Goal: Task Accomplishment & Management: Use online tool/utility

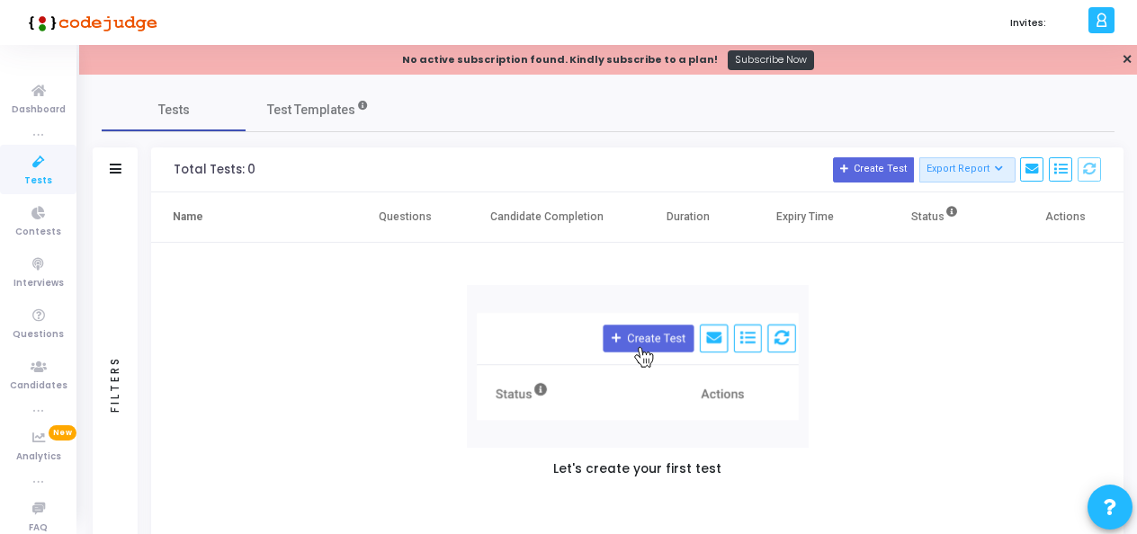
click at [27, 170] on icon at bounding box center [39, 162] width 38 height 22
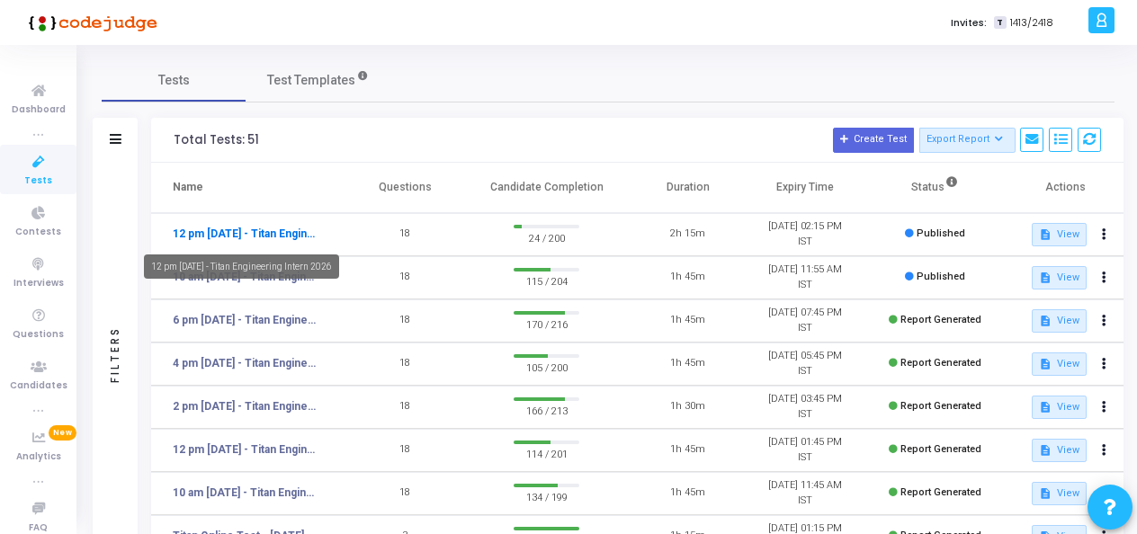
click at [268, 227] on link "12 pm - 12th Aug - Titan Engineering Intern 2026" at bounding box center [247, 234] width 148 height 16
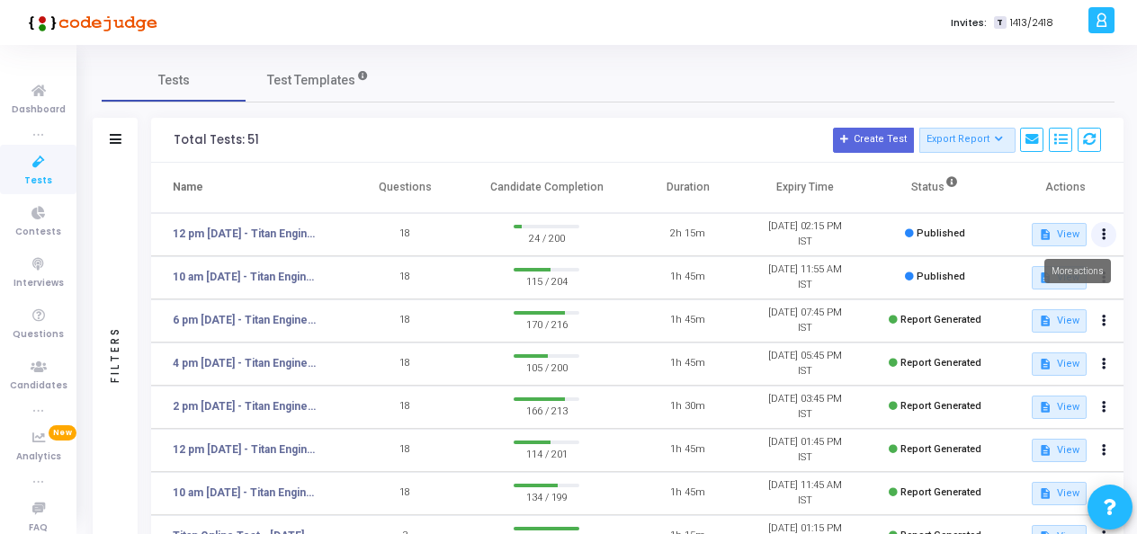
click at [1102, 232] on icon at bounding box center [1104, 234] width 4 height 9
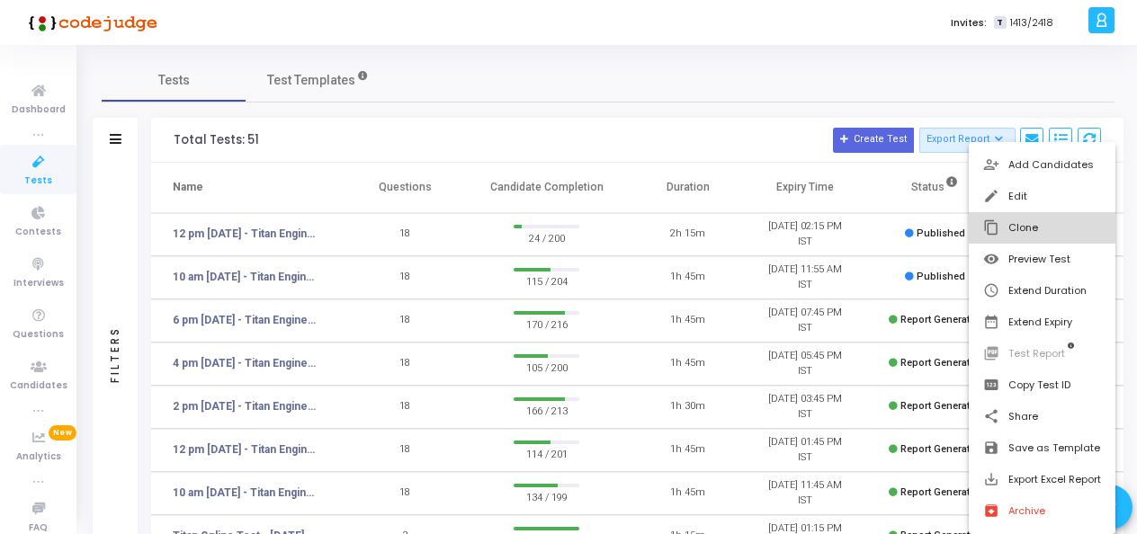
click at [1020, 227] on button "content_copy Clone" at bounding box center [1042, 227] width 147 height 31
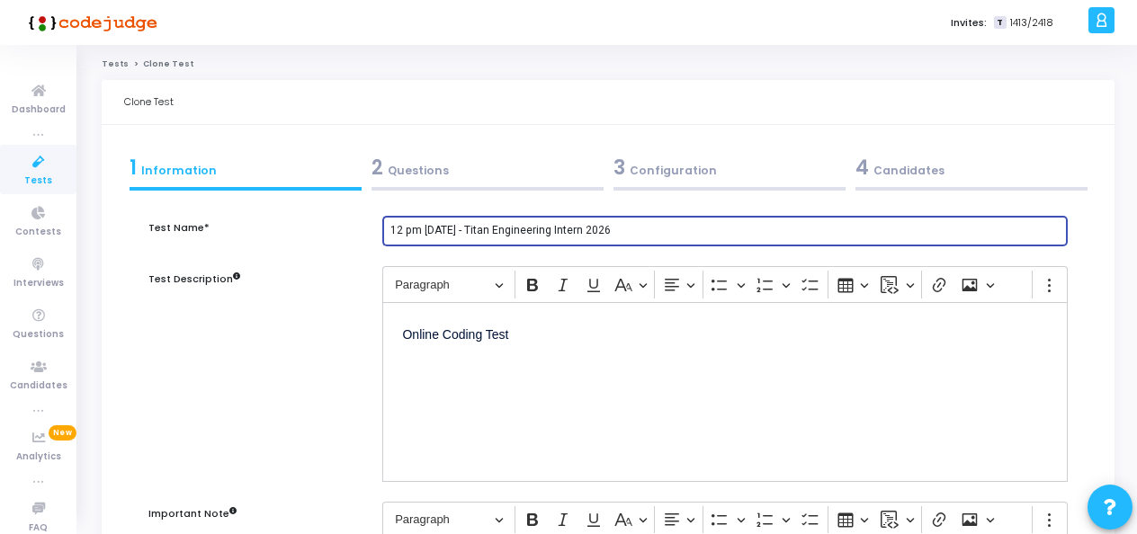
click at [396, 229] on input "12 pm [DATE] - Titan Engineering Intern 2026" at bounding box center [725, 231] width 670 height 13
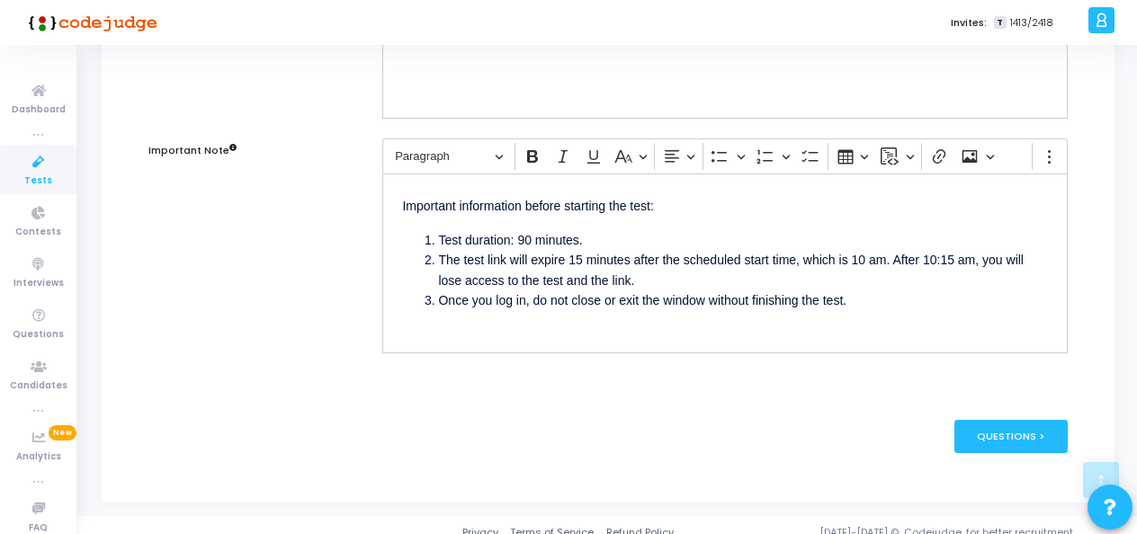
type input "2 pm - 12th Aug - Titan Engineering Intern 2026"
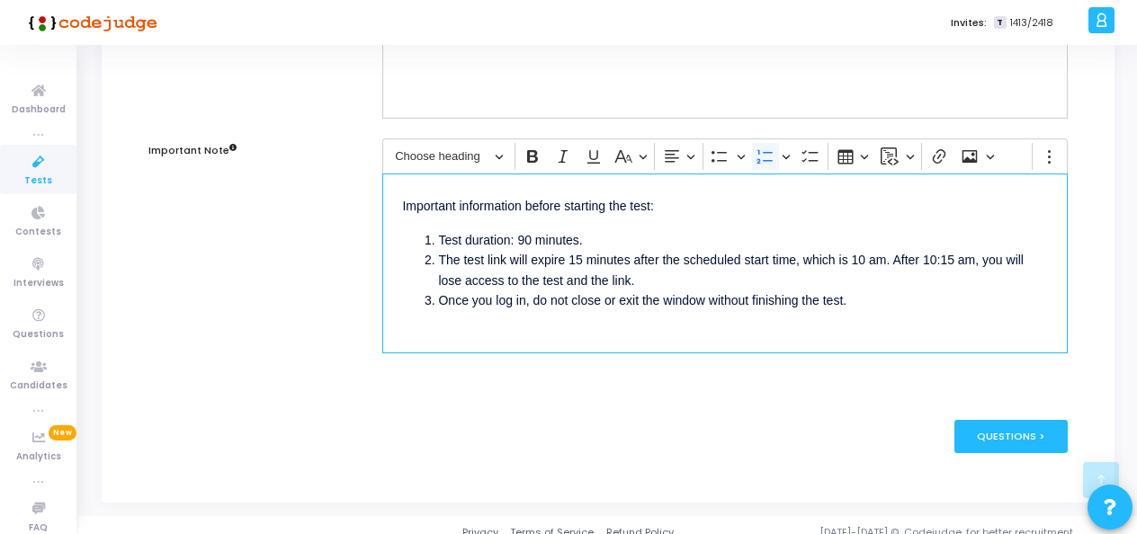
click at [875, 257] on li "The test link will expire 15 minutes after the scheduled start time, which is 1…" at bounding box center [743, 270] width 610 height 40
click at [956, 256] on li "The test link will expire 15 minutes after the scheduled start time, which is 2…" at bounding box center [743, 270] width 610 height 40
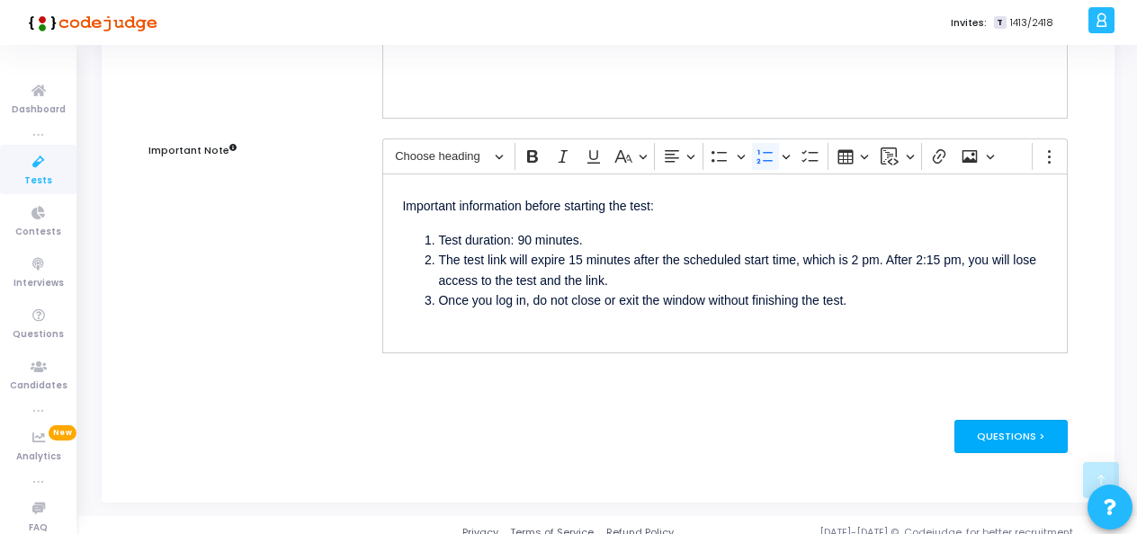
drag, startPoint x: 865, startPoint y: 283, endPoint x: 1000, endPoint y: 437, distance: 204.7
click at [1000, 437] on div "Questions >" at bounding box center [1012, 436] width 114 height 33
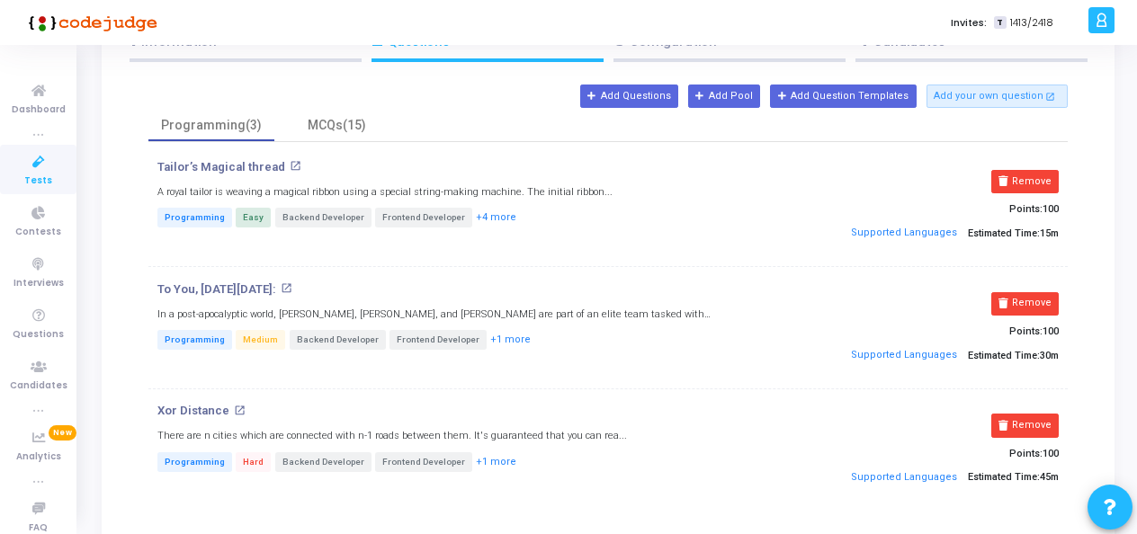
scroll to position [130, 0]
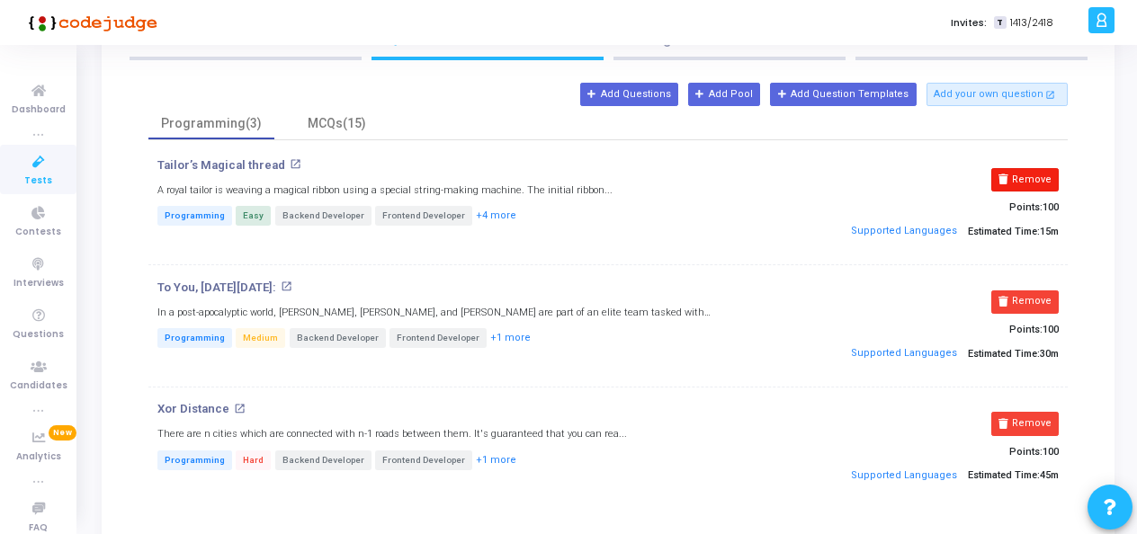
click at [1015, 184] on button "Remove" at bounding box center [1024, 179] width 67 height 23
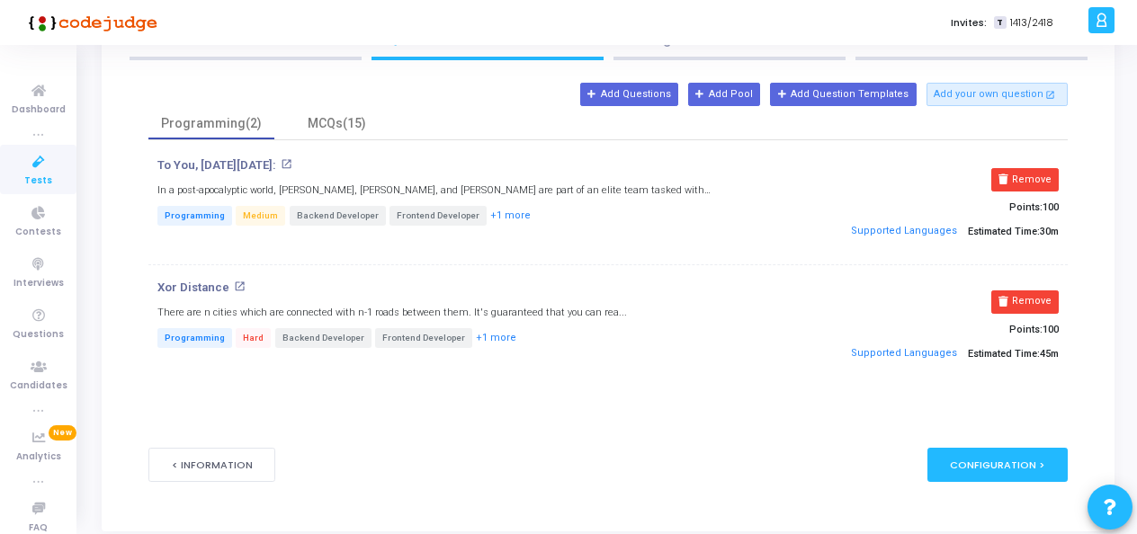
click at [1015, 184] on button "Remove" at bounding box center [1024, 179] width 67 height 23
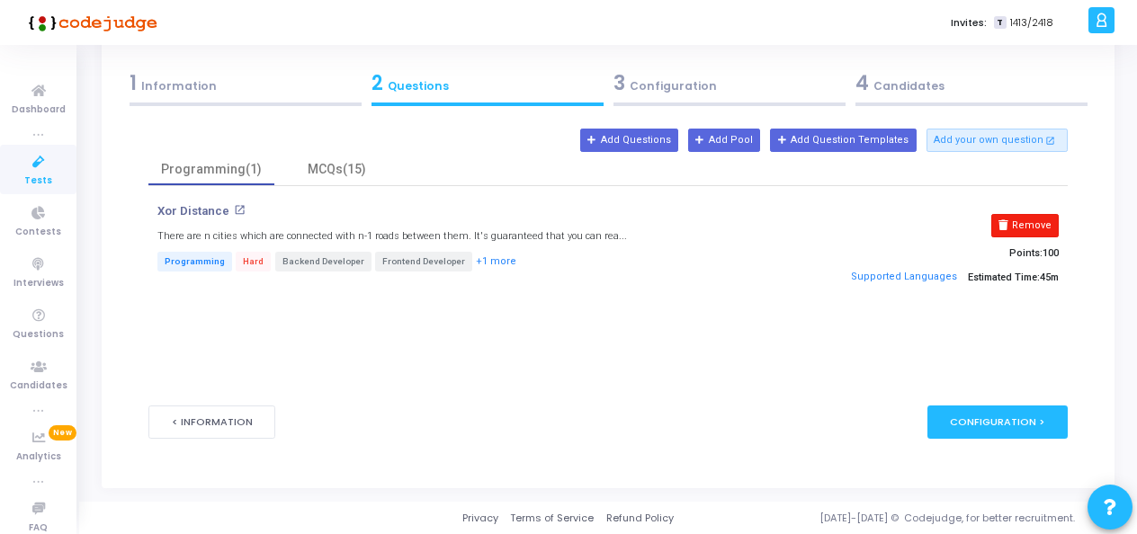
click at [1026, 226] on button "Remove" at bounding box center [1024, 225] width 67 height 23
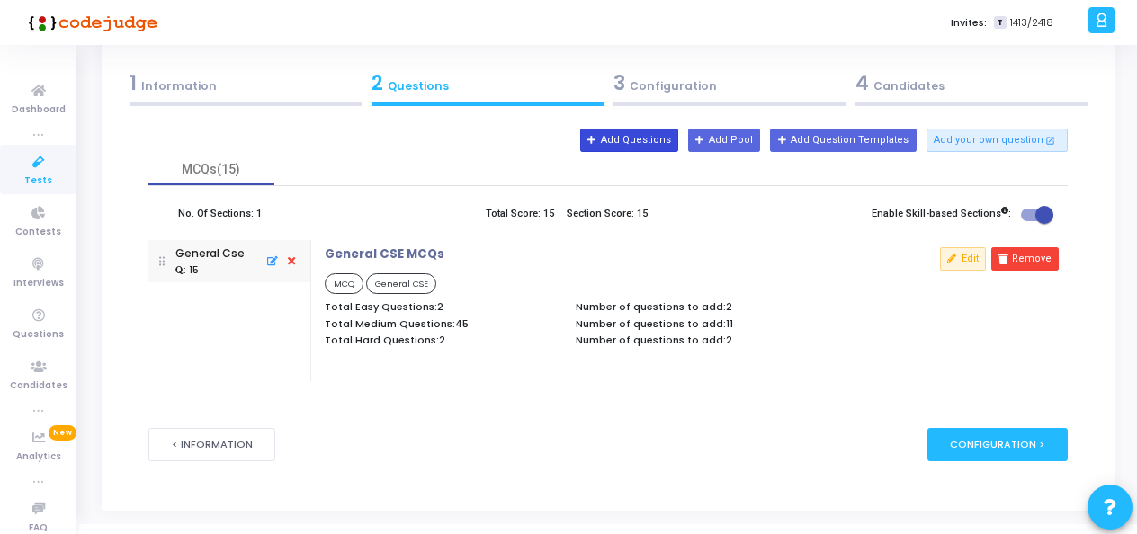
click at [650, 136] on button "Add Questions" at bounding box center [629, 140] width 98 height 23
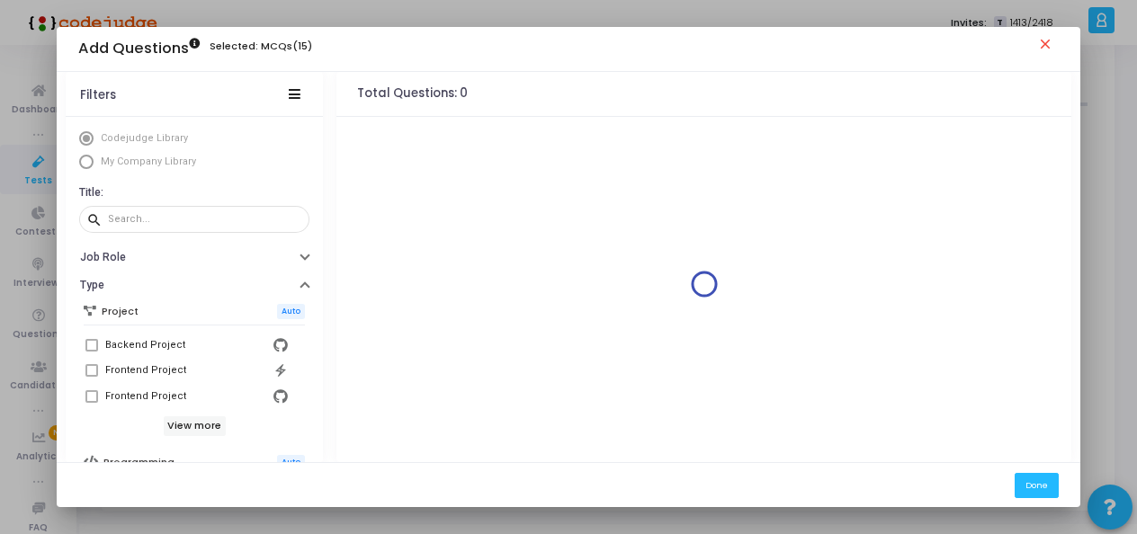
click at [87, 160] on span "Select Library" at bounding box center [86, 162] width 14 height 14
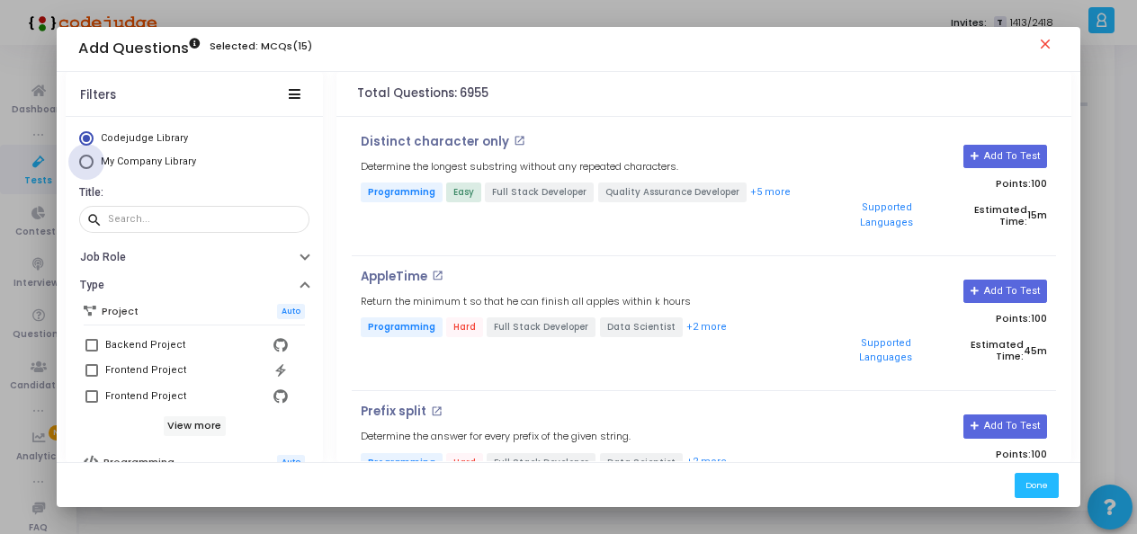
click at [87, 160] on span "Select Library" at bounding box center [86, 162] width 14 height 14
click at [87, 160] on input "My Company Library" at bounding box center [86, 162] width 14 height 14
radio input "true"
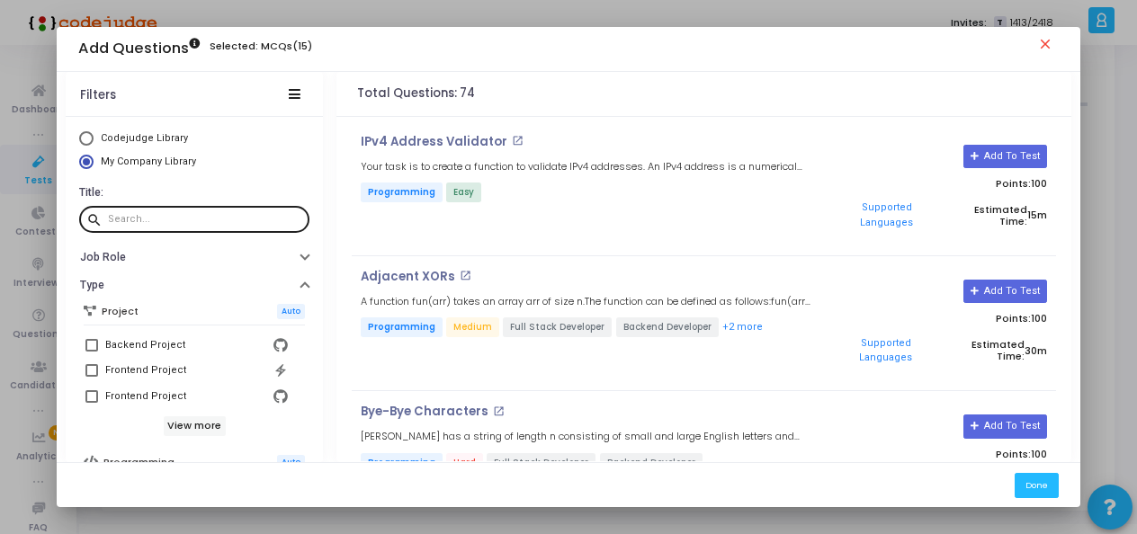
click at [193, 209] on div at bounding box center [205, 218] width 194 height 29
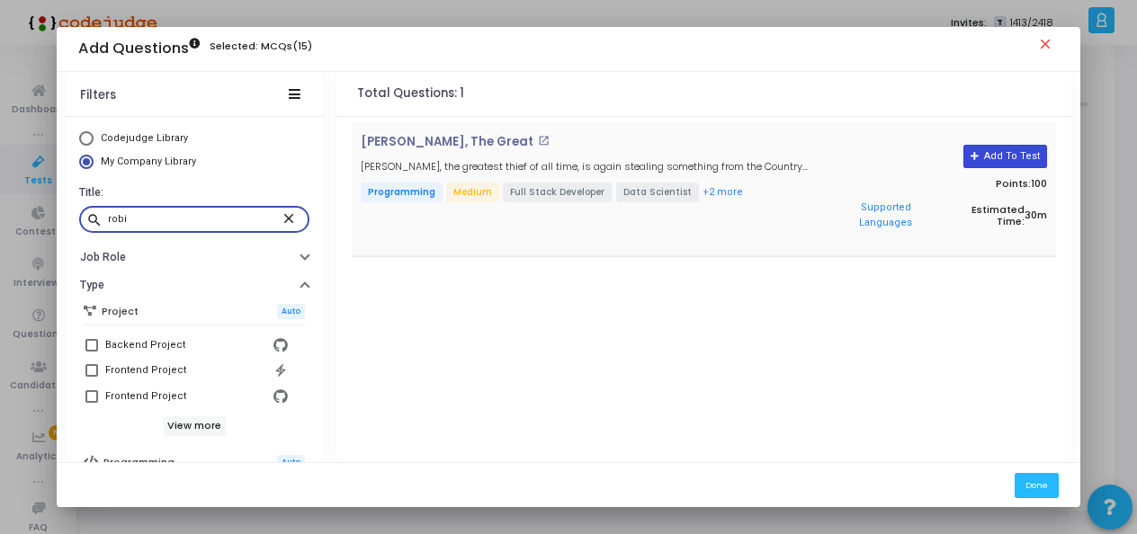
type input "robi"
click at [979, 157] on icon at bounding box center [976, 157] width 10 height 10
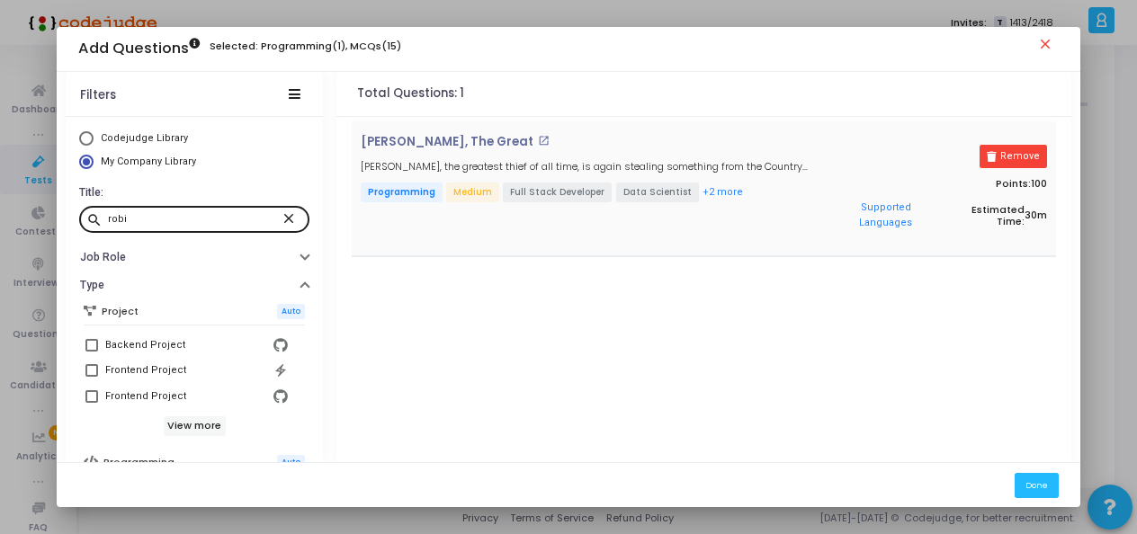
click at [281, 212] on mat-icon "close" at bounding box center [292, 218] width 22 height 16
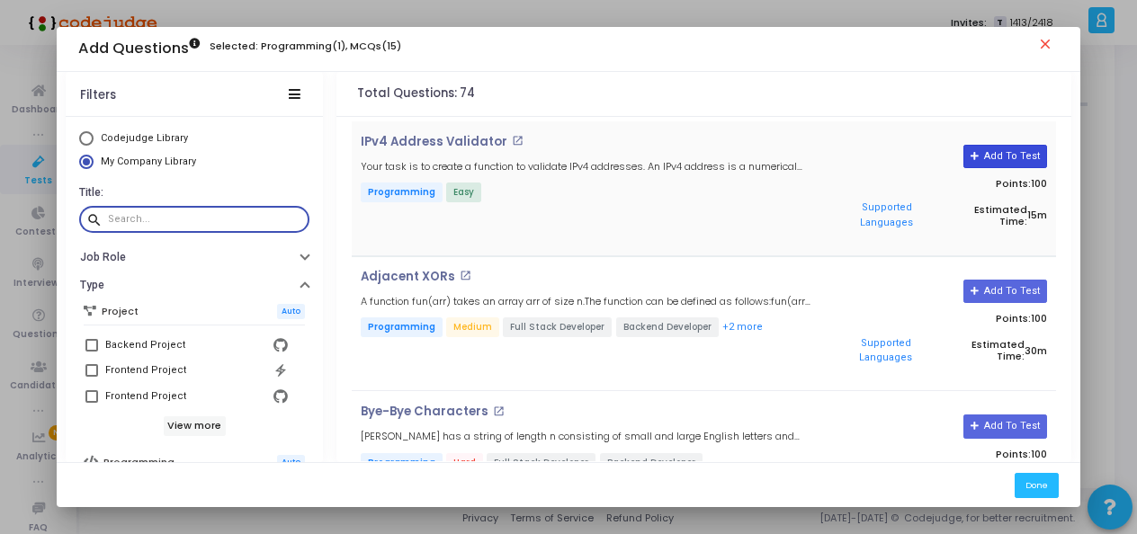
click at [1011, 149] on button "Add To Test" at bounding box center [1006, 156] width 84 height 23
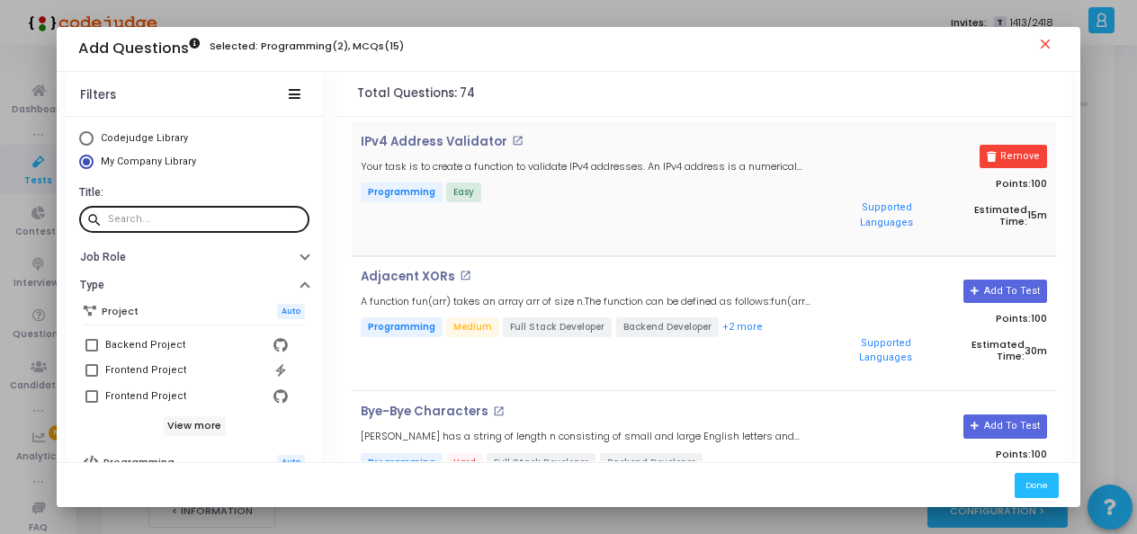
click at [211, 222] on input "text" at bounding box center [205, 219] width 194 height 11
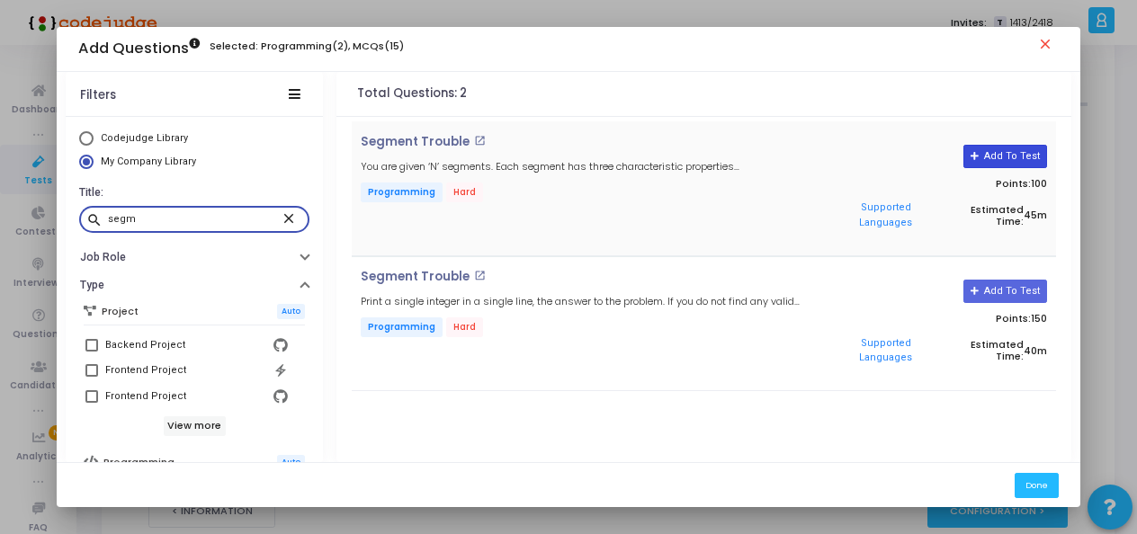
type input "segm"
click at [1011, 148] on button "Add To Test" at bounding box center [1006, 156] width 84 height 23
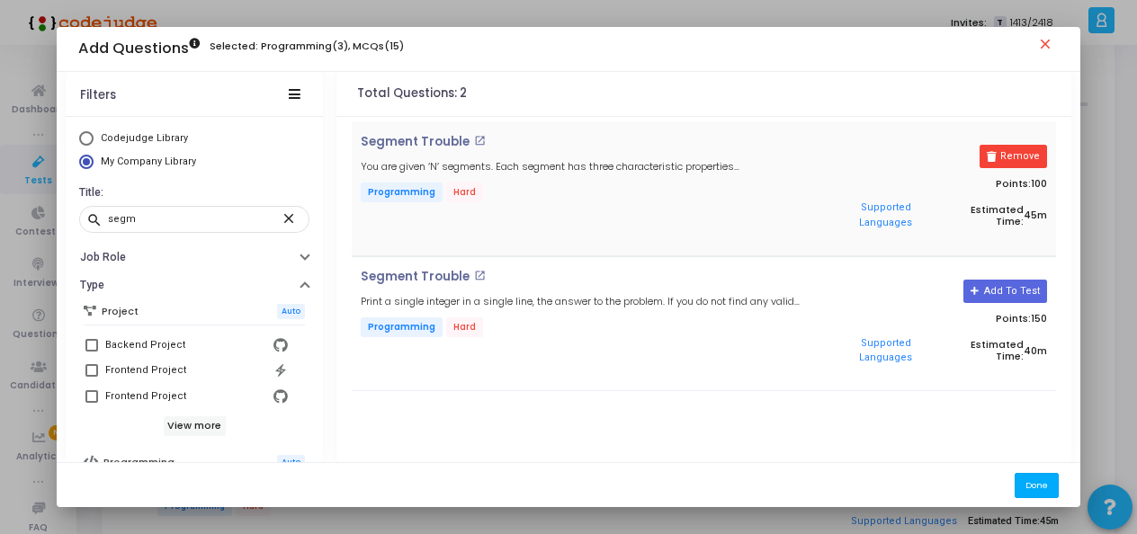
click at [1036, 489] on button "Done" at bounding box center [1037, 485] width 44 height 24
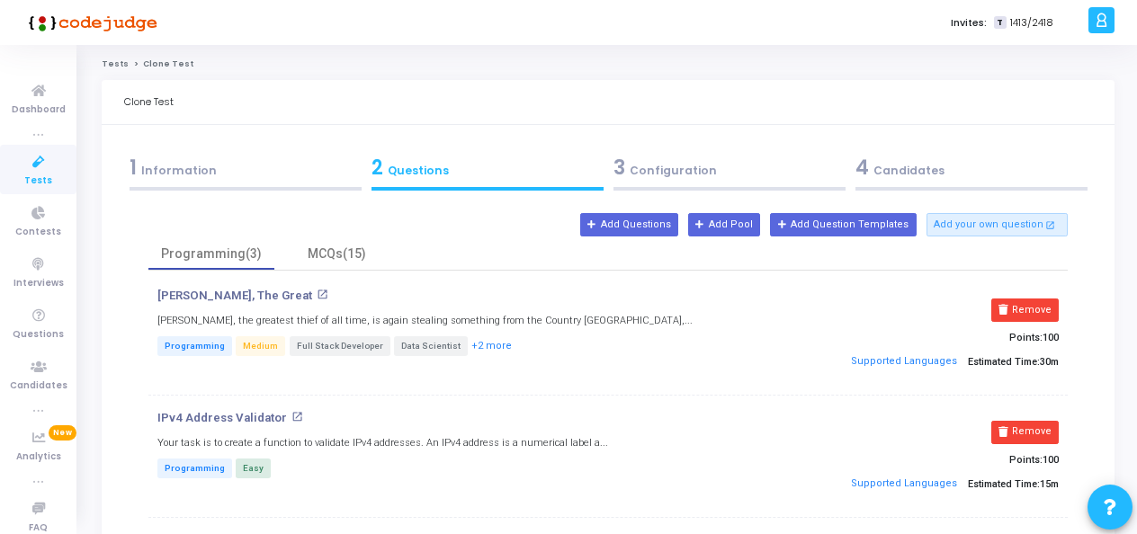
click at [662, 176] on div "3 Configuration" at bounding box center [730, 168] width 232 height 30
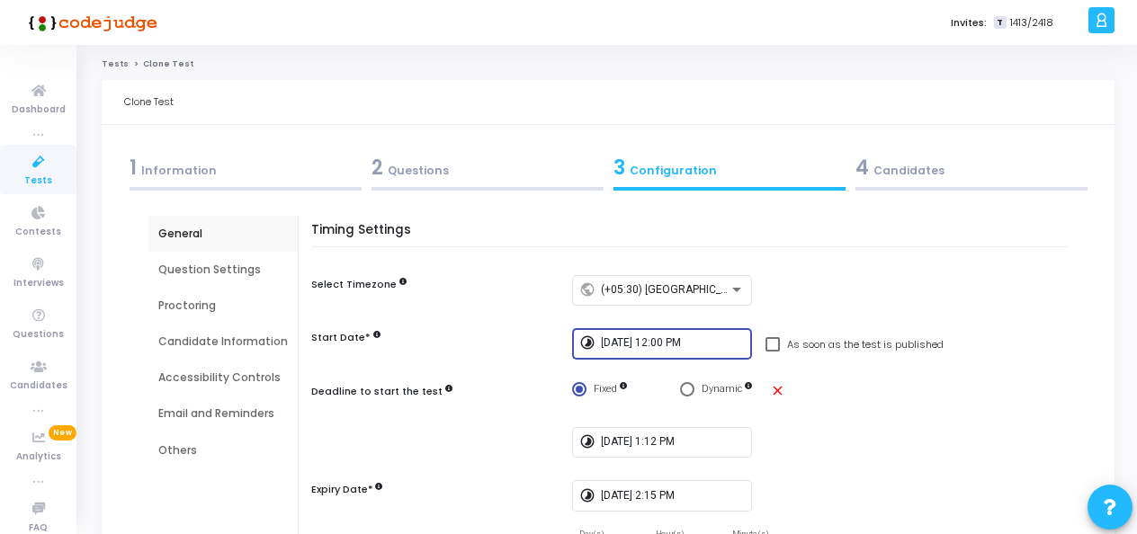
click at [668, 343] on input "8/12/2025, 12:00 PM" at bounding box center [673, 343] width 144 height 13
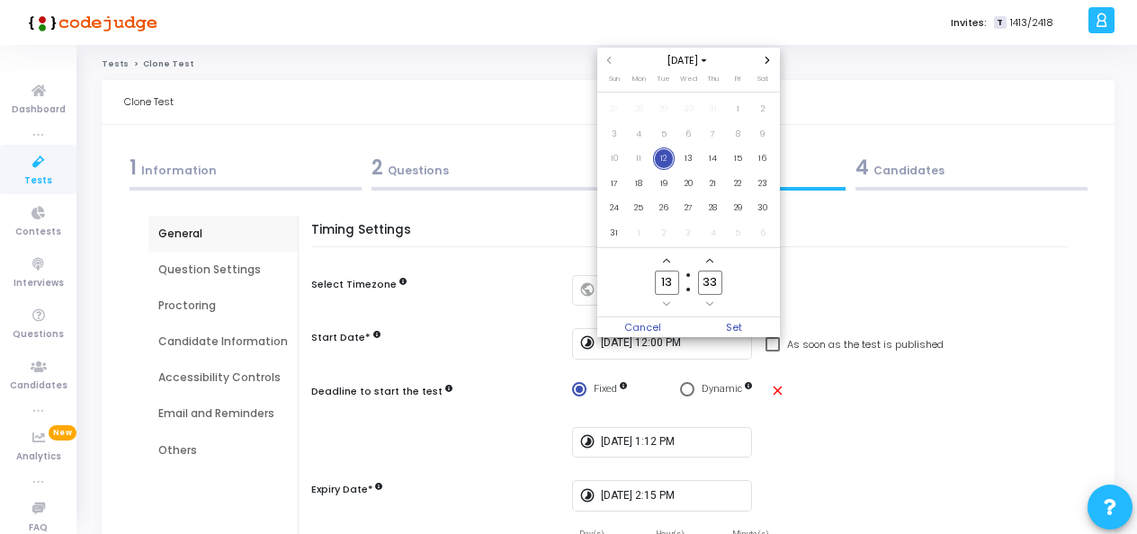
click at [673, 279] on input "13" at bounding box center [666, 283] width 23 height 24
type input "14"
click at [717, 278] on input "33" at bounding box center [709, 283] width 23 height 24
type input "3"
type input "00"
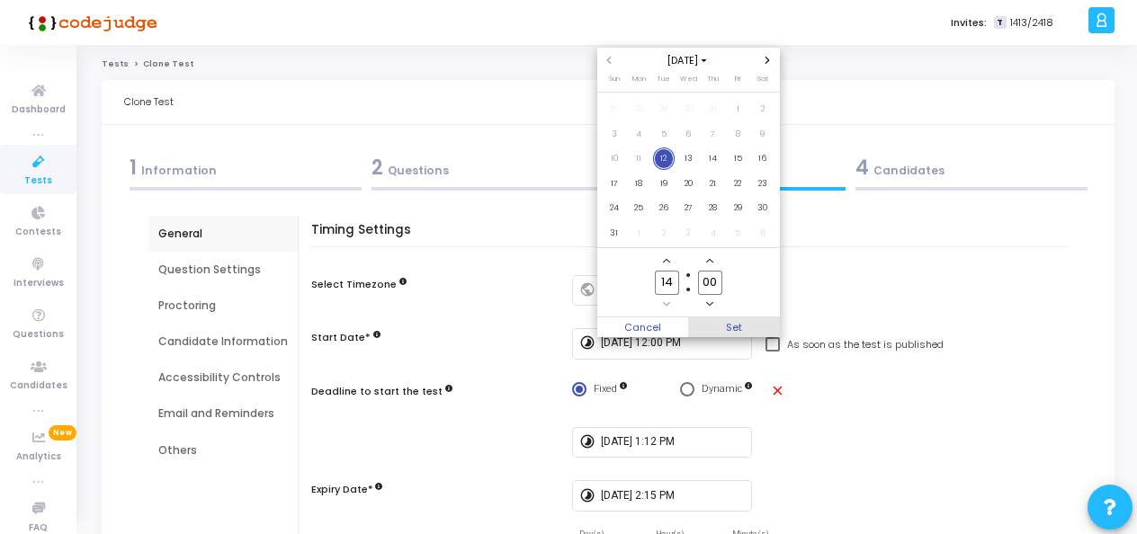
click at [735, 319] on span "Set" at bounding box center [734, 328] width 92 height 20
type input "8/12/2025, 2:00 PM"
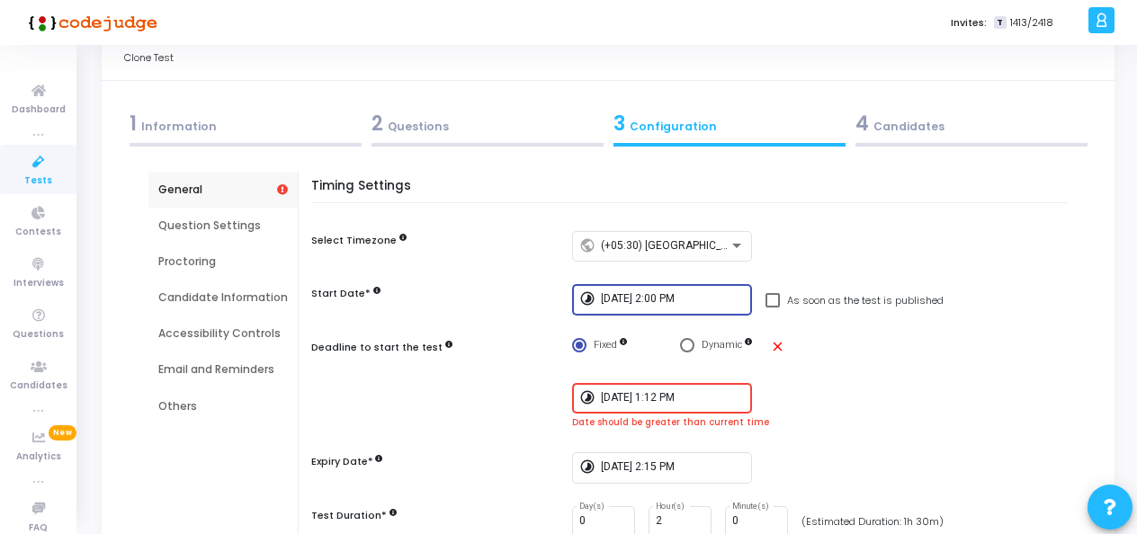
scroll to position [84, 0]
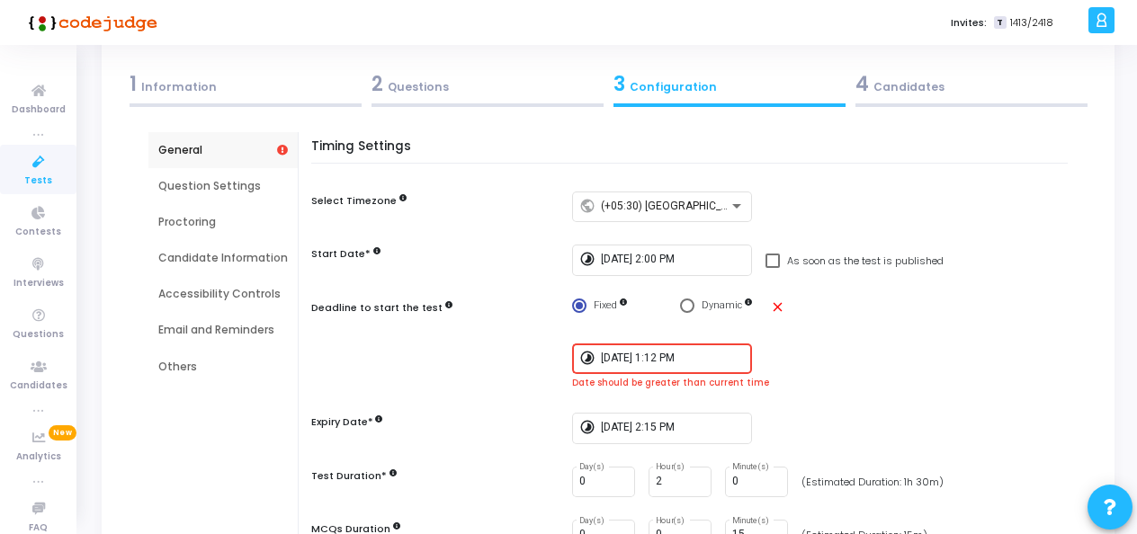
click at [661, 356] on input "8/12/2025, 1:12 PM" at bounding box center [673, 359] width 144 height 13
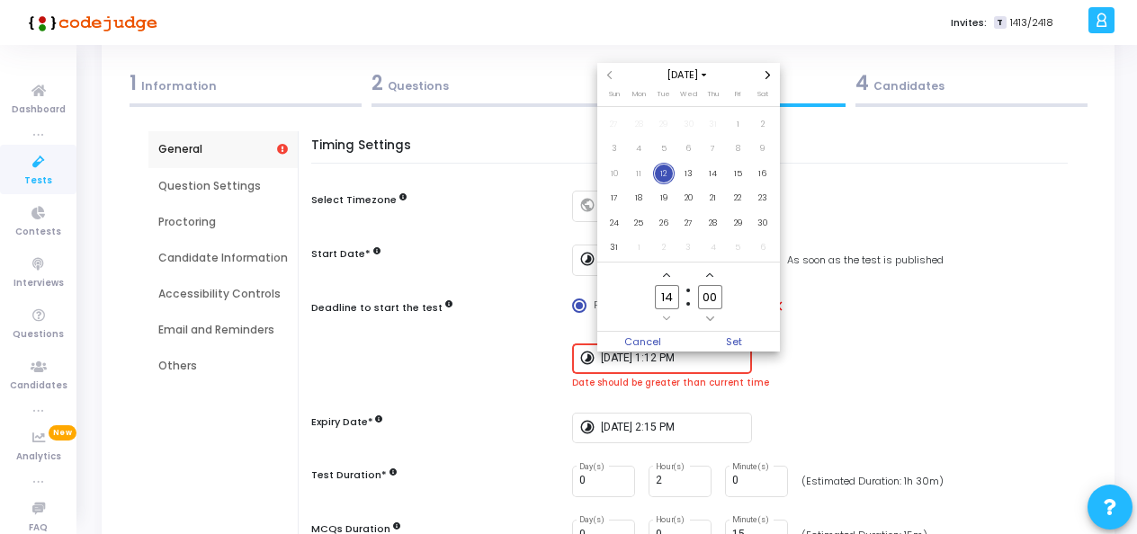
click at [720, 298] on input "00" at bounding box center [709, 297] width 23 height 24
type input "0"
type input "2"
type input "15"
click at [737, 336] on span "Set" at bounding box center [734, 342] width 92 height 20
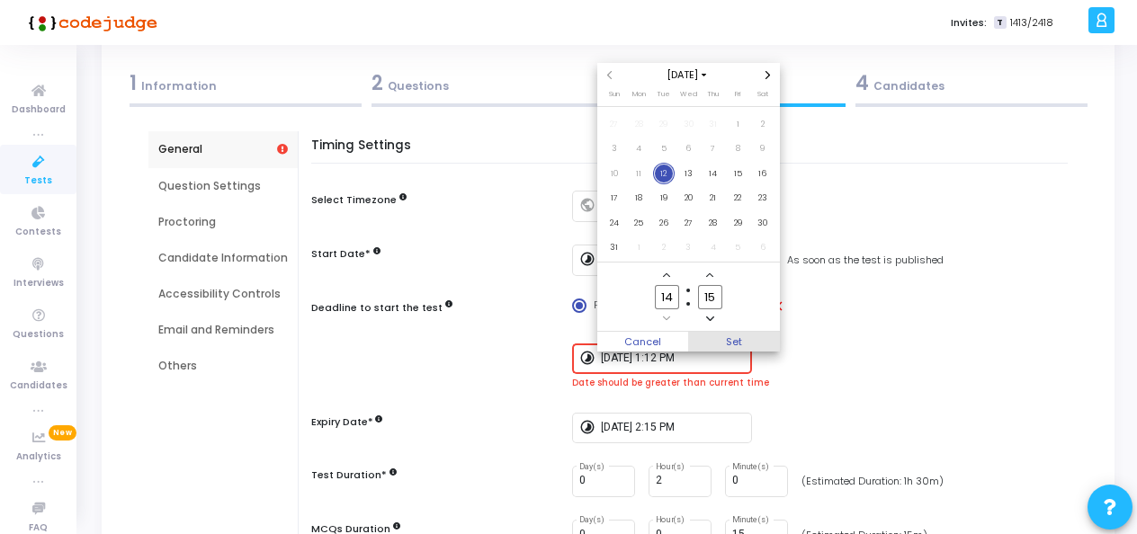
type input "8/12/2025, 2:15 PM"
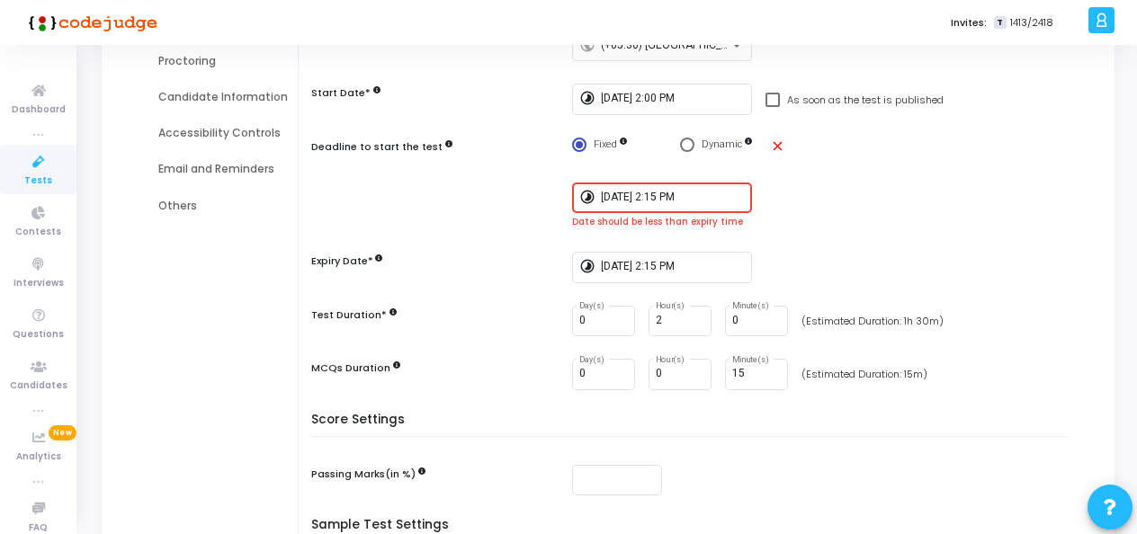
scroll to position [247, 0]
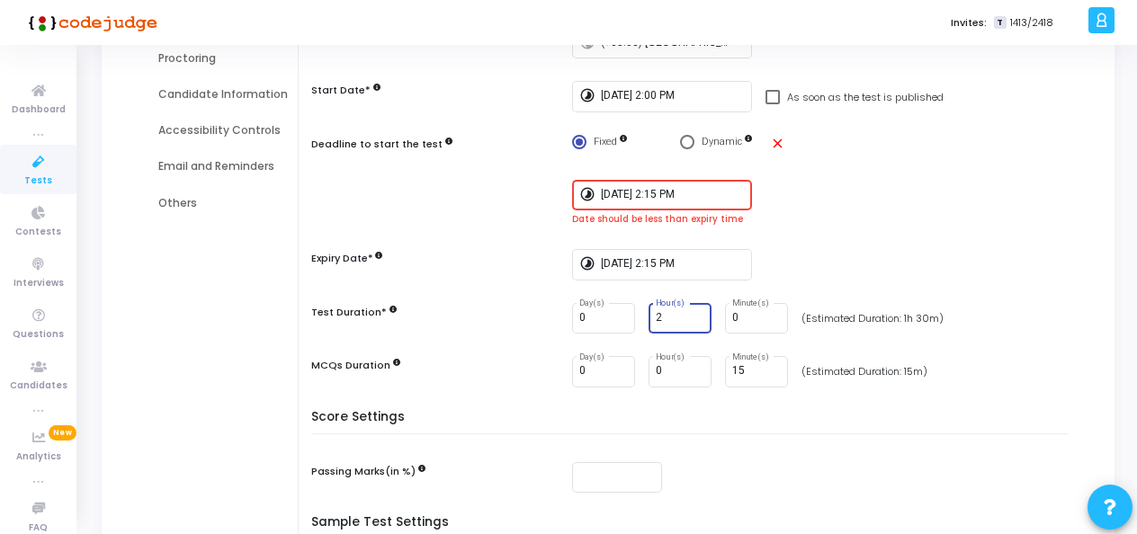
click at [666, 317] on input "2" at bounding box center [680, 318] width 49 height 13
type input "1"
click at [744, 312] on input "0" at bounding box center [756, 318] width 49 height 13
type input "30"
click at [733, 401] on div "Timing Settings Select Timezone public (+05:30) Asia/Calcutta Start Date* timel…" at bounding box center [694, 193] width 748 height 435
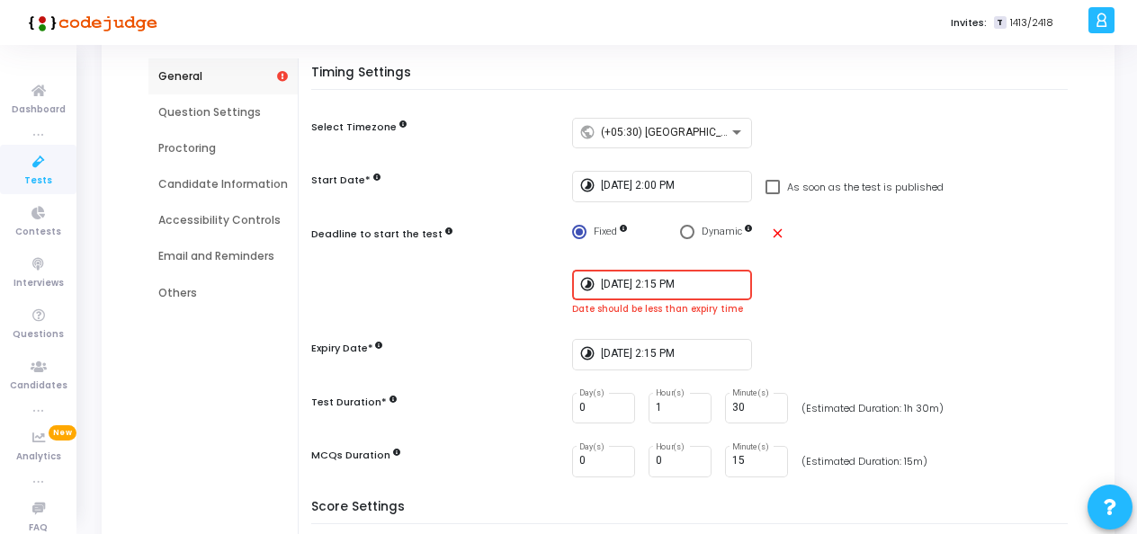
scroll to position [156, 0]
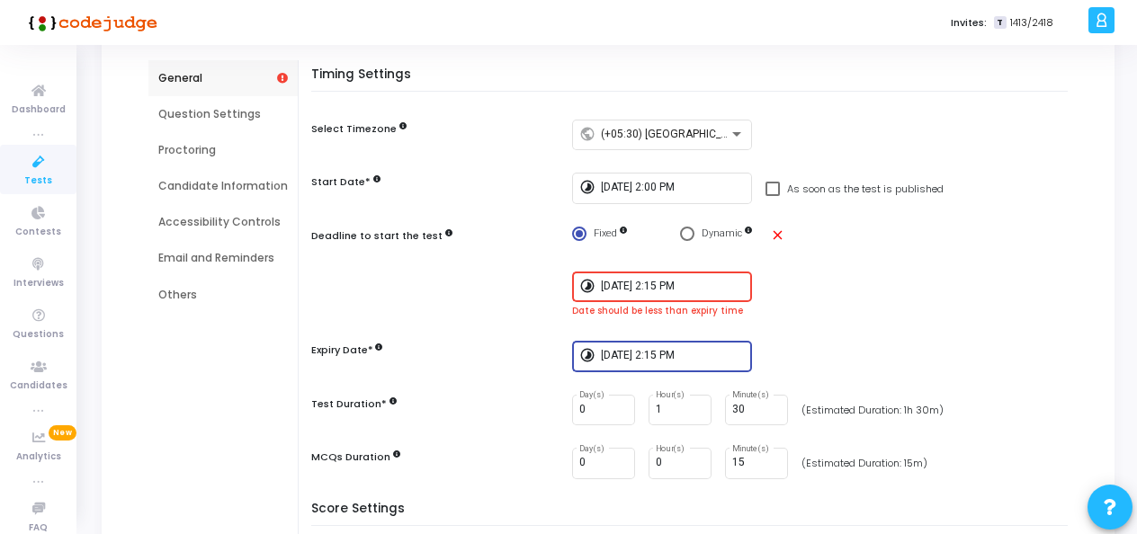
click at [703, 353] on input "8/12/2025, 2:15 PM" at bounding box center [673, 356] width 144 height 13
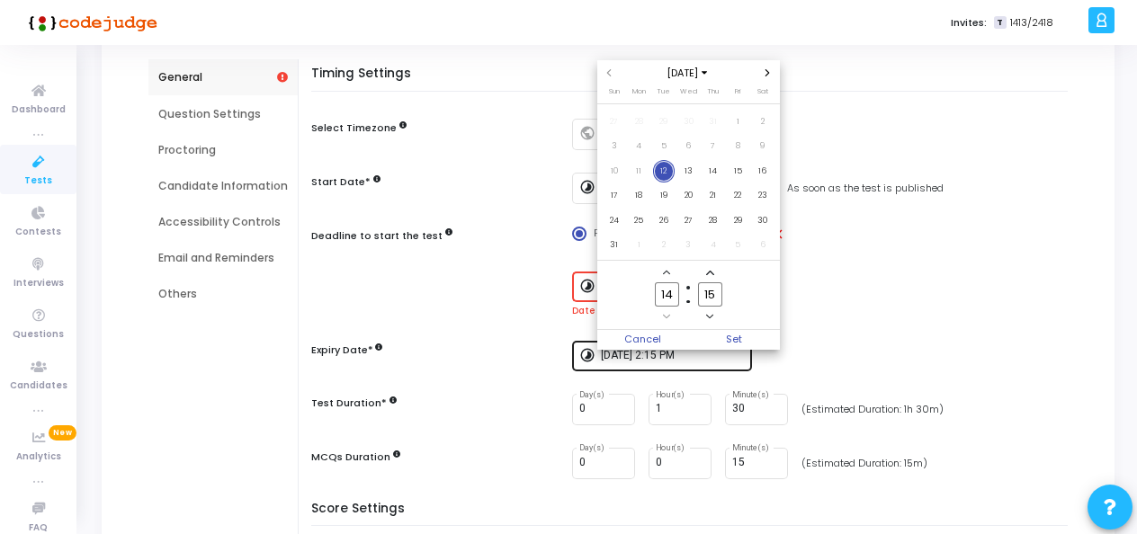
scroll to position [0, 0]
click at [675, 295] on input "14" at bounding box center [666, 295] width 23 height 24
type input "15"
click at [723, 292] on label "15 Minute" at bounding box center [709, 295] width 43 height 24
click at [722, 292] on input "15" at bounding box center [709, 295] width 23 height 24
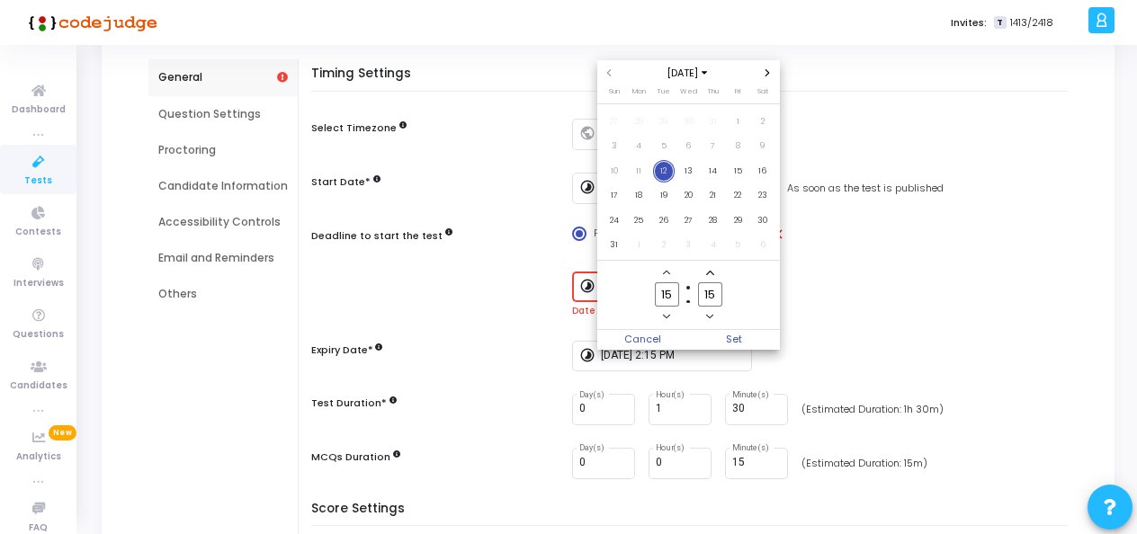
type input "1"
type input "45"
click at [743, 336] on span "Set" at bounding box center [734, 340] width 92 height 20
type input "8/12/2025, 3:45 PM"
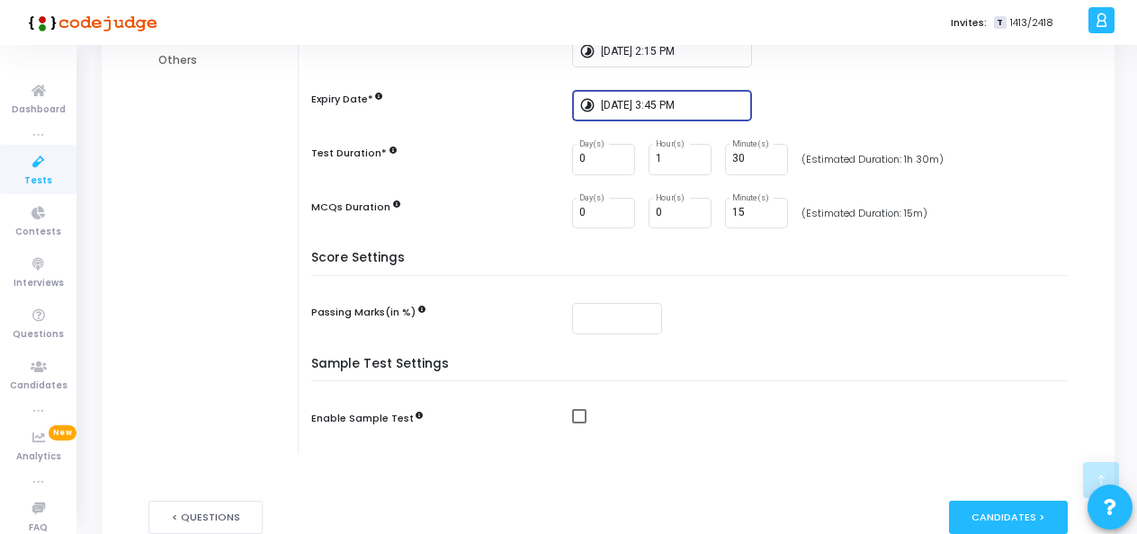
scroll to position [388, 0]
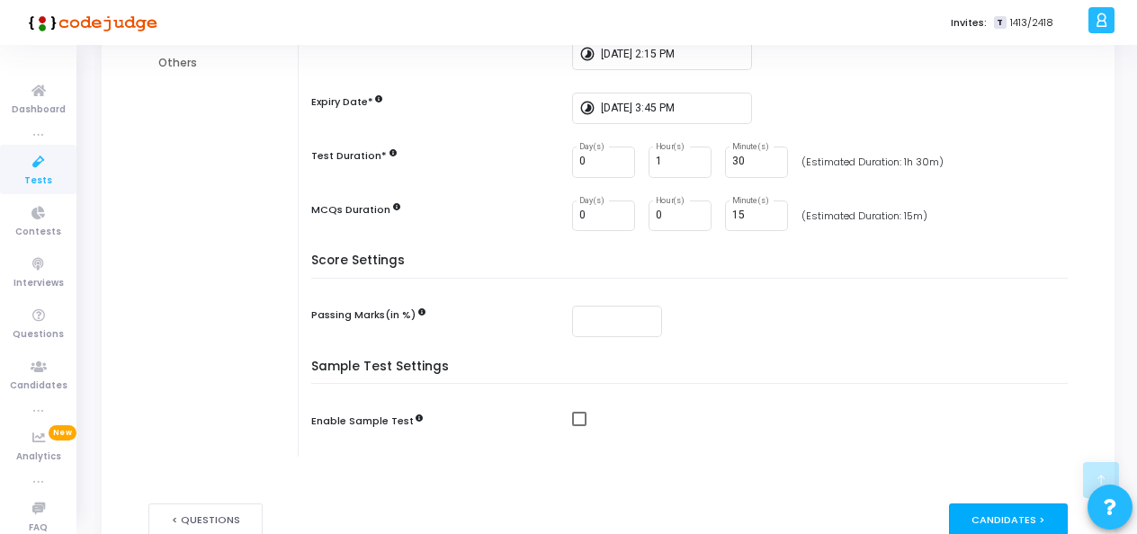
click at [995, 508] on div "Candidates >" at bounding box center [1009, 520] width 120 height 33
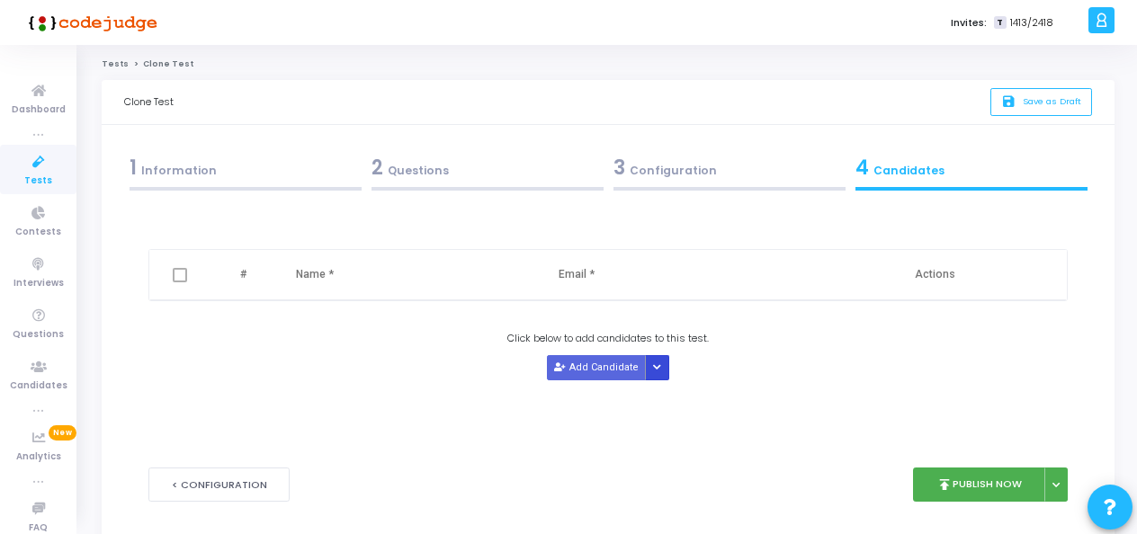
click at [655, 365] on icon "Button group with nested dropdown" at bounding box center [657, 367] width 8 height 9
click at [741, 397] on button "Upload Candidate List" at bounding box center [711, 401] width 138 height 24
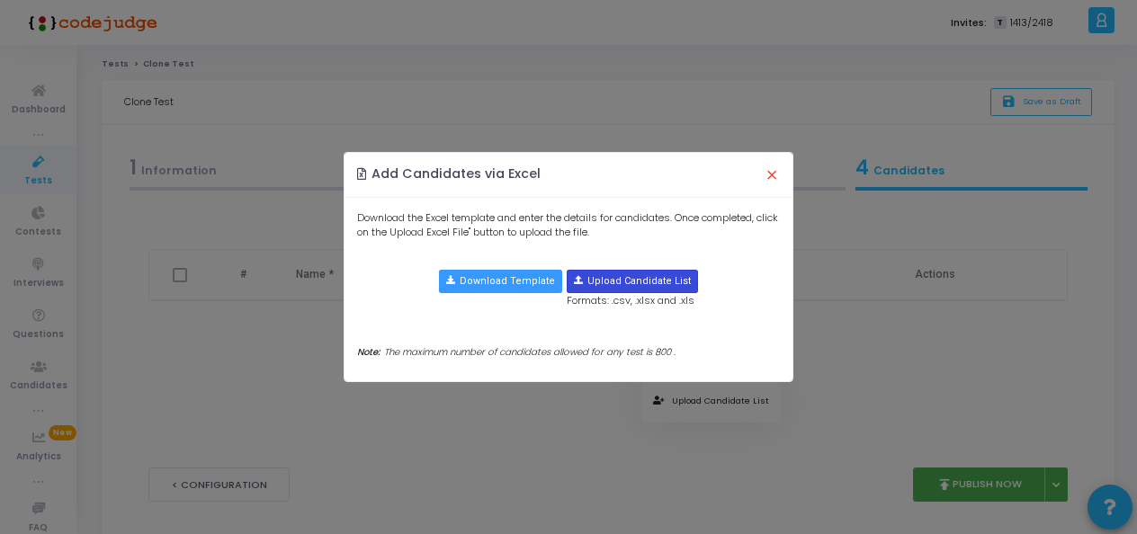
click at [628, 277] on input "file" at bounding box center [633, 282] width 130 height 22
type input "C:\fakepath\12th 2pm .xlsx"
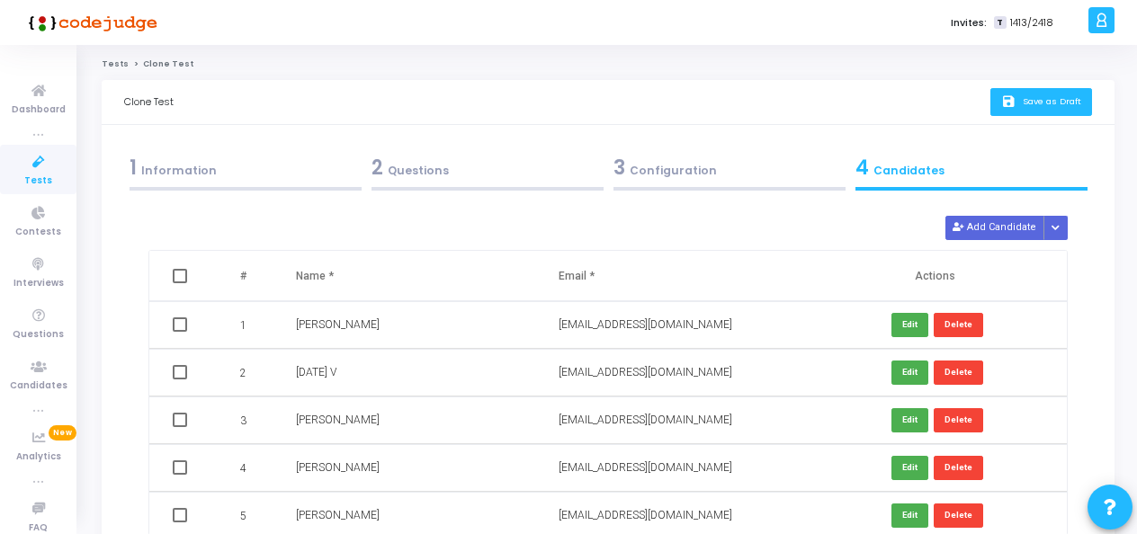
click at [1043, 104] on span "Save as Draft" at bounding box center [1052, 101] width 58 height 12
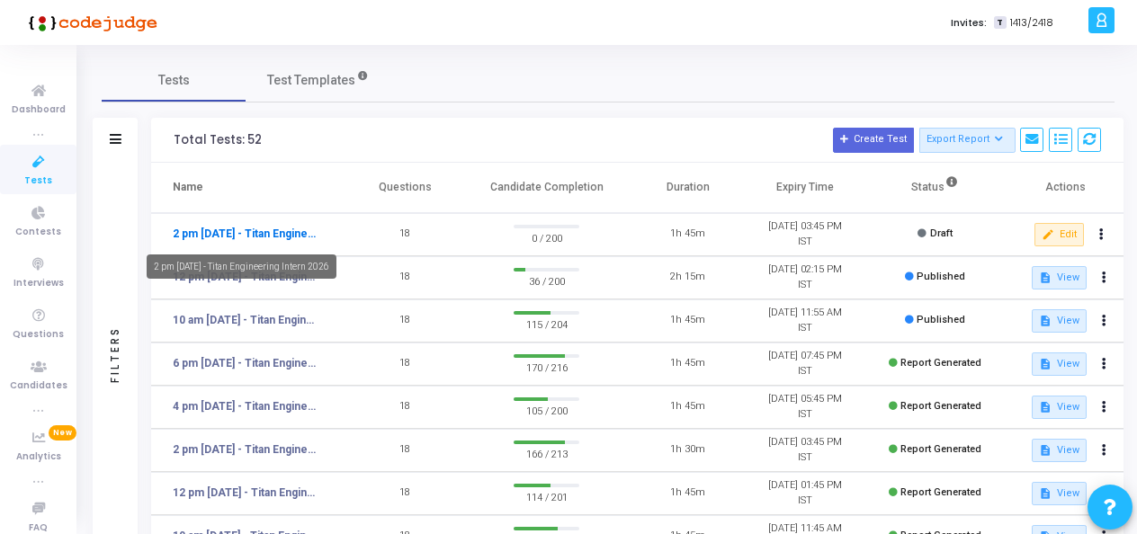
click at [260, 228] on link "2 pm [DATE] - Titan Engineering Intern 2026" at bounding box center [247, 234] width 148 height 16
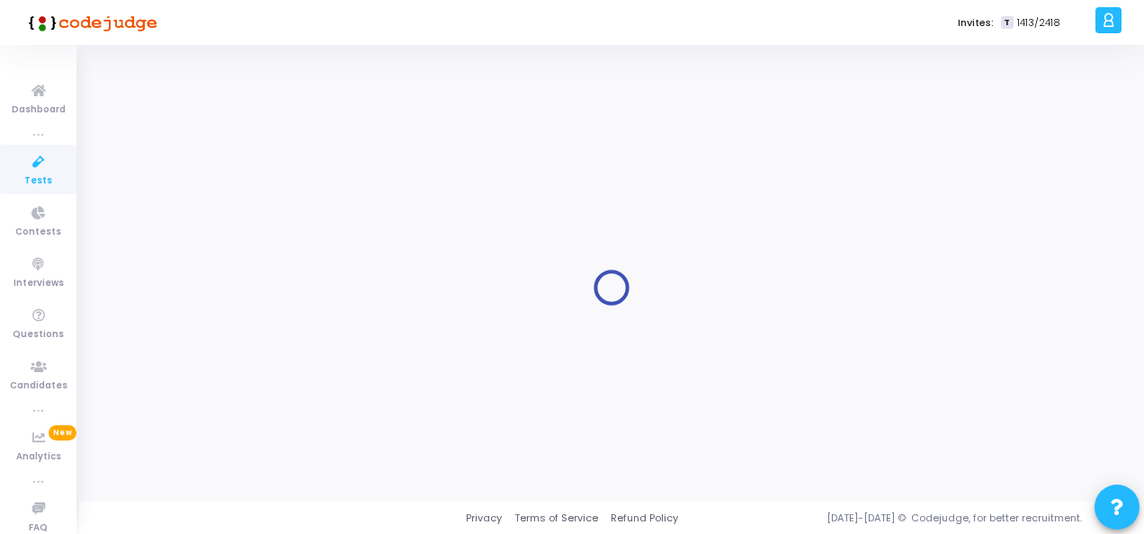
type input "2 pm [DATE] - Titan Engineering Intern 2026"
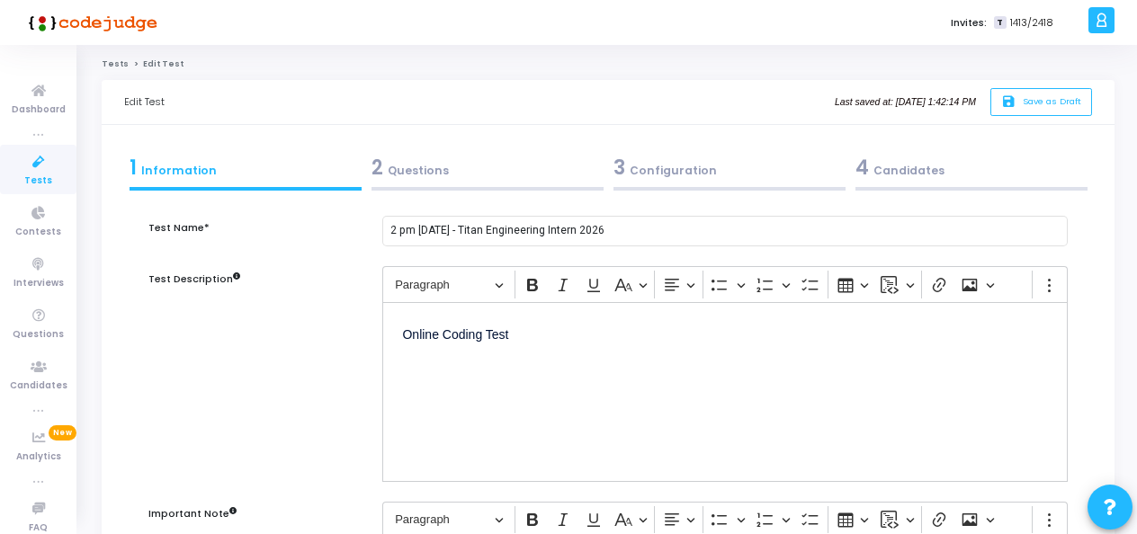
click at [902, 173] on div "4 Candidates" at bounding box center [972, 168] width 232 height 30
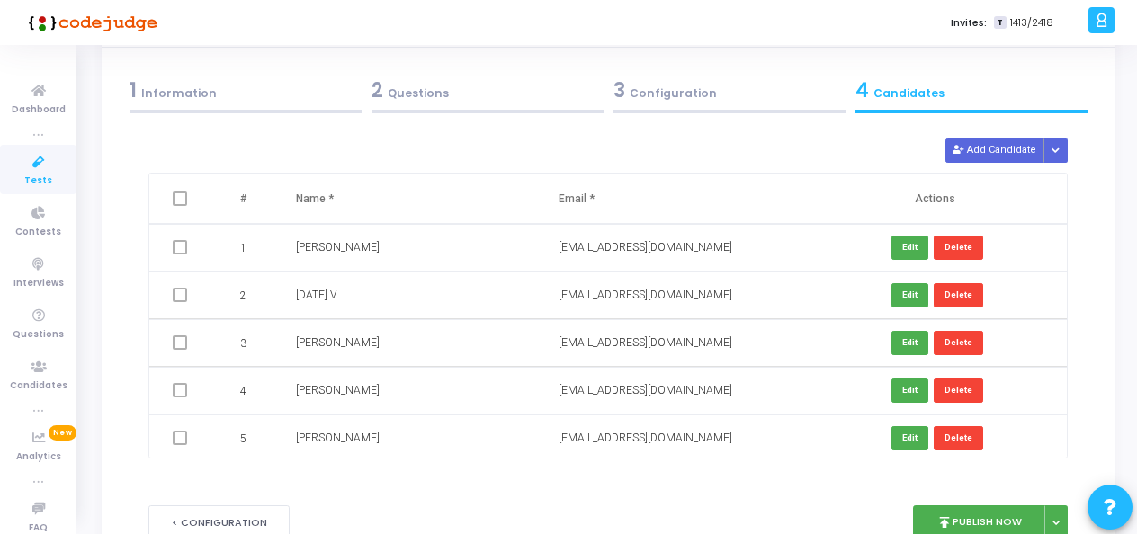
click at [203, 108] on div "1 Information" at bounding box center [245, 94] width 242 height 49
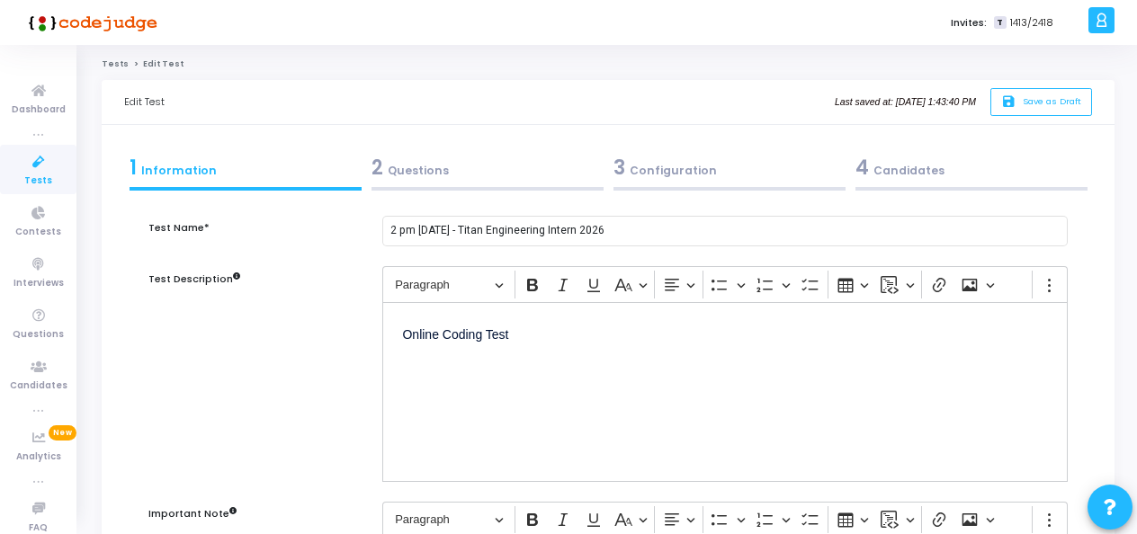
click at [437, 171] on div "2 Questions" at bounding box center [488, 168] width 232 height 30
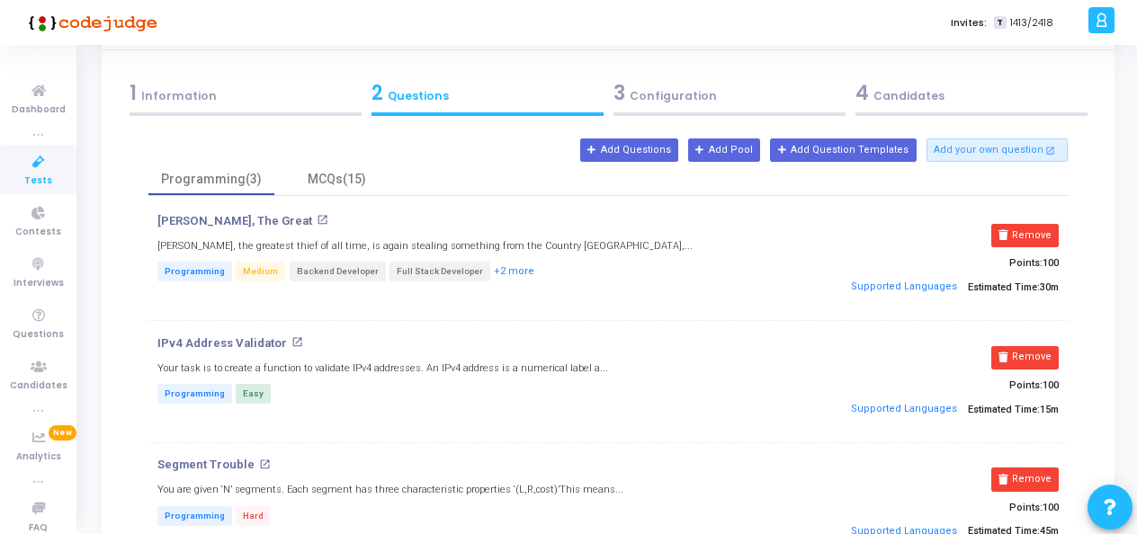
scroll to position [71, 0]
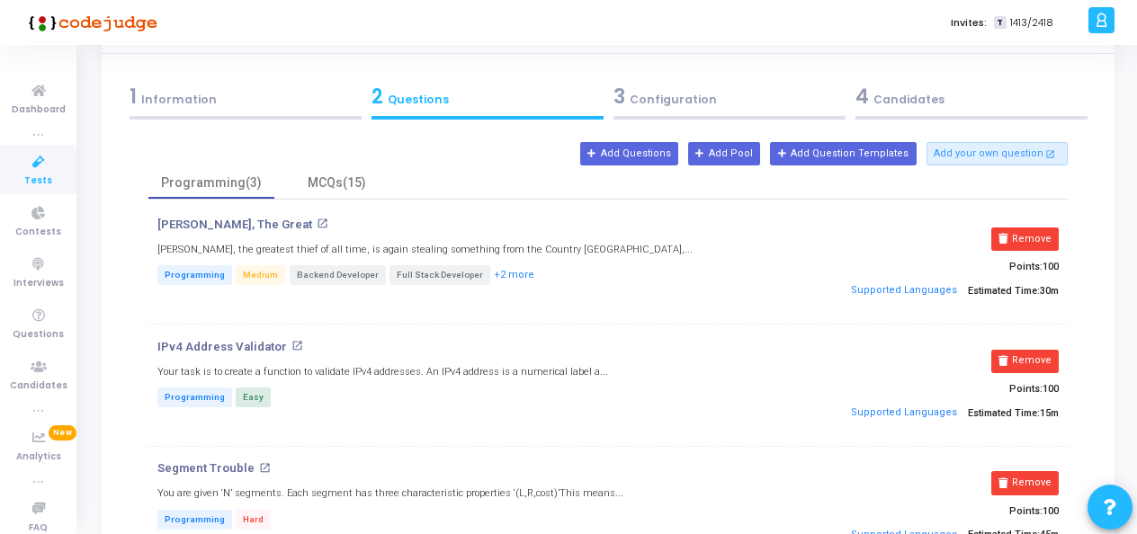
click at [675, 91] on div "3 Configuration" at bounding box center [730, 97] width 232 height 30
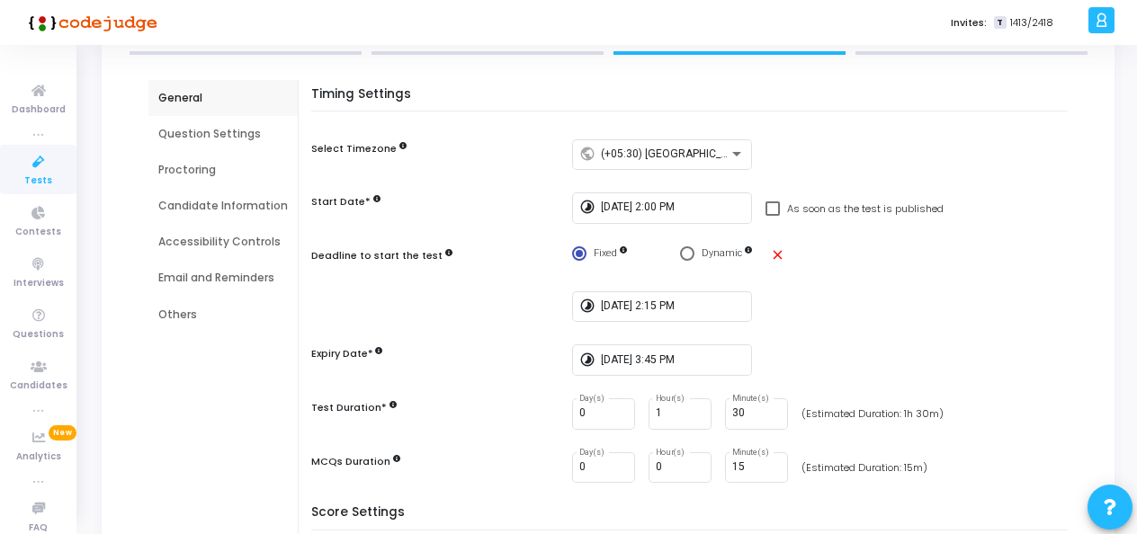
scroll to position [137, 0]
click at [214, 137] on div "Question Settings" at bounding box center [223, 133] width 130 height 16
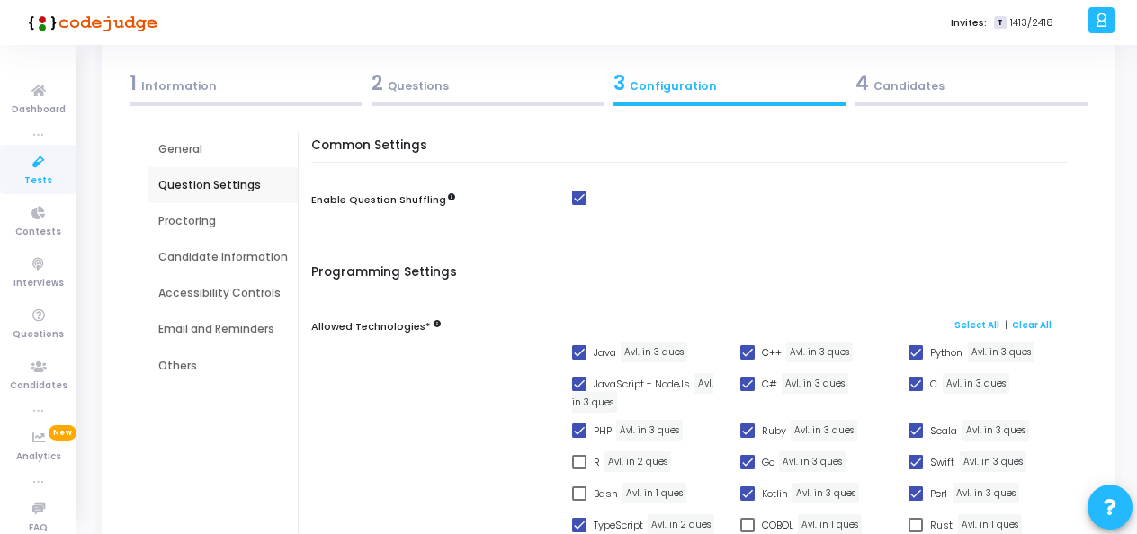
scroll to position [47, 0]
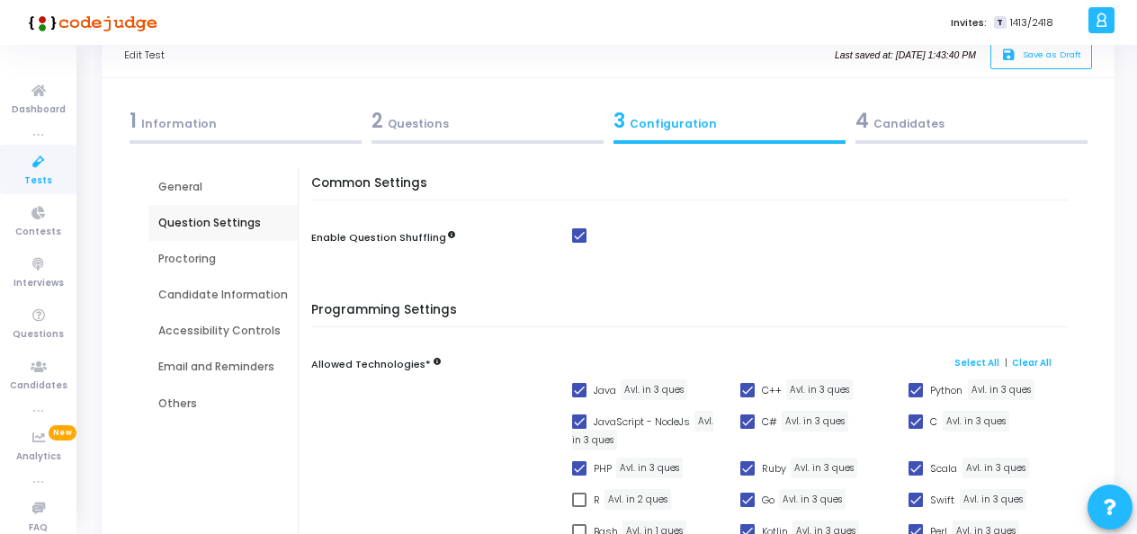
click at [197, 255] on div "Proctoring" at bounding box center [223, 259] width 130 height 16
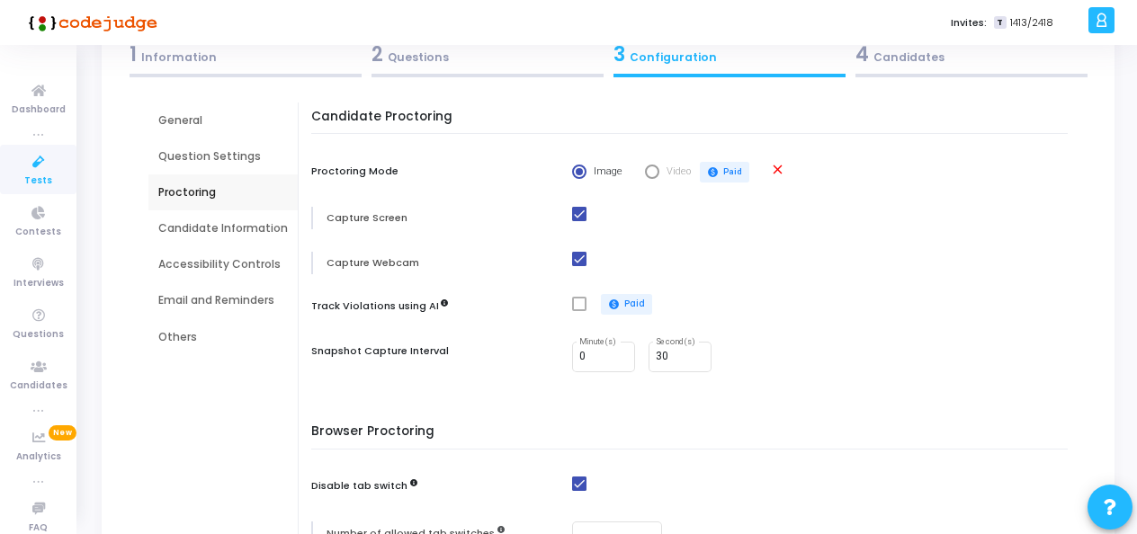
scroll to position [103, 0]
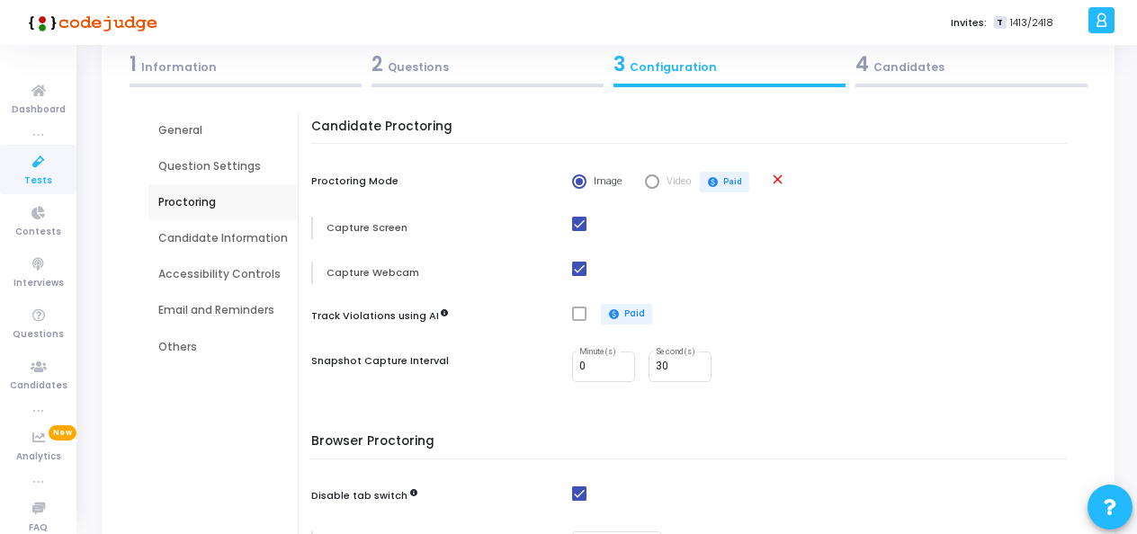
click at [197, 232] on div "Candidate Information" at bounding box center [223, 238] width 130 height 16
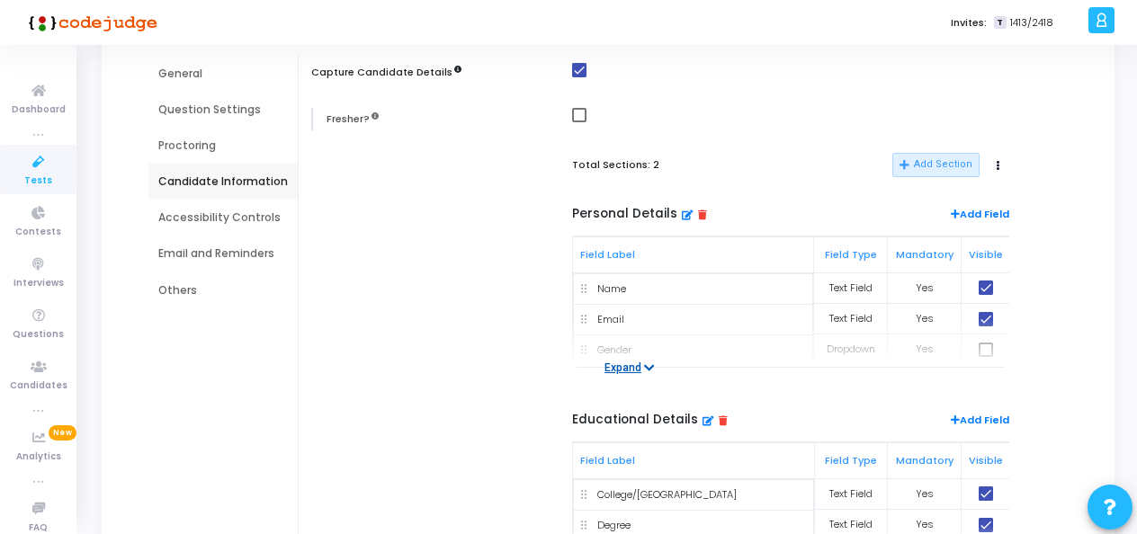
scroll to position [161, 0]
click at [626, 362] on button "Expand" at bounding box center [630, 367] width 70 height 18
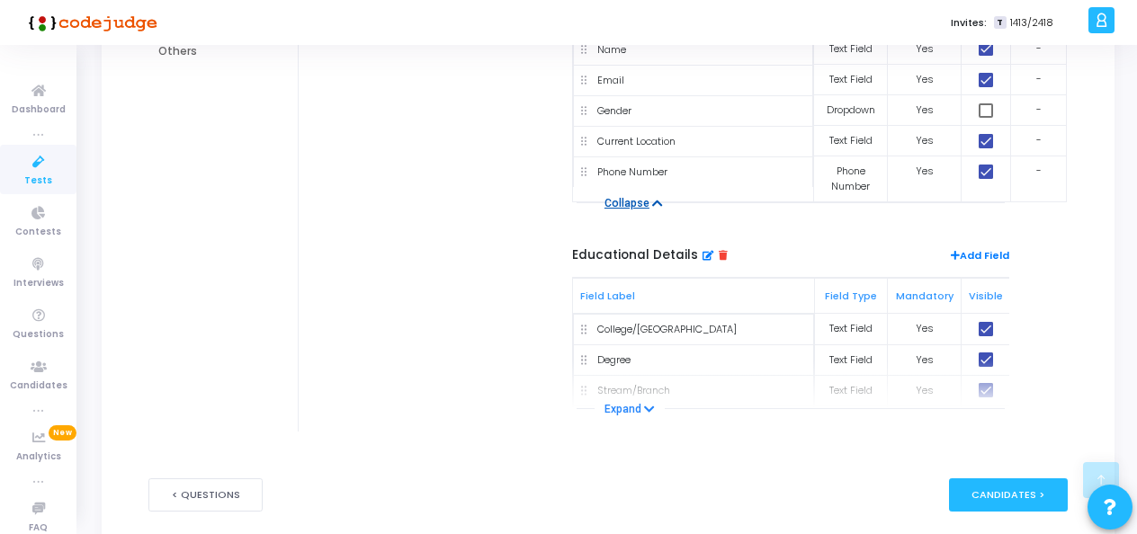
scroll to position [471, 0]
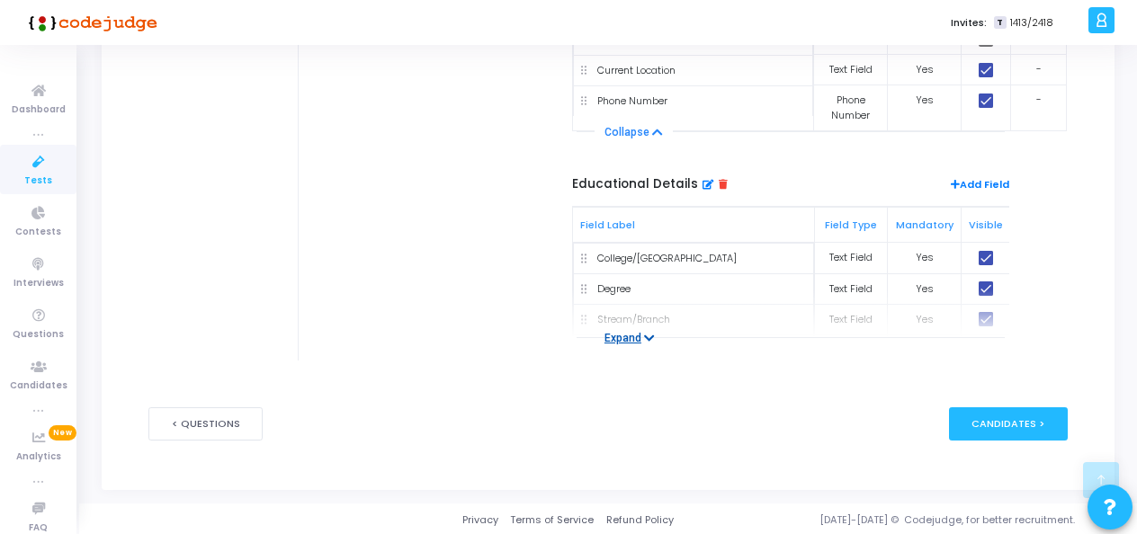
click at [631, 334] on button "Expand" at bounding box center [630, 338] width 70 height 18
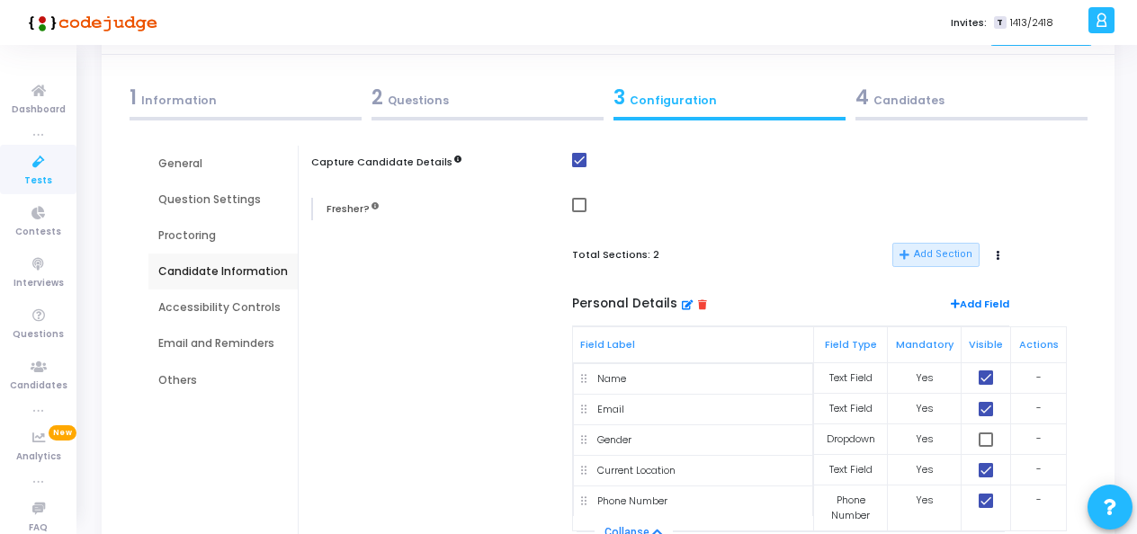
scroll to position [69, 0]
click at [194, 317] on div "Accessibility Controls" at bounding box center [223, 309] width 130 height 16
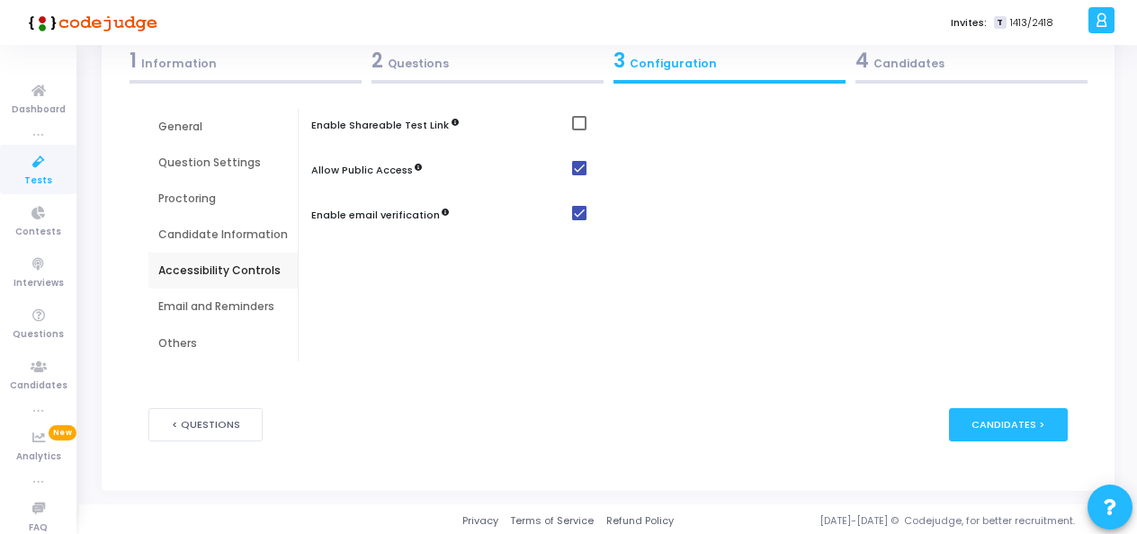
scroll to position [110, 0]
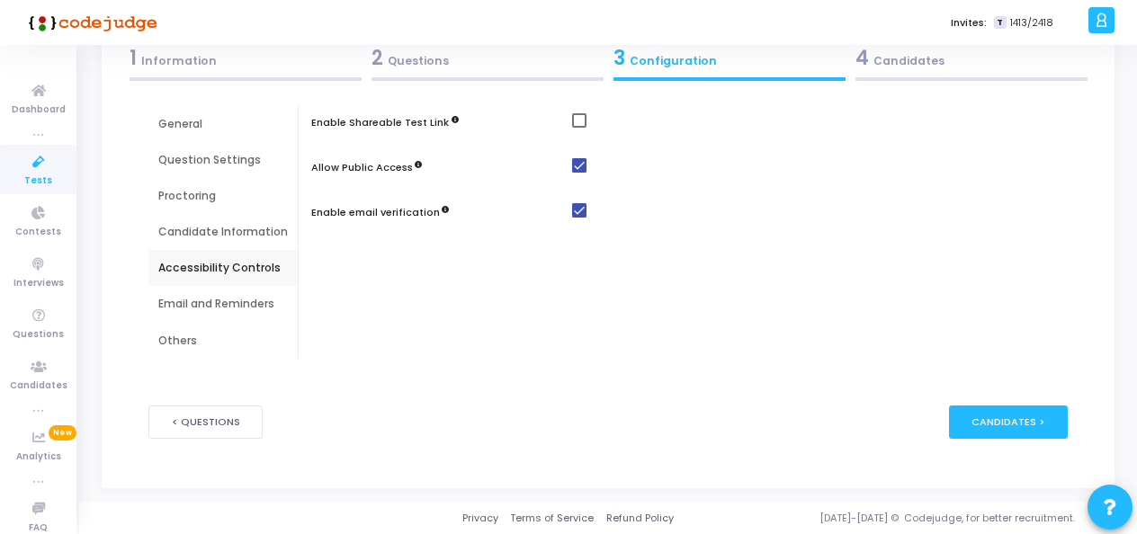
click at [212, 304] on div "Email and Reminders" at bounding box center [223, 304] width 130 height 16
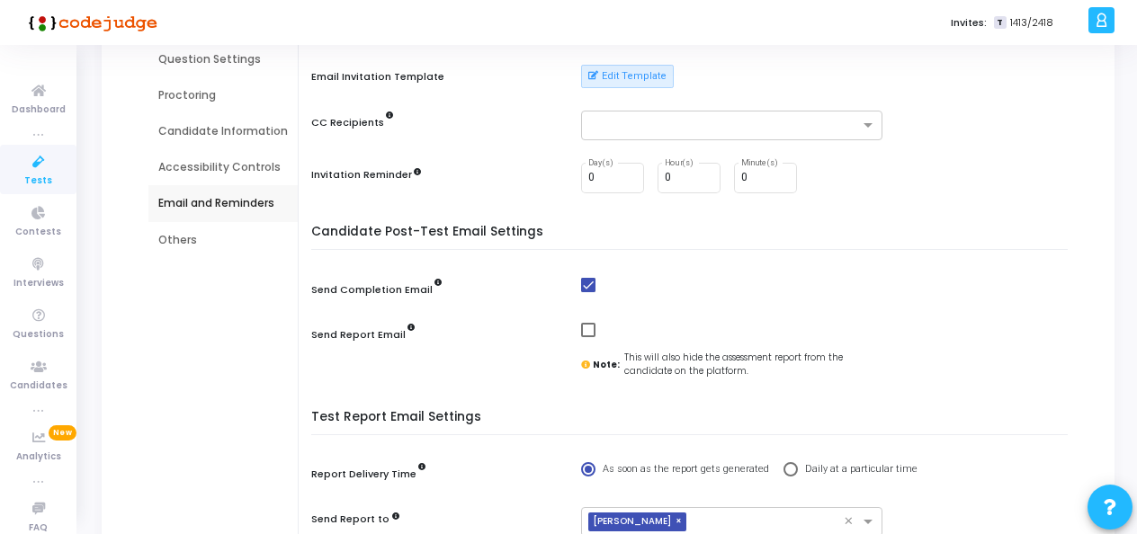
scroll to position [210, 0]
click at [175, 229] on div "Others" at bounding box center [222, 241] width 149 height 36
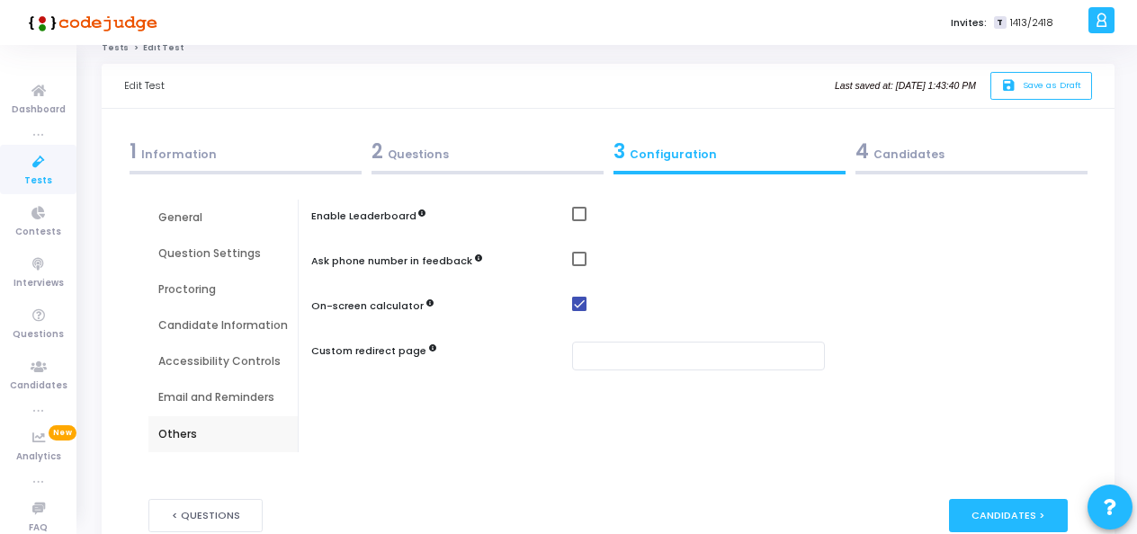
scroll to position [0, 0]
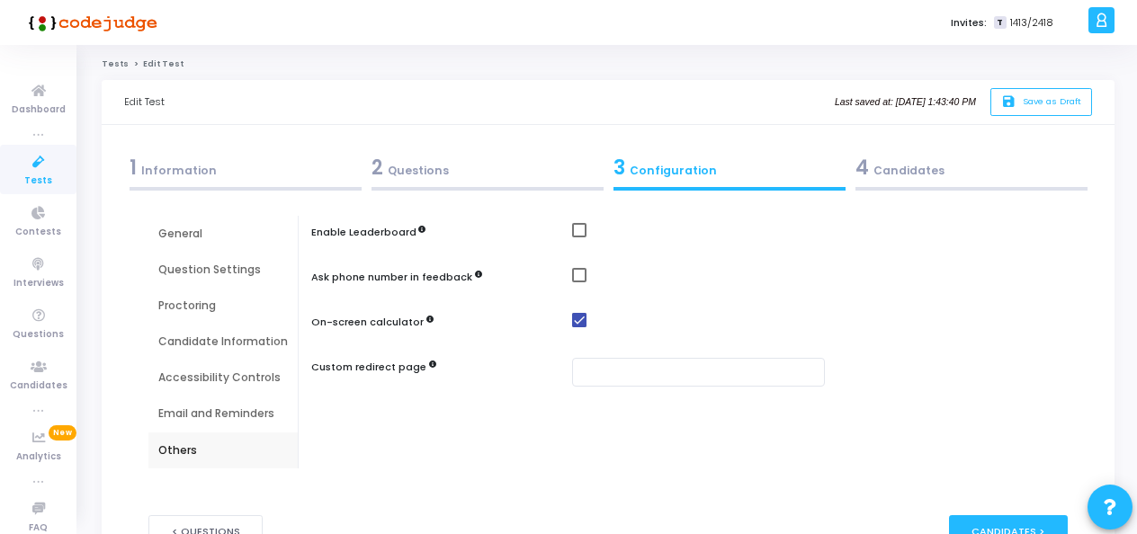
click at [913, 173] on div "4 Candidates" at bounding box center [972, 168] width 232 height 30
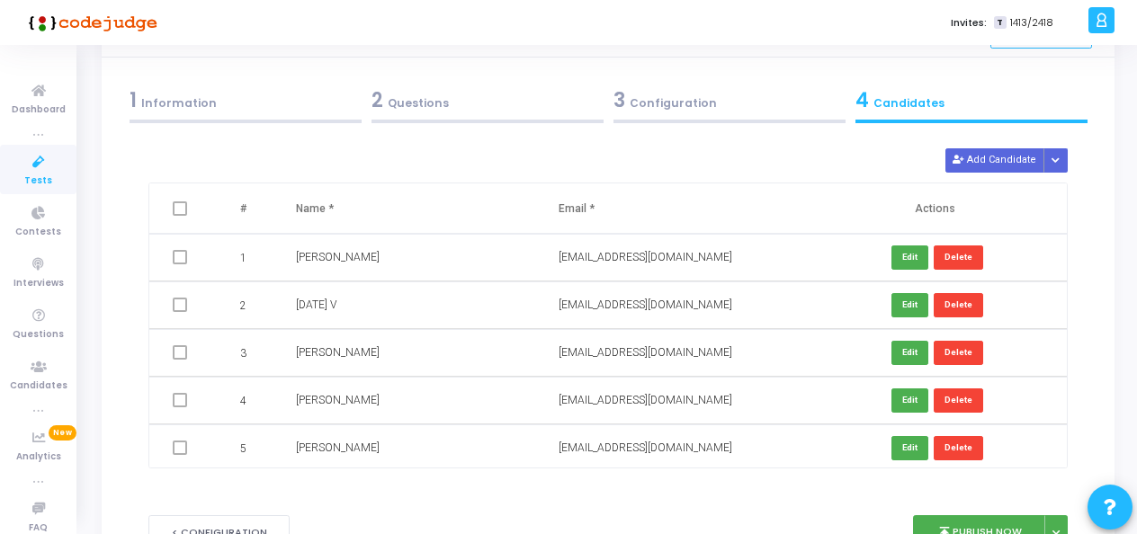
scroll to position [67, 0]
click at [462, 98] on div "2 Questions" at bounding box center [488, 101] width 232 height 30
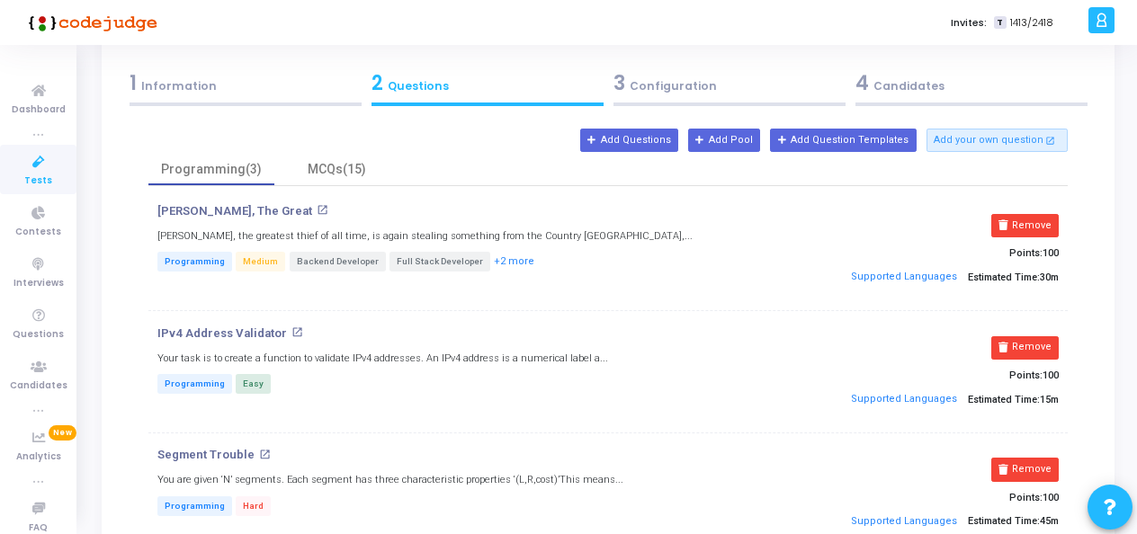
scroll to position [84, 0]
click at [672, 90] on div "3 Configuration" at bounding box center [730, 84] width 232 height 30
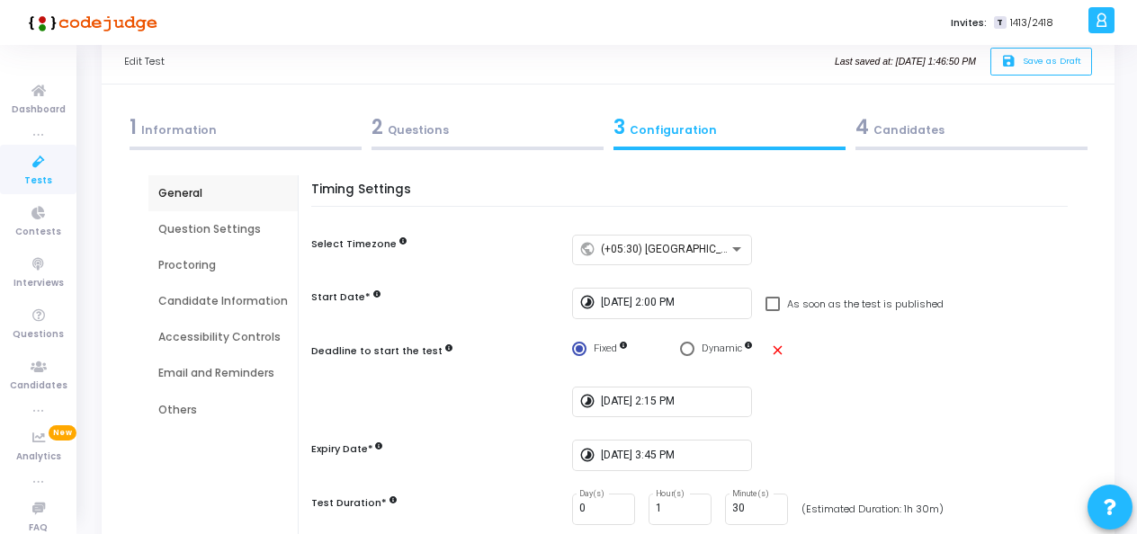
scroll to position [0, 0]
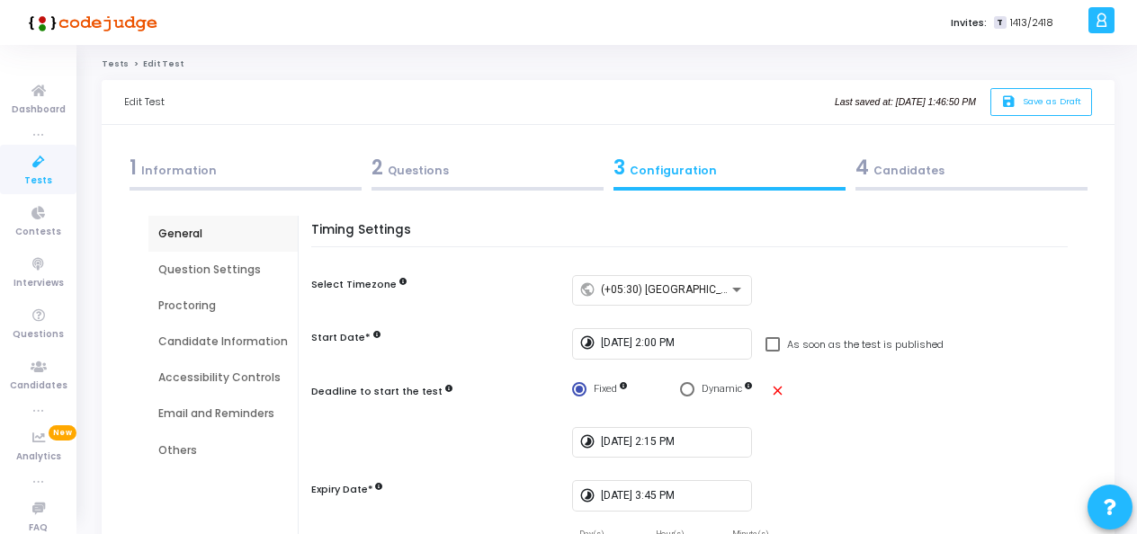
click at [924, 164] on div "4 Candidates" at bounding box center [972, 168] width 232 height 30
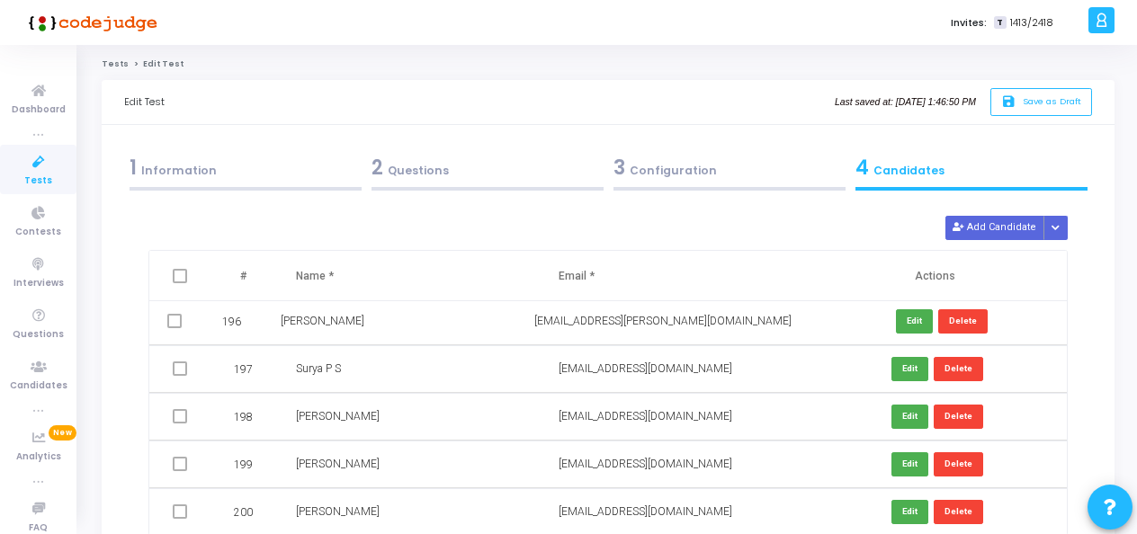
scroll to position [178, 0]
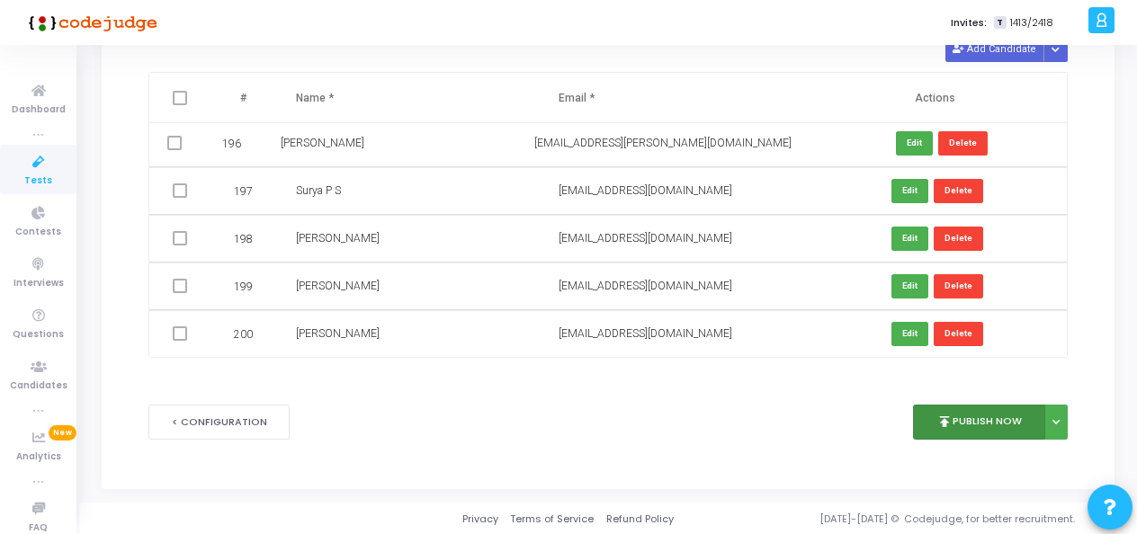
click at [967, 429] on button "publish Publish Now" at bounding box center [979, 422] width 132 height 35
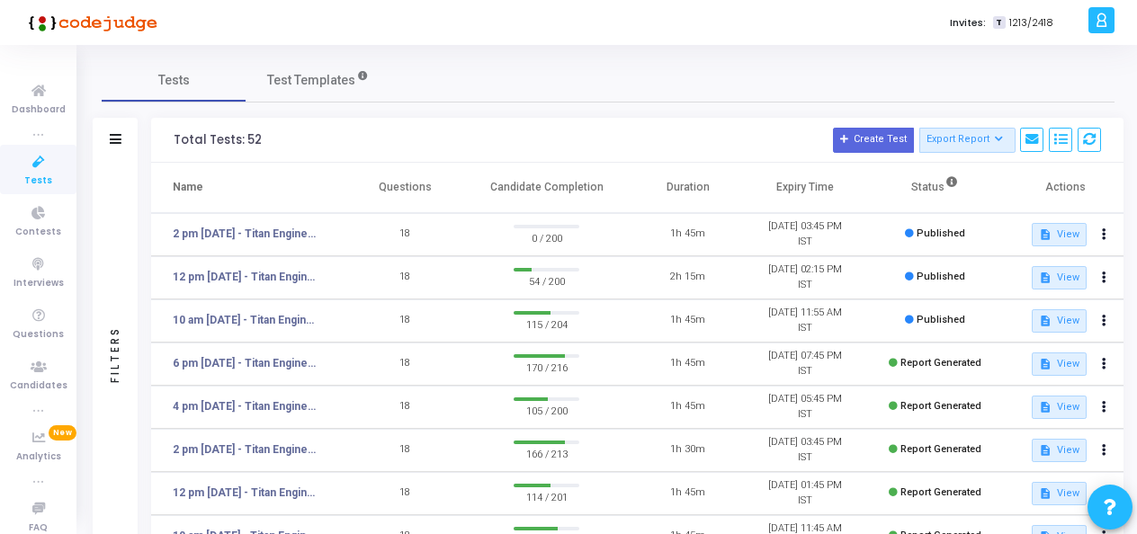
drag, startPoint x: 669, startPoint y: 155, endPoint x: 462, endPoint y: 123, distance: 209.3
click at [462, 123] on div "Total Tests: 52 Create Test Export Report Id Name Job Role Questions Candidate …" at bounding box center [637, 140] width 973 height 45
click at [301, 279] on mat-tooltip-component "2 pm [DATE] - Titan Engineering Intern 2026" at bounding box center [241, 266] width 215 height 49
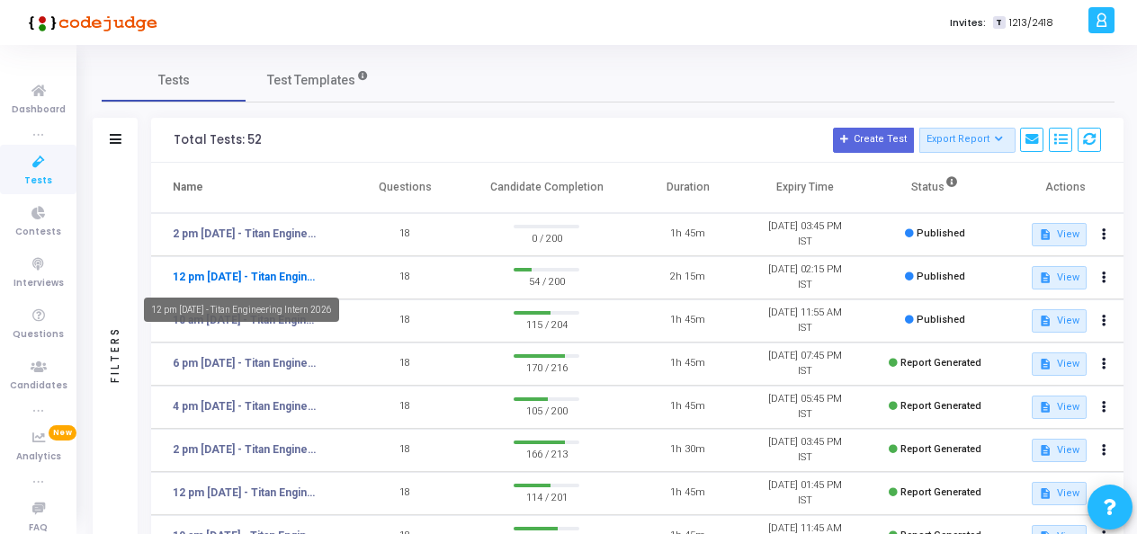
click at [284, 285] on mat-tooltip-component "12 pm [DATE] - Titan Engineering Intern 2026" at bounding box center [241, 309] width 220 height 49
click at [292, 277] on link "12 pm [DATE] - Titan Engineering Intern 2026" at bounding box center [247, 277] width 148 height 16
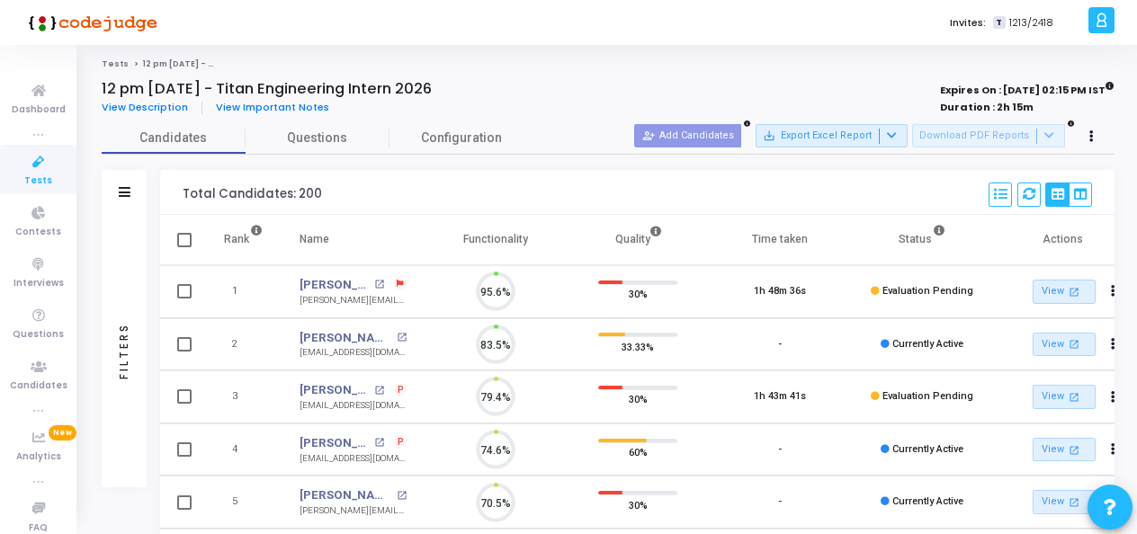
scroll to position [38, 45]
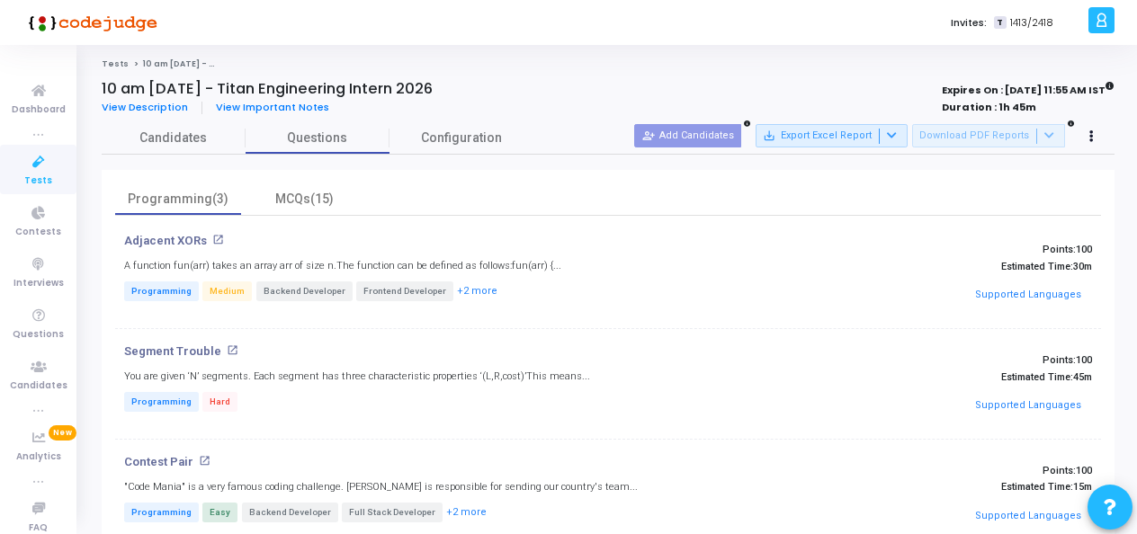
click at [31, 166] on icon at bounding box center [39, 162] width 38 height 22
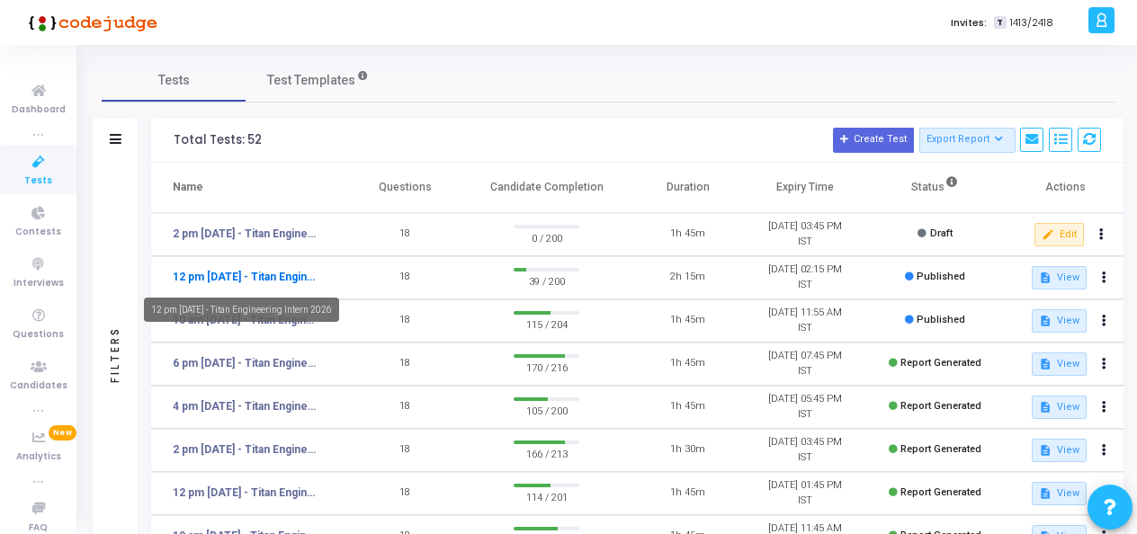
click at [261, 273] on link "12 pm - 12th Aug - Titan Engineering Intern 2026" at bounding box center [247, 277] width 148 height 16
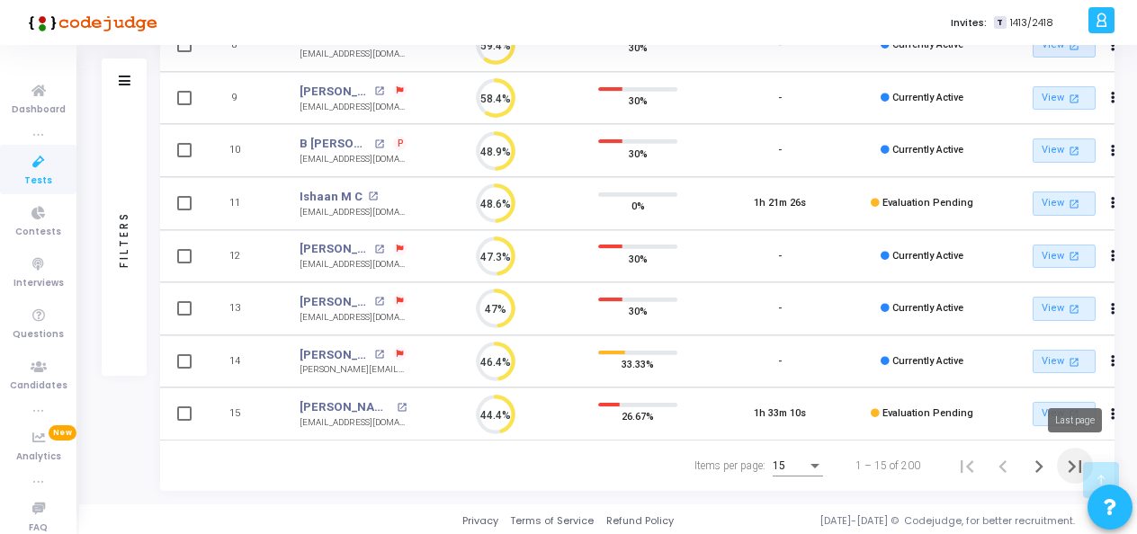
click at [1071, 461] on icon "Last page" at bounding box center [1074, 467] width 13 height 13
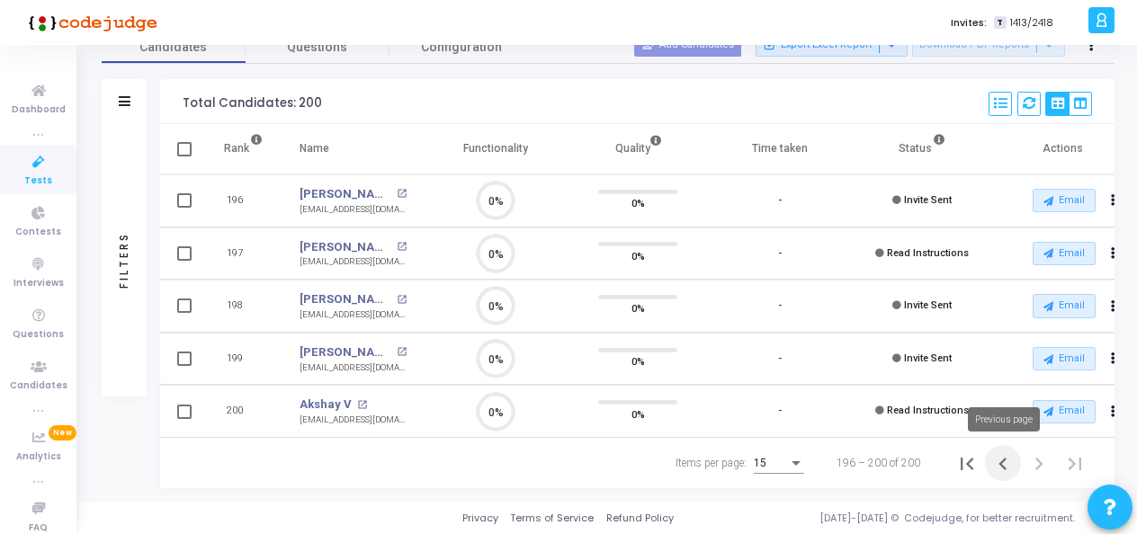
click at [1009, 464] on icon "Previous page" at bounding box center [1003, 464] width 25 height 25
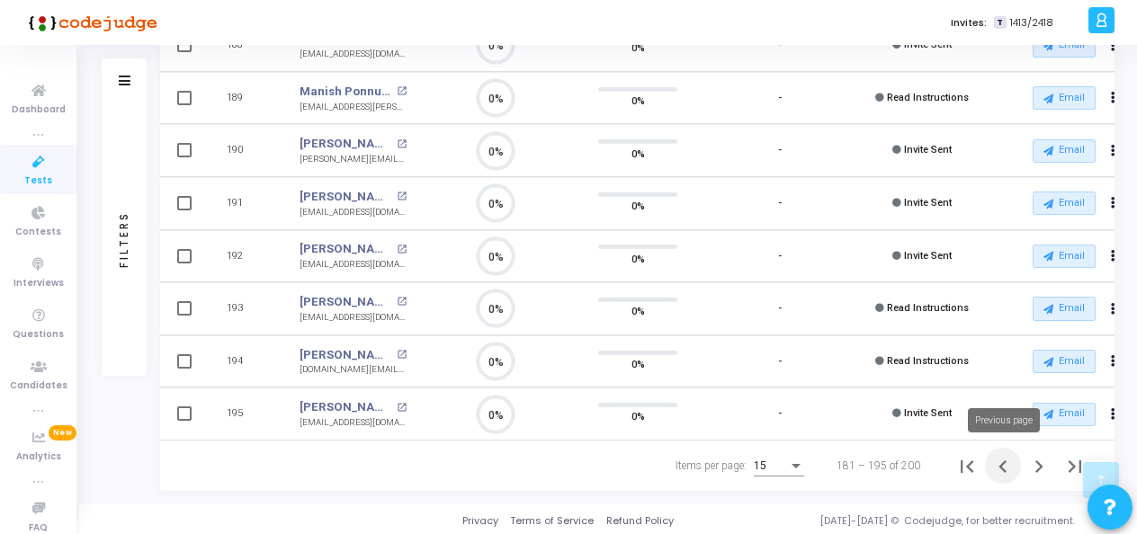
click at [1004, 471] on icon "Previous page" at bounding box center [1003, 466] width 25 height 25
click at [970, 464] on icon "First page" at bounding box center [967, 466] width 25 height 25
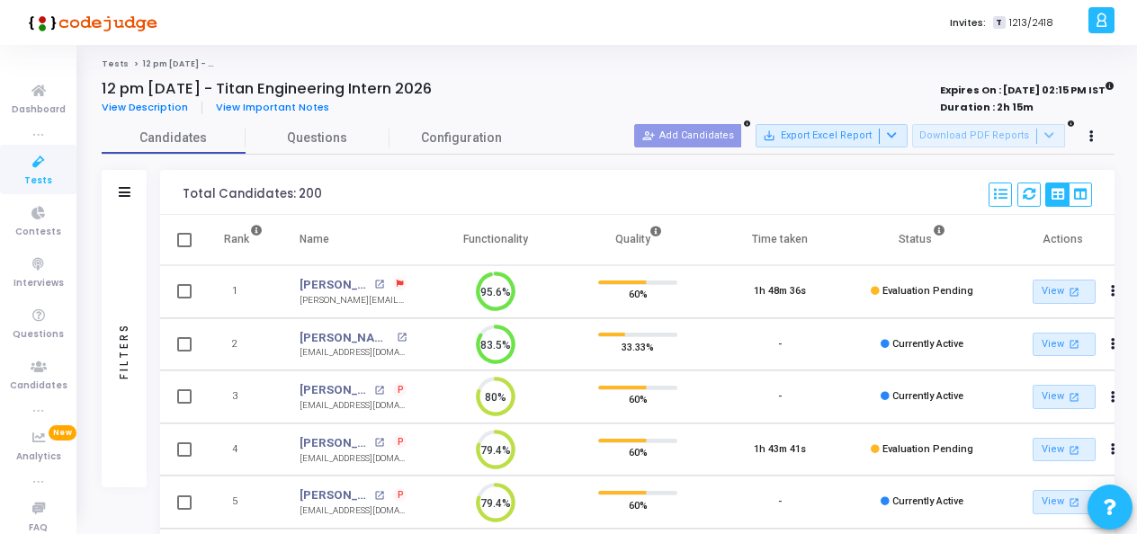
click at [23, 169] on icon at bounding box center [39, 162] width 38 height 22
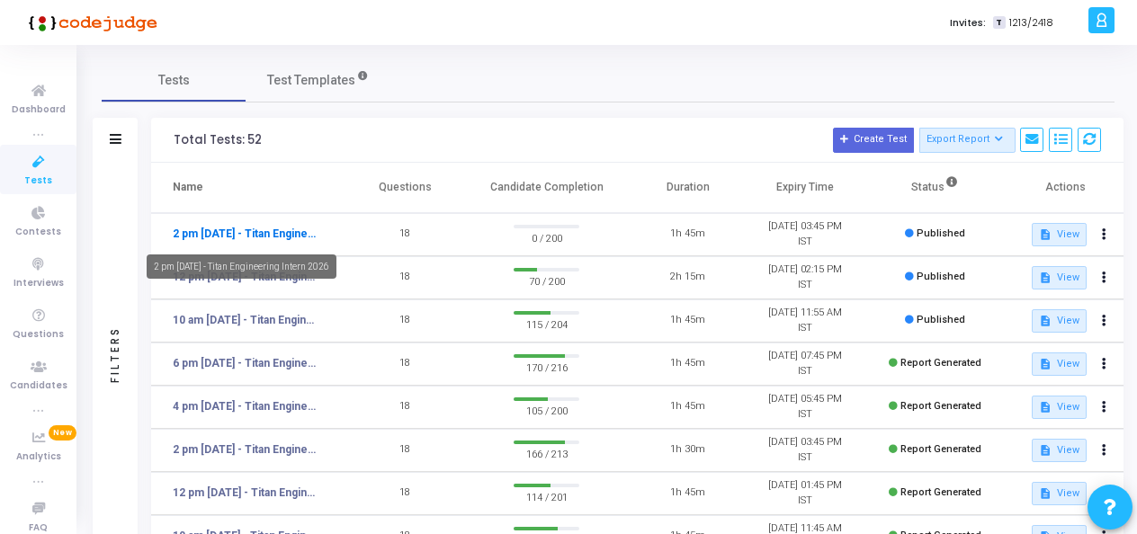
click at [283, 236] on link "2 pm [DATE] - Titan Engineering Intern 2026" at bounding box center [247, 234] width 148 height 16
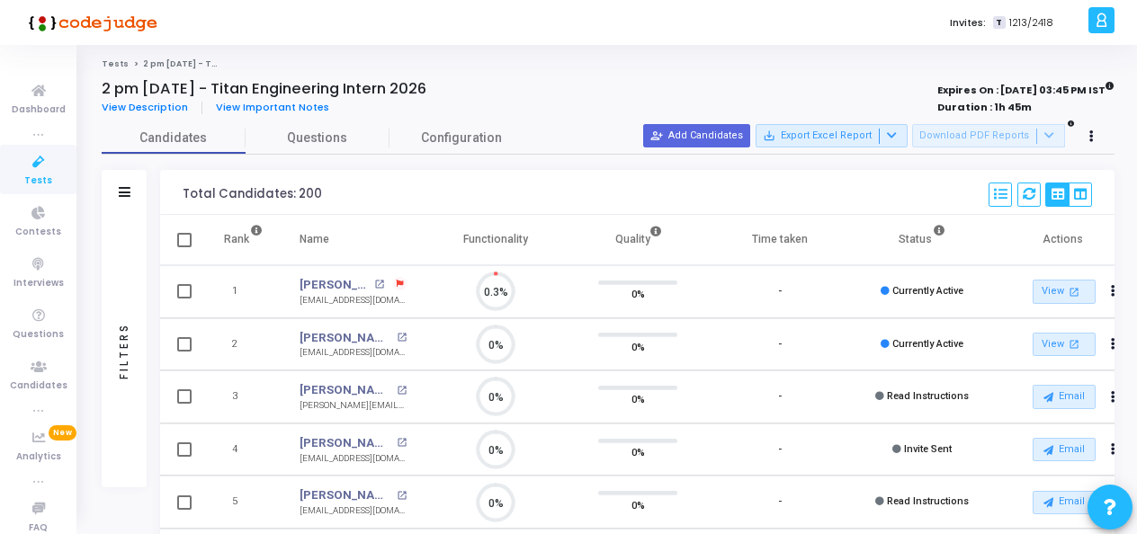
click at [41, 166] on icon at bounding box center [39, 162] width 38 height 22
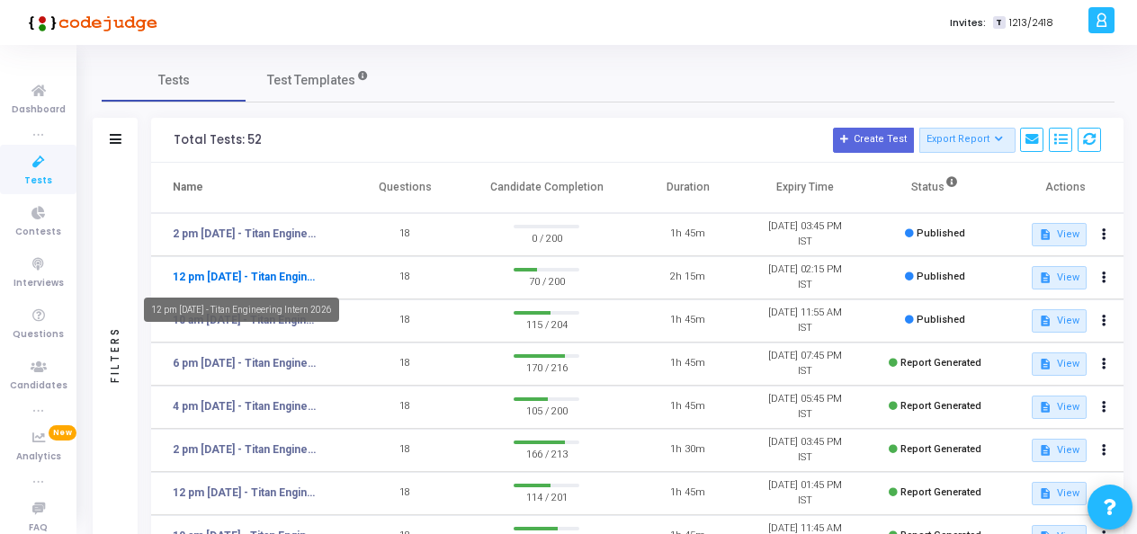
click at [258, 275] on link "12 pm [DATE] - Titan Engineering Intern 2026" at bounding box center [247, 277] width 148 height 16
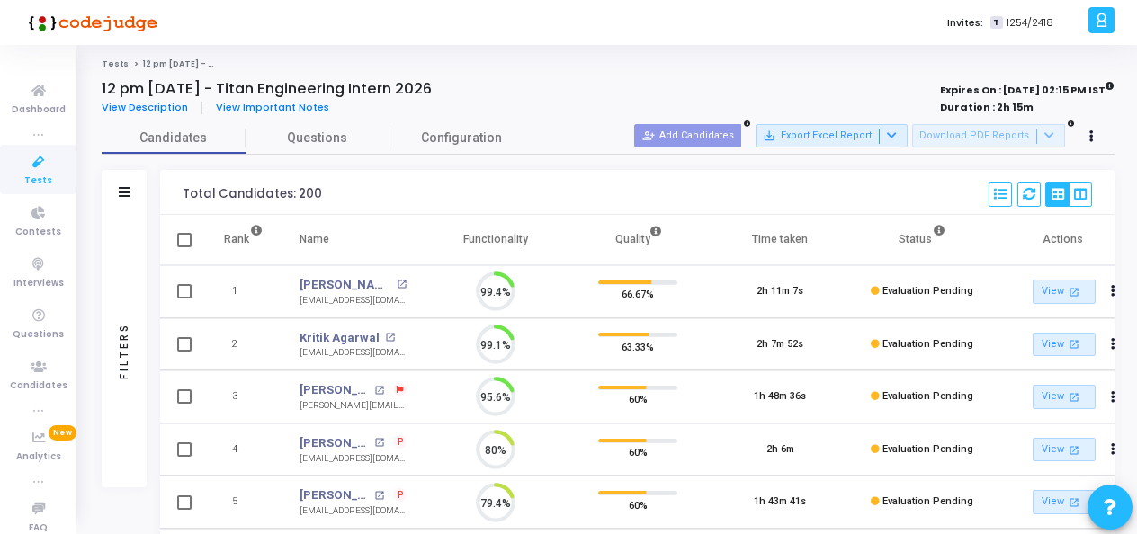
scroll to position [38, 45]
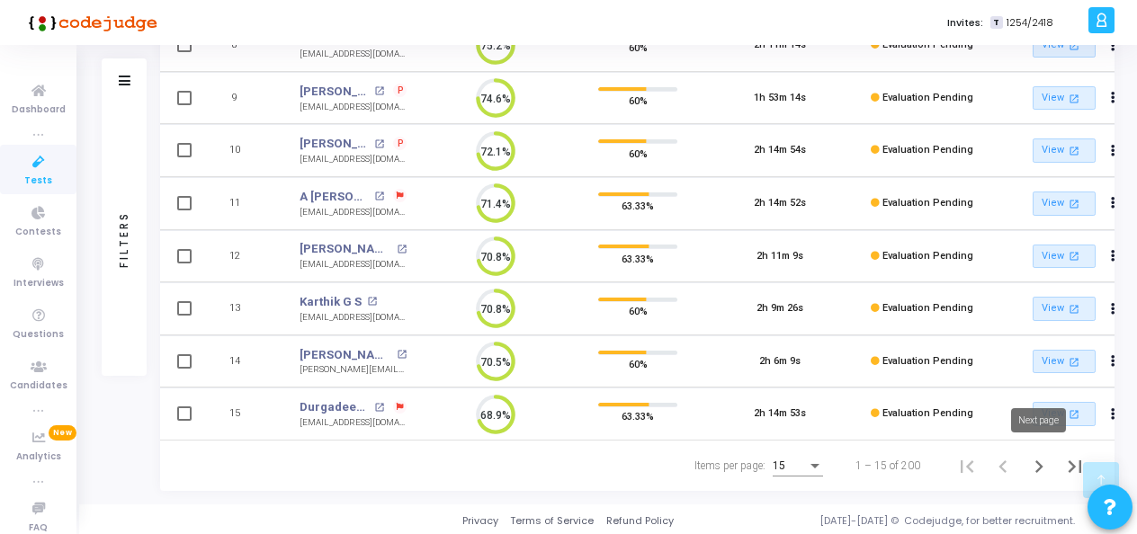
click at [1039, 470] on icon "Next page" at bounding box center [1039, 466] width 25 height 25
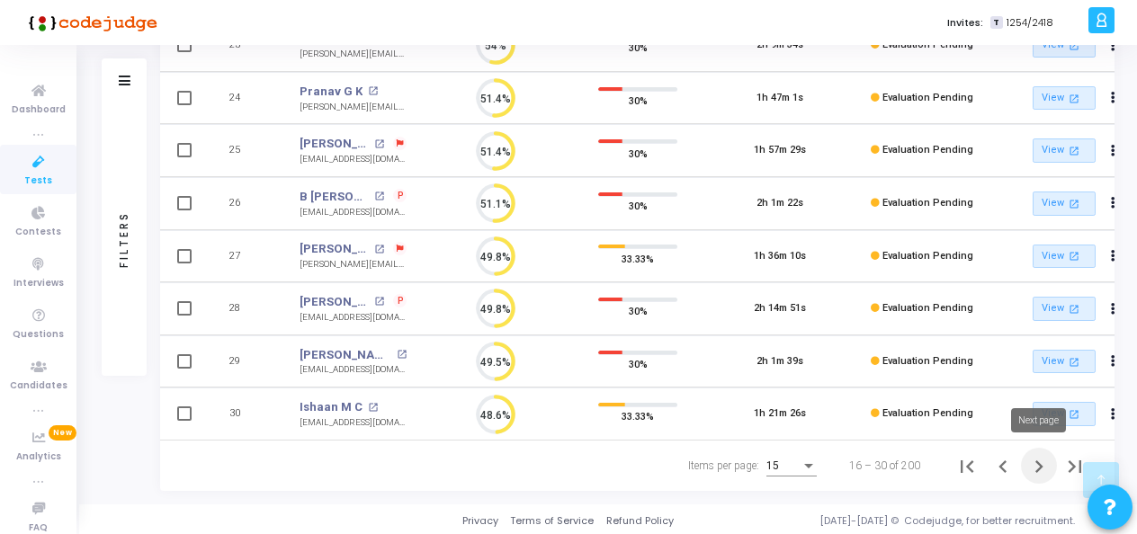
click at [1041, 460] on icon "Next page" at bounding box center [1039, 466] width 25 height 25
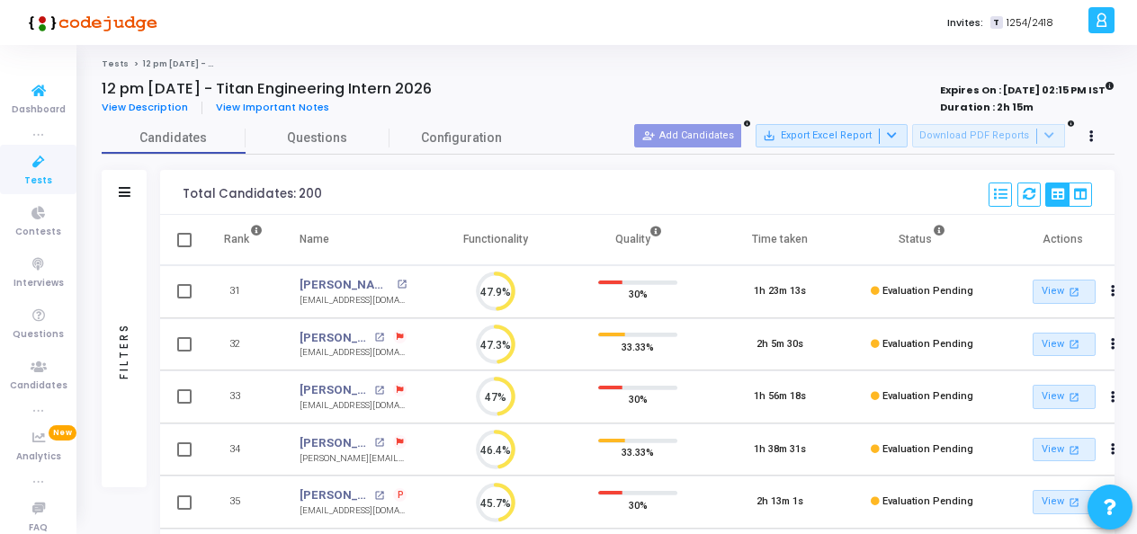
click at [36, 171] on icon at bounding box center [39, 162] width 38 height 22
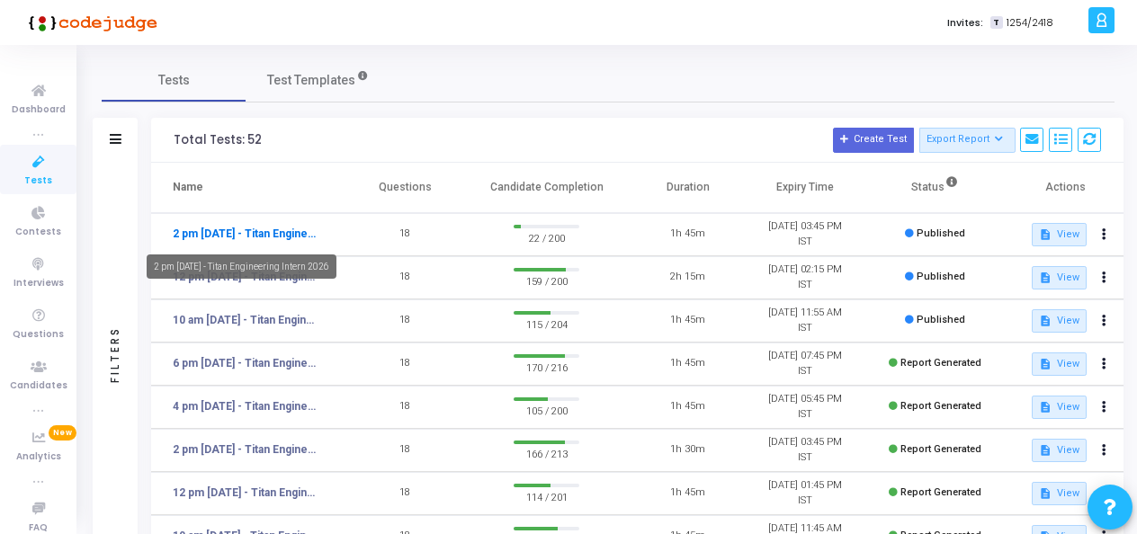
click at [277, 230] on link "2 pm [DATE] - Titan Engineering Intern 2026" at bounding box center [247, 234] width 148 height 16
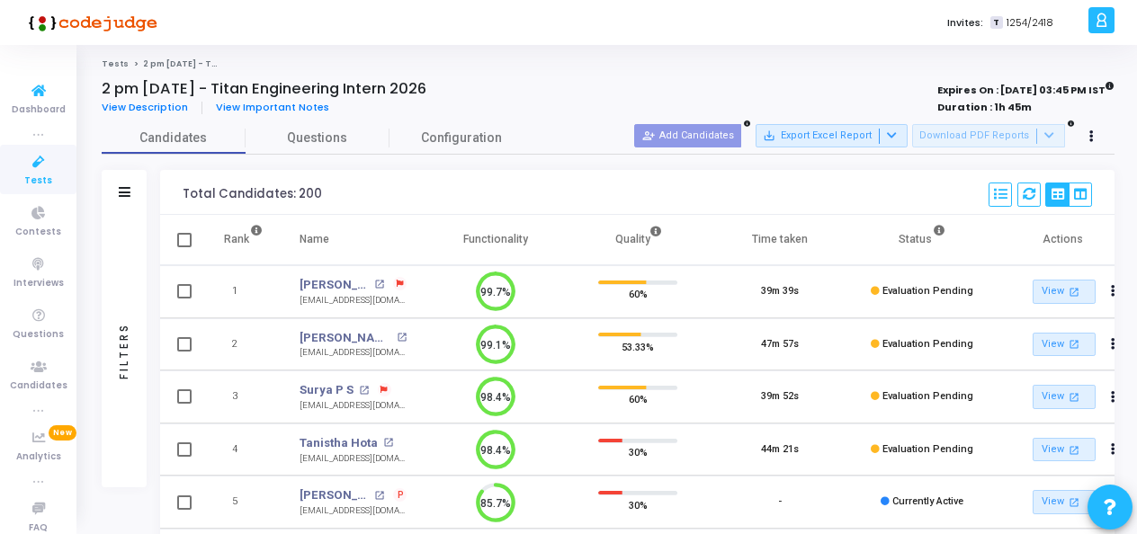
click at [23, 157] on icon at bounding box center [39, 162] width 38 height 22
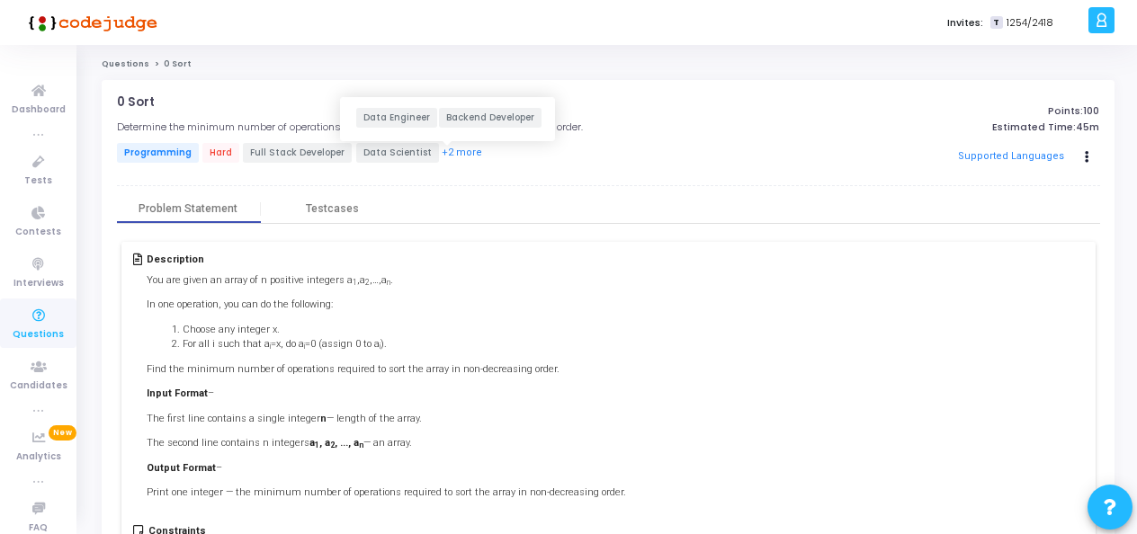
click at [453, 146] on button "+2 more" at bounding box center [462, 153] width 42 height 17
click at [442, 160] on button "+2 more" at bounding box center [462, 153] width 42 height 17
click at [444, 155] on button "+2 more" at bounding box center [462, 153] width 42 height 17
click at [39, 327] on span "Questions" at bounding box center [38, 334] width 51 height 15
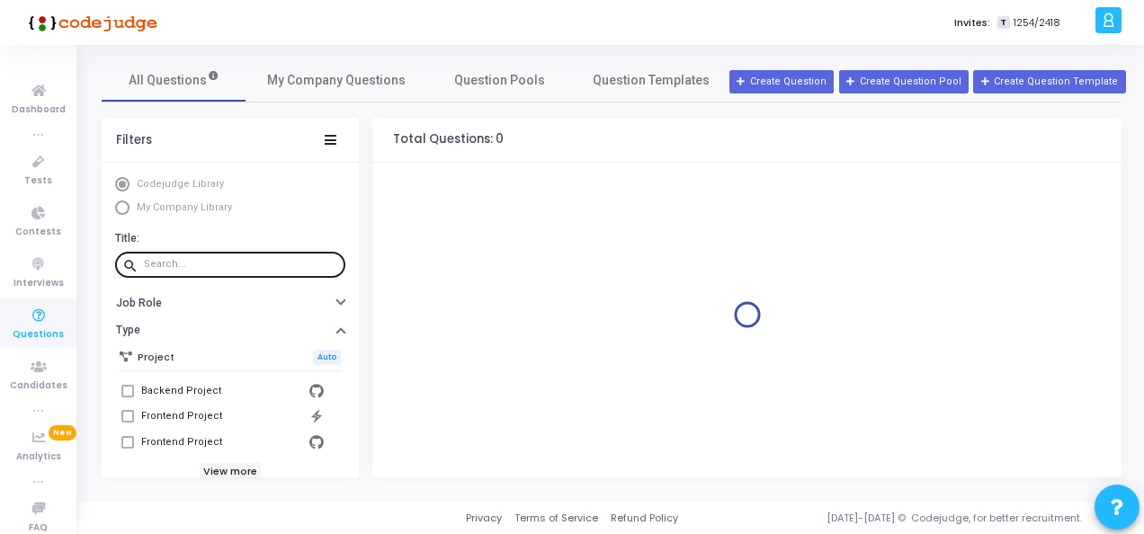
click at [265, 272] on div at bounding box center [241, 264] width 194 height 29
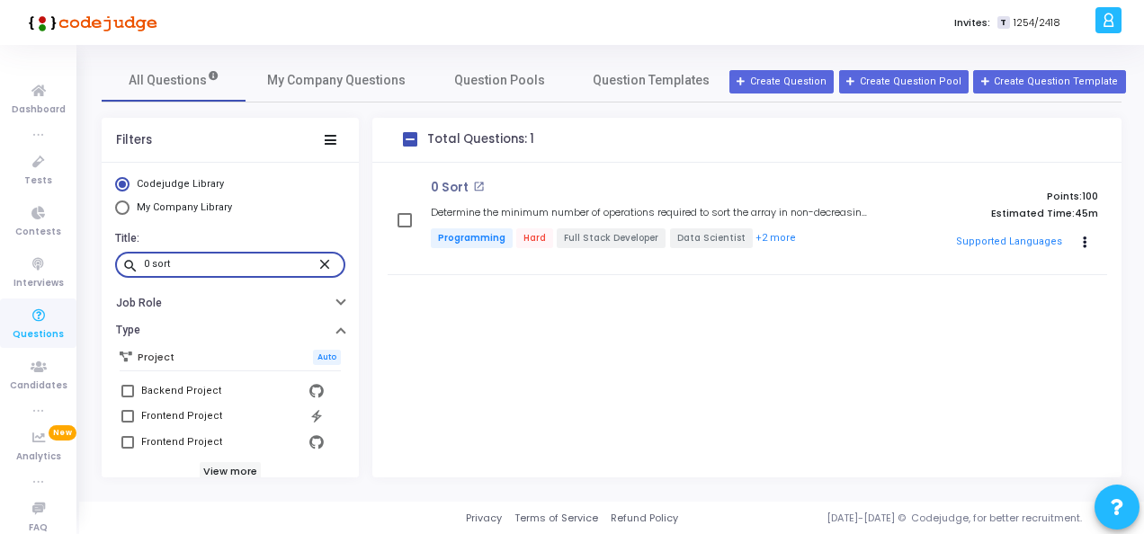
type input "0 sort"
click at [1087, 238] on icon "Actions" at bounding box center [1085, 242] width 4 height 9
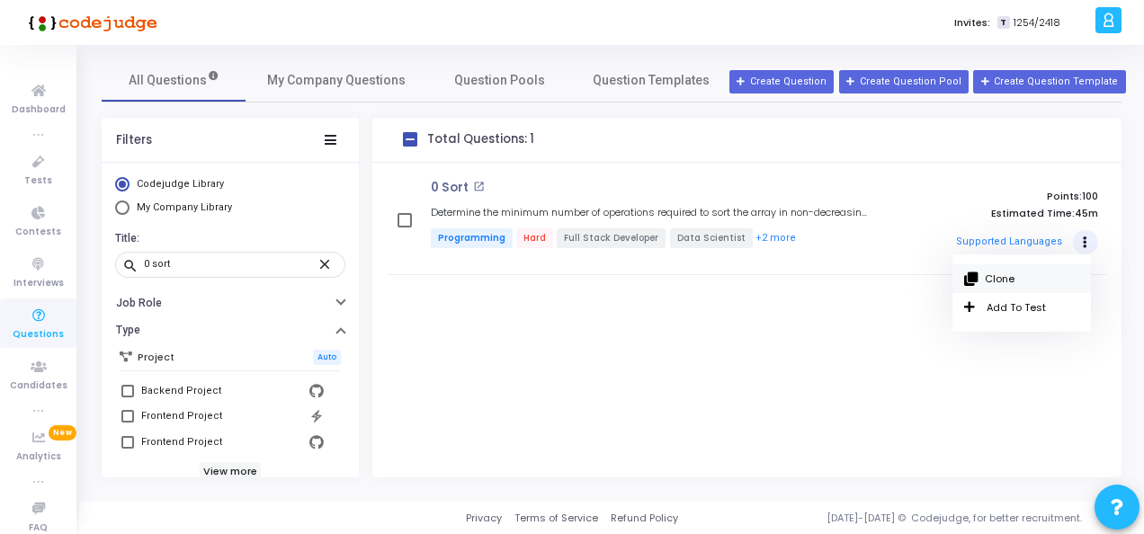
click at [1020, 276] on button "Clone" at bounding box center [1021, 279] width 115 height 15
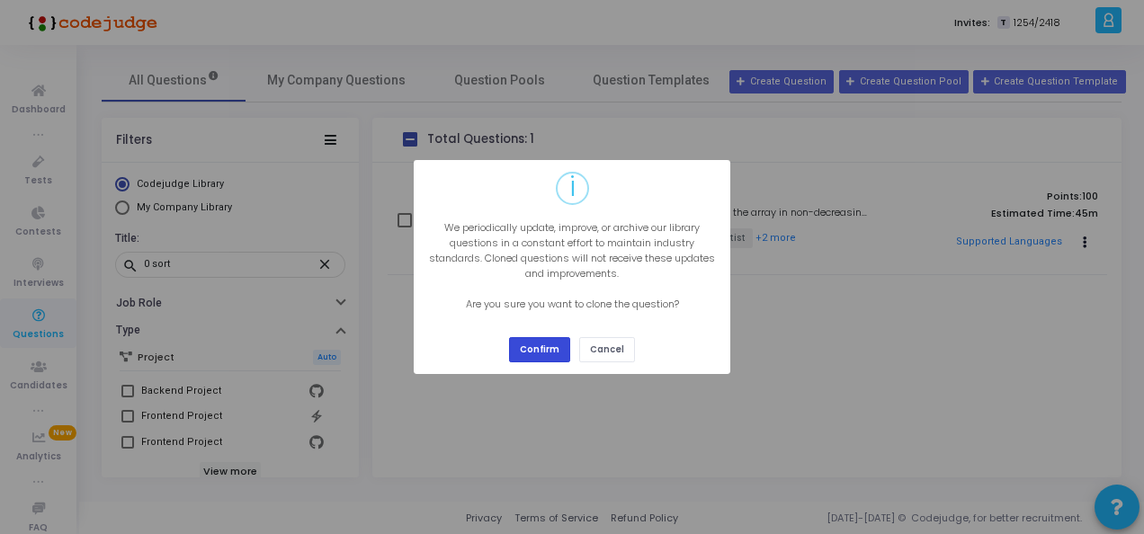
click at [527, 355] on button "Confirm" at bounding box center [539, 349] width 61 height 24
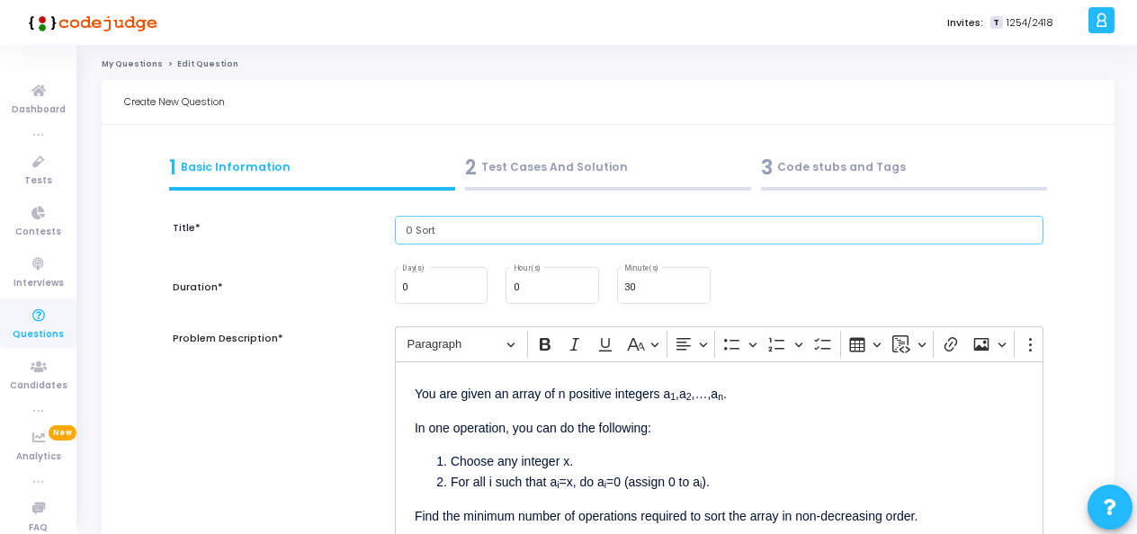
click at [410, 222] on input "0 Sort" at bounding box center [719, 231] width 649 height 30
type input "0 Sort"
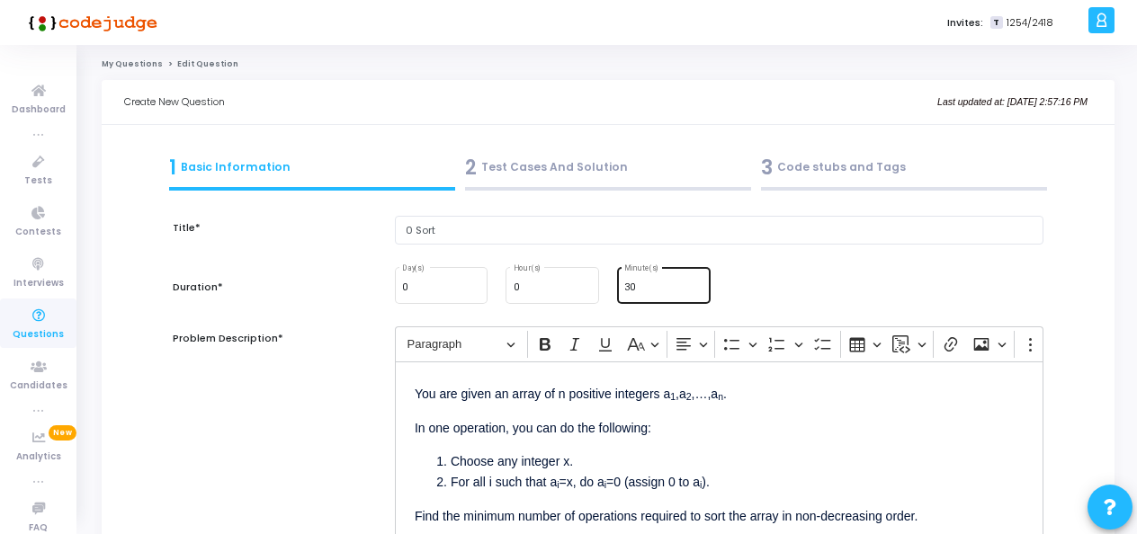
click at [657, 285] on input "30" at bounding box center [663, 288] width 78 height 11
type input "3"
type input "15"
click at [305, 436] on div "Problem Description*" at bounding box center [275, 434] width 222 height 215
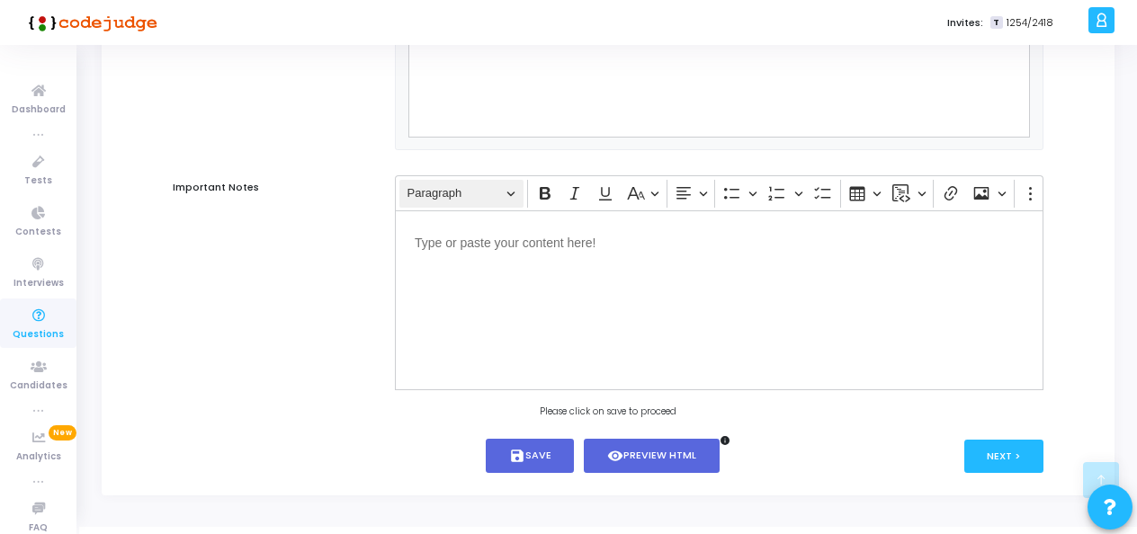
scroll to position [1254, 0]
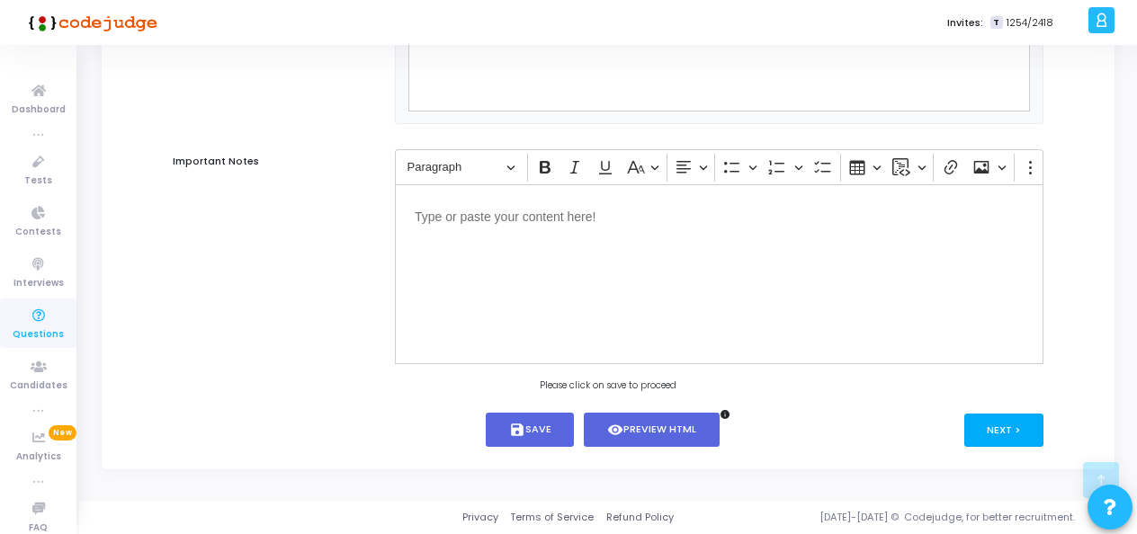
click at [1026, 425] on button "Next >" at bounding box center [1004, 430] width 80 height 33
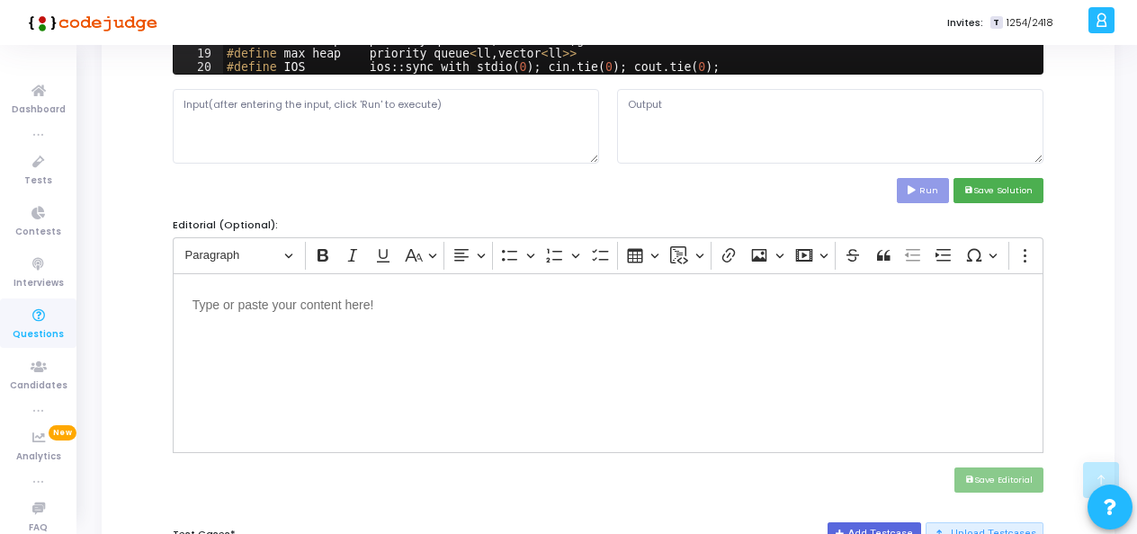
scroll to position [450, 0]
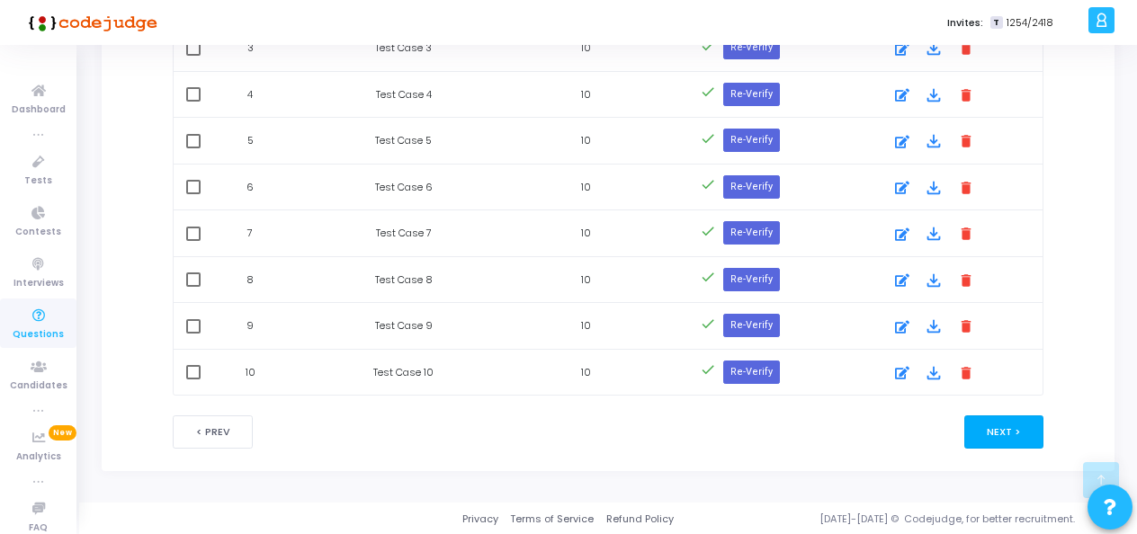
click at [1008, 428] on button "Next >" at bounding box center [1004, 432] width 80 height 33
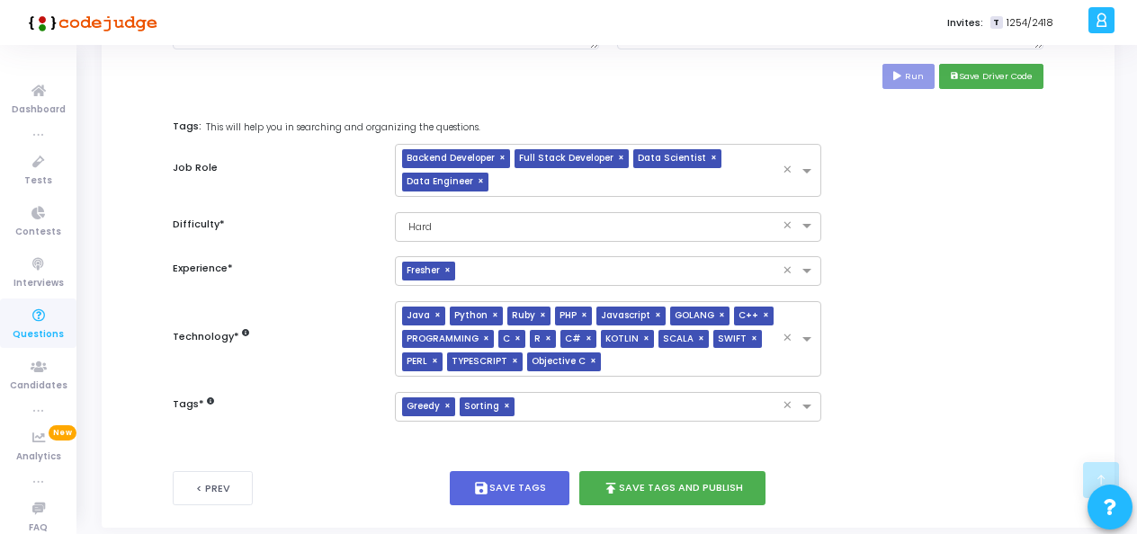
scroll to position [887, 0]
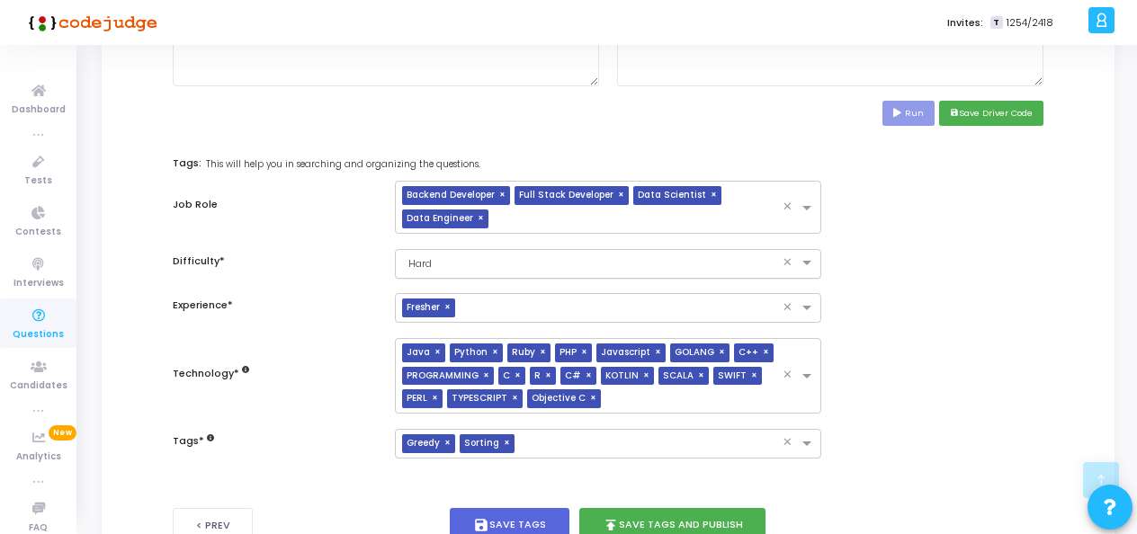
click at [533, 262] on input "text" at bounding box center [590, 262] width 371 height 15
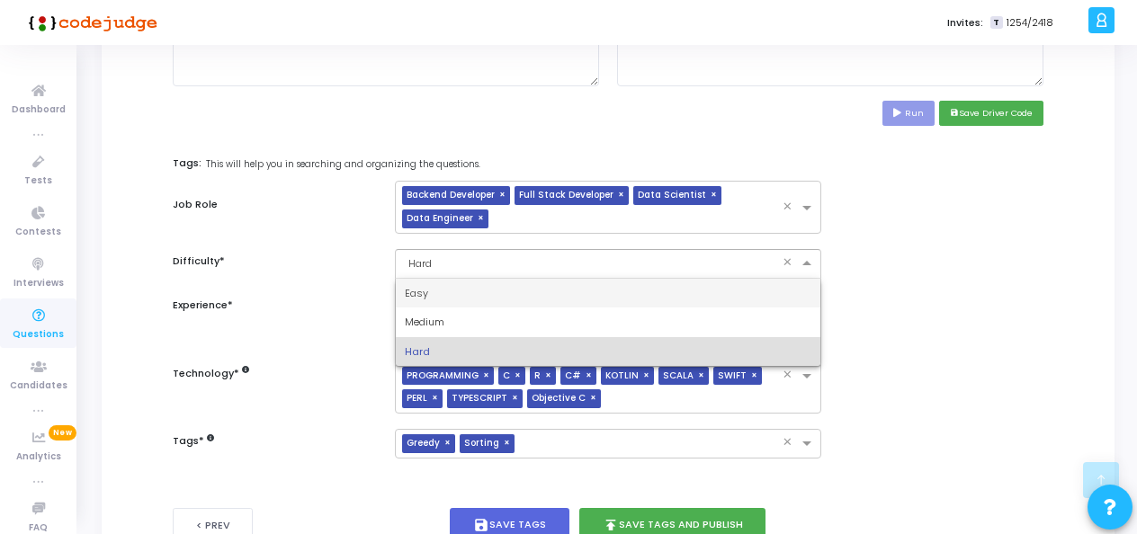
click at [493, 289] on div "Easy" at bounding box center [608, 294] width 425 height 30
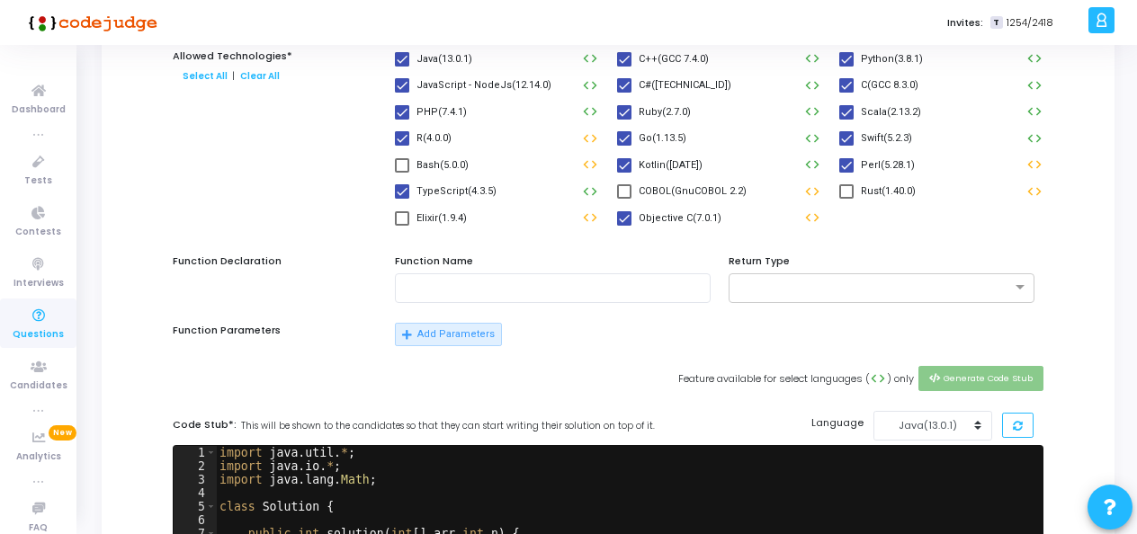
scroll to position [0, 0]
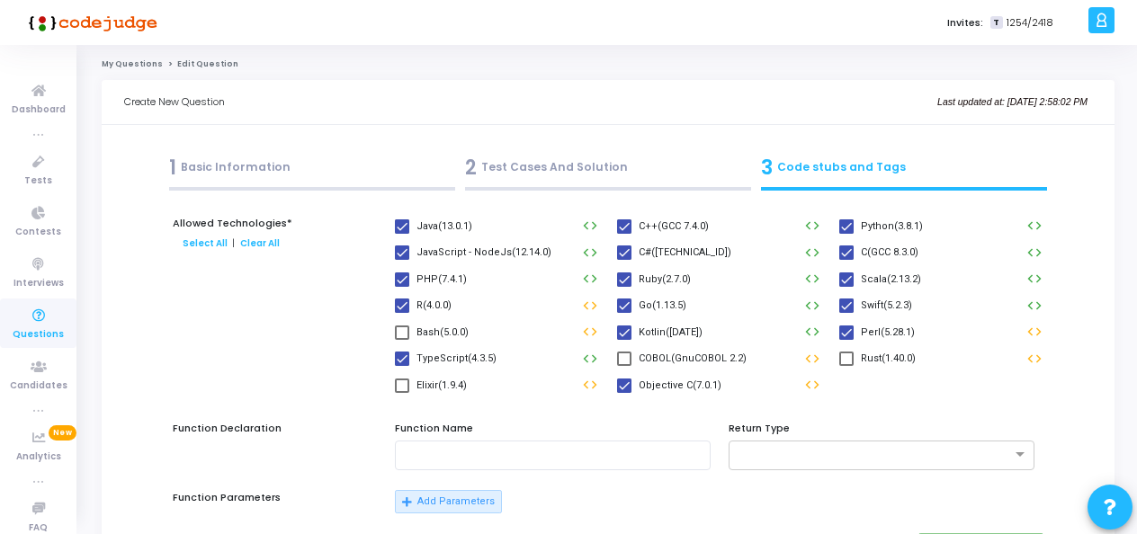
click at [229, 159] on div "1 Basic Information" at bounding box center [312, 168] width 286 height 30
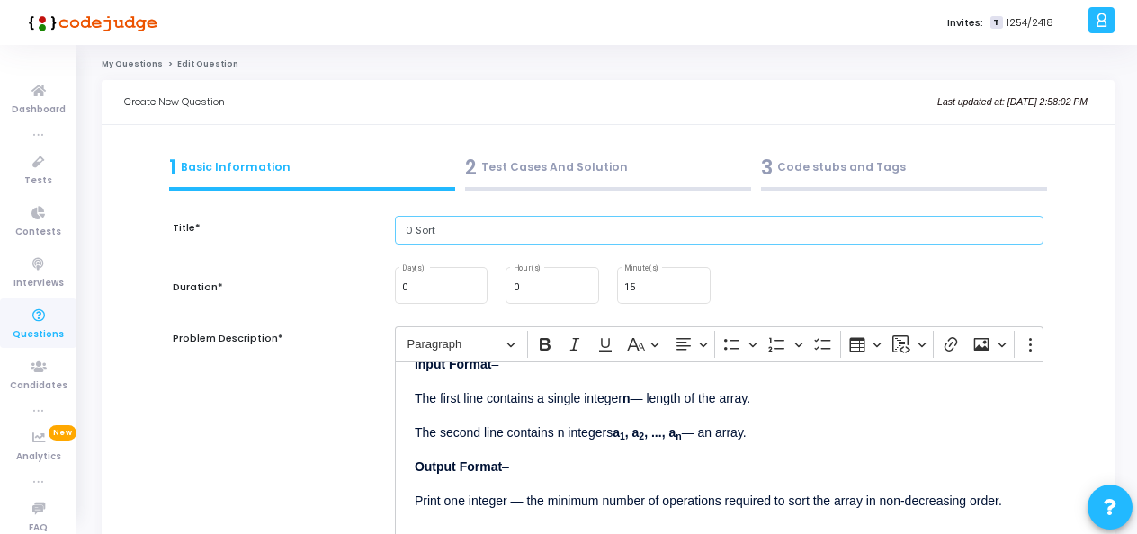
click at [412, 235] on input "0 Sort" at bounding box center [719, 231] width 649 height 30
click at [417, 231] on input "0 Sort" at bounding box center [719, 231] width 649 height 30
type input "0 sort"
click at [279, 386] on div "Problem Description*" at bounding box center [275, 434] width 222 height 215
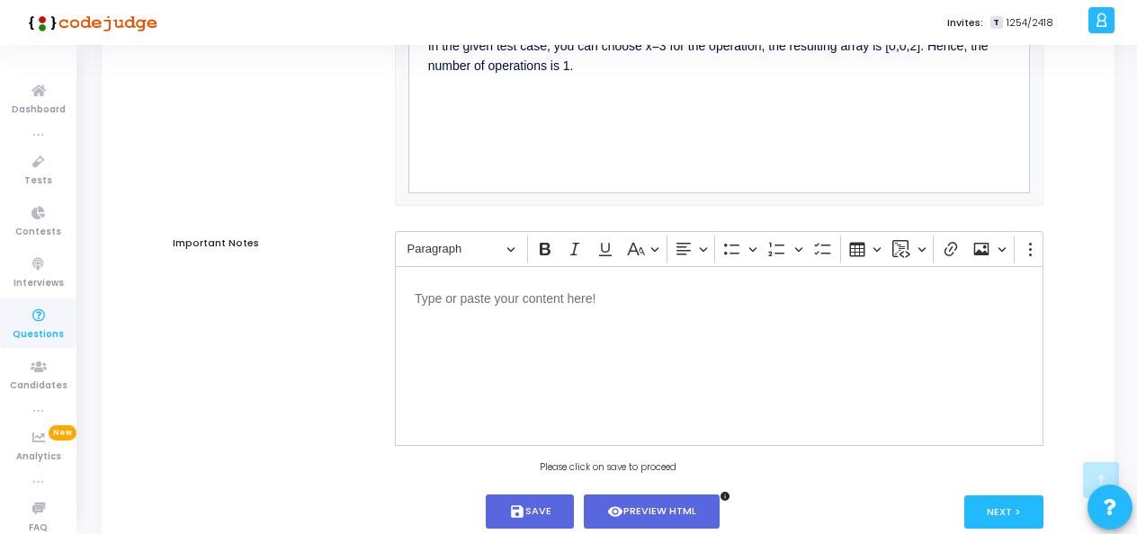
scroll to position [1254, 0]
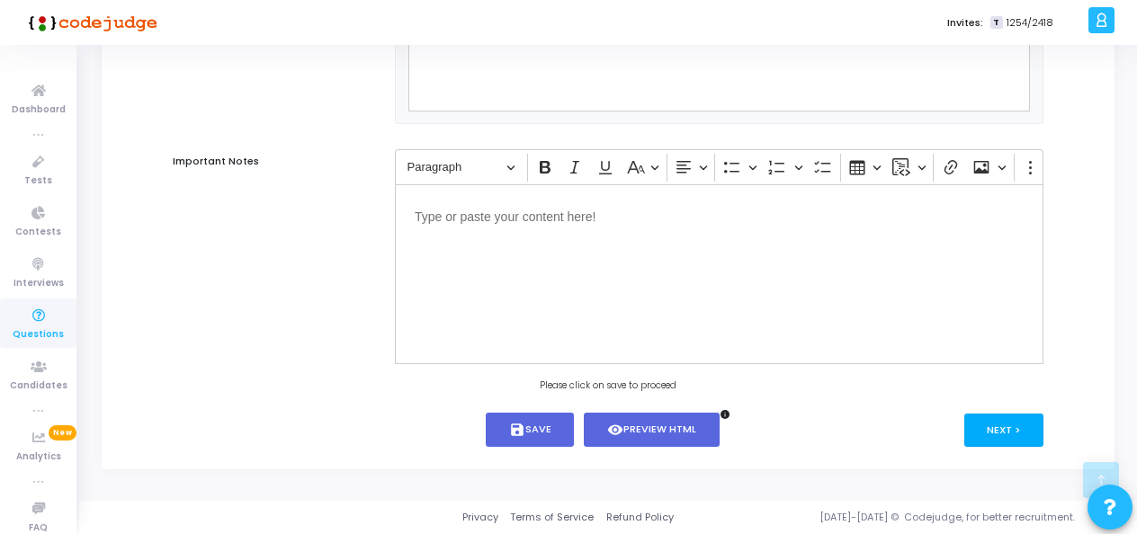
click at [984, 421] on button "Next >" at bounding box center [1004, 430] width 80 height 33
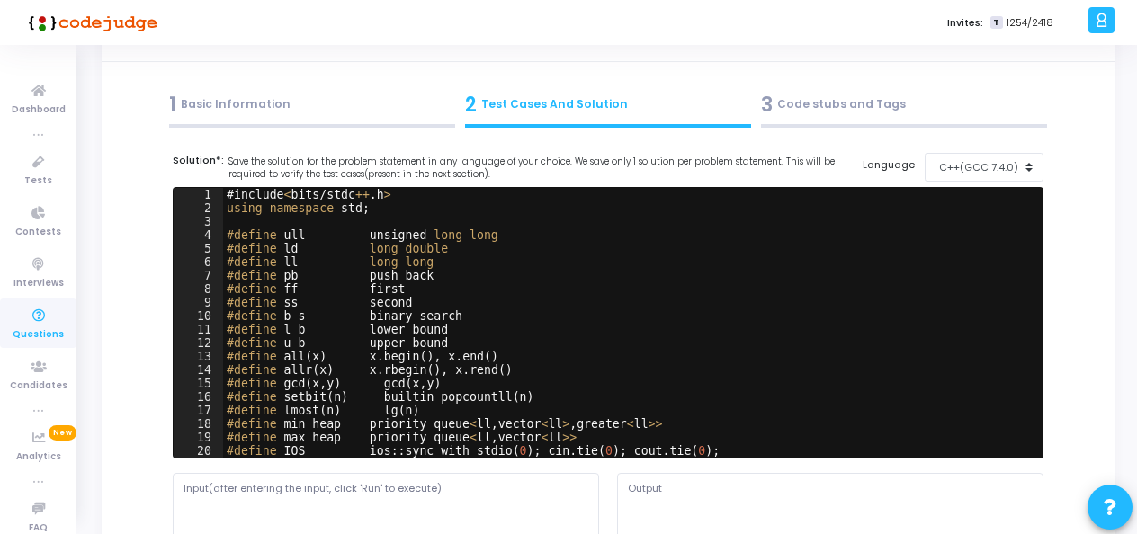
scroll to position [0, 0]
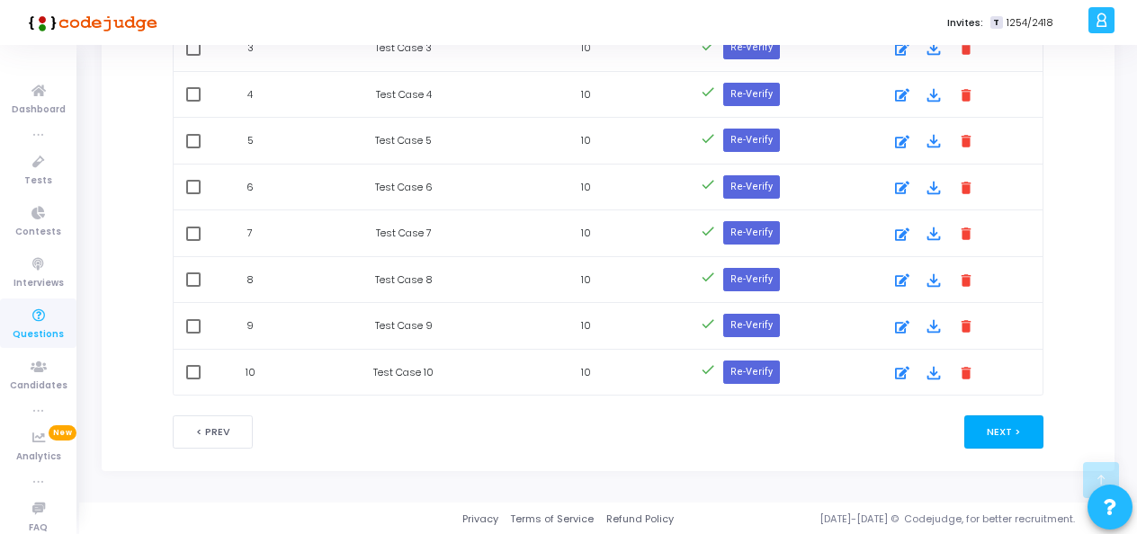
click at [1016, 433] on button "Next >" at bounding box center [1004, 432] width 80 height 33
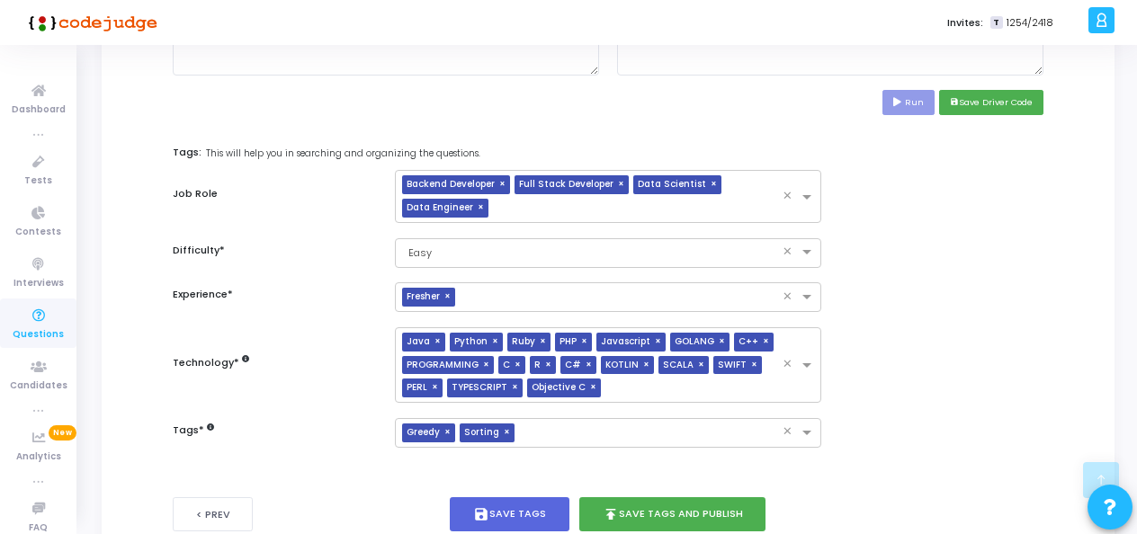
scroll to position [977, 0]
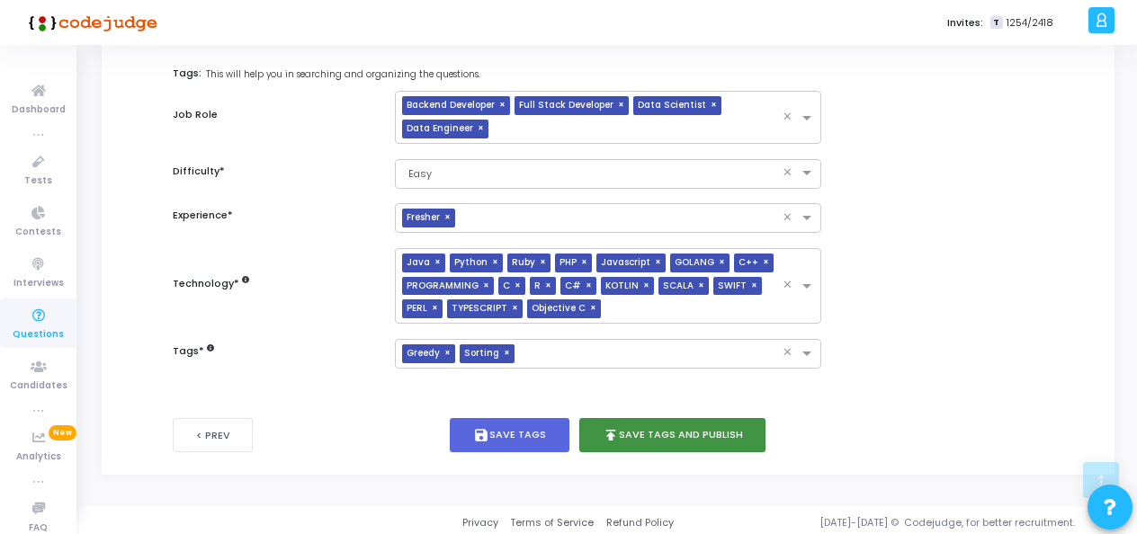
click at [631, 439] on button "publish Save Tags and Publish" at bounding box center [672, 435] width 187 height 35
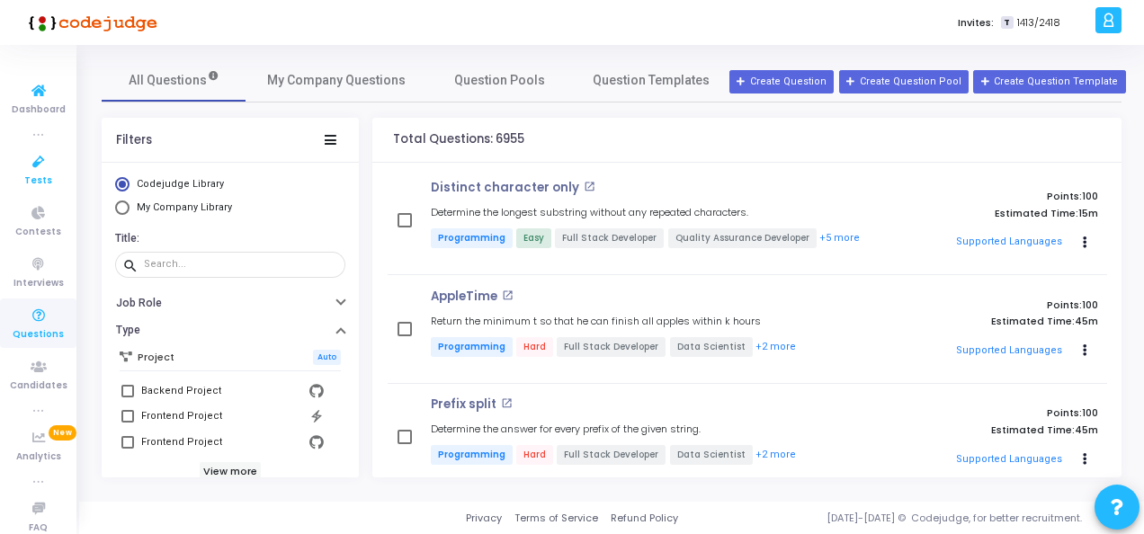
click at [33, 164] on icon at bounding box center [39, 162] width 38 height 22
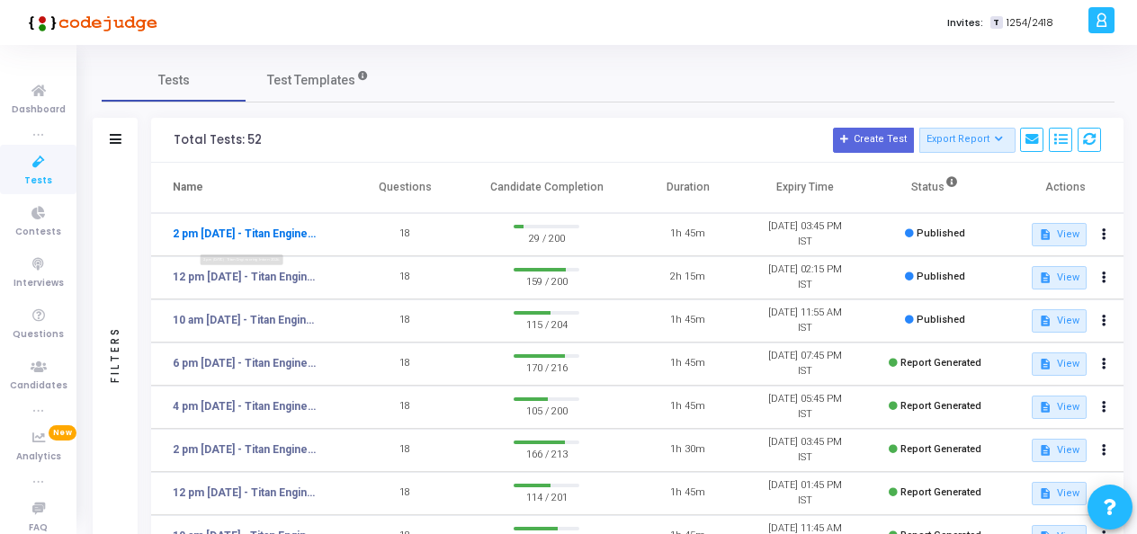
click at [212, 237] on link "2 pm [DATE] - Titan Engineering Intern 2026" at bounding box center [247, 234] width 148 height 16
click at [1108, 277] on button at bounding box center [1103, 277] width 25 height 25
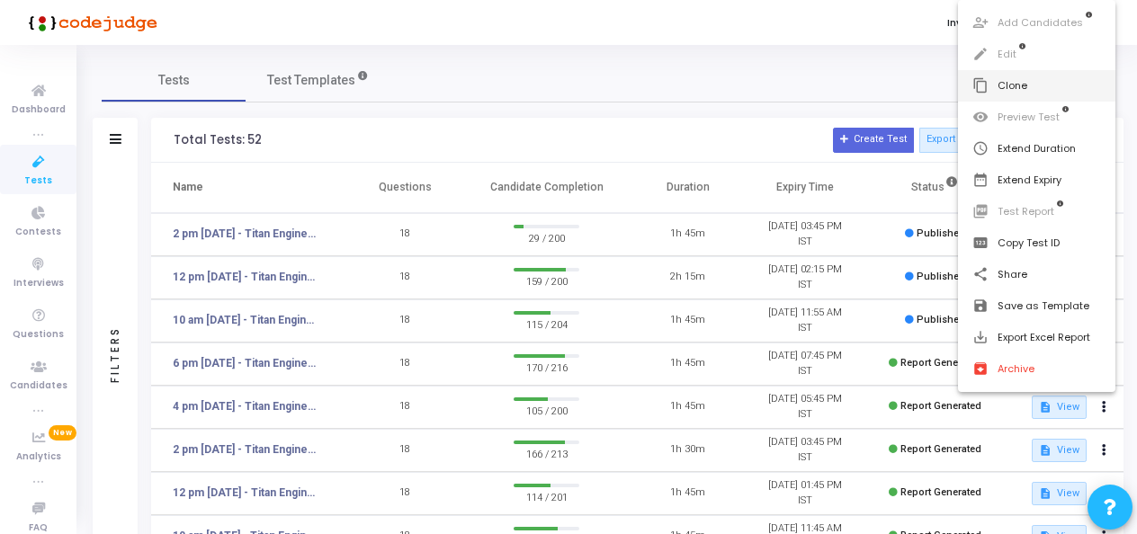
click at [1022, 78] on button "content_copy Clone" at bounding box center [1036, 85] width 157 height 31
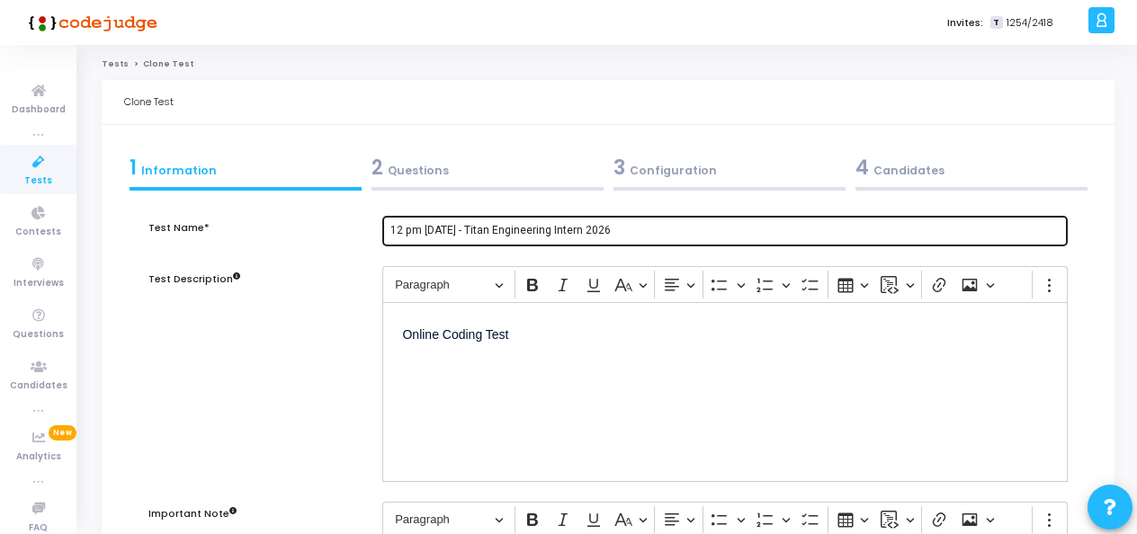
click at [403, 229] on input "12 pm [DATE] - Titan Engineering Intern 2026" at bounding box center [725, 231] width 670 height 13
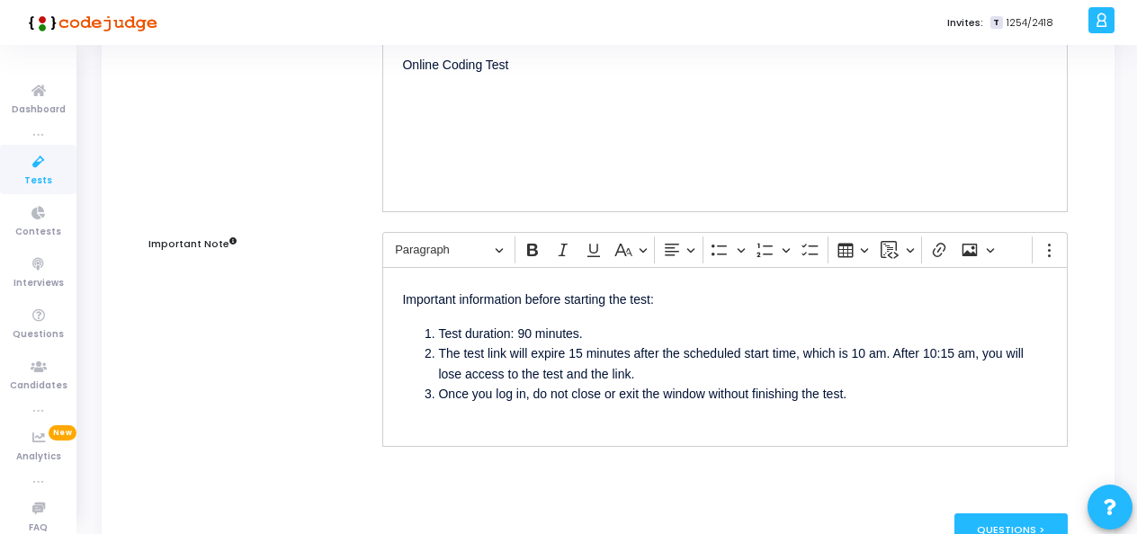
type input "4 pm [DATE] - Titan Engineering Intern 2026"
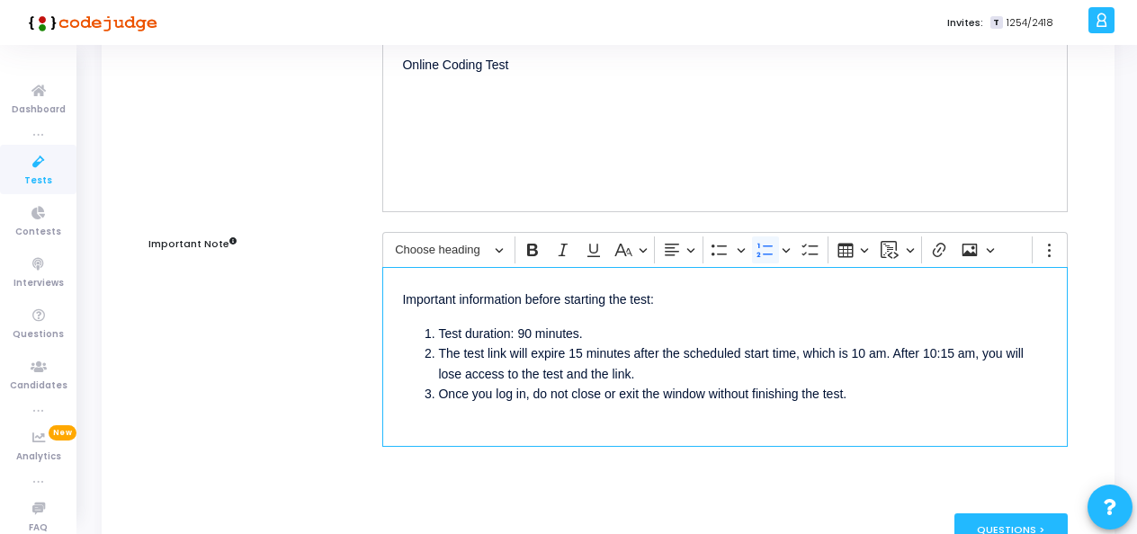
click at [878, 351] on li "The test link will expire 15 minutes after the scheduled start time, which is 1…" at bounding box center [743, 364] width 610 height 40
click at [929, 348] on li "The test link will expire 15 minutes after the scheduled start time, which is 4…" at bounding box center [743, 364] width 610 height 40
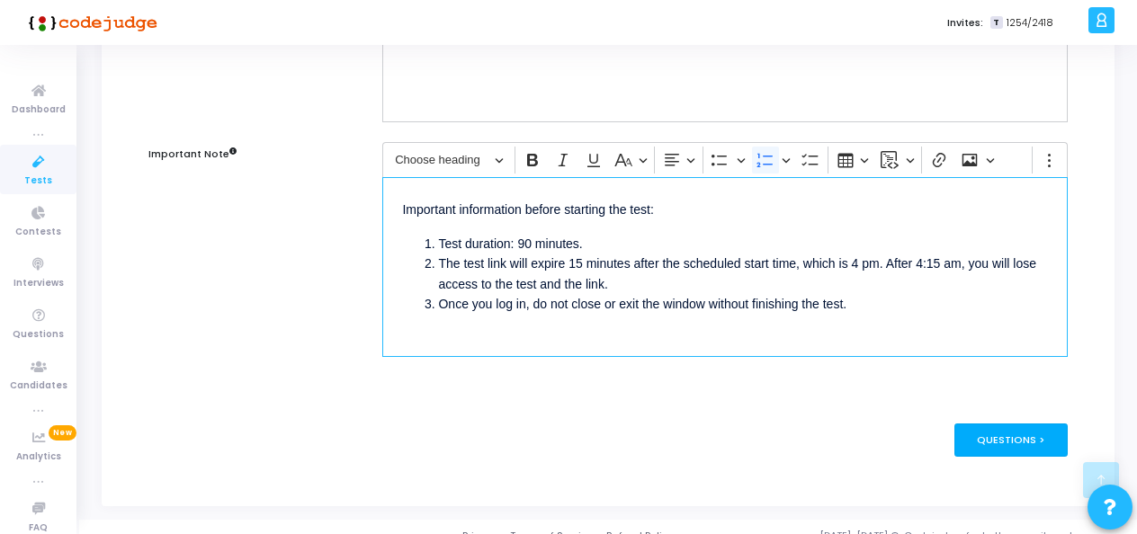
click at [990, 432] on div "Questions >" at bounding box center [1012, 440] width 114 height 33
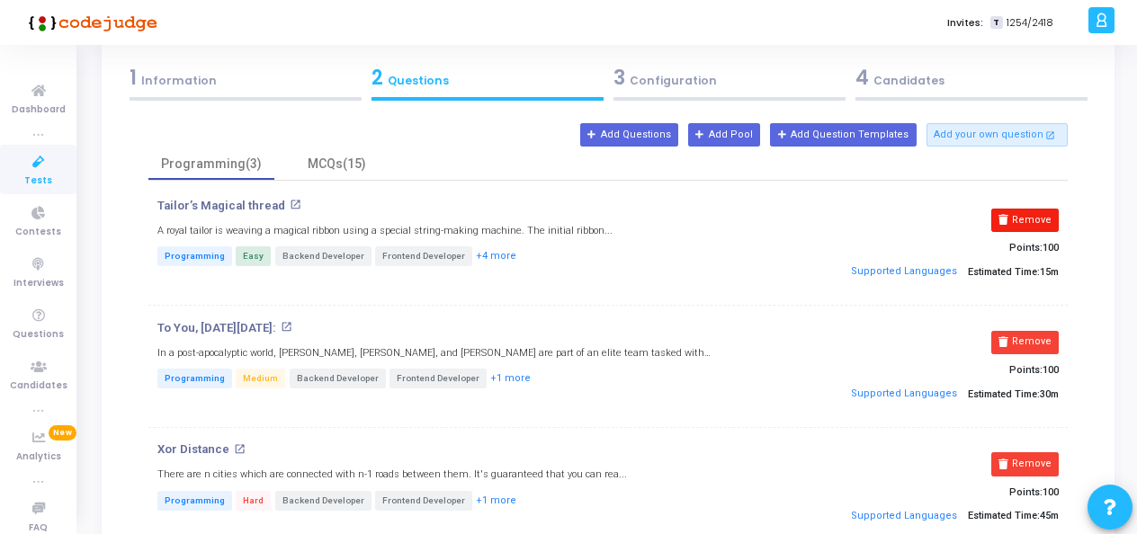
click at [1022, 211] on button "Remove" at bounding box center [1024, 220] width 67 height 23
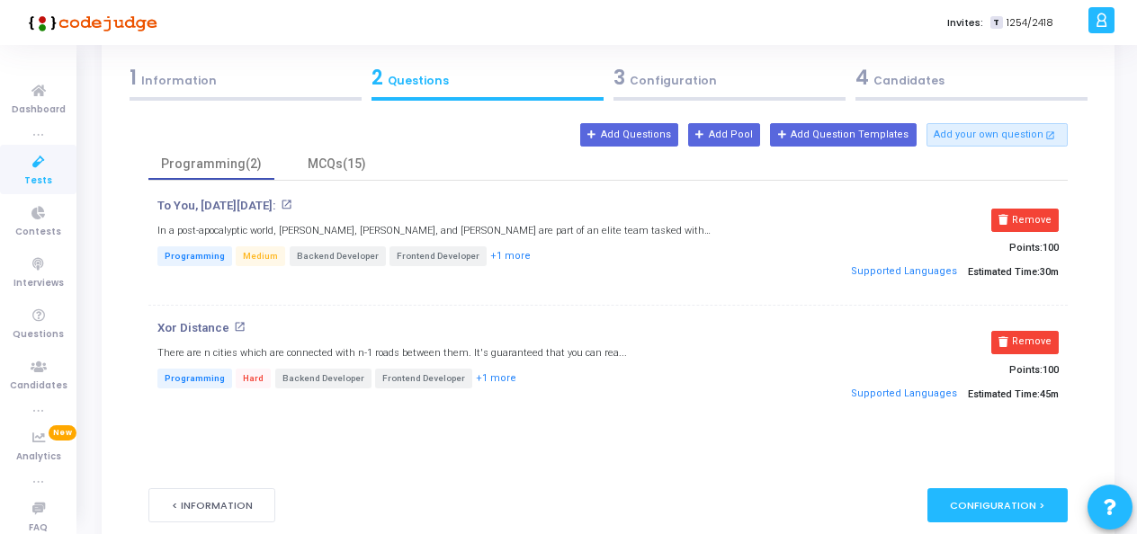
click at [1022, 211] on button "Remove" at bounding box center [1024, 220] width 67 height 23
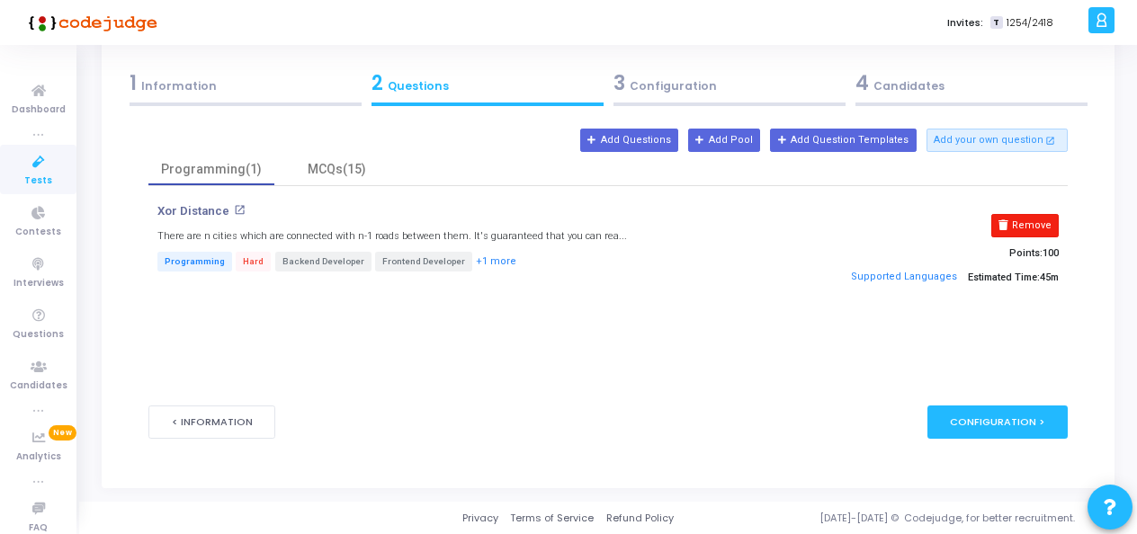
click at [1026, 223] on button "Remove" at bounding box center [1024, 225] width 67 height 23
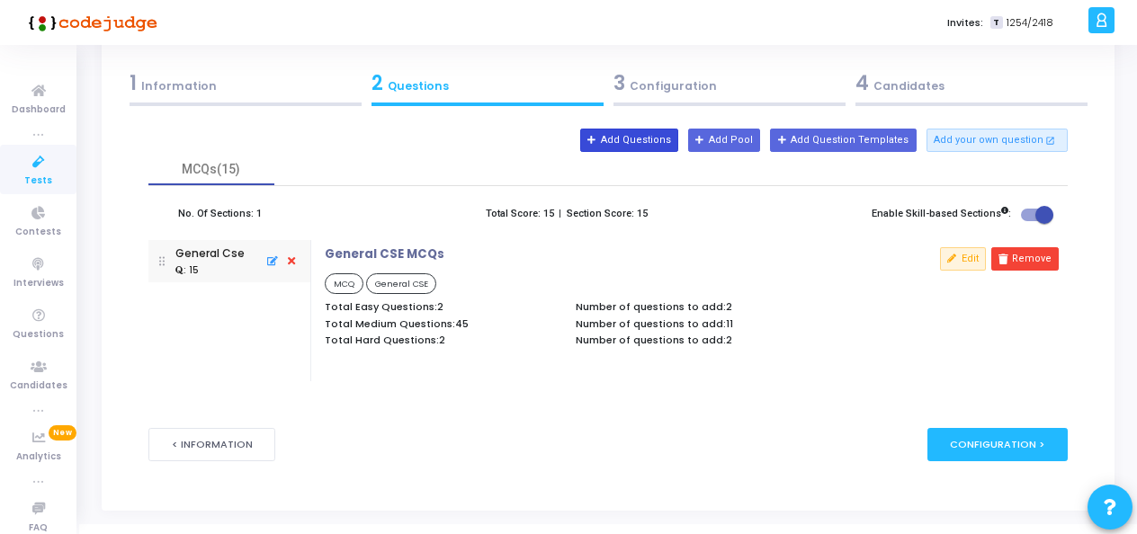
click at [660, 144] on button "Add Questions" at bounding box center [629, 140] width 98 height 23
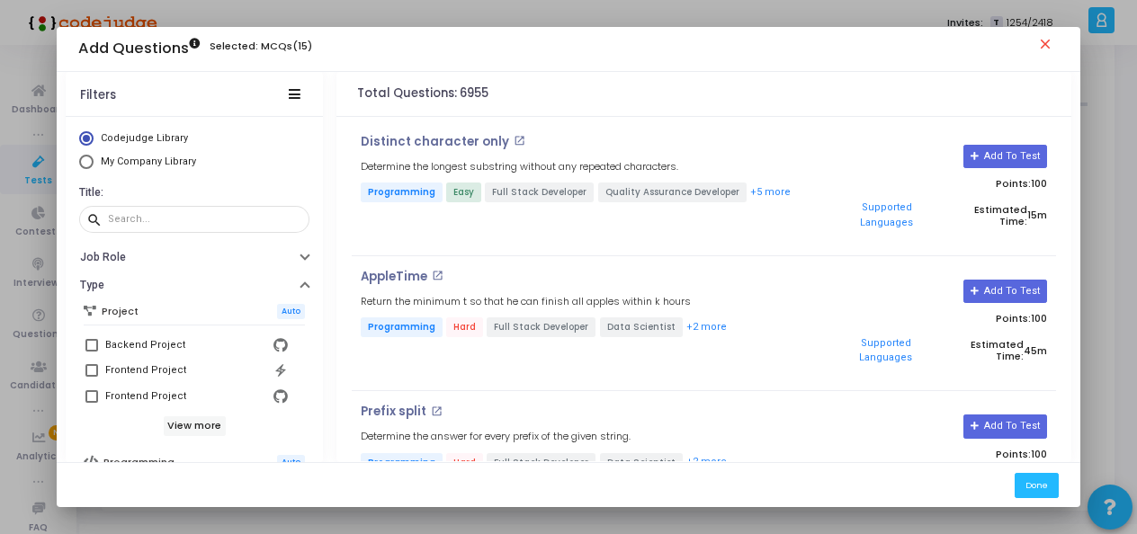
click at [101, 158] on span "My Company Library" at bounding box center [148, 162] width 95 height 12
click at [94, 158] on input "My Company Library" at bounding box center [86, 162] width 14 height 14
radio input "true"
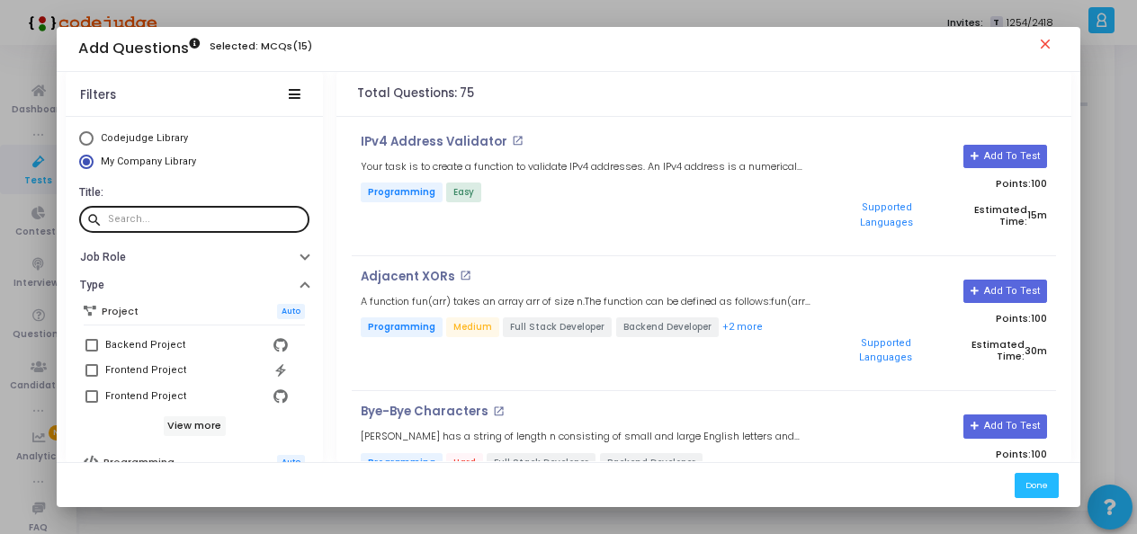
click at [144, 220] on input "text" at bounding box center [205, 219] width 194 height 11
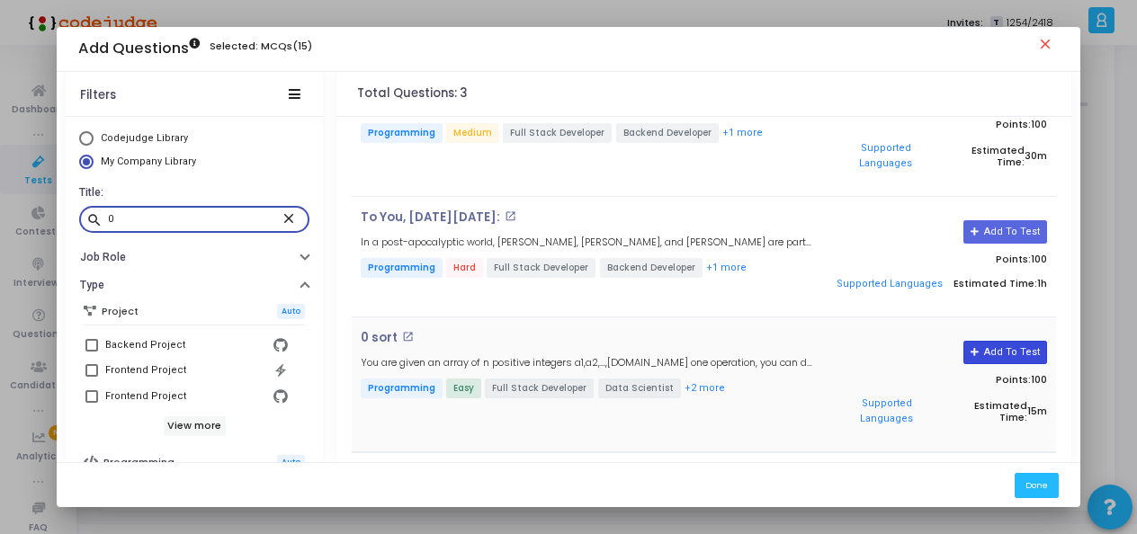
type input "0"
click at [982, 342] on button "Add To Test" at bounding box center [1006, 352] width 84 height 23
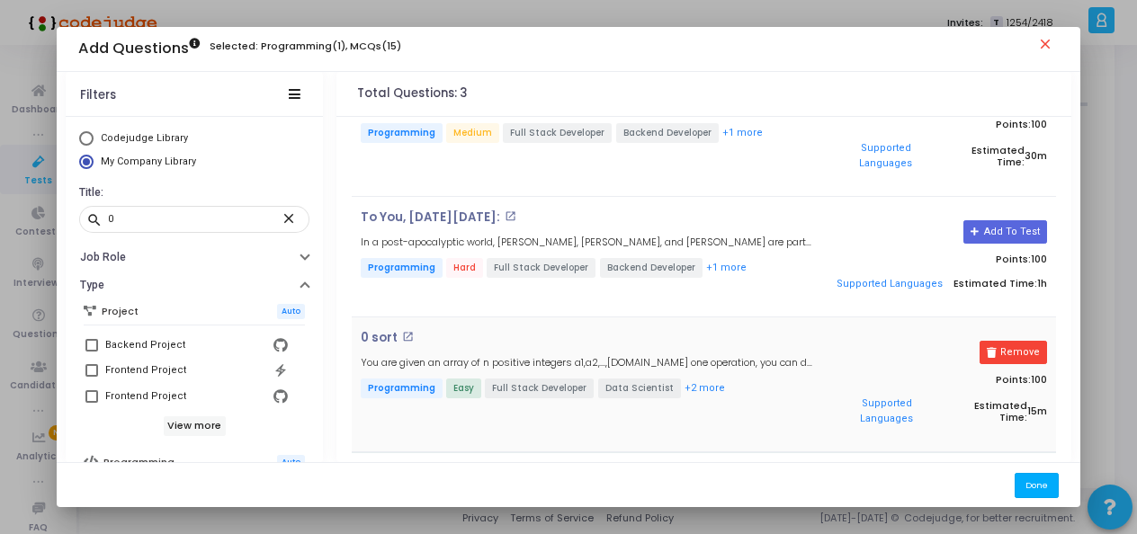
click at [1049, 485] on button "Done" at bounding box center [1037, 485] width 44 height 24
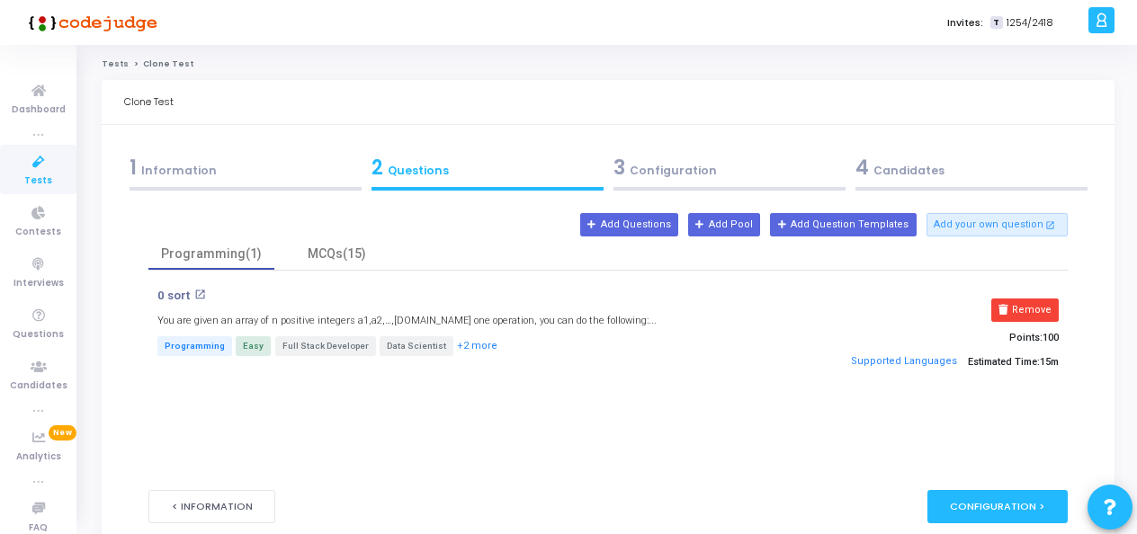
click at [166, 144] on kt-portlet-body "1 Information 2 Questions 3 Configuration 4 Candidates Test Name* 4 pm [DATE] -…" at bounding box center [608, 349] width 1013 height 448
click at [176, 161] on div "1 Information" at bounding box center [246, 168] width 232 height 30
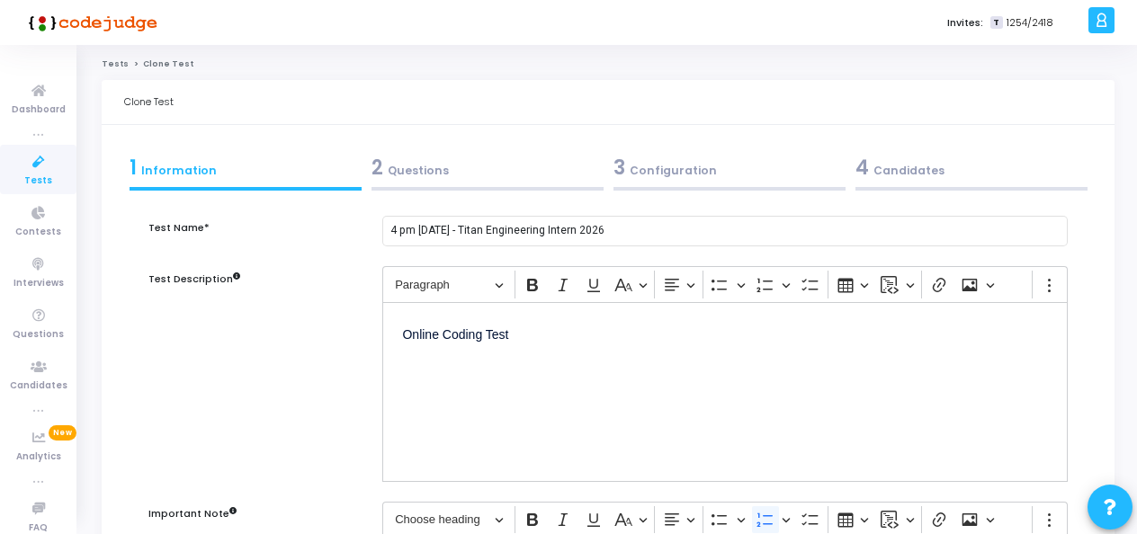
click at [417, 171] on div "2 Questions" at bounding box center [488, 168] width 232 height 30
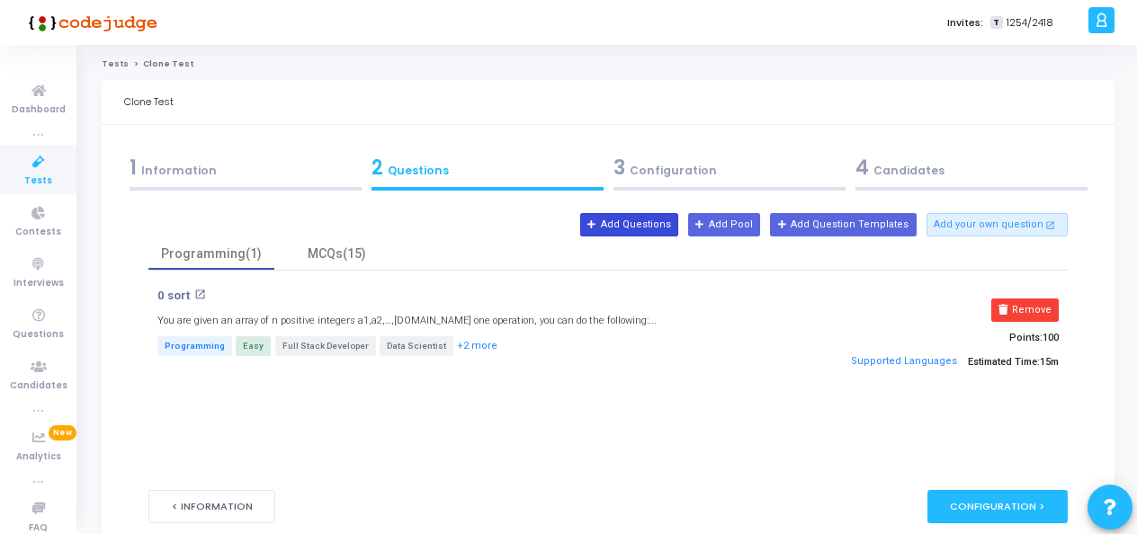
click at [655, 225] on button "Add Questions" at bounding box center [629, 224] width 98 height 23
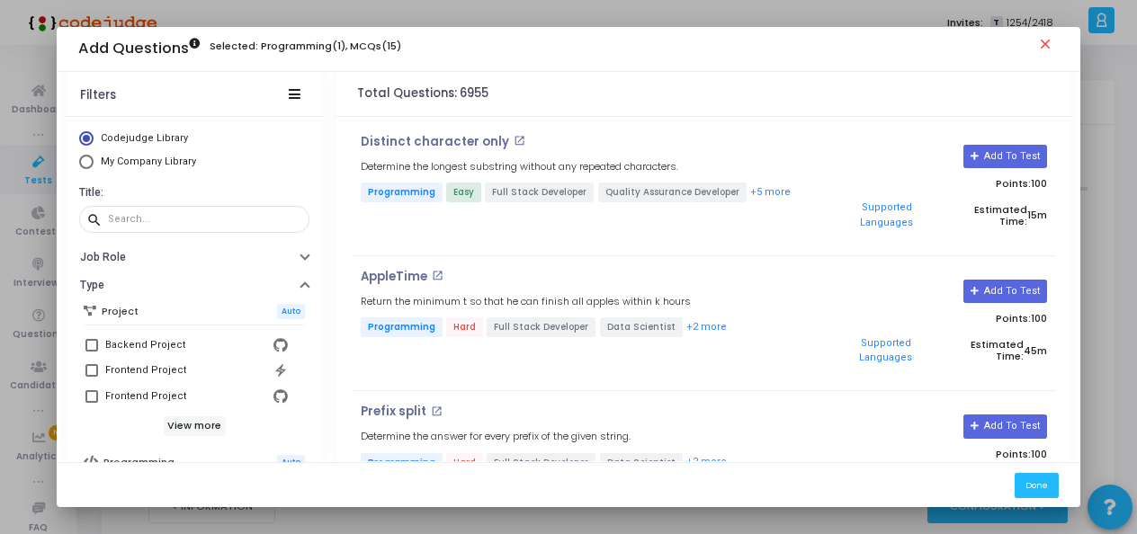
click at [160, 162] on span "My Company Library" at bounding box center [148, 162] width 95 height 12
click at [94, 162] on input "My Company Library" at bounding box center [86, 162] width 14 height 14
radio input "true"
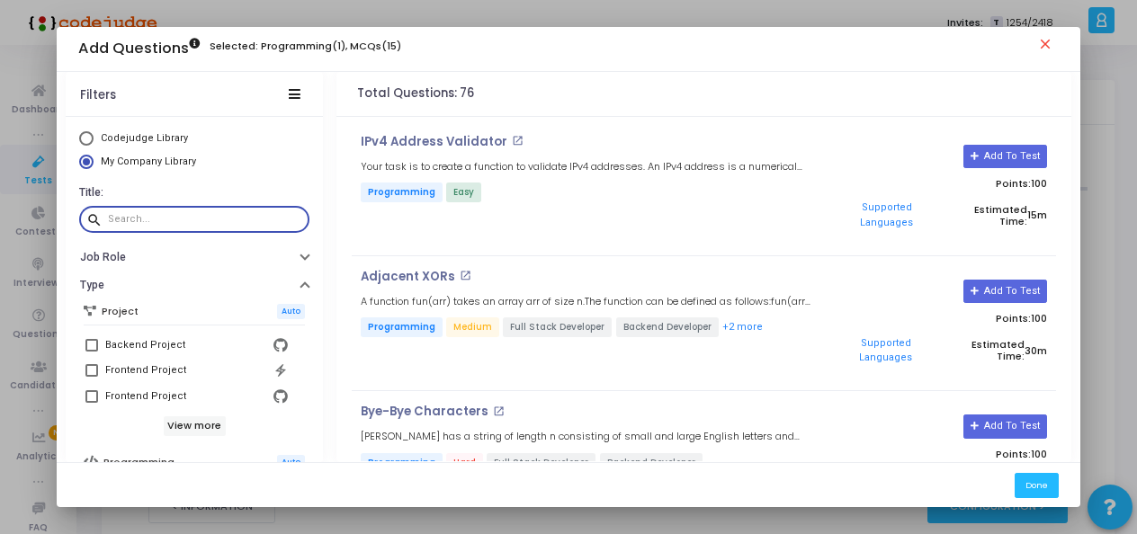
click at [183, 218] on input "text" at bounding box center [205, 219] width 194 height 11
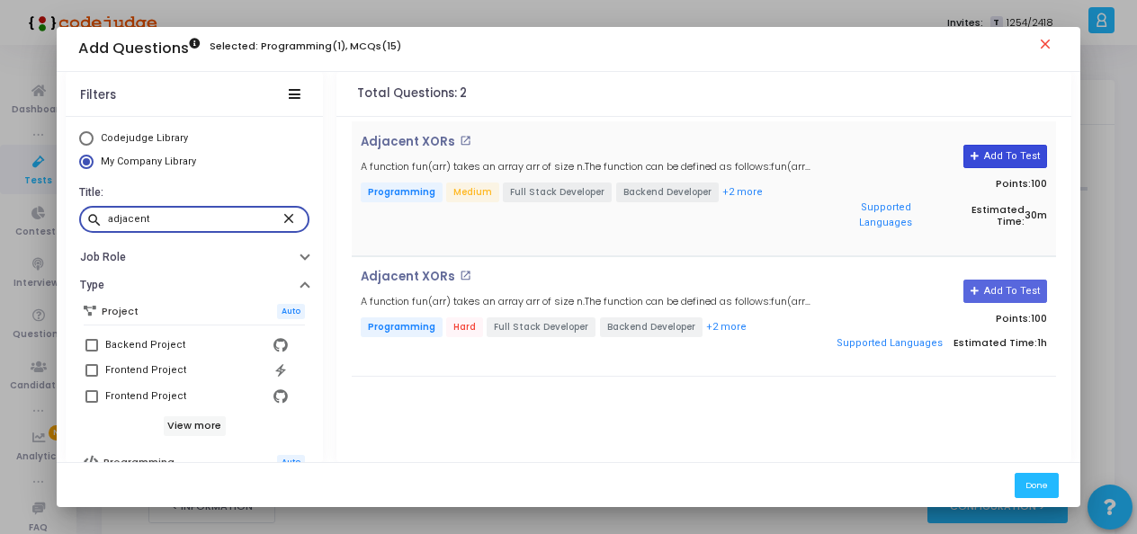
type input "adjacent"
click at [1000, 155] on button "Add To Test" at bounding box center [1006, 156] width 84 height 23
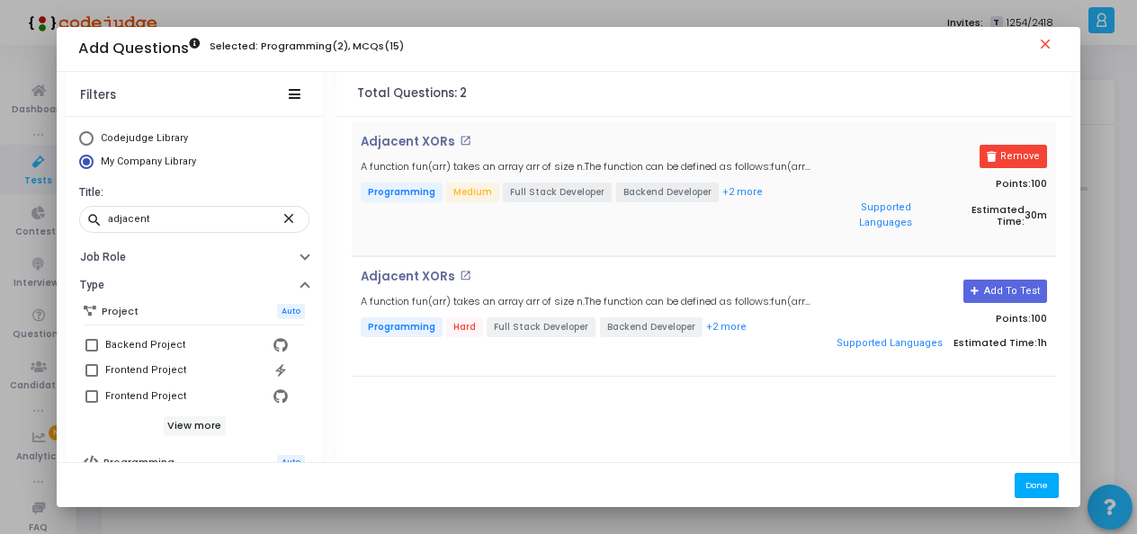
click at [1038, 489] on button "Done" at bounding box center [1037, 485] width 44 height 24
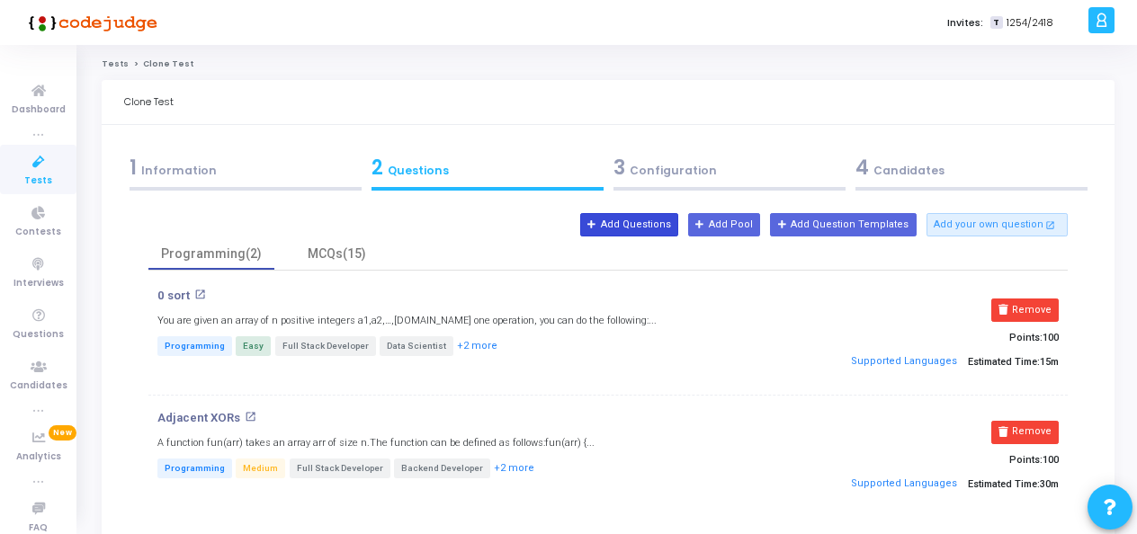
click at [651, 231] on button "Add Questions" at bounding box center [629, 224] width 98 height 23
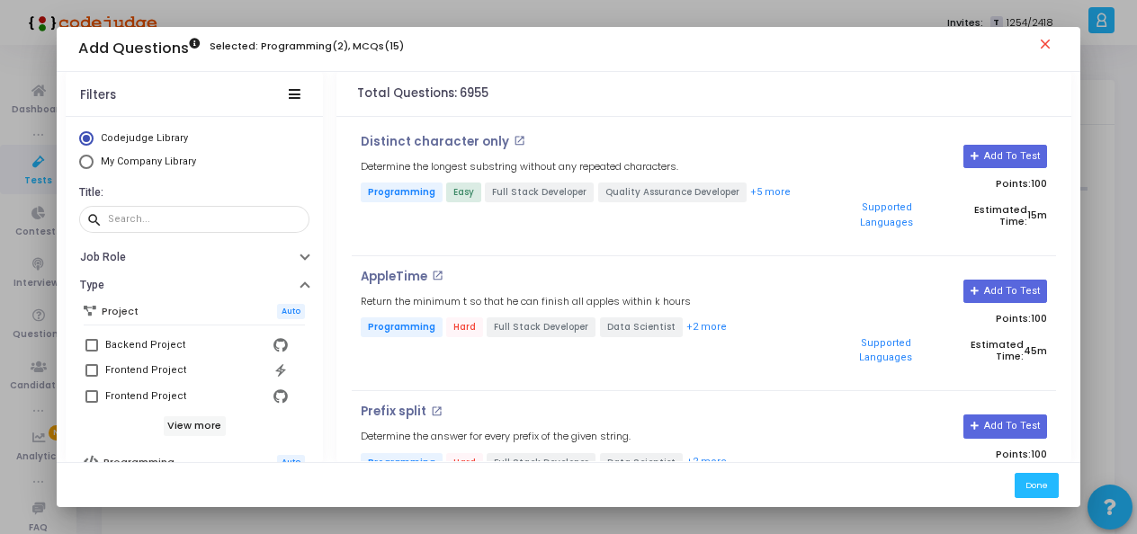
click at [186, 170] on mat-radio-button "My Company Library" at bounding box center [194, 164] width 230 height 19
click at [183, 160] on span "My Company Library" at bounding box center [148, 162] width 95 height 12
click at [94, 160] on input "My Company Library" at bounding box center [86, 162] width 14 height 14
radio input "true"
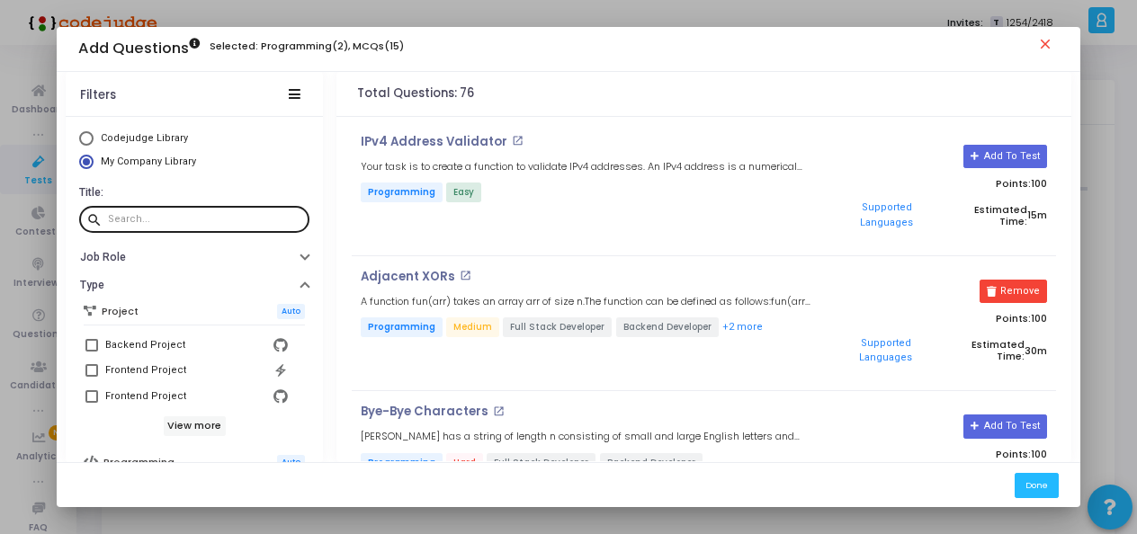
click at [191, 218] on input "text" at bounding box center [205, 219] width 194 height 11
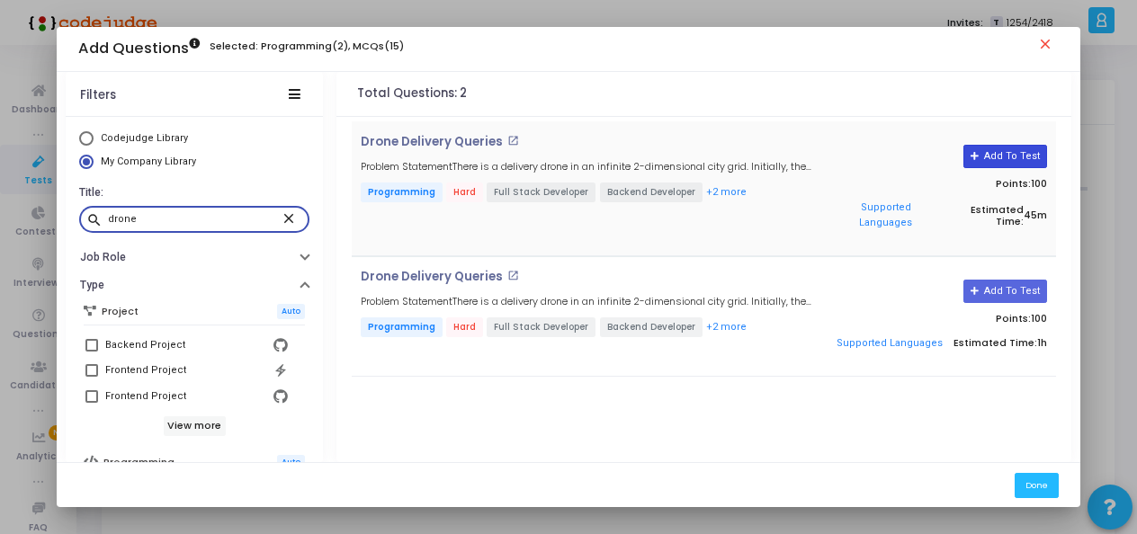
type input "drone"
click at [1028, 150] on button "Add To Test" at bounding box center [1006, 156] width 84 height 23
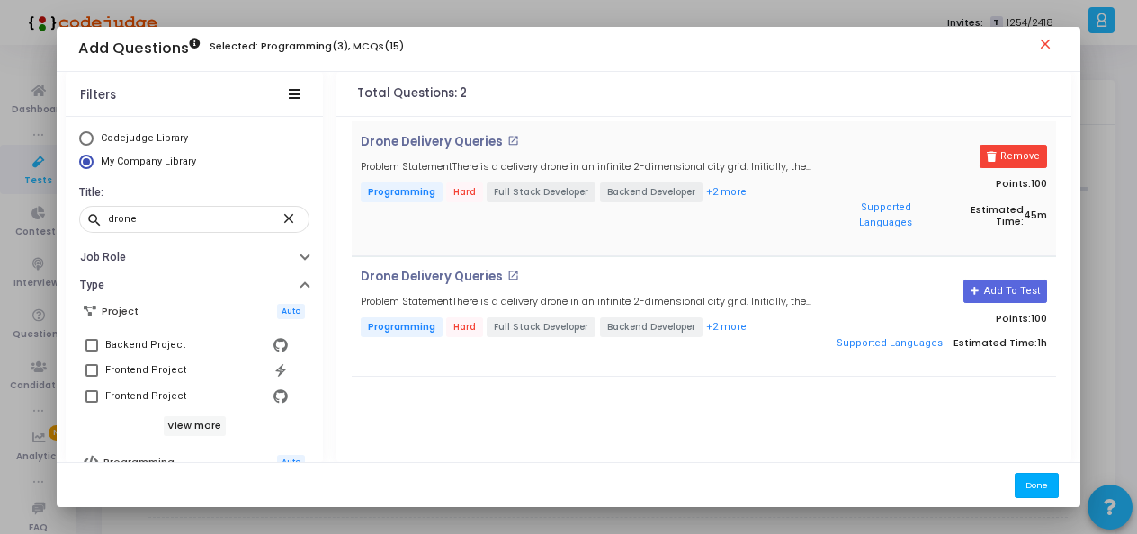
click at [1045, 481] on button "Done" at bounding box center [1037, 485] width 44 height 24
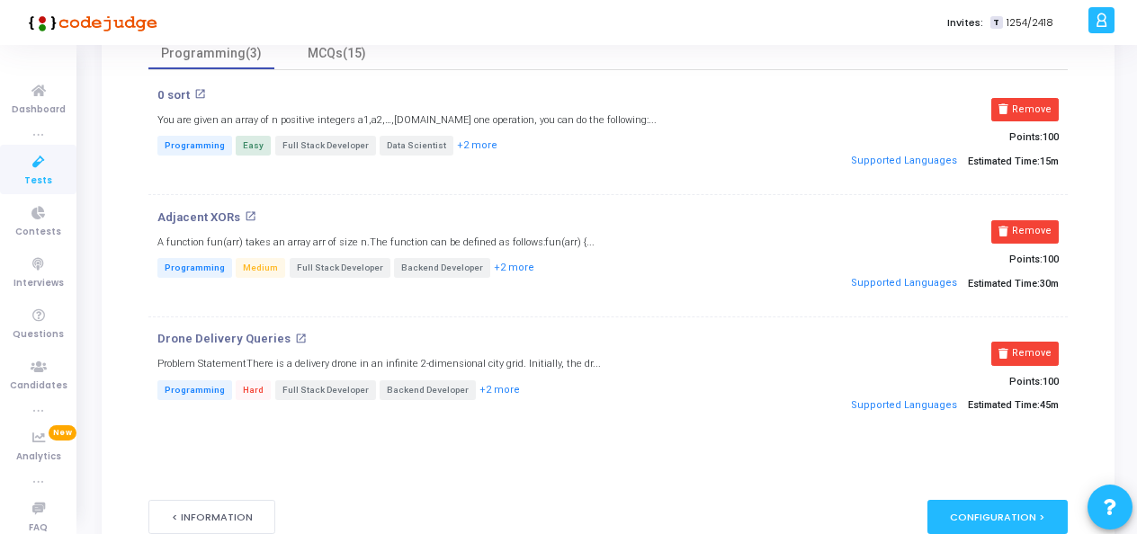
scroll to position [111, 0]
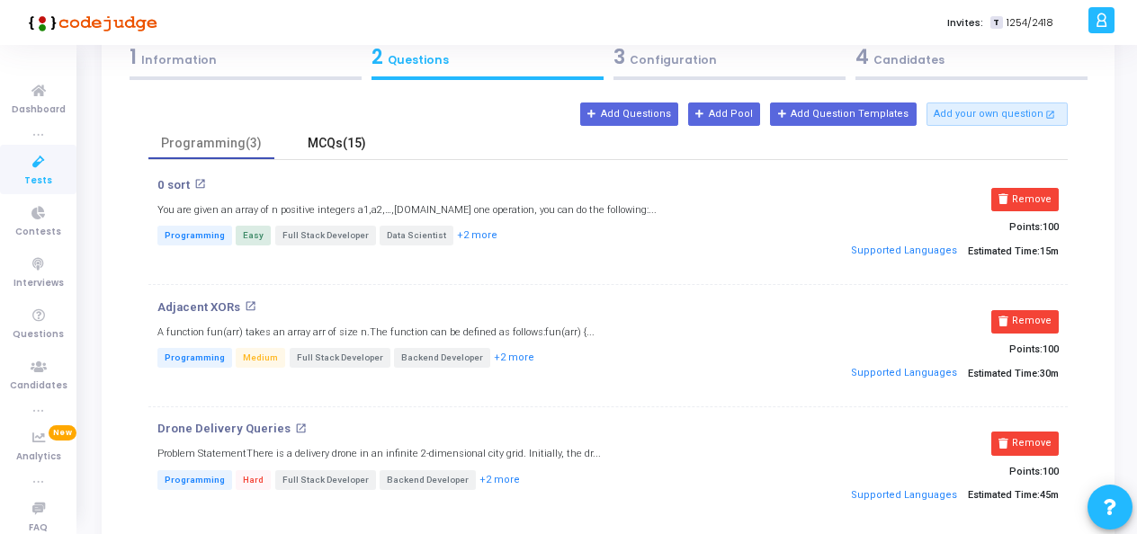
click at [334, 154] on div "MCQs(15)" at bounding box center [337, 143] width 126 height 31
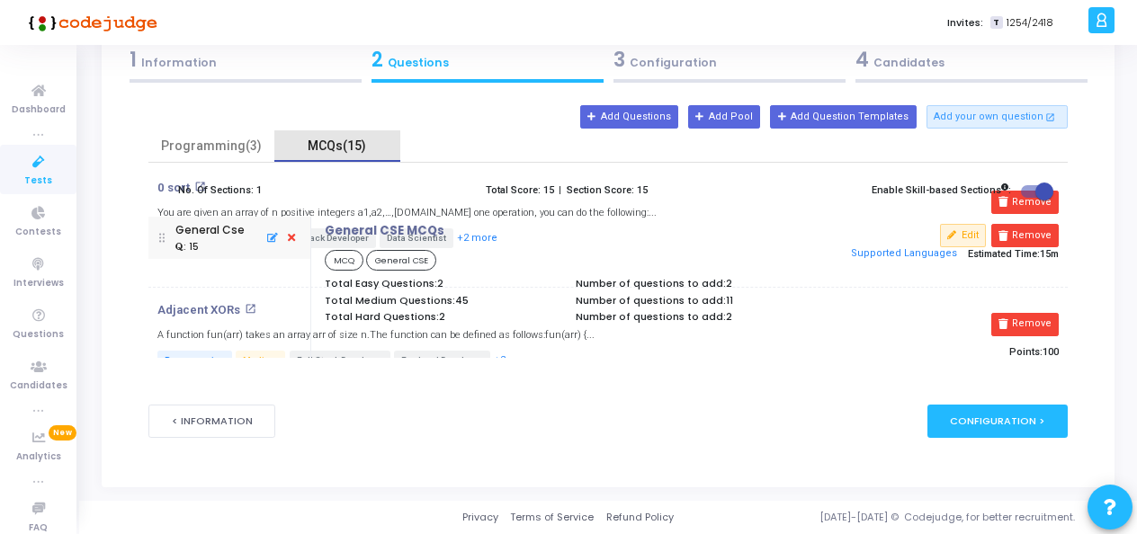
scroll to position [106, 0]
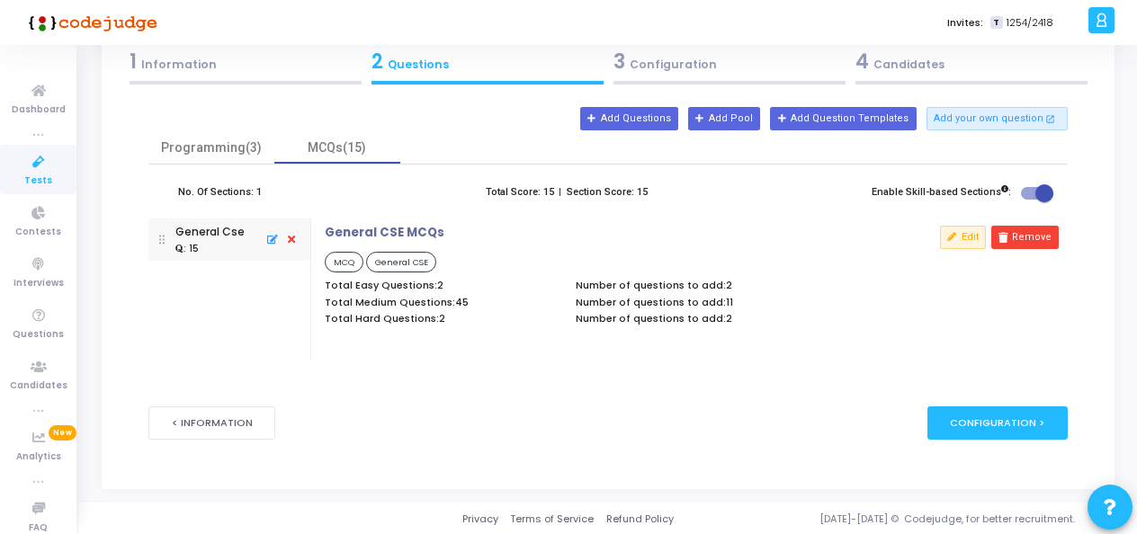
click at [691, 49] on div "3 Configuration" at bounding box center [730, 62] width 232 height 30
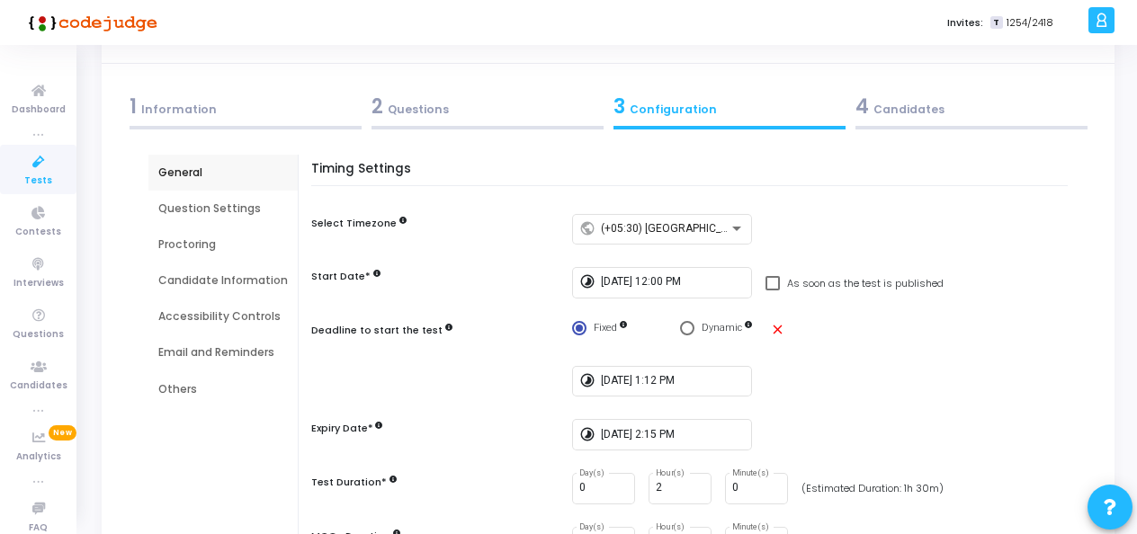
scroll to position [90, 0]
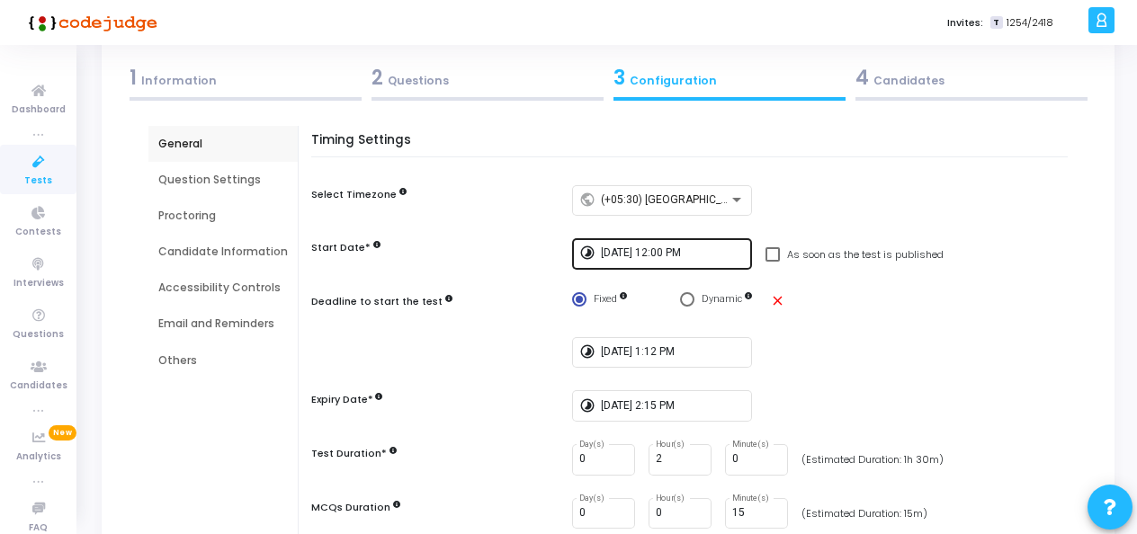
click at [665, 248] on input "[DATE] 12:00 PM" at bounding box center [673, 253] width 144 height 13
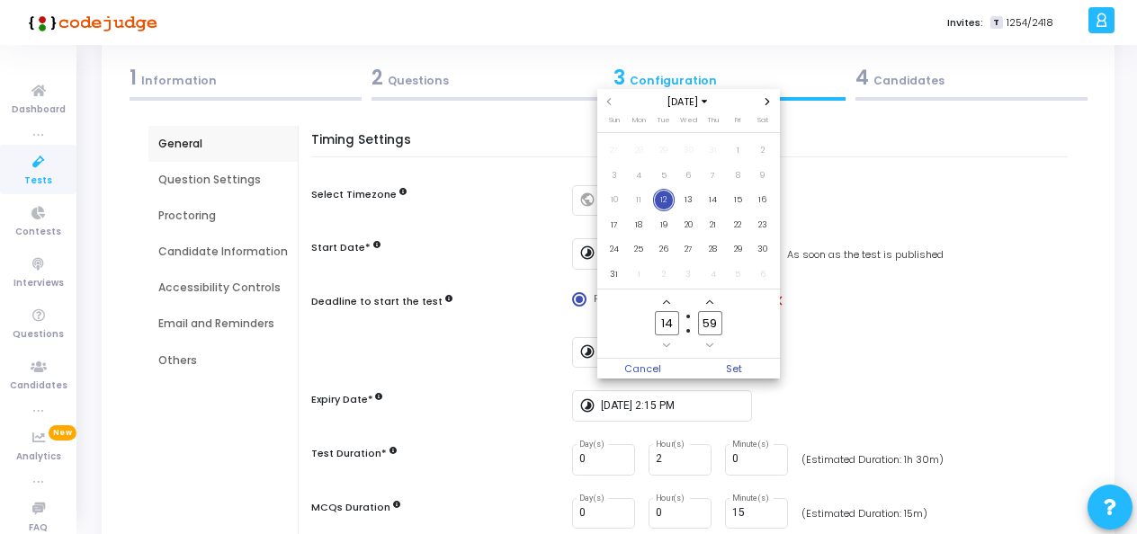
scroll to position [0, 0]
click at [671, 322] on input "14" at bounding box center [666, 323] width 23 height 24
type input "1"
type input "16"
click at [720, 320] on input "59" at bounding box center [709, 323] width 23 height 24
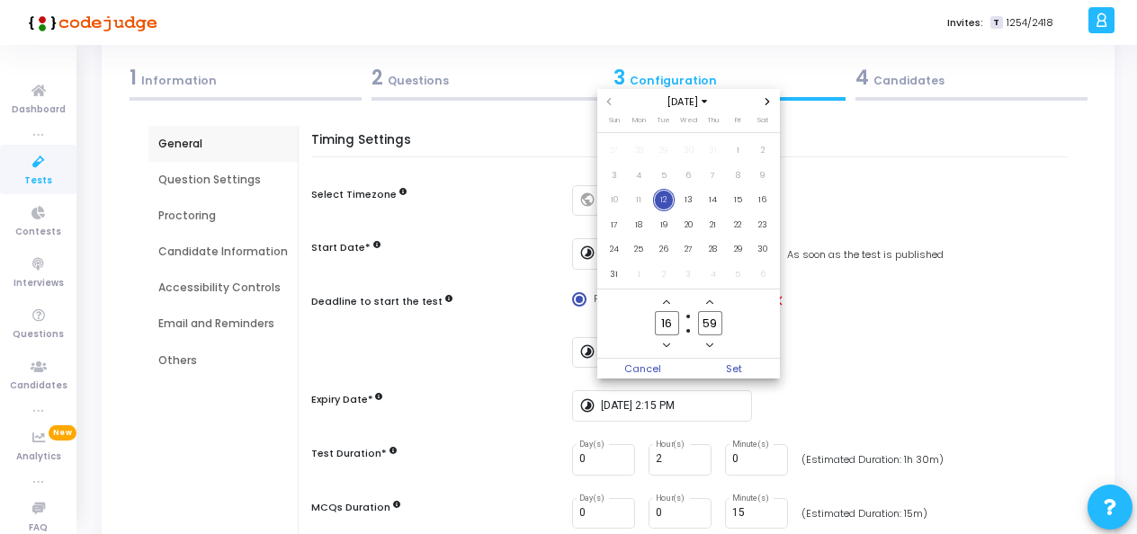
type input "5"
type input "00"
click at [743, 360] on span "Set" at bounding box center [734, 369] width 92 height 20
type input "[DATE] 4:00 PM"
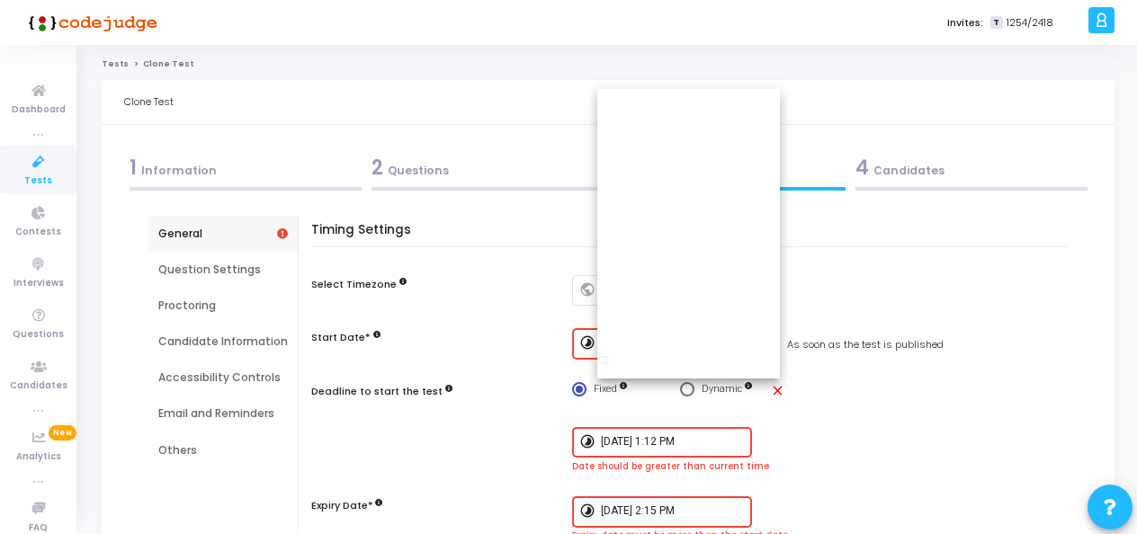
scroll to position [90, 0]
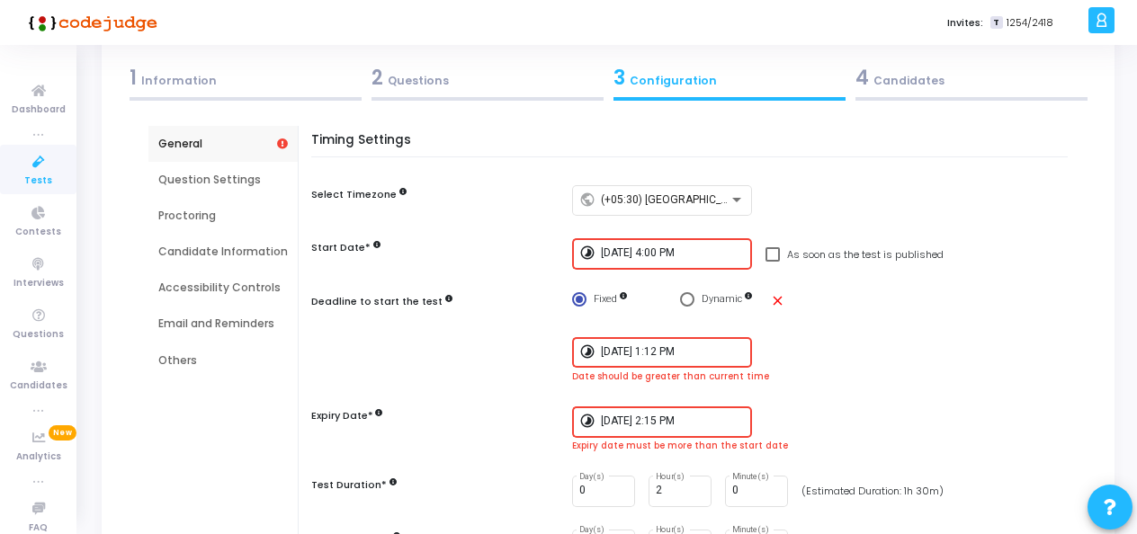
click at [665, 350] on input "[DATE] 1:12 PM" at bounding box center [673, 352] width 144 height 13
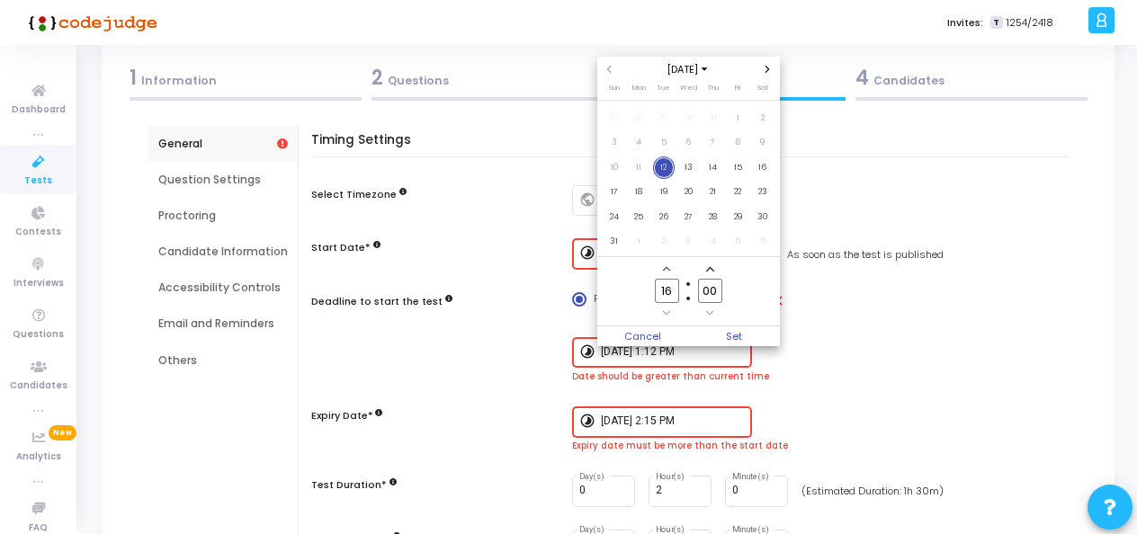
scroll to position [0, 0]
click at [717, 290] on input "00" at bounding box center [709, 291] width 23 height 24
type input "0"
type input "15"
click at [733, 327] on span "Set" at bounding box center [734, 337] width 92 height 20
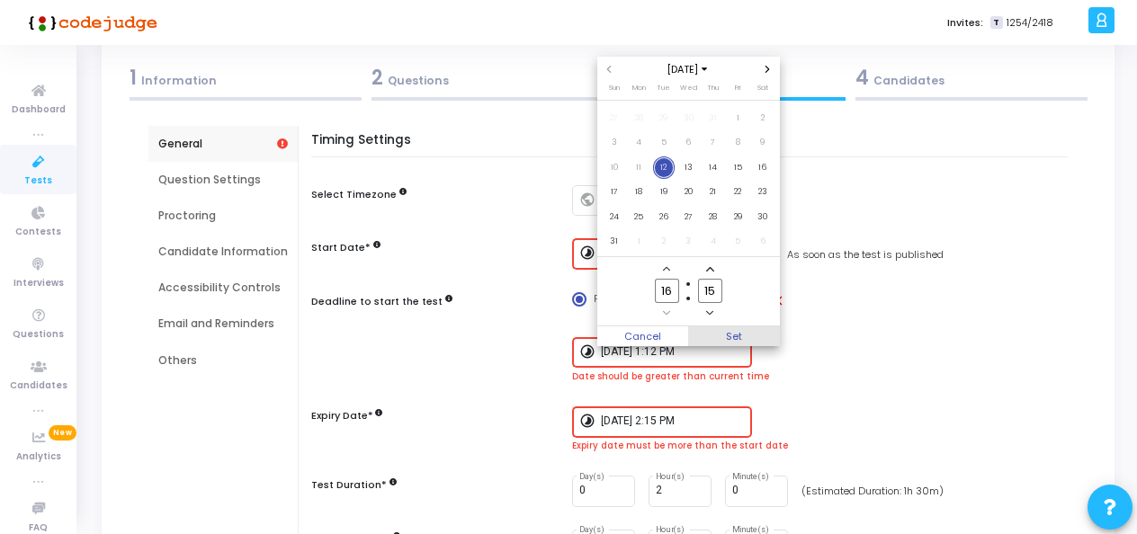
type input "[DATE] 4:15 PM"
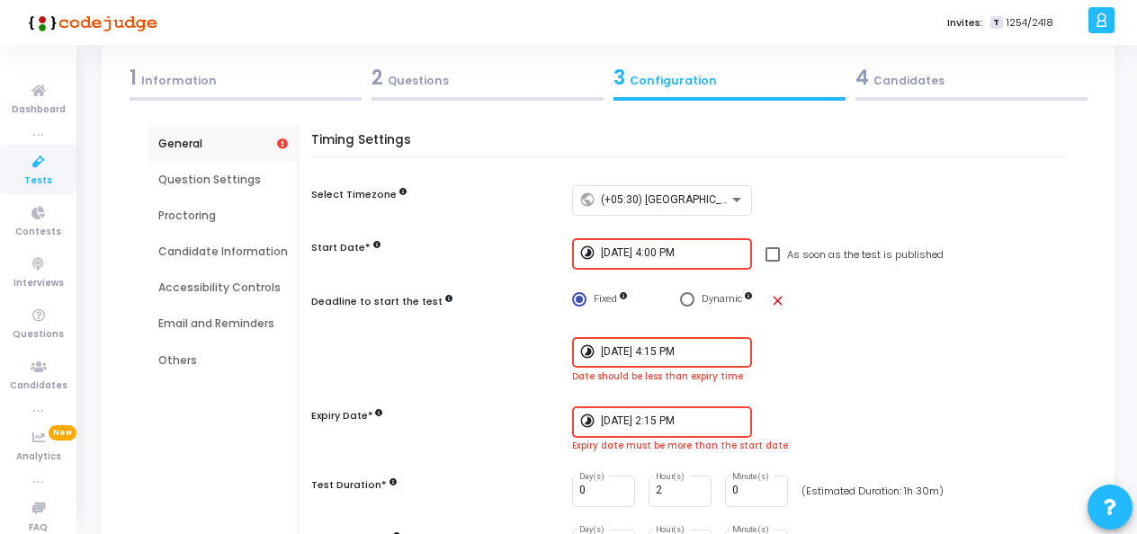
scroll to position [180, 0]
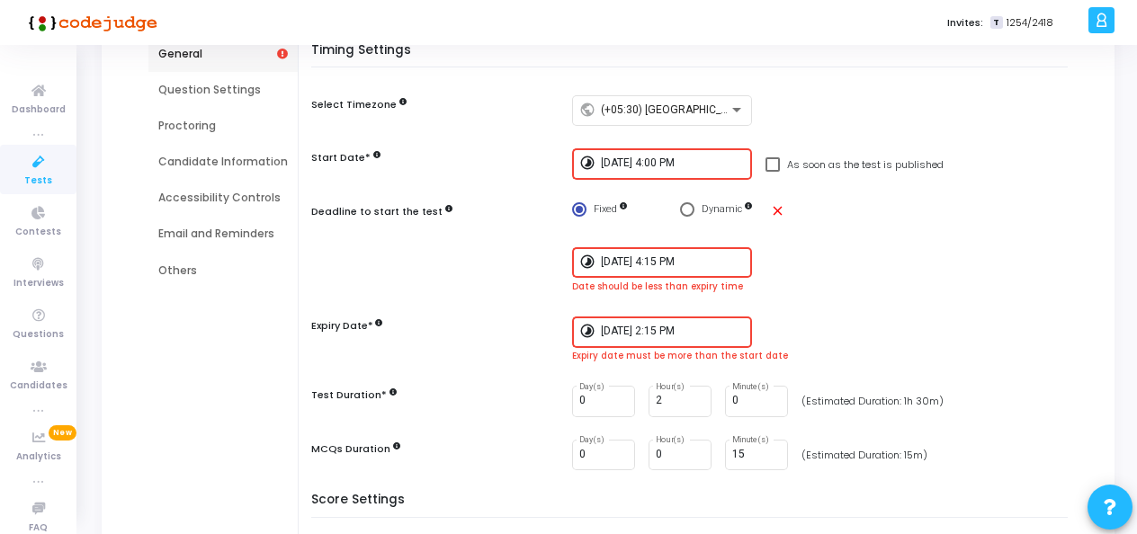
click at [682, 329] on input "[DATE] 2:15 PM" at bounding box center [673, 332] width 144 height 13
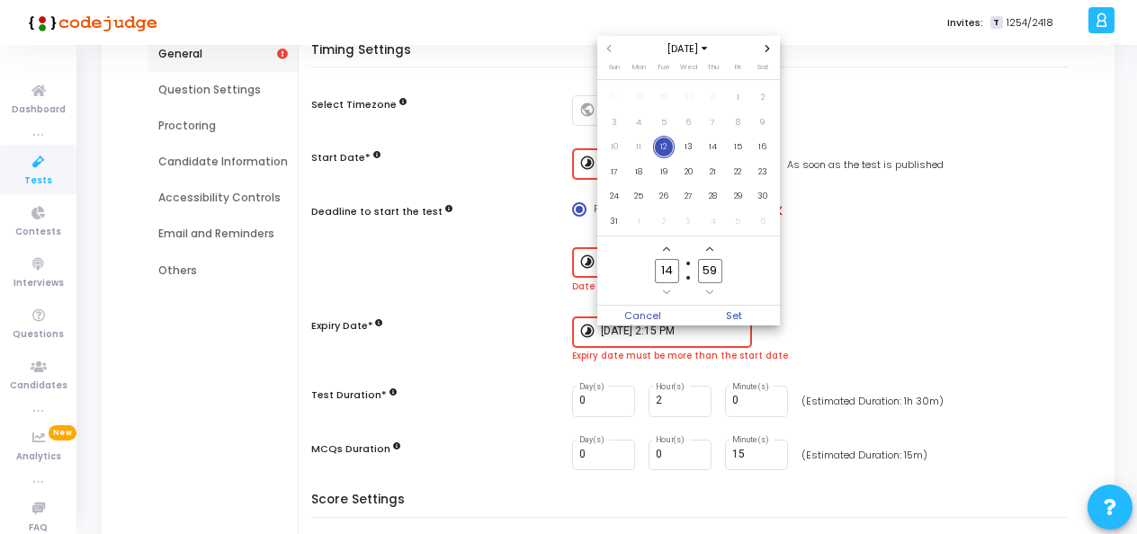
scroll to position [0, 0]
click at [669, 250] on icon "Add a hour" at bounding box center [666, 249] width 7 height 7
type input "15"
click at [718, 268] on input "59" at bounding box center [709, 271] width 23 height 24
type input "5"
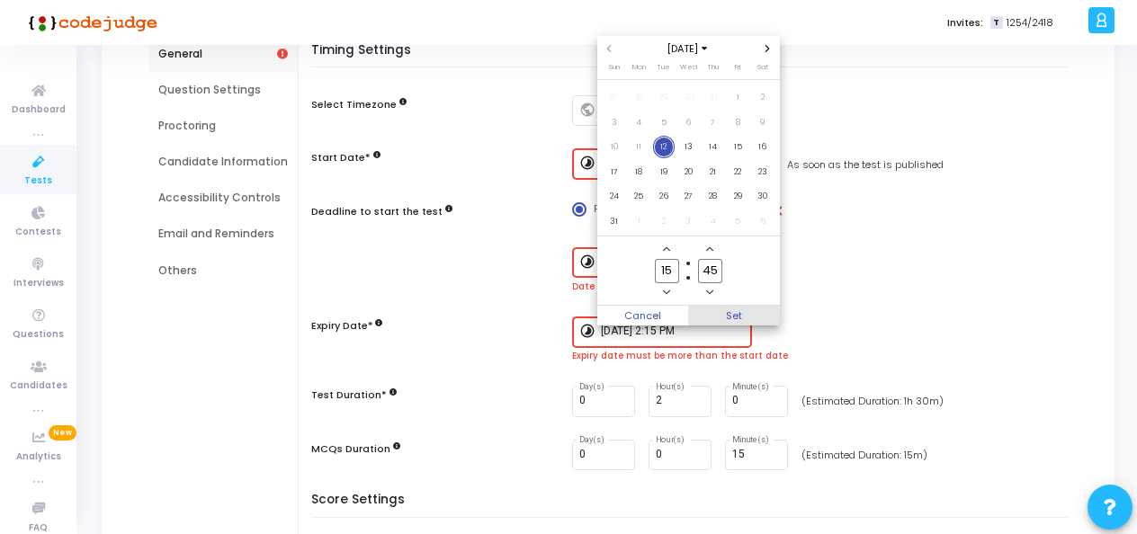
type input "45"
click at [738, 309] on span "Set" at bounding box center [734, 316] width 92 height 20
type input "[DATE] 3:45 PM"
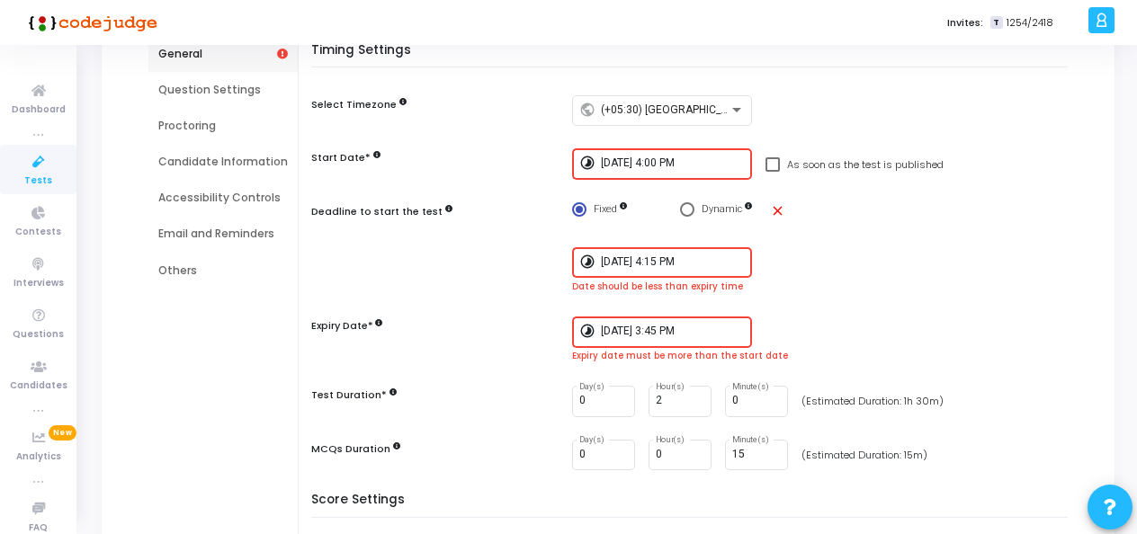
click at [677, 326] on input "[DATE] 3:45 PM" at bounding box center [673, 332] width 144 height 13
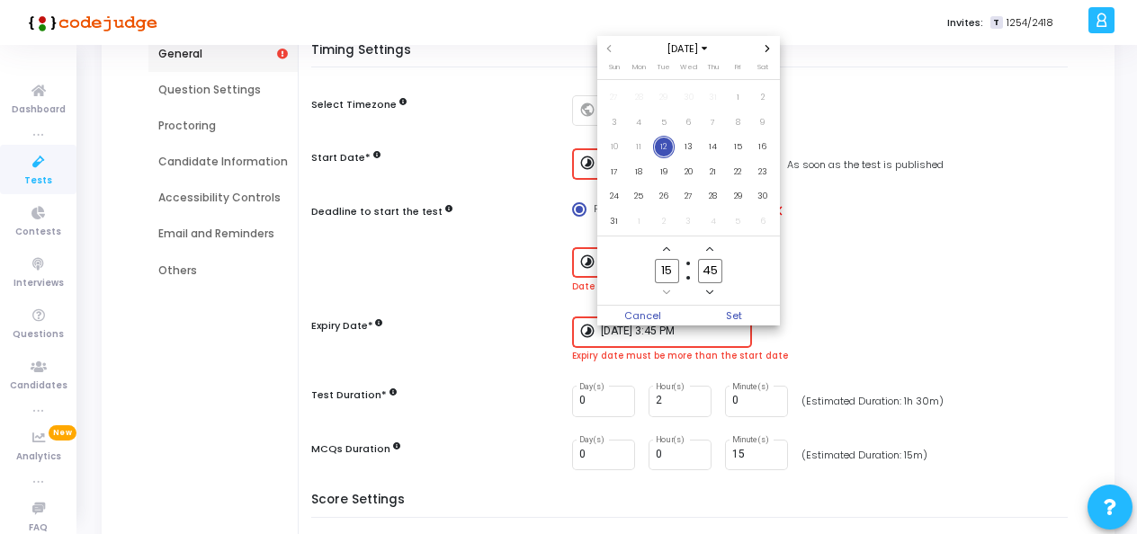
click at [666, 247] on icon "Add a hour" at bounding box center [666, 249] width 7 height 7
type input "17"
click at [740, 309] on span "Set" at bounding box center [734, 316] width 92 height 20
type input "[DATE] 5:45 PM"
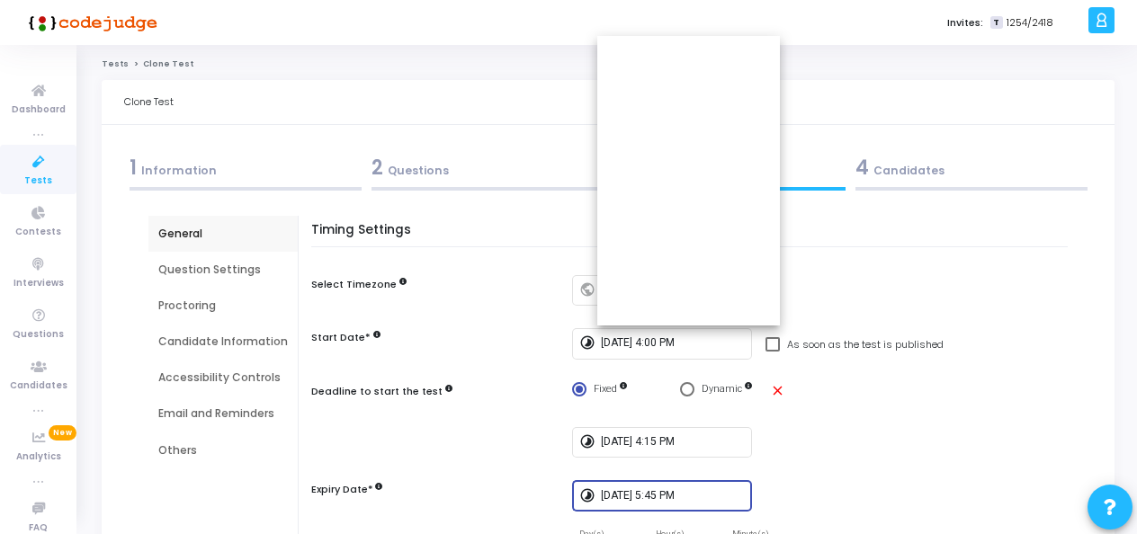
scroll to position [180, 0]
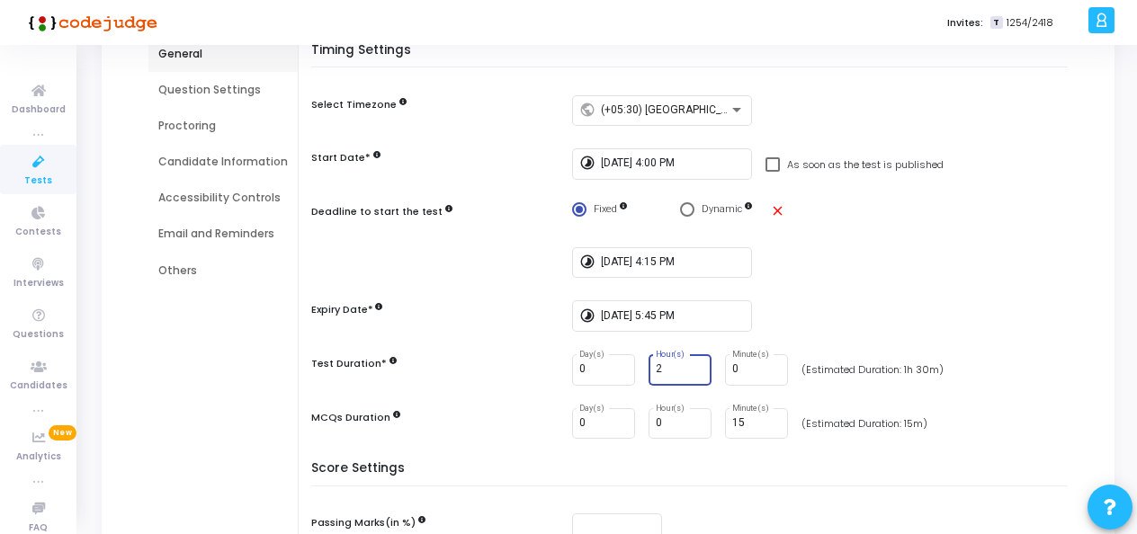
click at [680, 371] on input "2" at bounding box center [680, 369] width 49 height 13
type input "1"
click at [744, 363] on div "0 Minute(s)" at bounding box center [756, 368] width 49 height 33
type input "30"
click at [830, 450] on div "Timing Settings Select Timezone public (+05:30) [GEOGRAPHIC_DATA]/[GEOGRAPHIC_D…" at bounding box center [694, 252] width 748 height 419
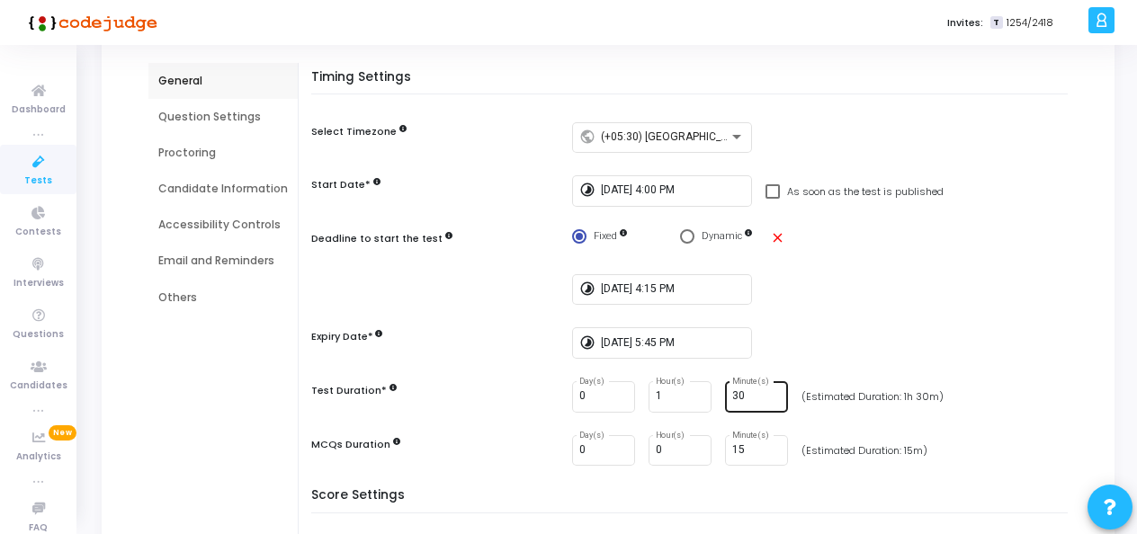
scroll to position [125, 0]
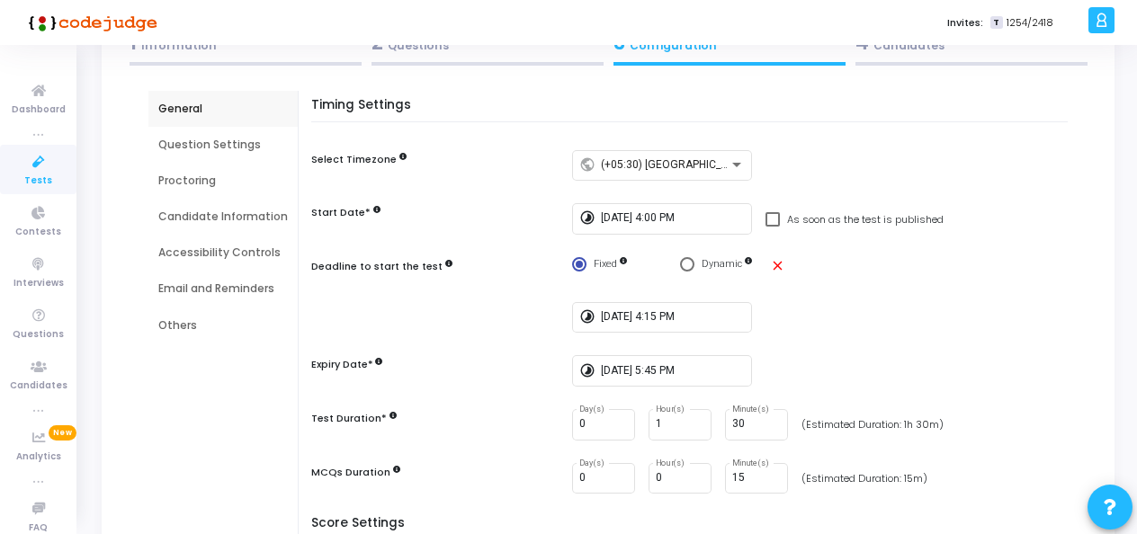
click at [158, 152] on div "Question Settings" at bounding box center [223, 145] width 130 height 16
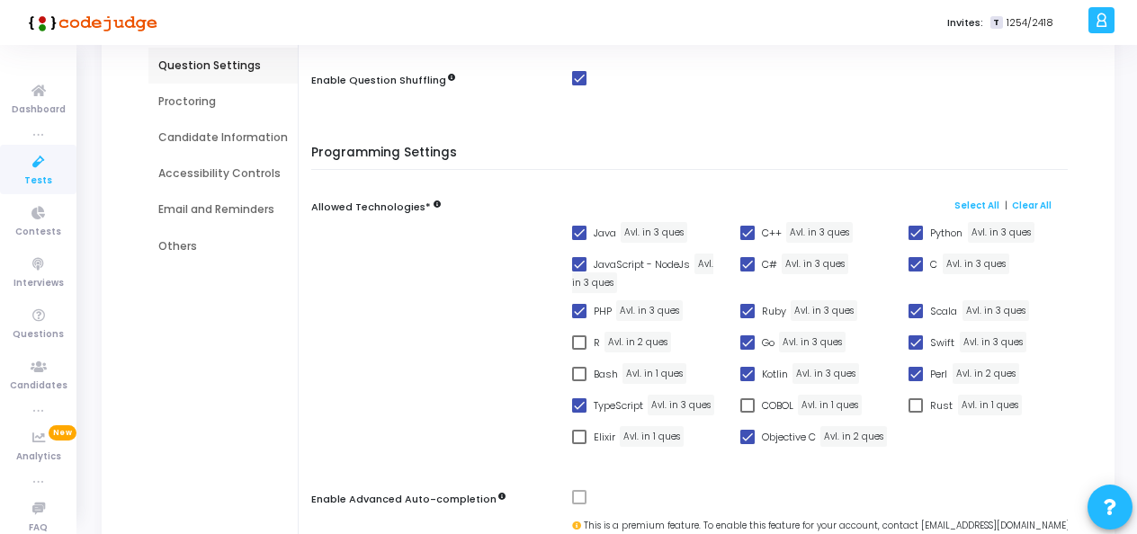
scroll to position [305, 0]
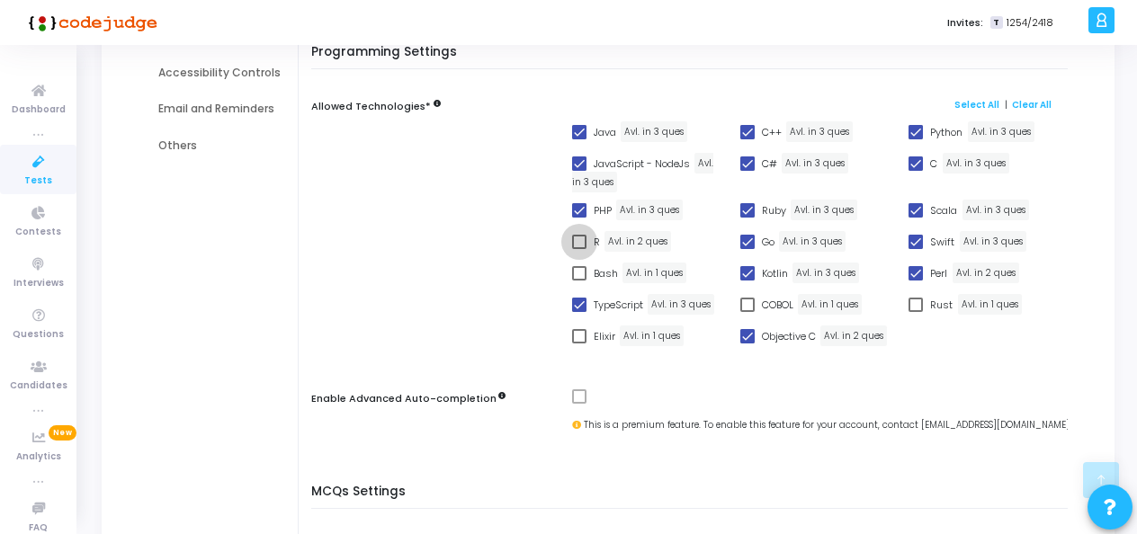
click at [572, 231] on label "R" at bounding box center [586, 242] width 28 height 22
click at [579, 249] on input "R" at bounding box center [579, 249] width 1 height 1
checkbox input "true"
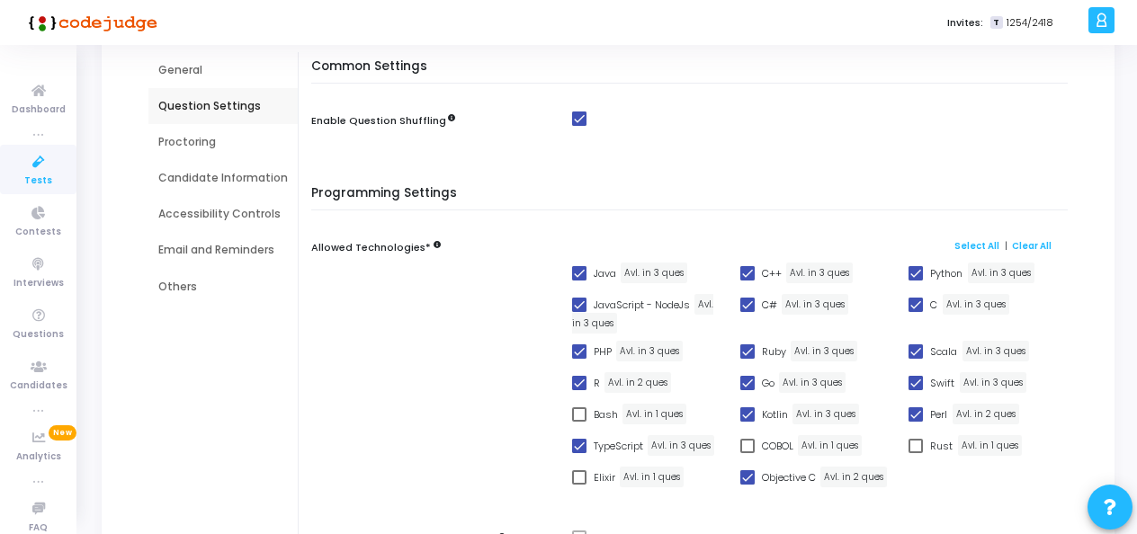
scroll to position [125, 0]
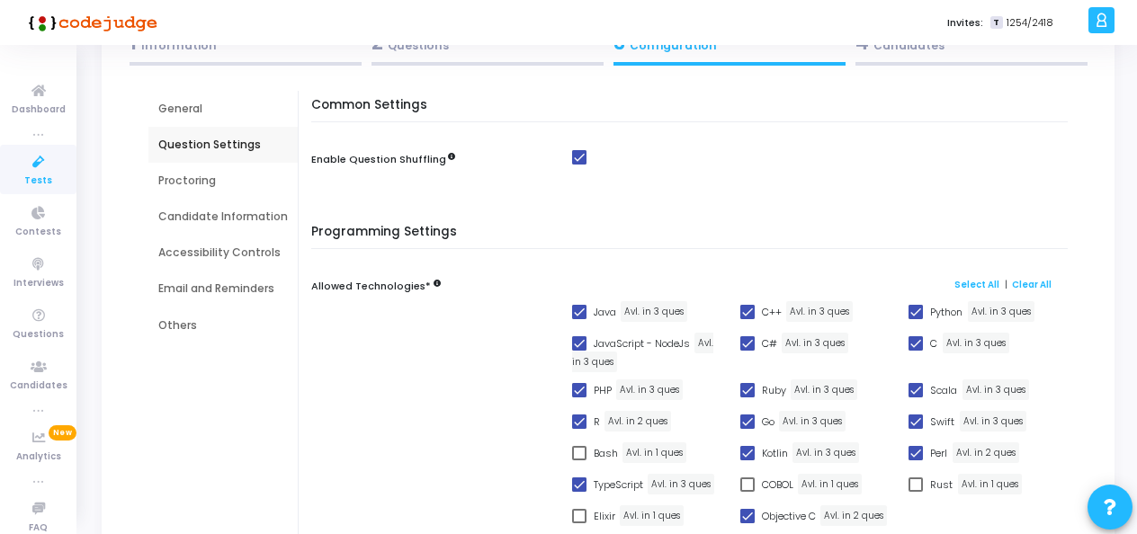
click at [193, 176] on div "Proctoring" at bounding box center [223, 181] width 130 height 16
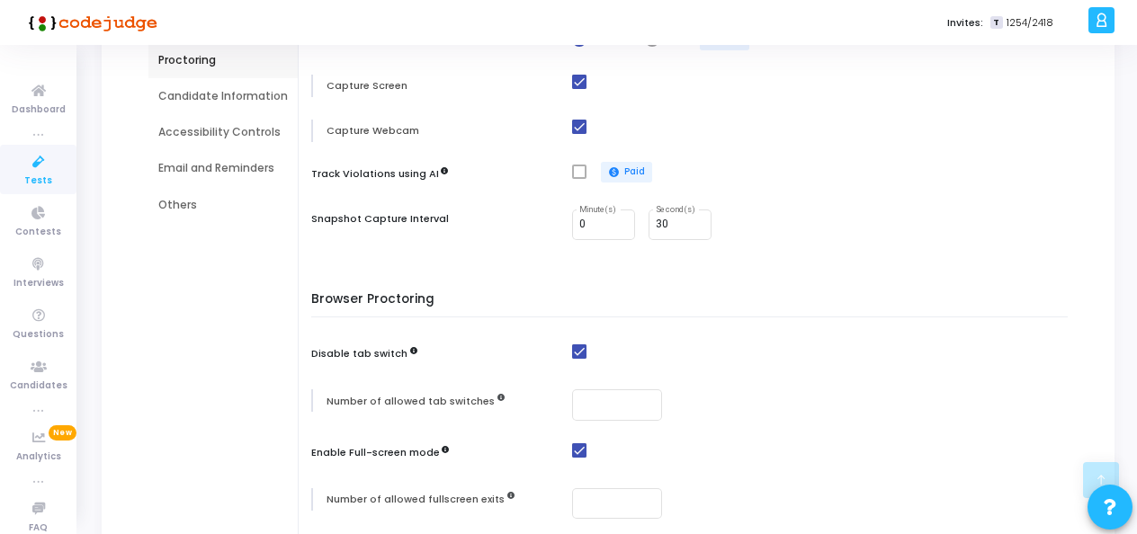
scroll to position [149, 0]
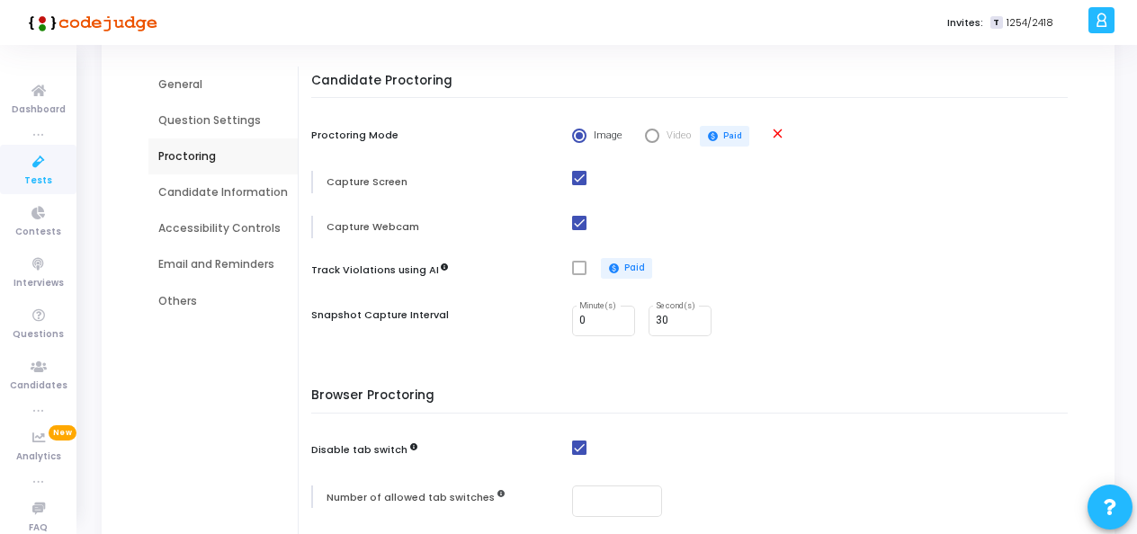
click at [190, 197] on div "Candidate Information" at bounding box center [223, 192] width 130 height 16
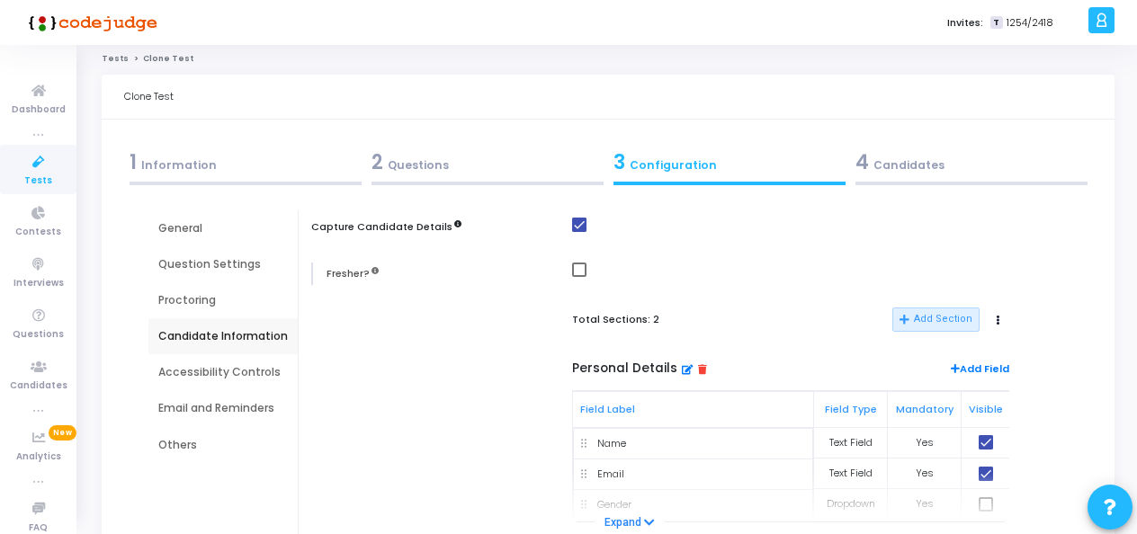
scroll to position [0, 0]
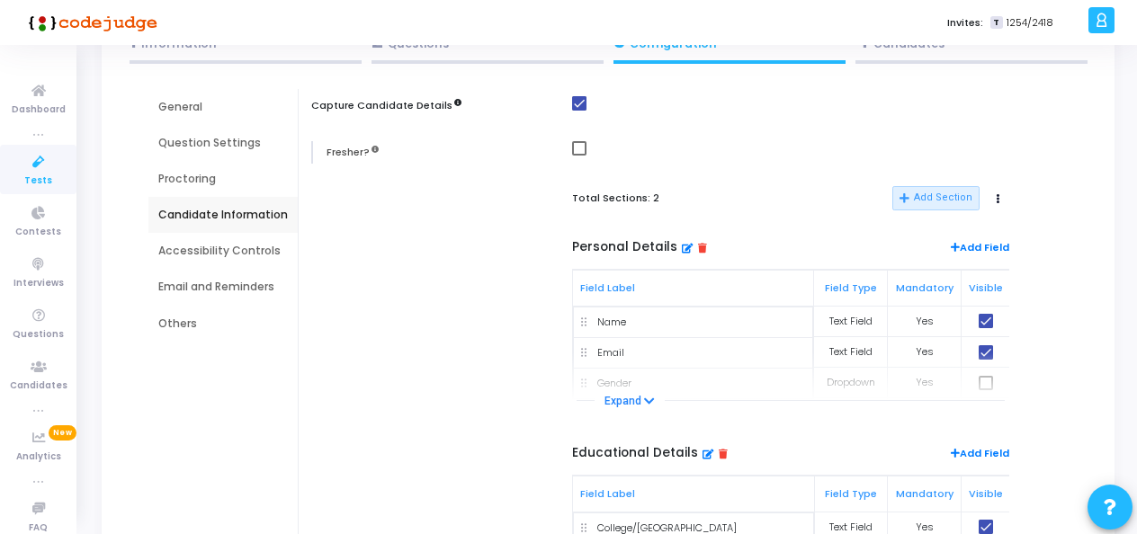
click at [210, 256] on div "Accessibility Controls" at bounding box center [223, 251] width 130 height 16
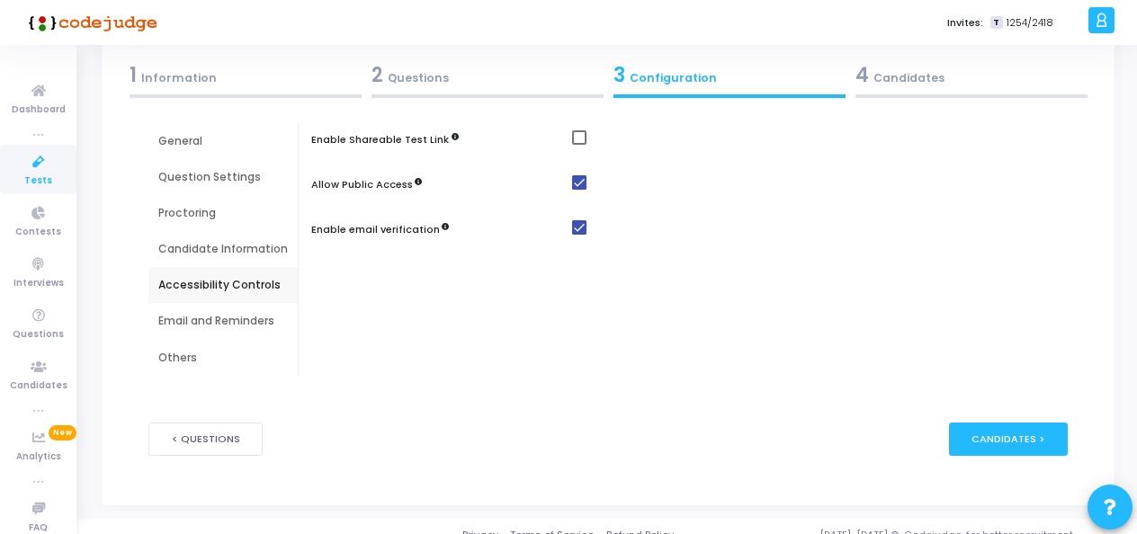
scroll to position [110, 0]
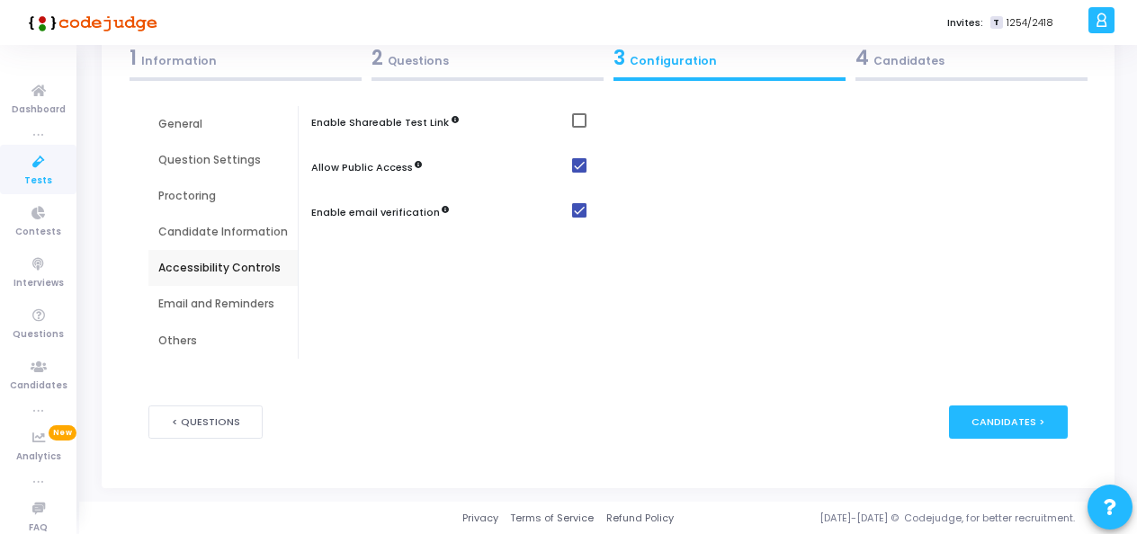
click at [197, 303] on div "Email and Reminders" at bounding box center [223, 304] width 130 height 16
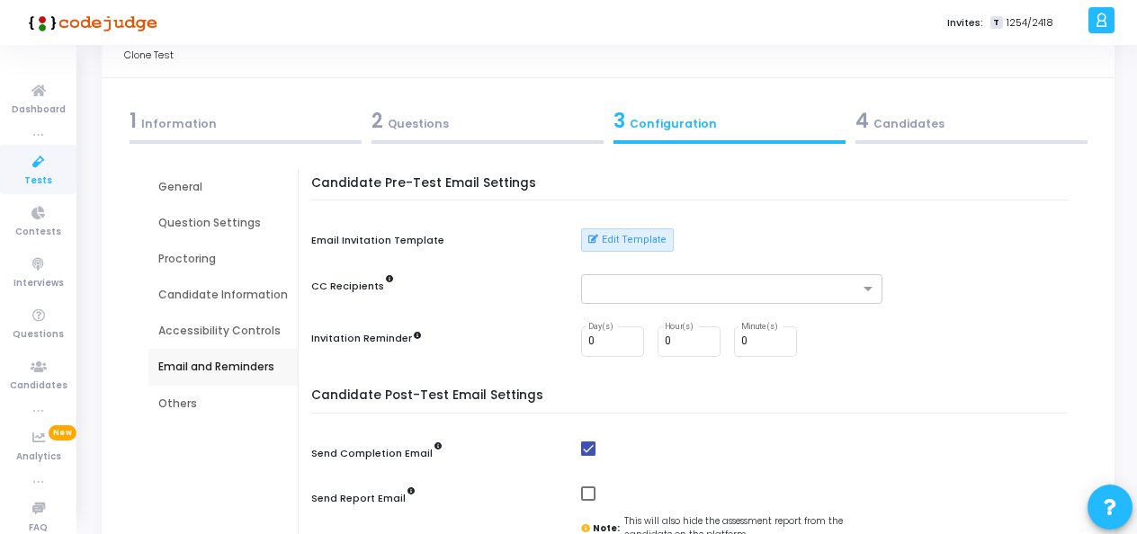
scroll to position [20, 0]
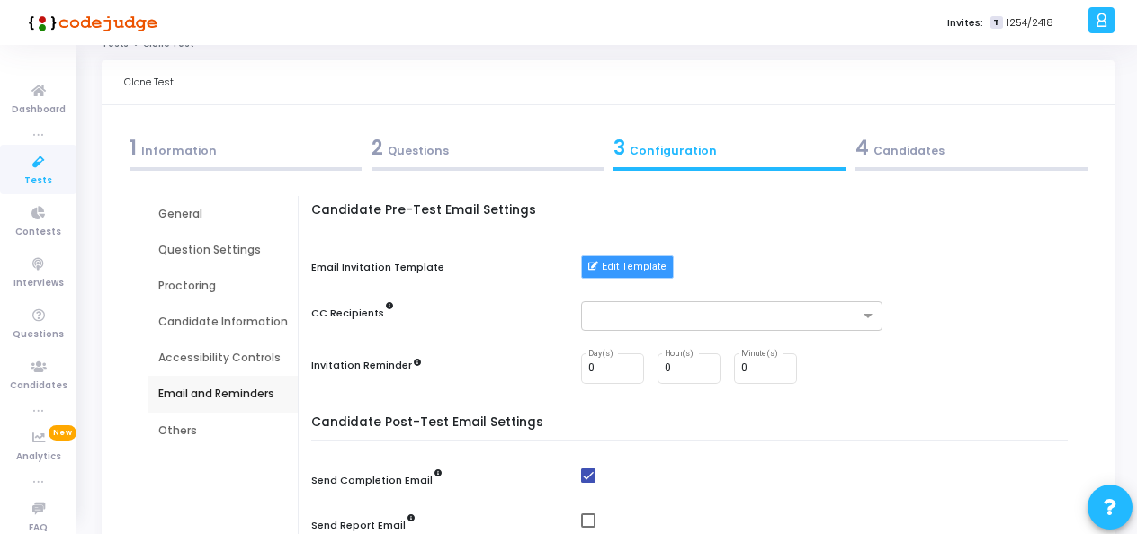
click at [635, 259] on button "Edit Template" at bounding box center [627, 267] width 93 height 23
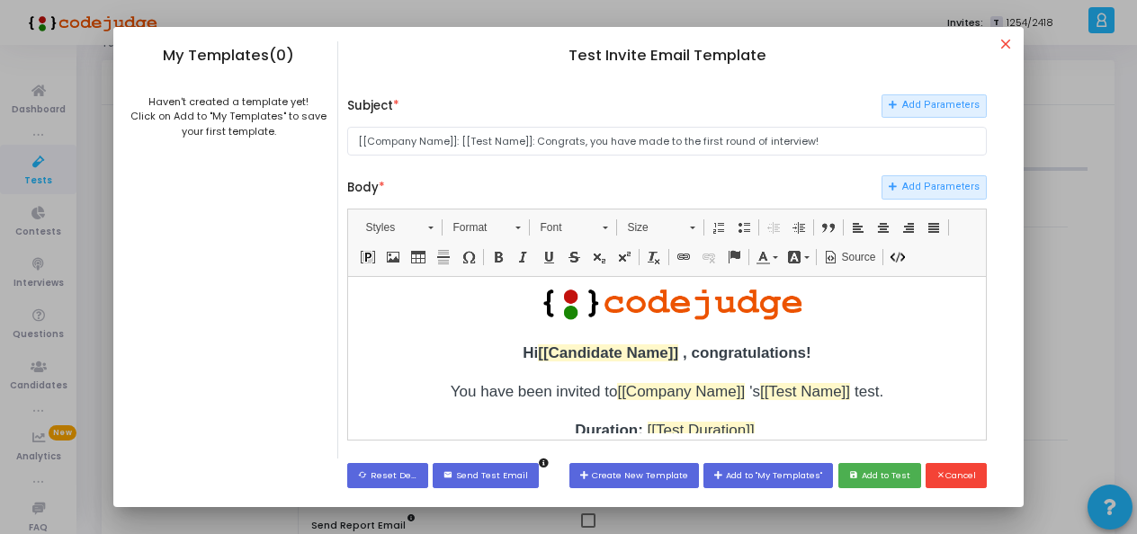
scroll to position [0, 0]
click at [1009, 38] on mat-icon "close" at bounding box center [1009, 47] width 22 height 22
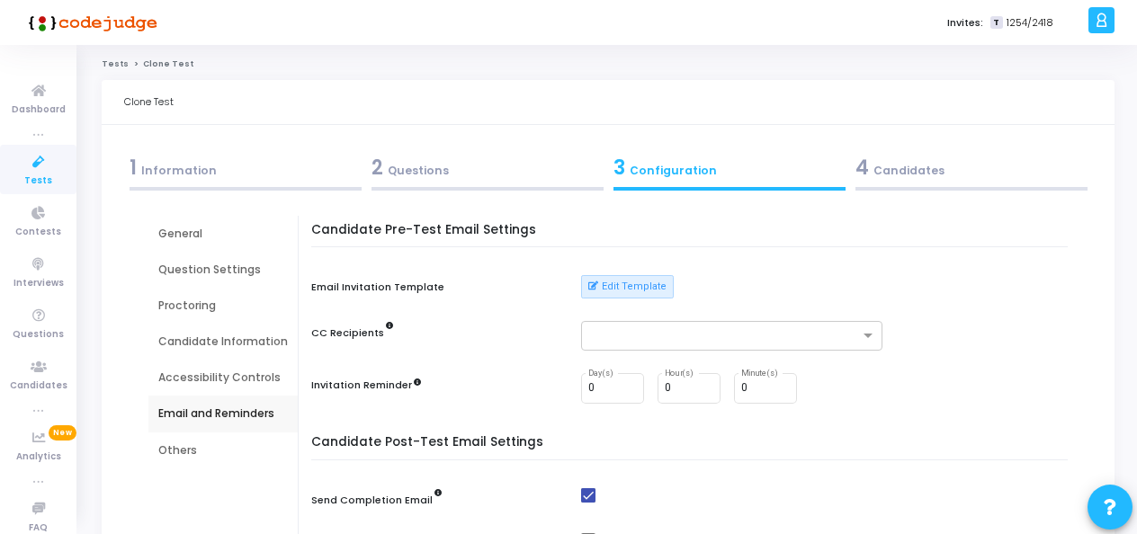
scroll to position [20, 0]
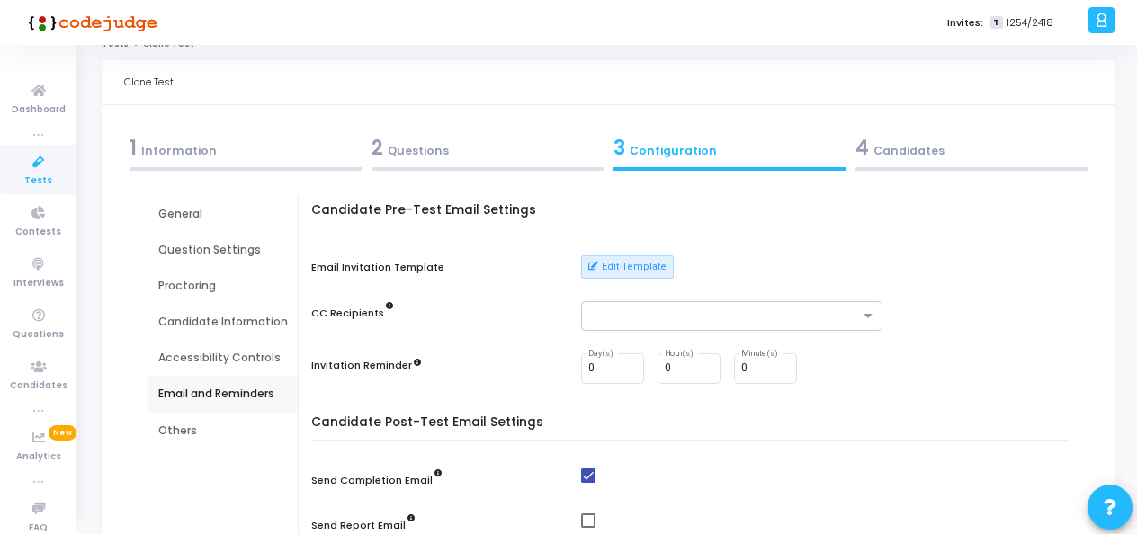
click at [167, 432] on div "Others" at bounding box center [223, 431] width 130 height 16
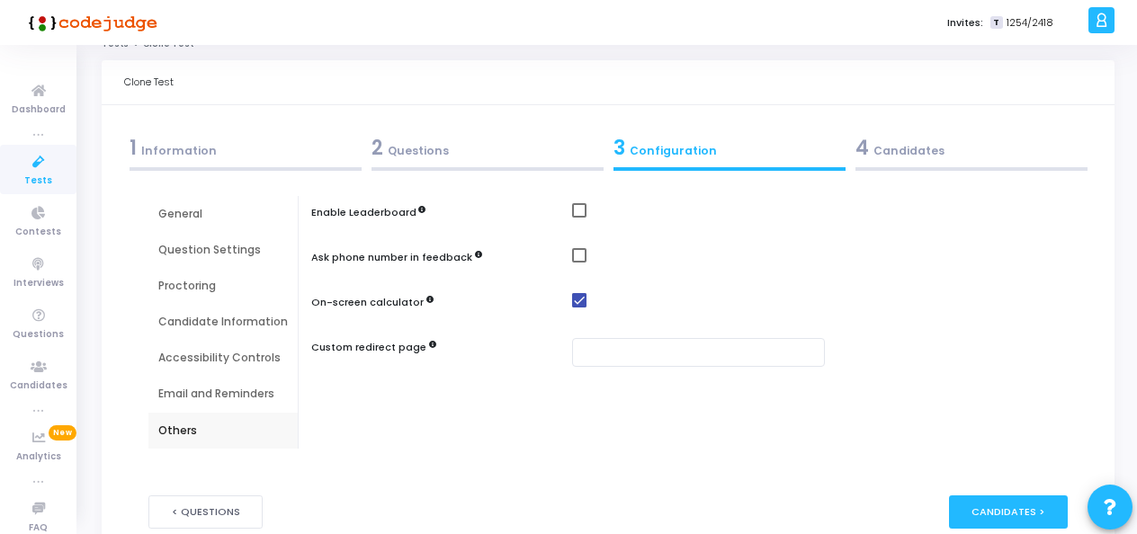
click at [870, 166] on div "4 Candidates" at bounding box center [971, 152] width 242 height 49
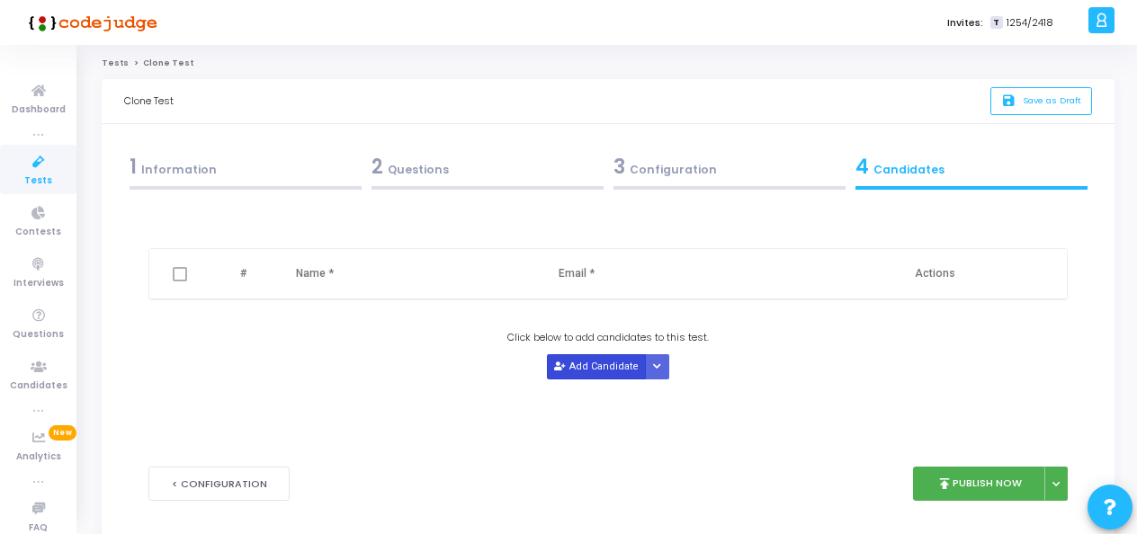
scroll to position [0, 0]
click at [578, 368] on button "Add Candidate" at bounding box center [596, 367] width 99 height 24
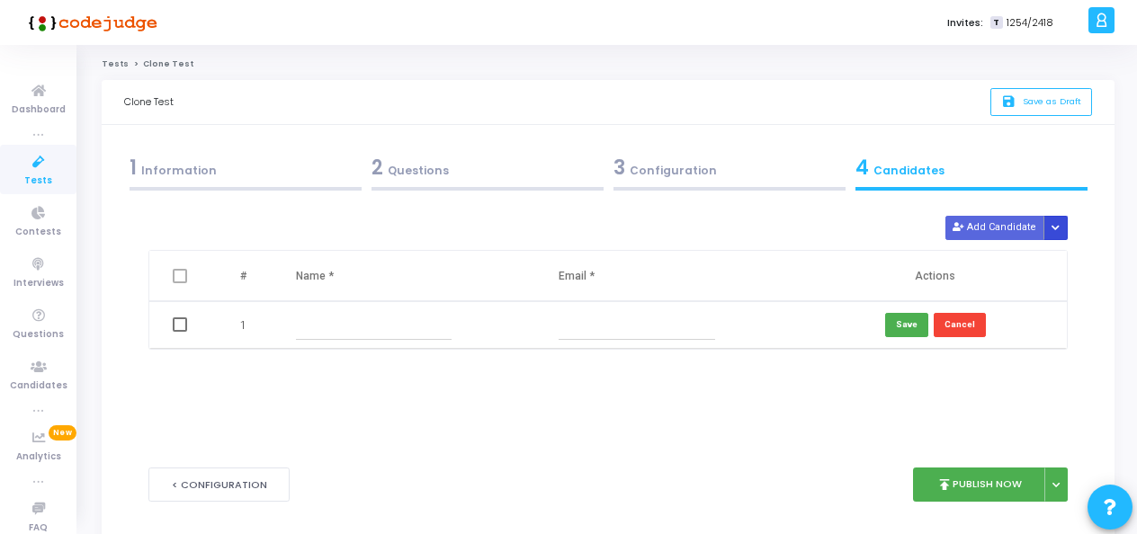
click at [1055, 230] on icon "Button group with nested dropdown" at bounding box center [1056, 228] width 8 height 9
click at [1017, 260] on button "Upload Candidate List" at bounding box center [998, 261] width 138 height 24
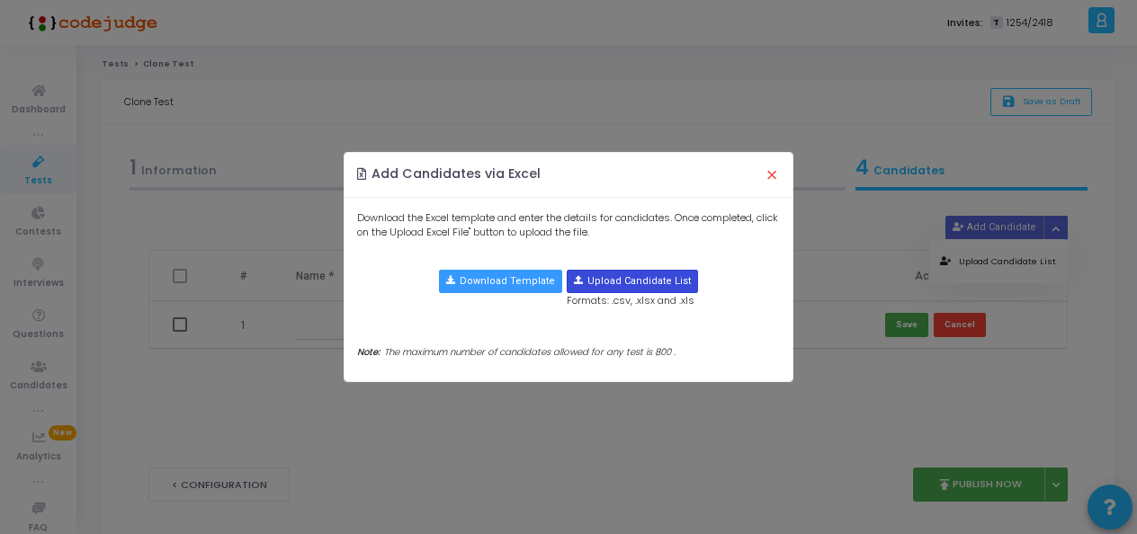
click at [626, 284] on input "file" at bounding box center [633, 282] width 130 height 22
type input "C:\fakepath\12th 4 pm .xlsx"
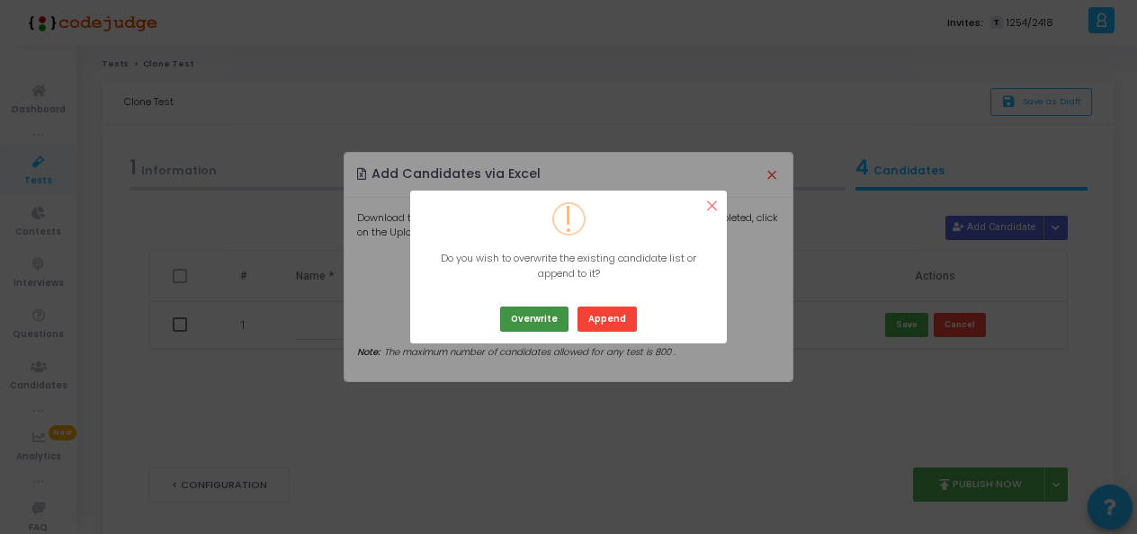
click at [550, 325] on button "Overwrite" at bounding box center [534, 319] width 68 height 24
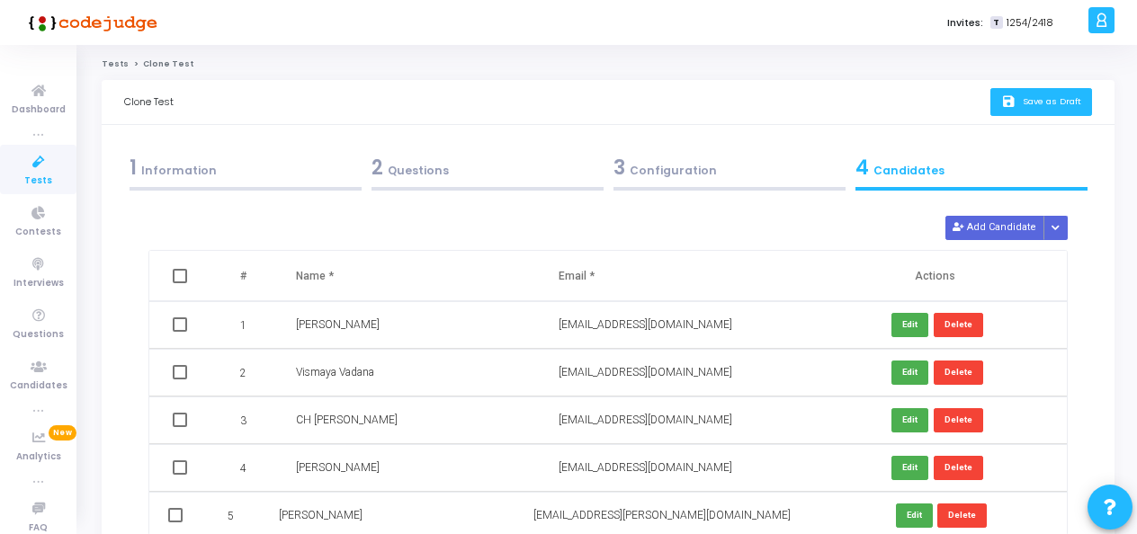
click at [994, 108] on button "save Save as Draft" at bounding box center [1042, 102] width 102 height 28
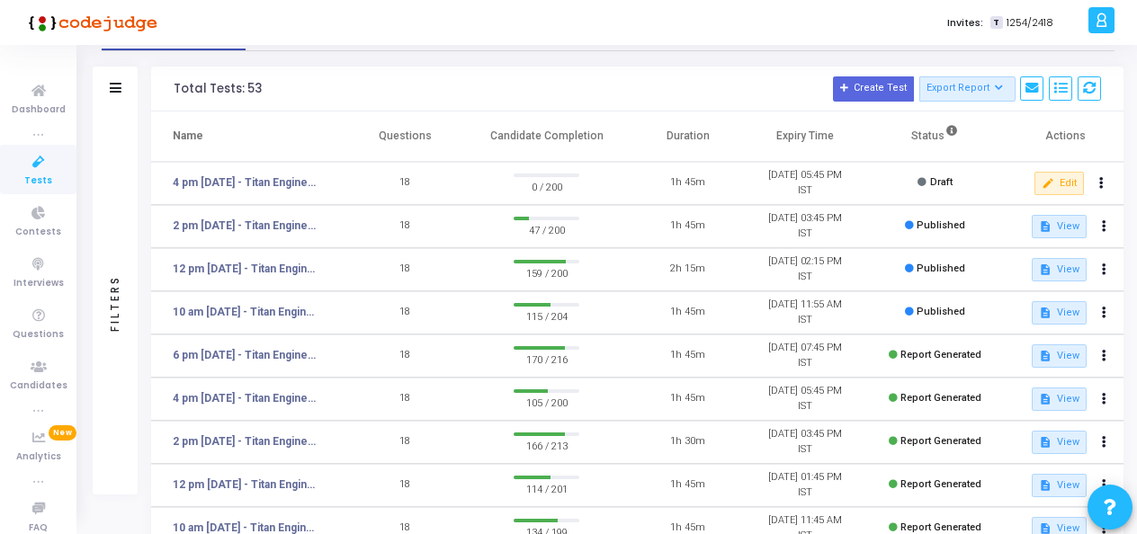
scroll to position [90, 0]
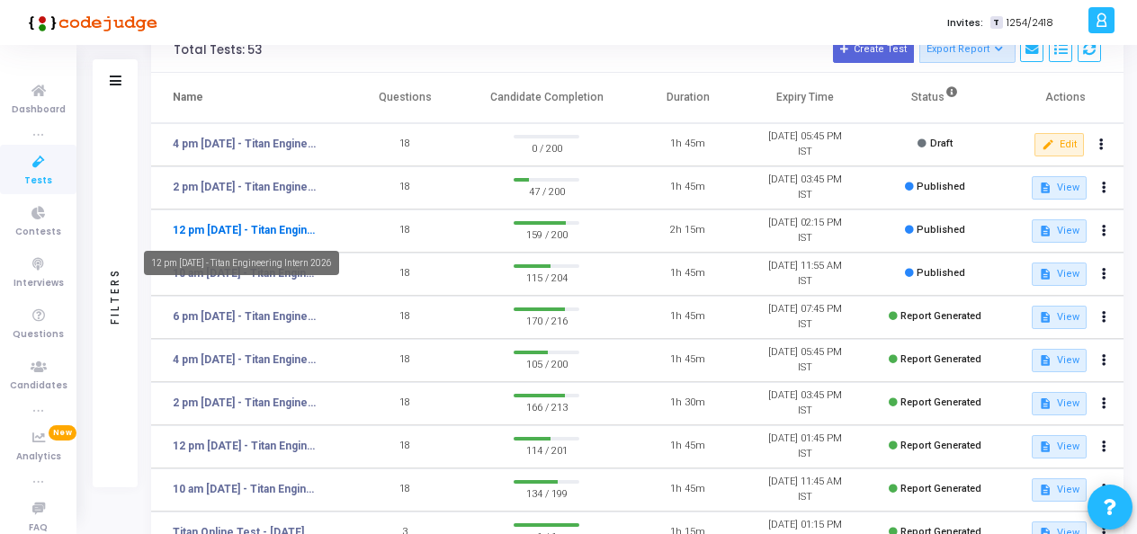
click at [256, 229] on link "12 pm - 12th Aug - Titan Engineering Intern 2026" at bounding box center [247, 230] width 148 height 16
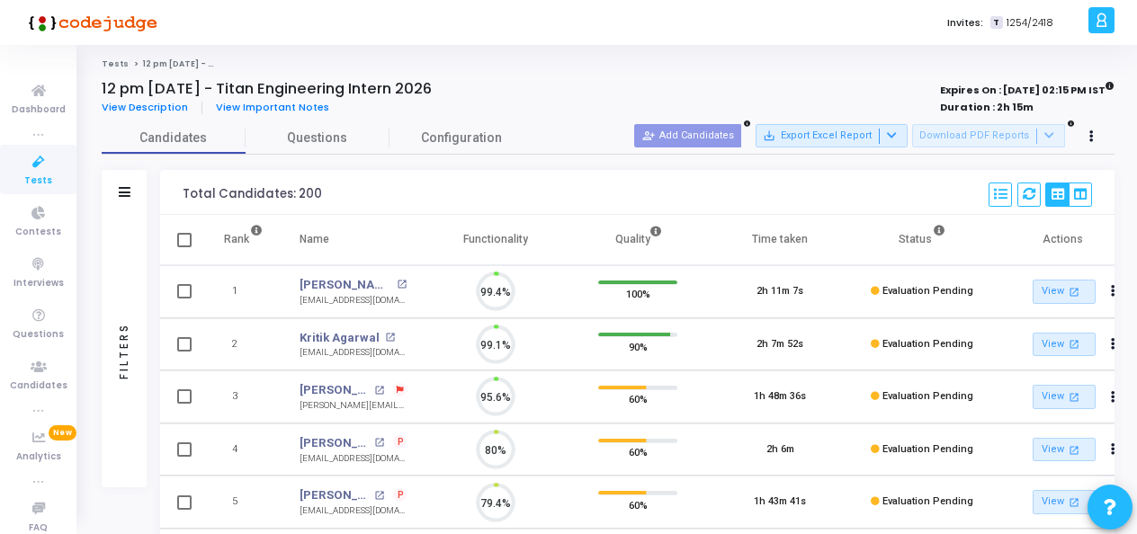
scroll to position [38, 45]
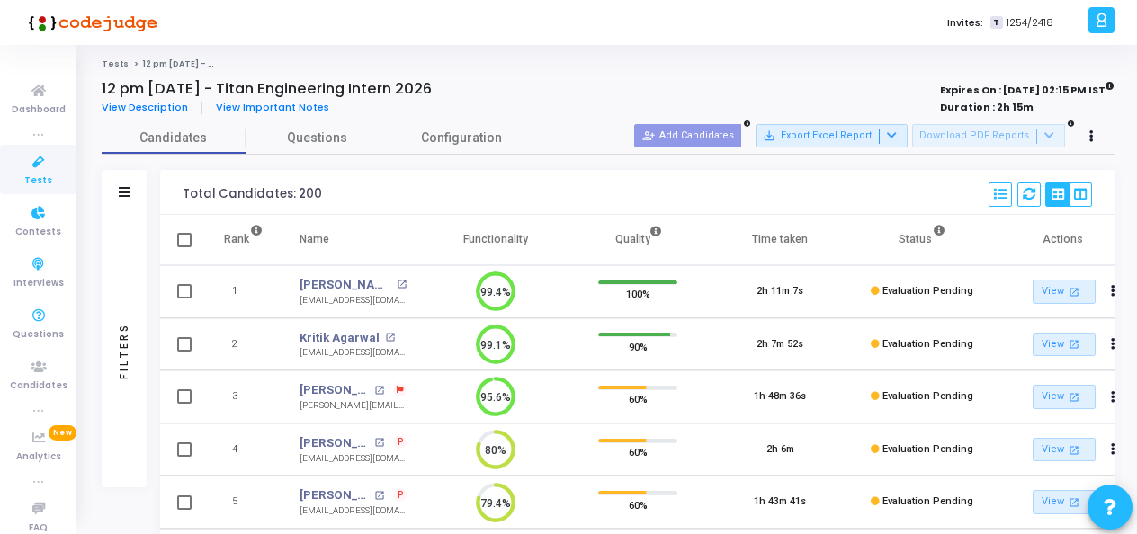
click at [37, 169] on icon at bounding box center [39, 162] width 38 height 22
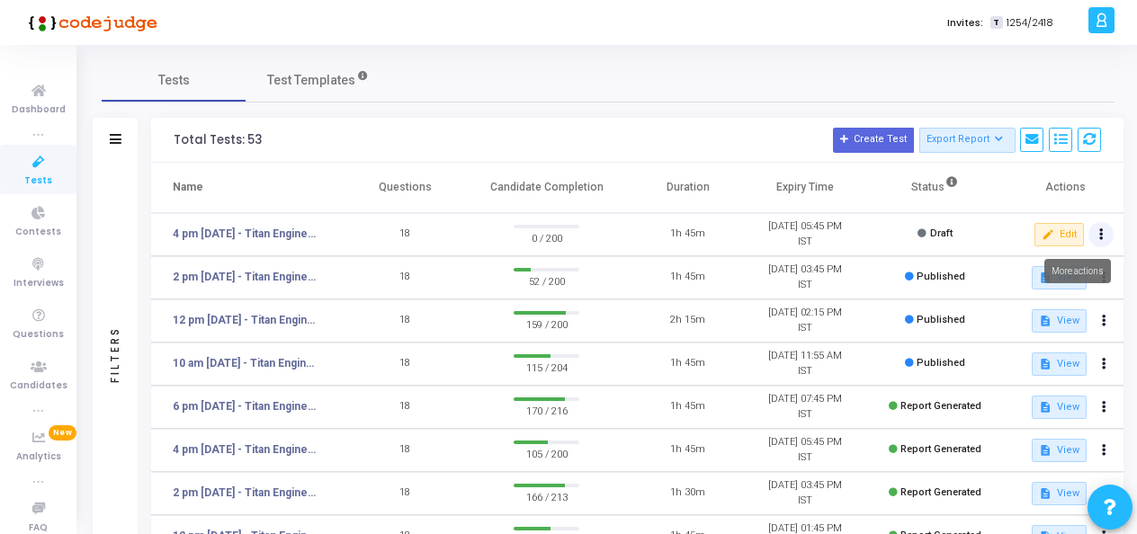
click at [1107, 236] on button at bounding box center [1101, 234] width 25 height 25
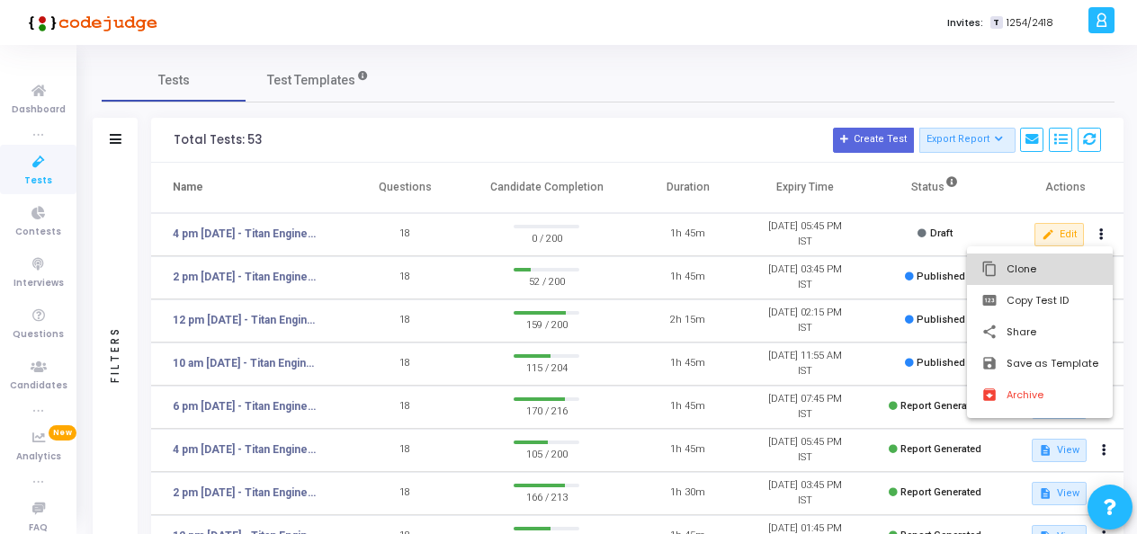
click at [1029, 274] on button "content_copy Clone" at bounding box center [1040, 269] width 146 height 31
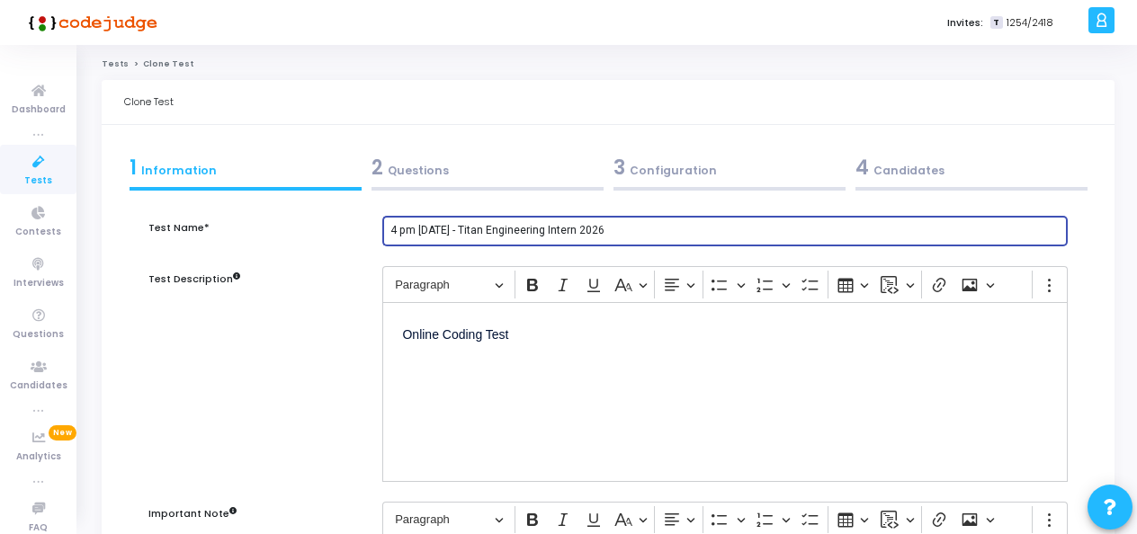
click at [396, 234] on input "4 pm [DATE] - Titan Engineering Intern 2026" at bounding box center [725, 231] width 670 height 13
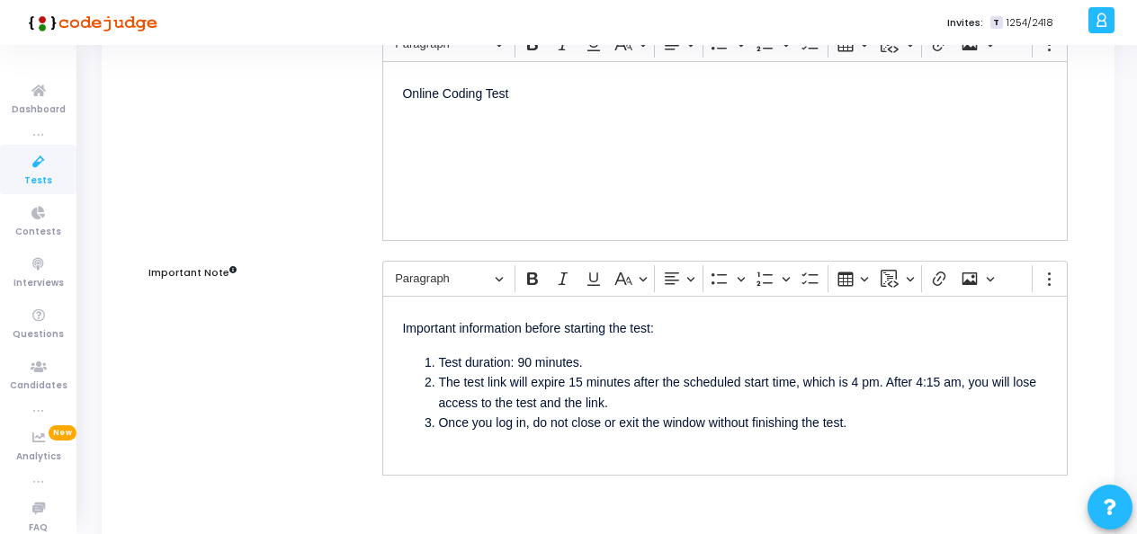
scroll to position [270, 0]
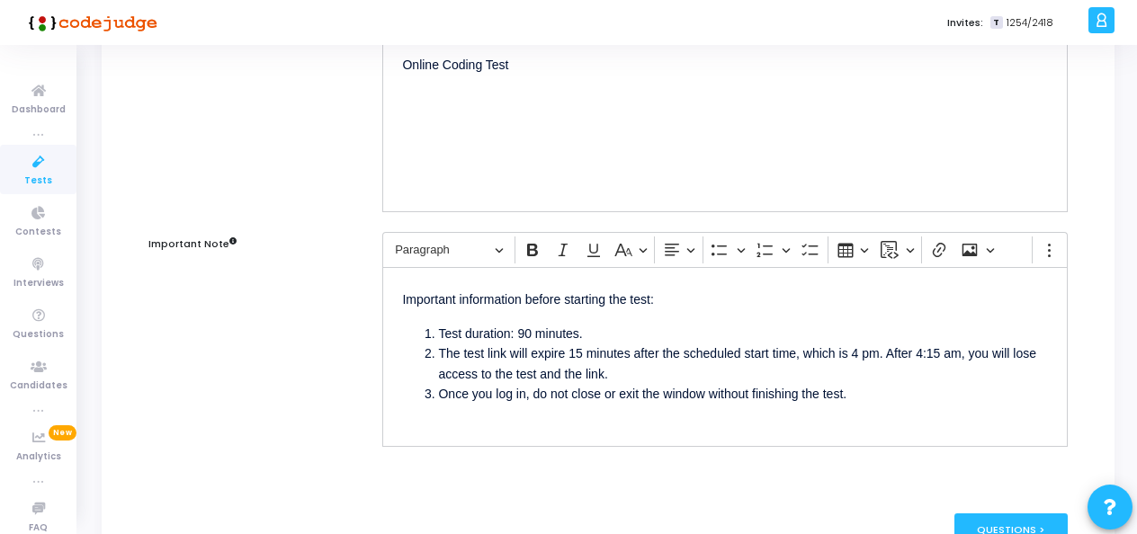
type input "6 pm [DATE] - Titan Engineering Intern 2026"
click at [856, 346] on li "The test link will expire 15 minutes after the scheduled start time, which is 4…" at bounding box center [743, 364] width 610 height 40
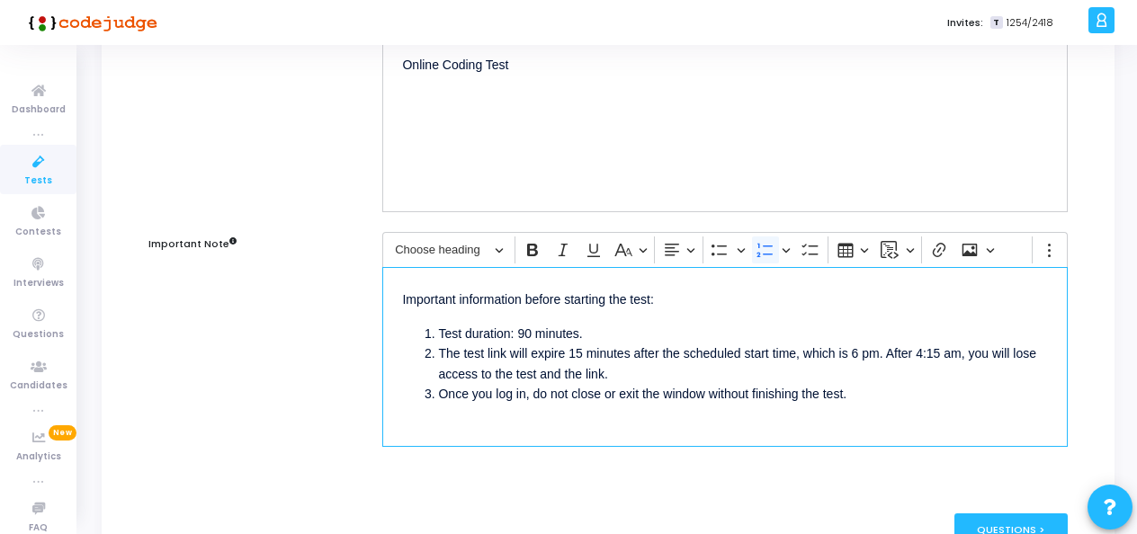
click at [922, 350] on li "The test link will expire 15 minutes after the scheduled start time, which is 6…" at bounding box center [743, 364] width 610 height 40
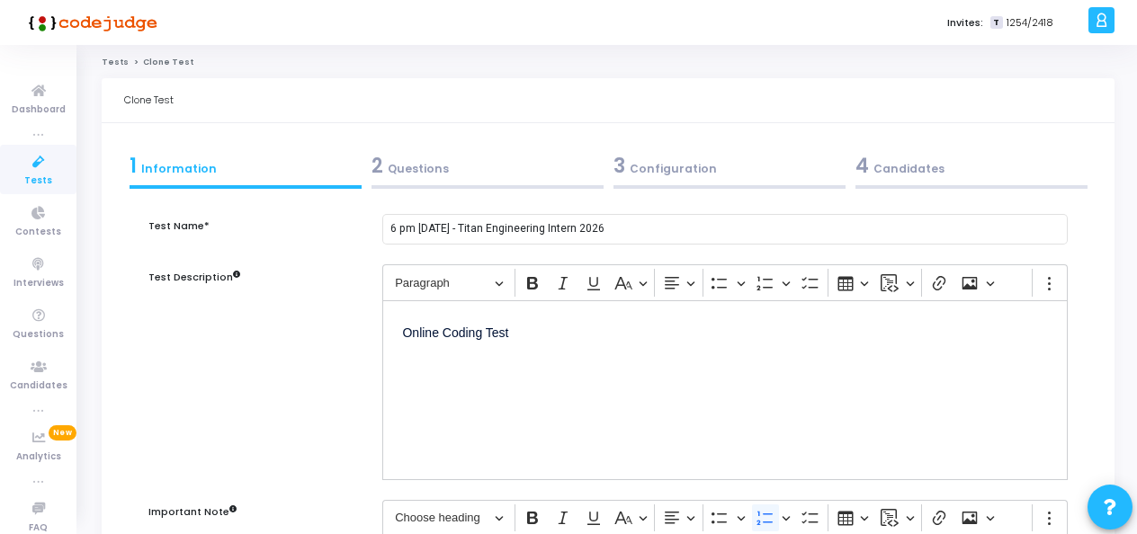
scroll to position [0, 0]
click at [447, 174] on div "2 Questions" at bounding box center [488, 168] width 232 height 30
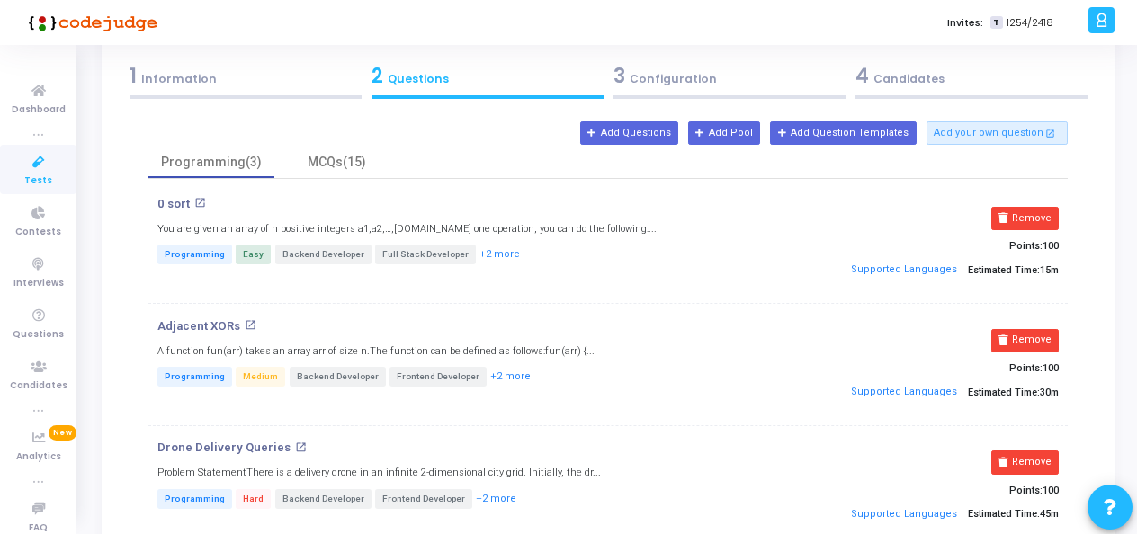
scroll to position [131, 0]
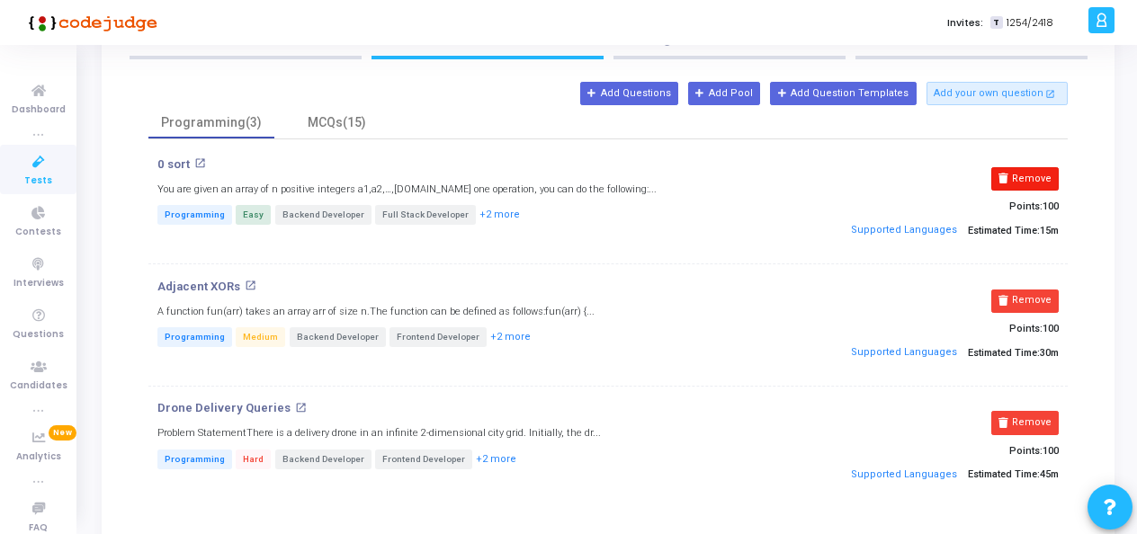
click at [1033, 180] on button "Remove" at bounding box center [1024, 178] width 67 height 23
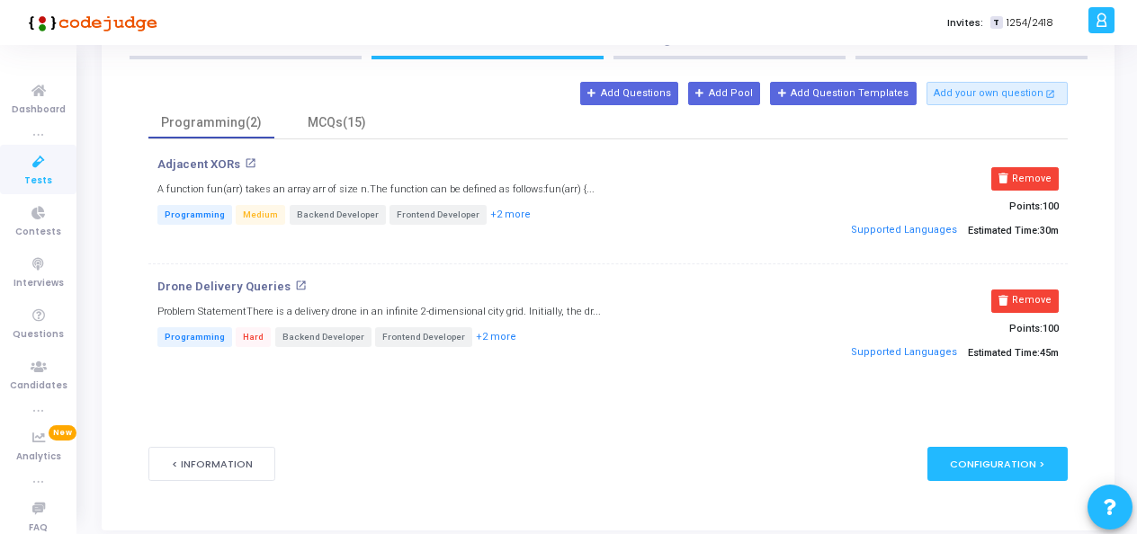
click at [1033, 180] on button "Remove" at bounding box center [1024, 178] width 67 height 23
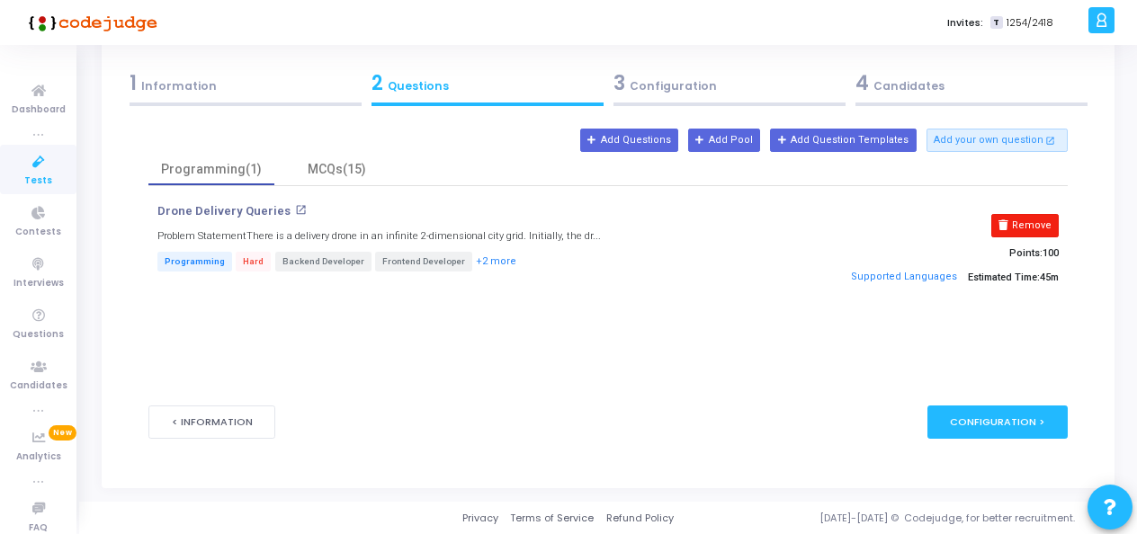
click at [1040, 214] on button "Remove" at bounding box center [1024, 225] width 67 height 23
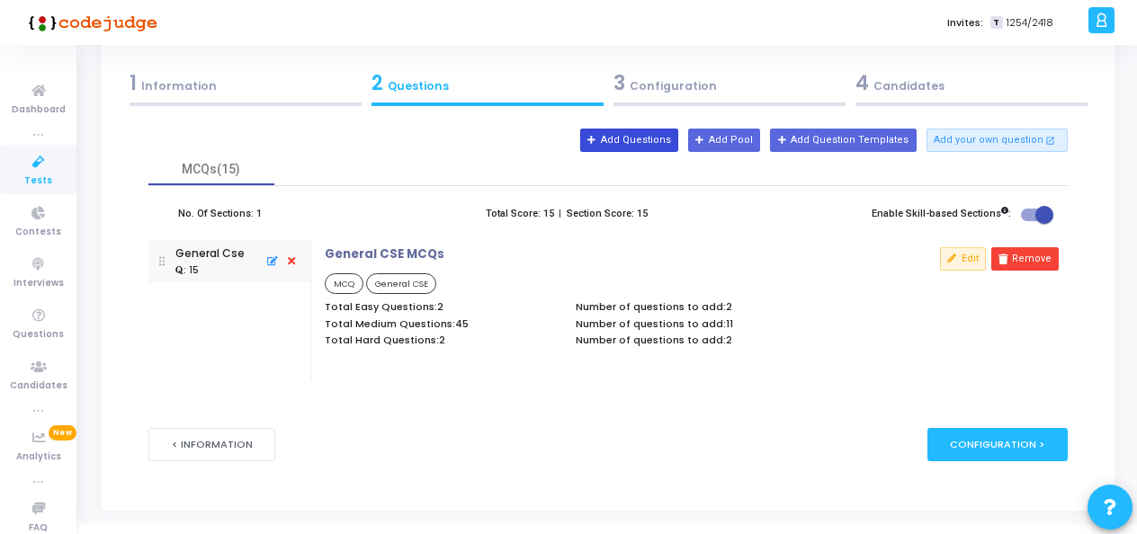
click at [640, 146] on button "Add Questions" at bounding box center [629, 140] width 98 height 23
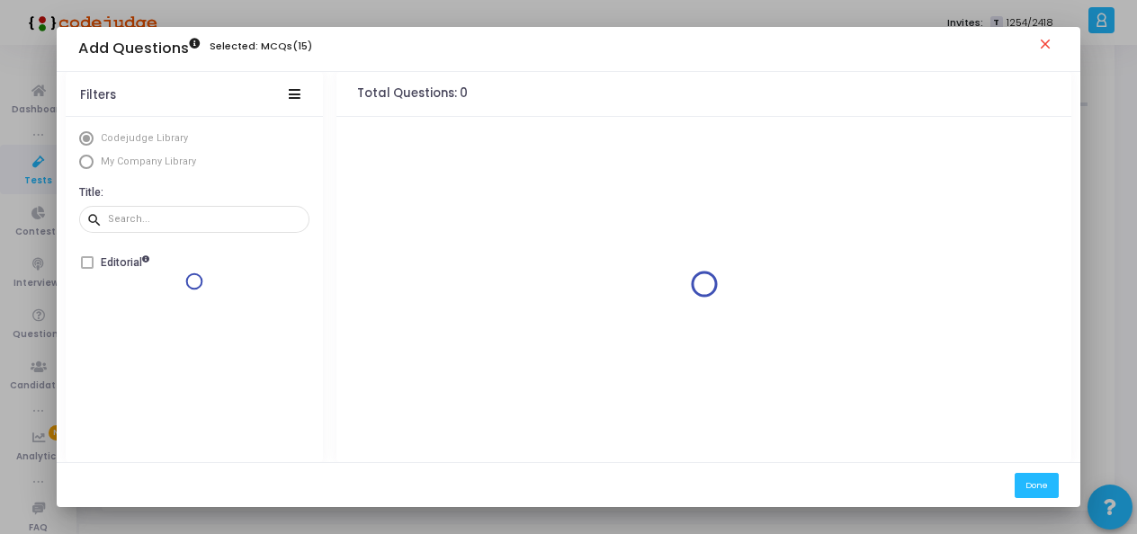
scroll to position [0, 0]
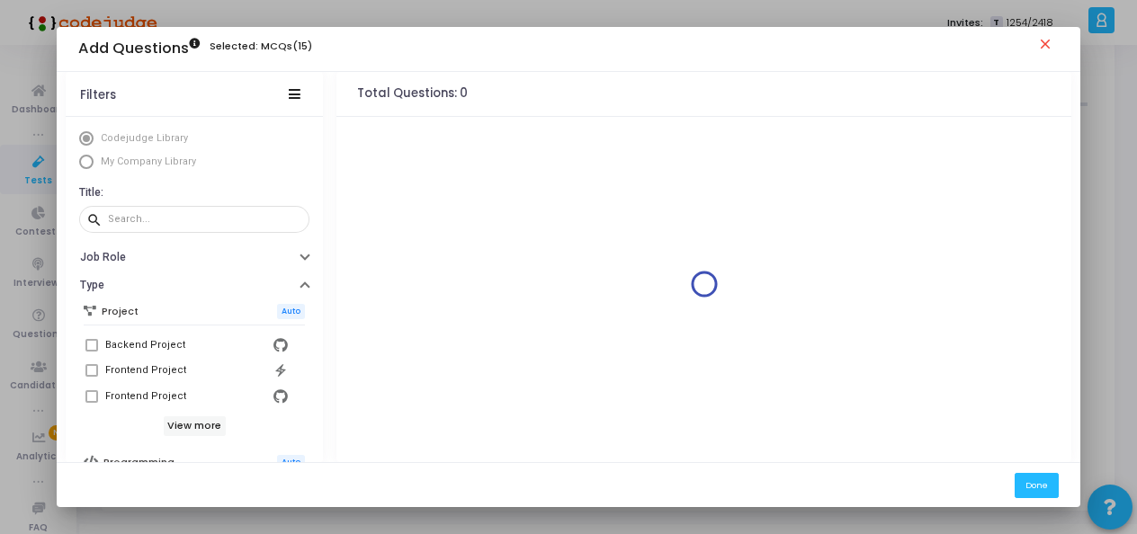
click at [133, 159] on span "My Company Library" at bounding box center [148, 162] width 95 height 12
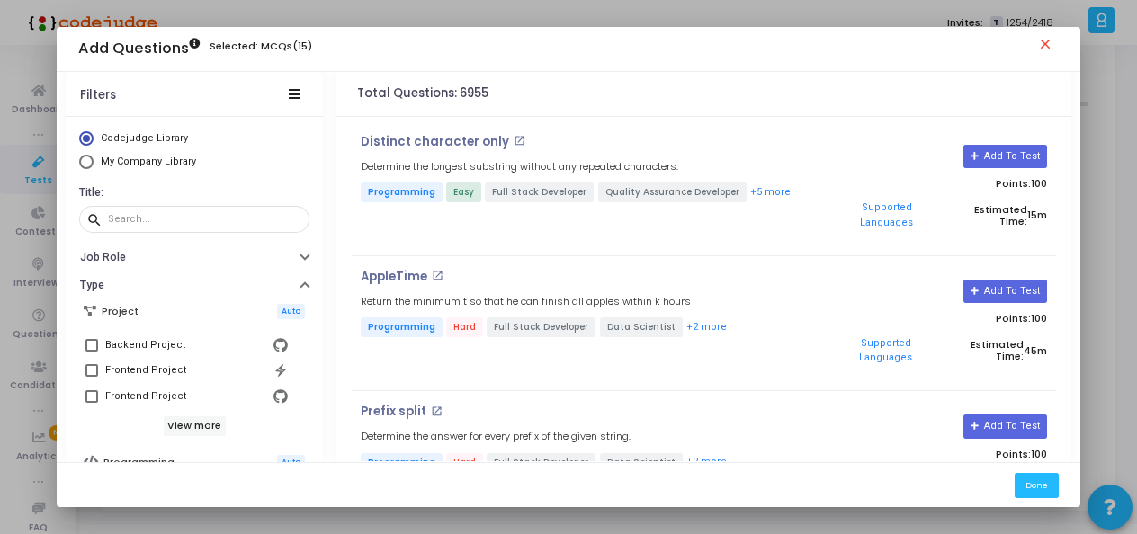
click at [83, 164] on span "Select Library" at bounding box center [86, 162] width 14 height 14
click at [83, 164] on input "My Company Library" at bounding box center [86, 162] width 14 height 14
radio input "true"
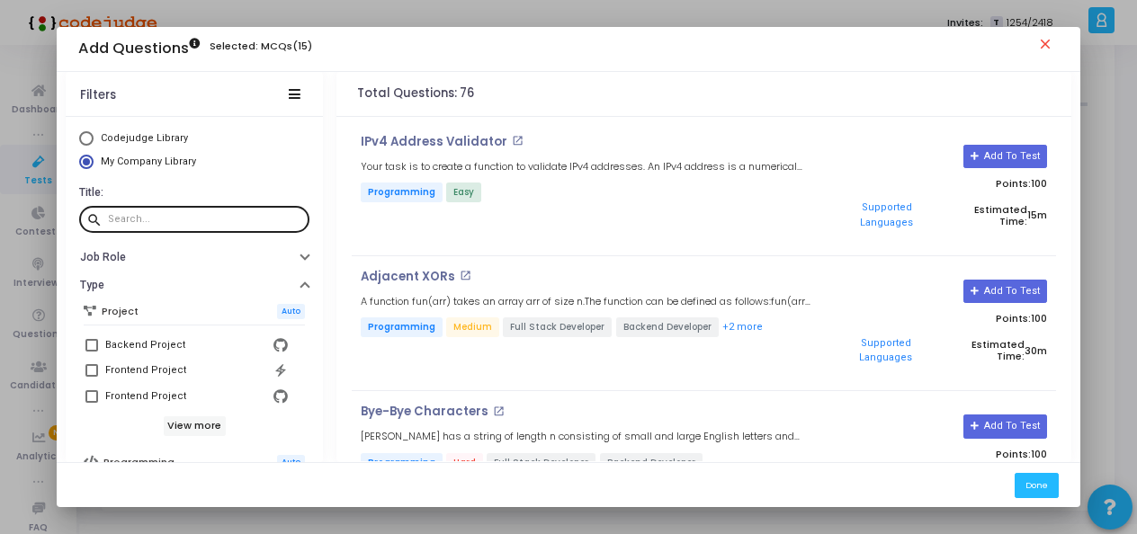
click at [185, 223] on input "text" at bounding box center [205, 219] width 194 height 11
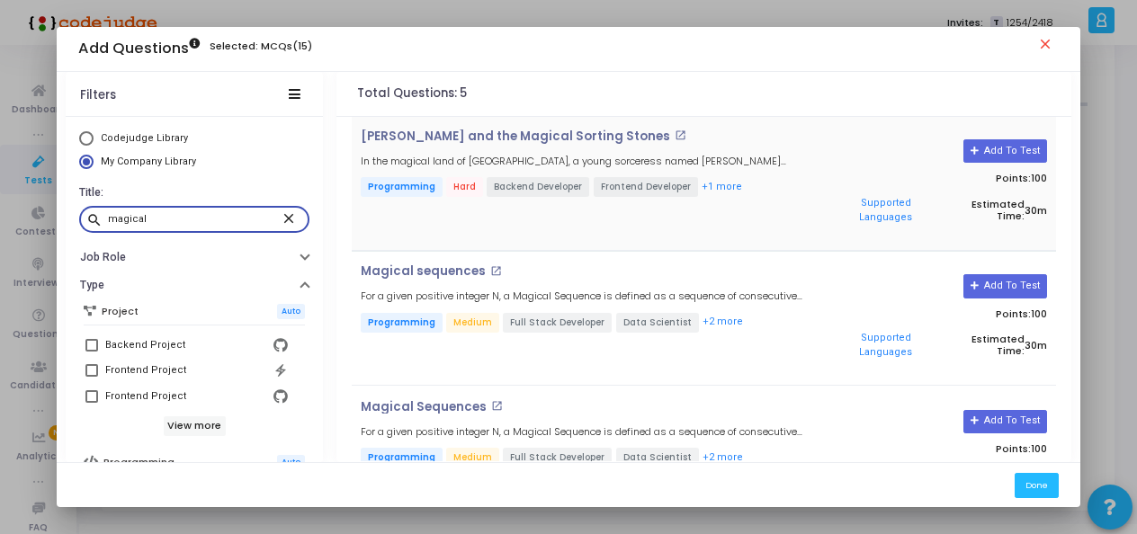
scroll to position [180, 0]
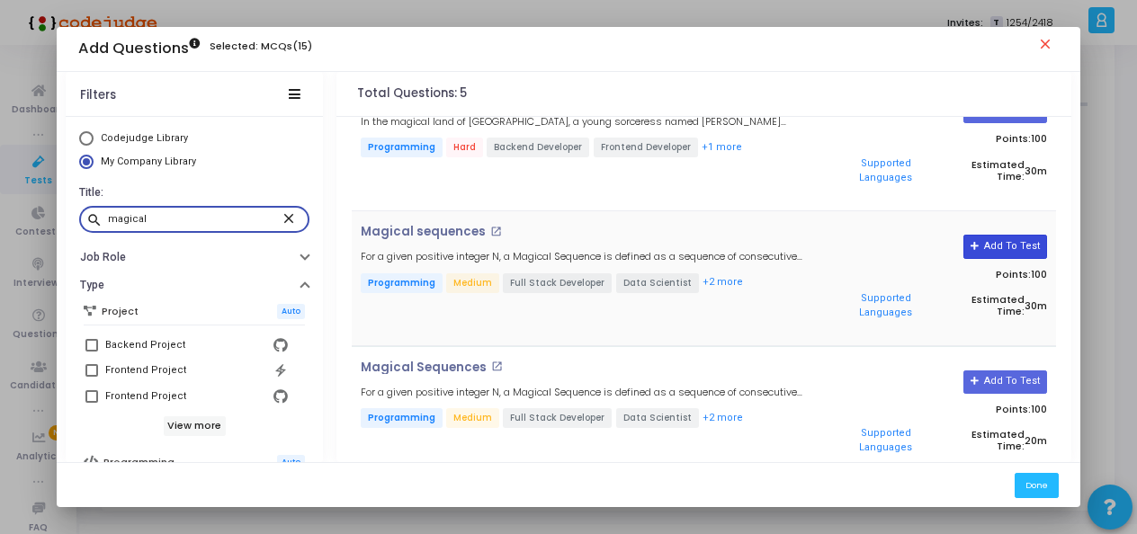
type input "magical"
click at [986, 241] on button "Add To Test" at bounding box center [1006, 246] width 84 height 23
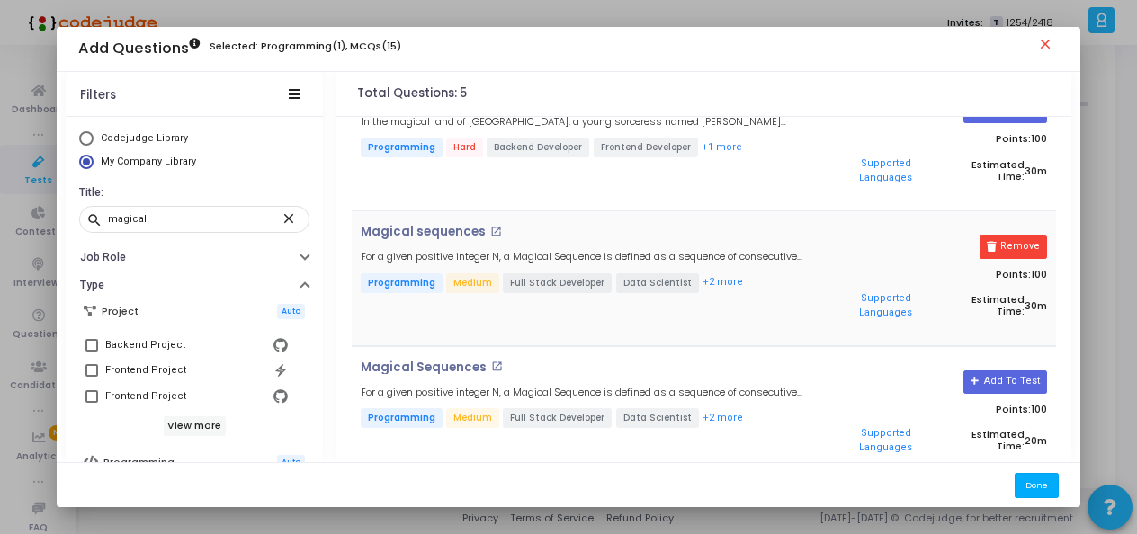
click at [1036, 483] on button "Done" at bounding box center [1037, 485] width 44 height 24
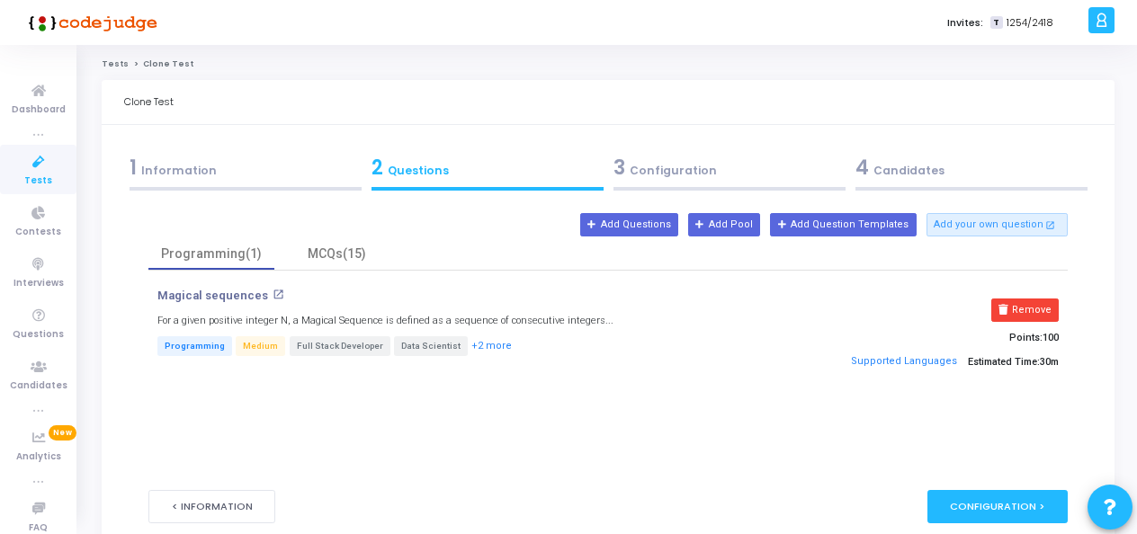
scroll to position [85, 0]
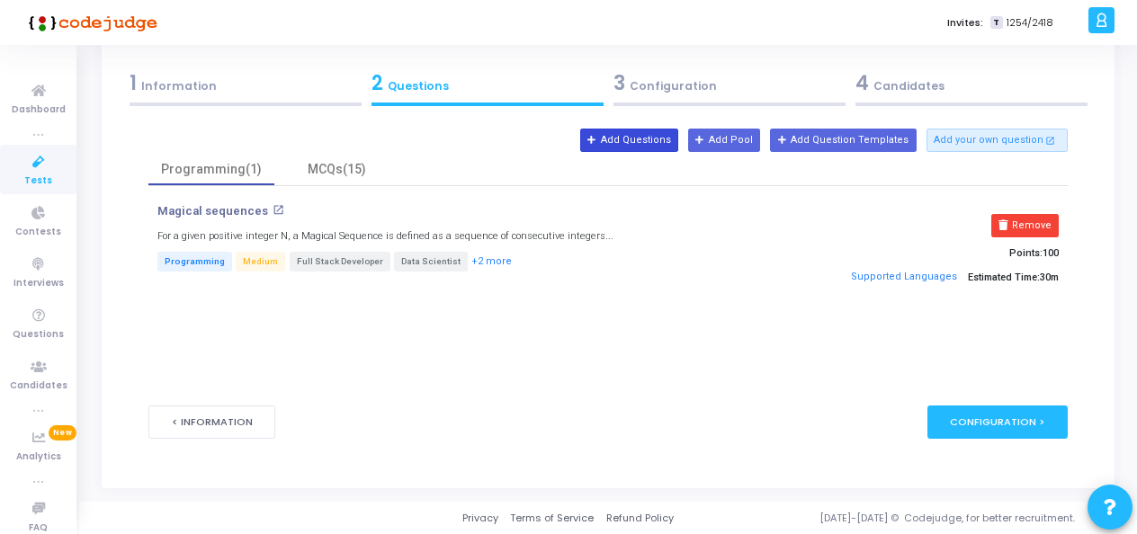
click at [671, 136] on button "Add Questions" at bounding box center [629, 140] width 98 height 23
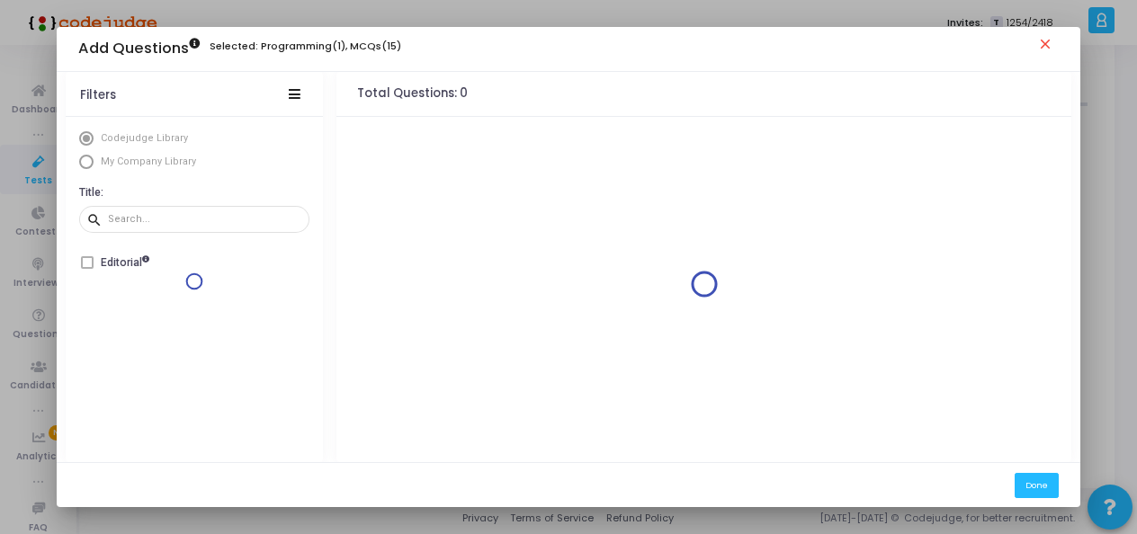
scroll to position [0, 0]
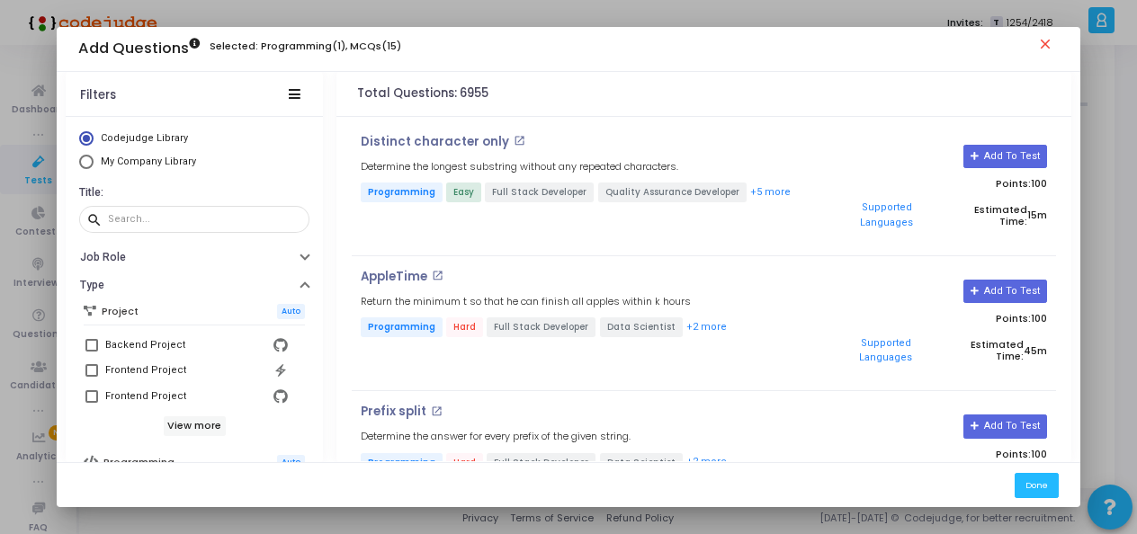
click at [137, 163] on span "My Company Library" at bounding box center [148, 162] width 95 height 12
click at [94, 163] on input "My Company Library" at bounding box center [86, 162] width 14 height 14
radio input "true"
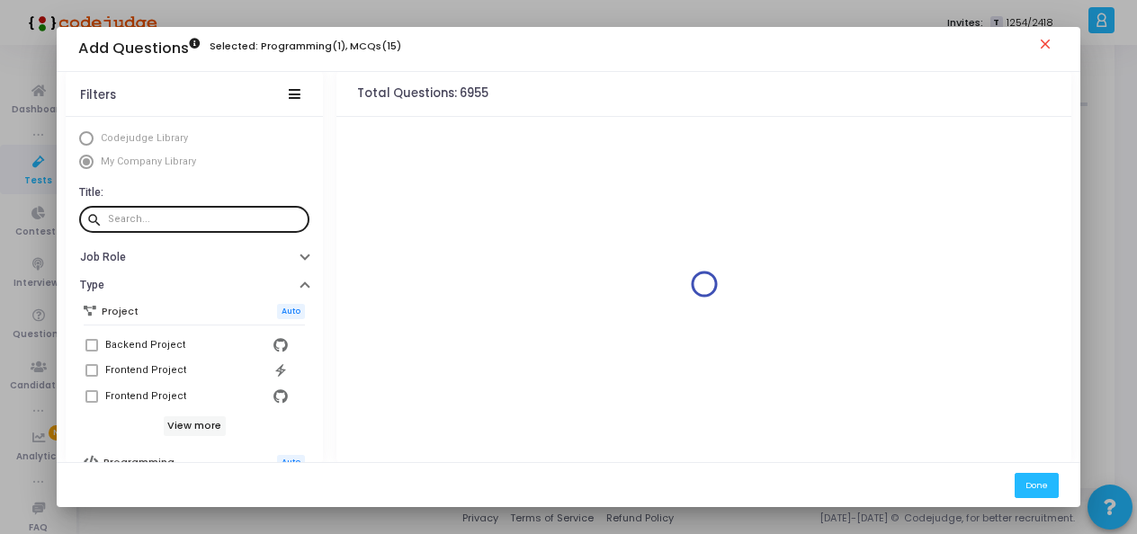
click at [159, 223] on input "text" at bounding box center [205, 219] width 194 height 11
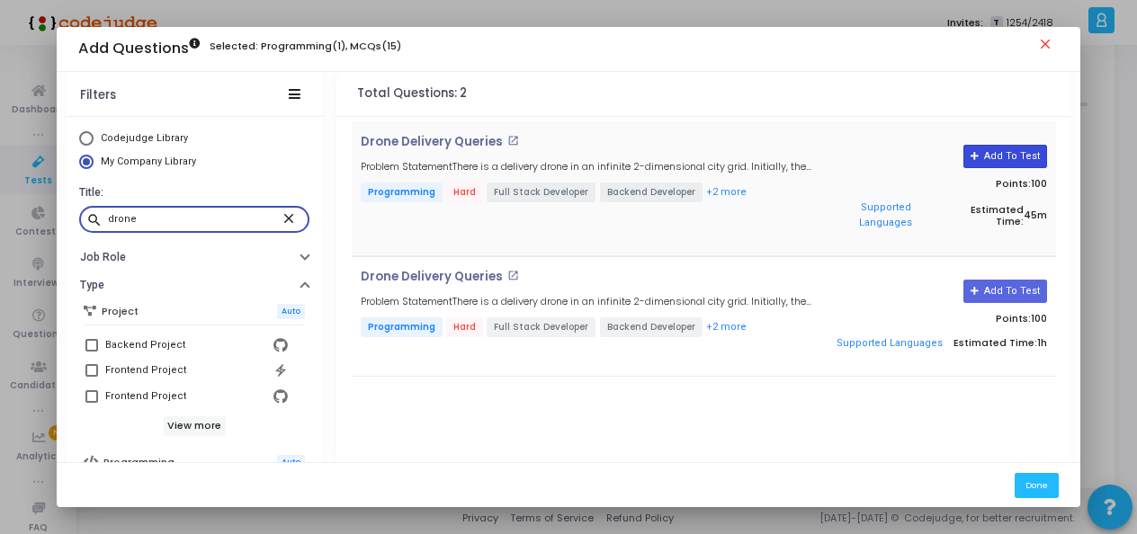
type input "drone"
click at [984, 163] on button "Add To Test" at bounding box center [1006, 156] width 84 height 23
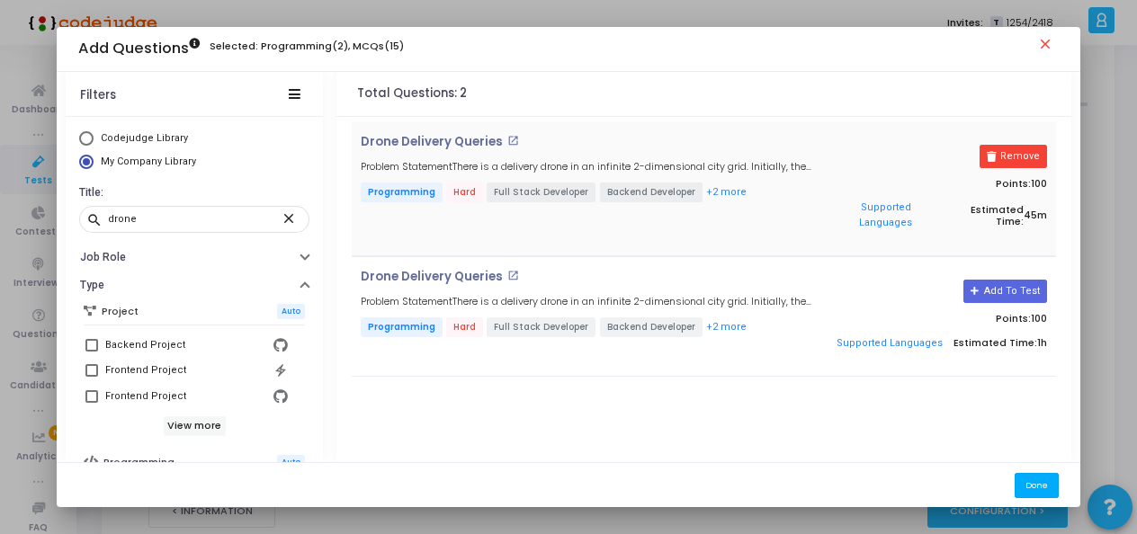
click at [1035, 480] on button "Done" at bounding box center [1037, 485] width 44 height 24
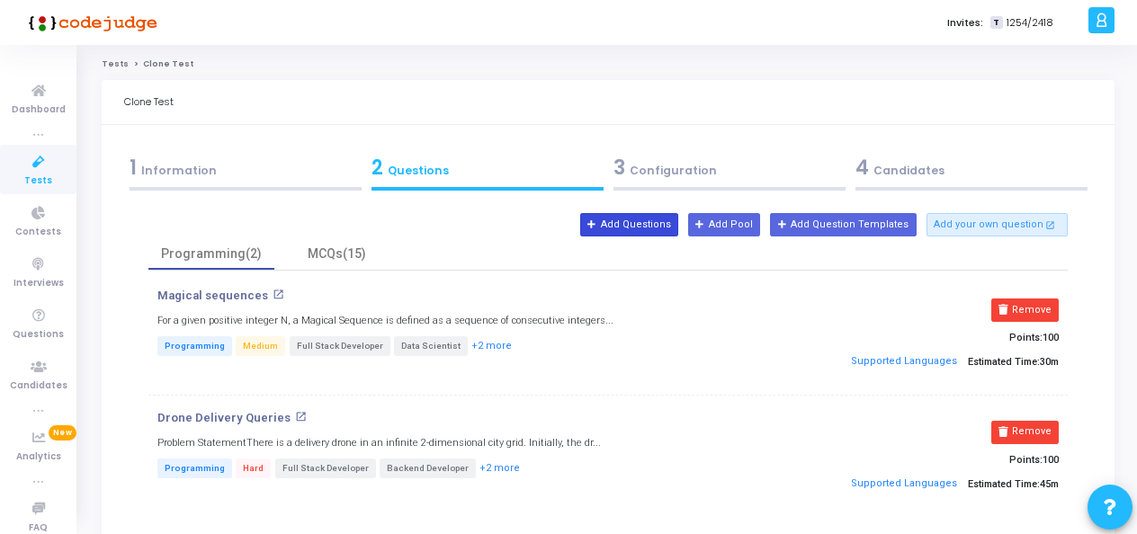
click at [651, 226] on button "Add Questions" at bounding box center [629, 224] width 98 height 23
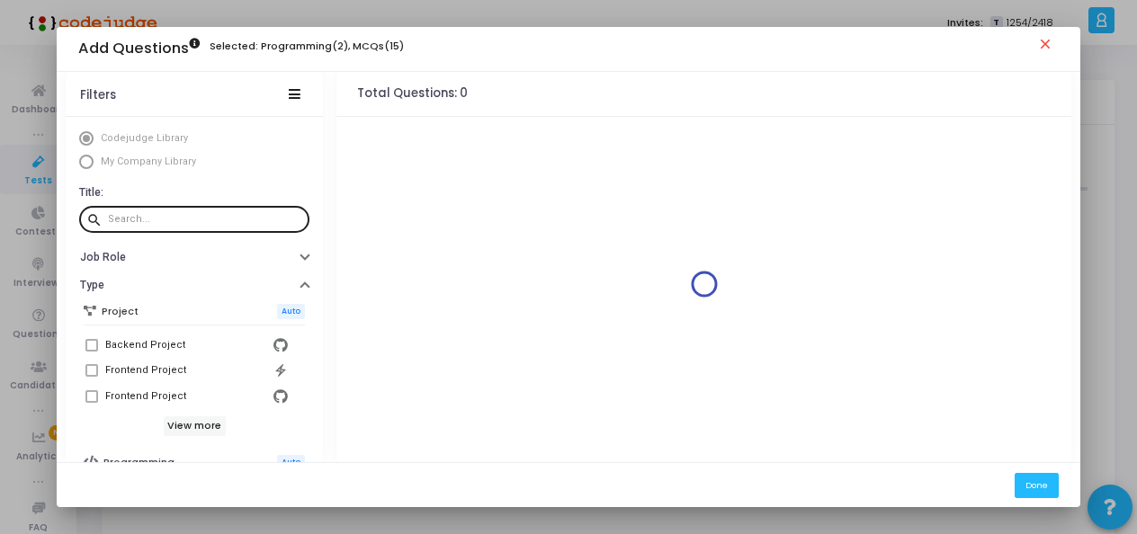
click at [178, 227] on div at bounding box center [205, 218] width 194 height 29
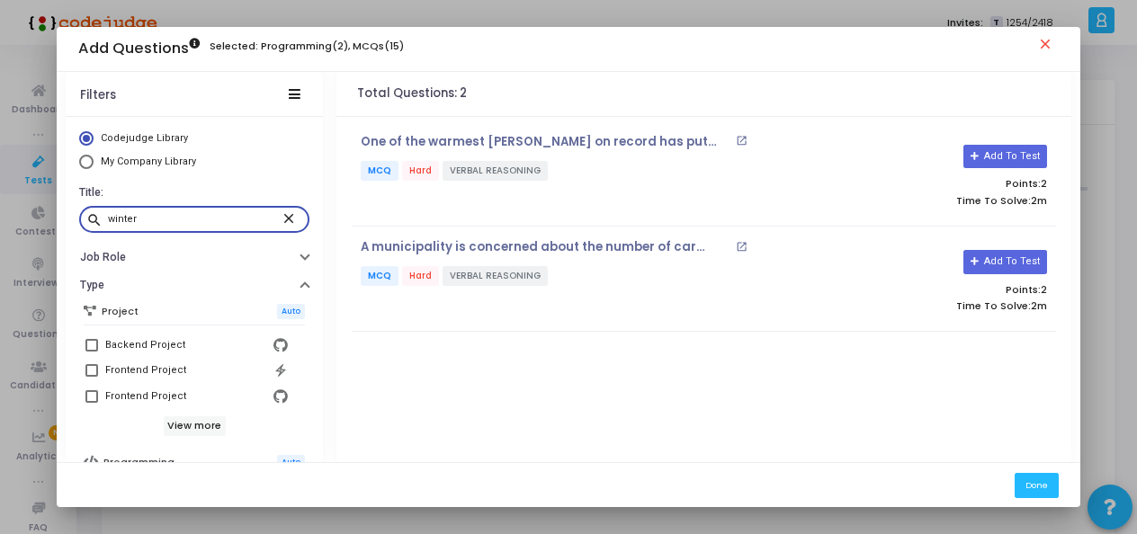
type input "winter"
click at [84, 160] on span "Select Library" at bounding box center [86, 162] width 14 height 14
click at [84, 160] on input "My Company Library" at bounding box center [86, 162] width 14 height 14
radio input "true"
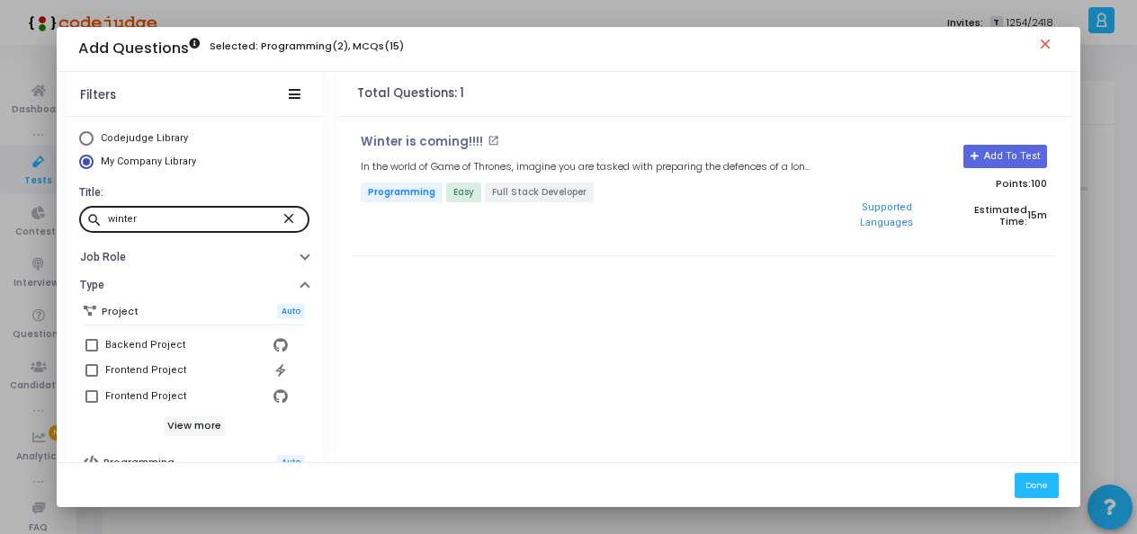
click at [164, 221] on input "winter" at bounding box center [194, 219] width 173 height 11
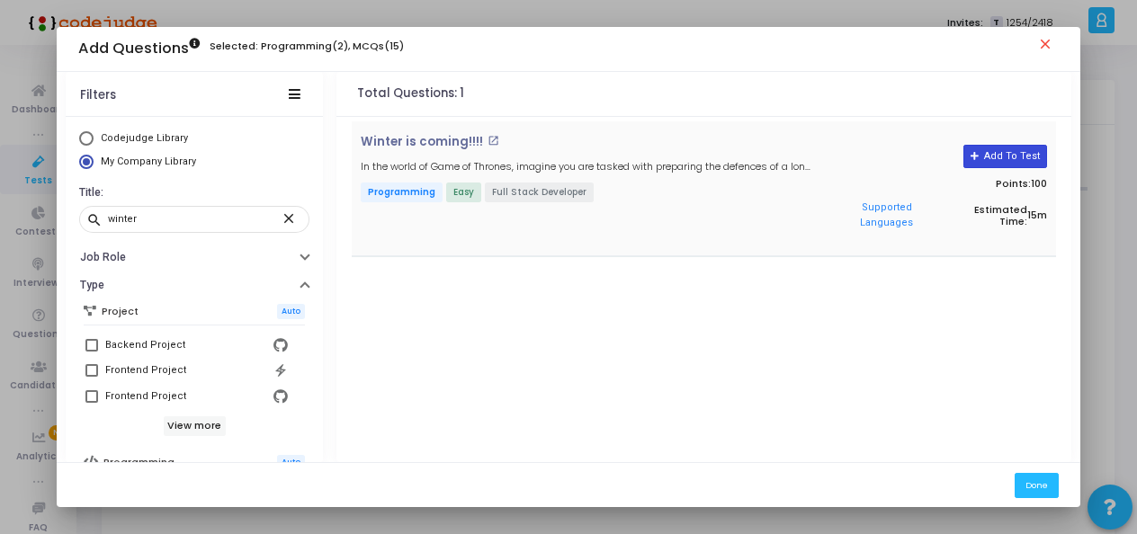
click at [1014, 160] on button "Add To Test" at bounding box center [1006, 156] width 84 height 23
click at [1047, 480] on button "Done" at bounding box center [1037, 485] width 44 height 24
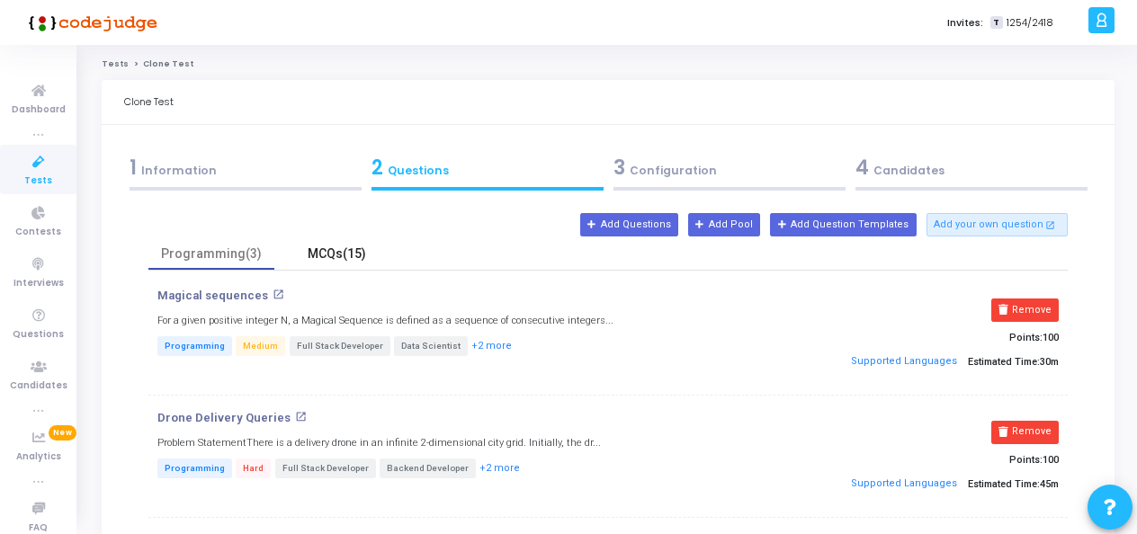
click at [338, 254] on div "MCQs(15)" at bounding box center [337, 254] width 104 height 19
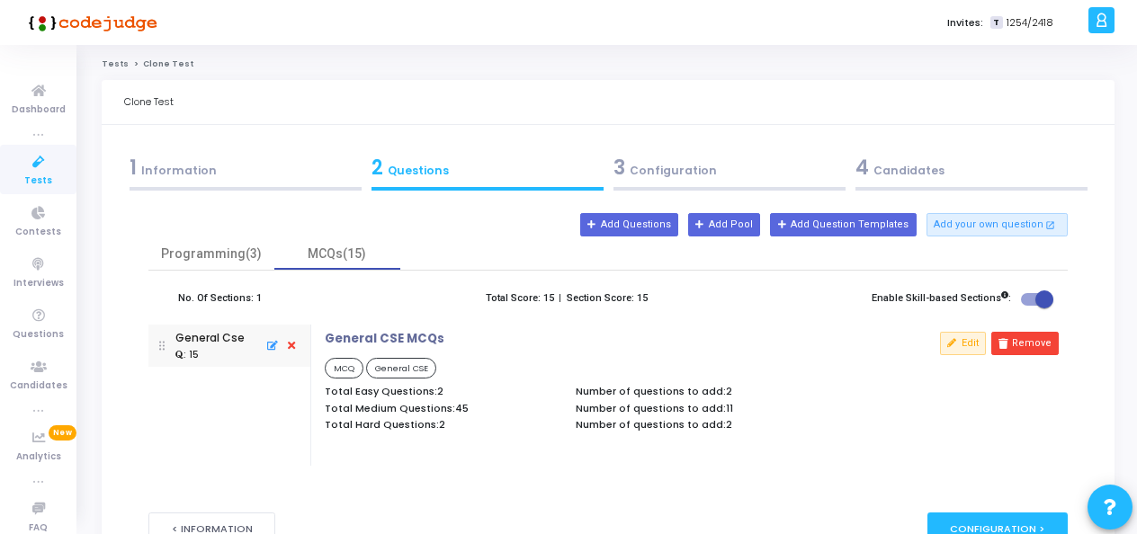
click at [686, 176] on div "3 Configuration" at bounding box center [730, 168] width 232 height 30
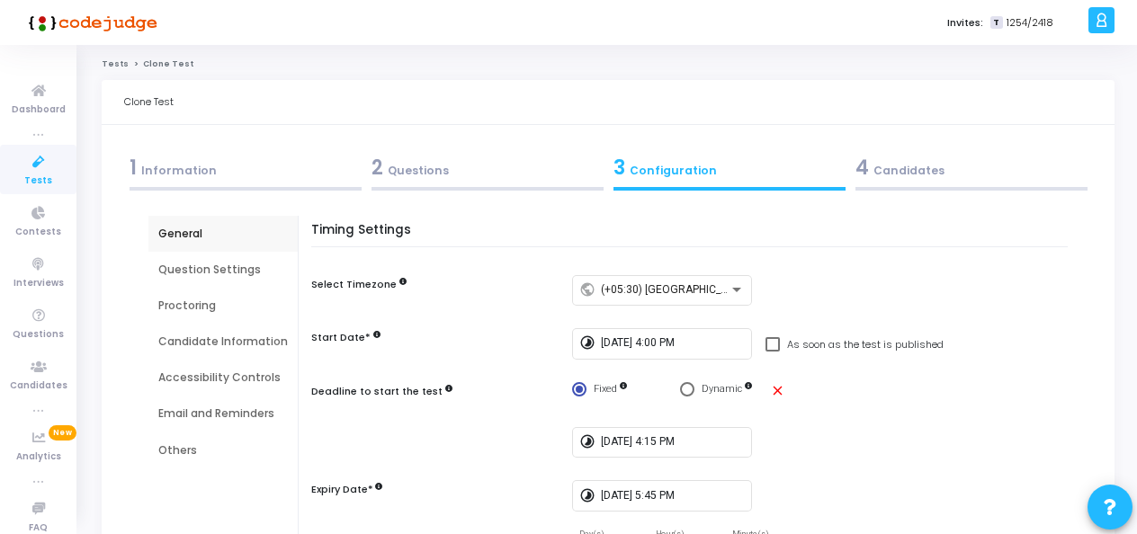
scroll to position [90, 0]
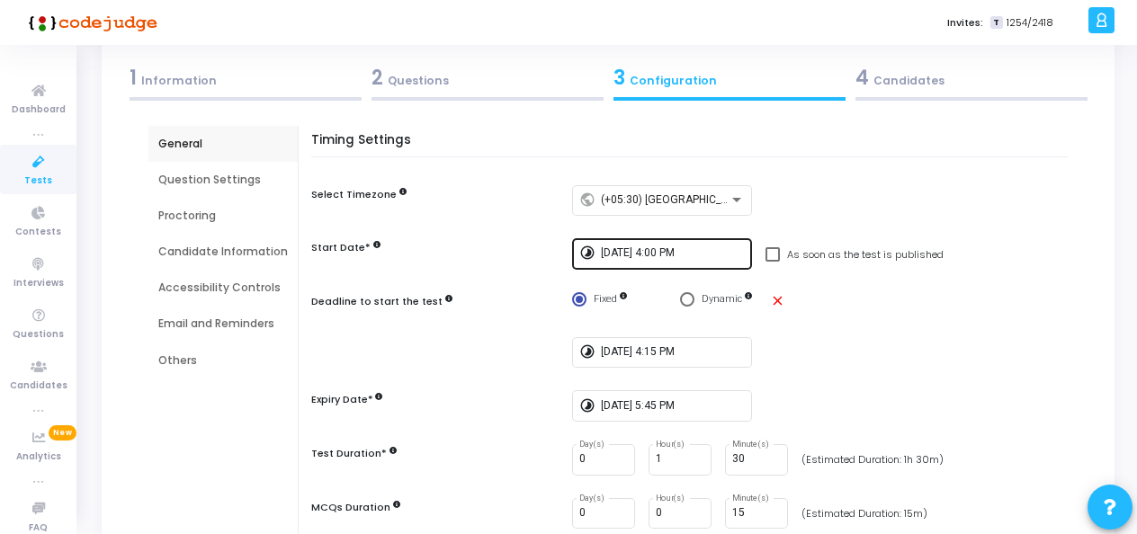
click at [659, 250] on input "8/12/2025, 4:00 PM" at bounding box center [673, 253] width 144 height 13
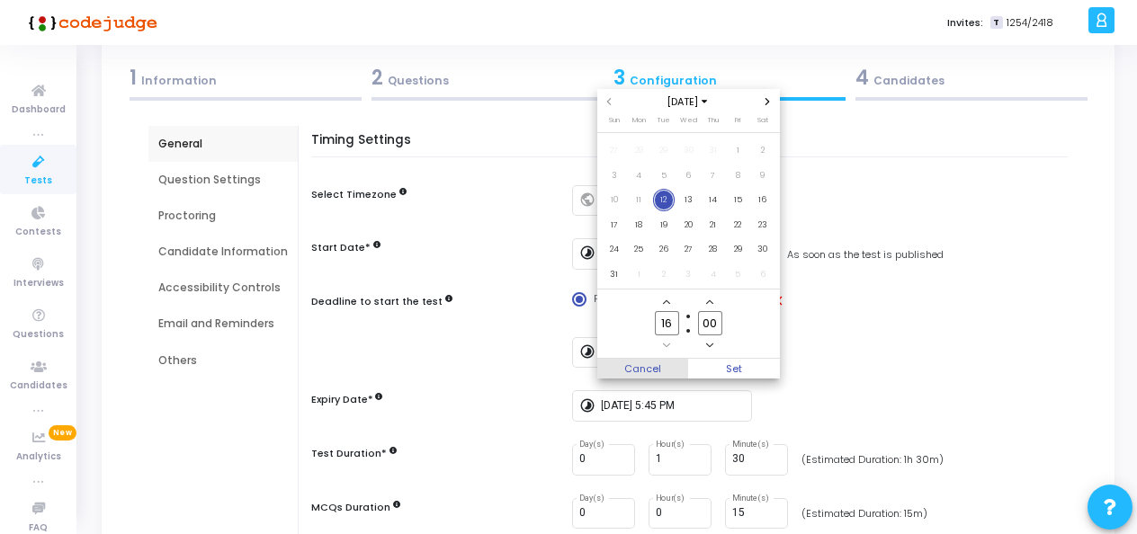
scroll to position [0, 0]
click at [672, 324] on input "16" at bounding box center [666, 323] width 23 height 24
type input "18"
click at [727, 363] on span "Set" at bounding box center [734, 369] width 92 height 20
type input "8/12/2025, 6:00 PM"
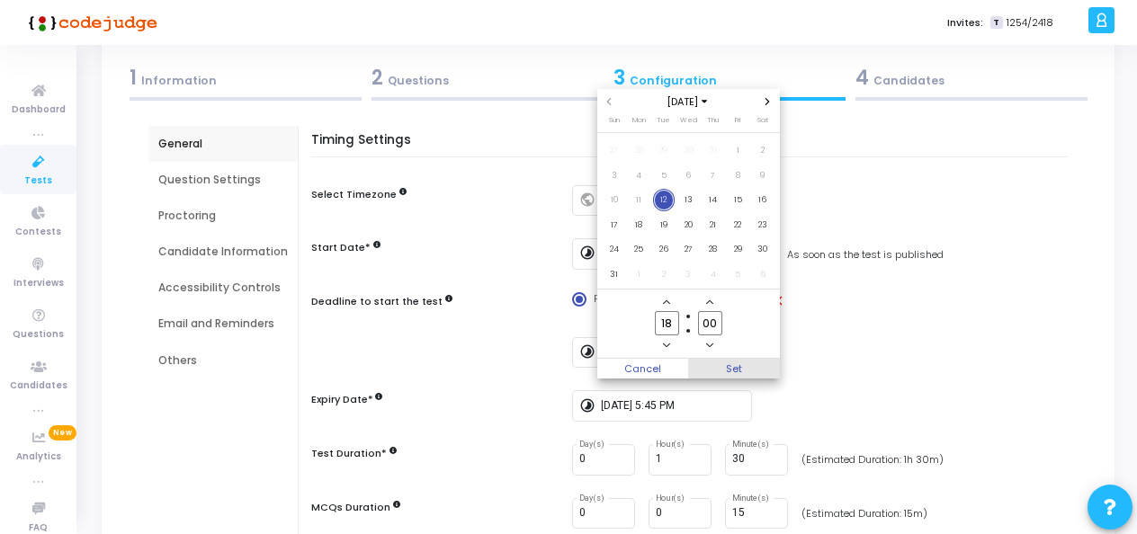
scroll to position [90, 0]
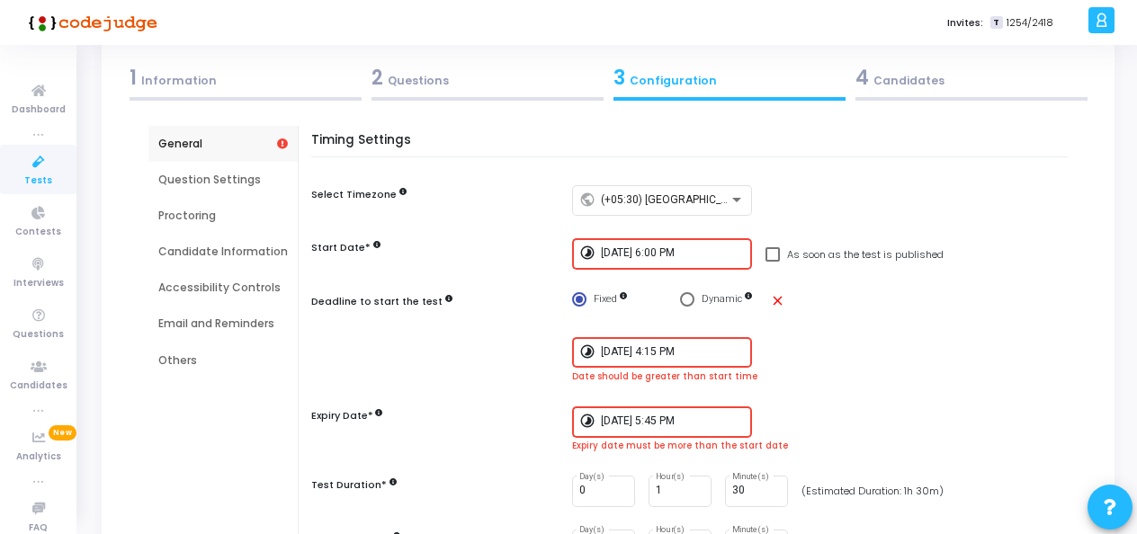
click at [653, 352] on input "8/12/2025, 4:15 PM" at bounding box center [673, 352] width 144 height 13
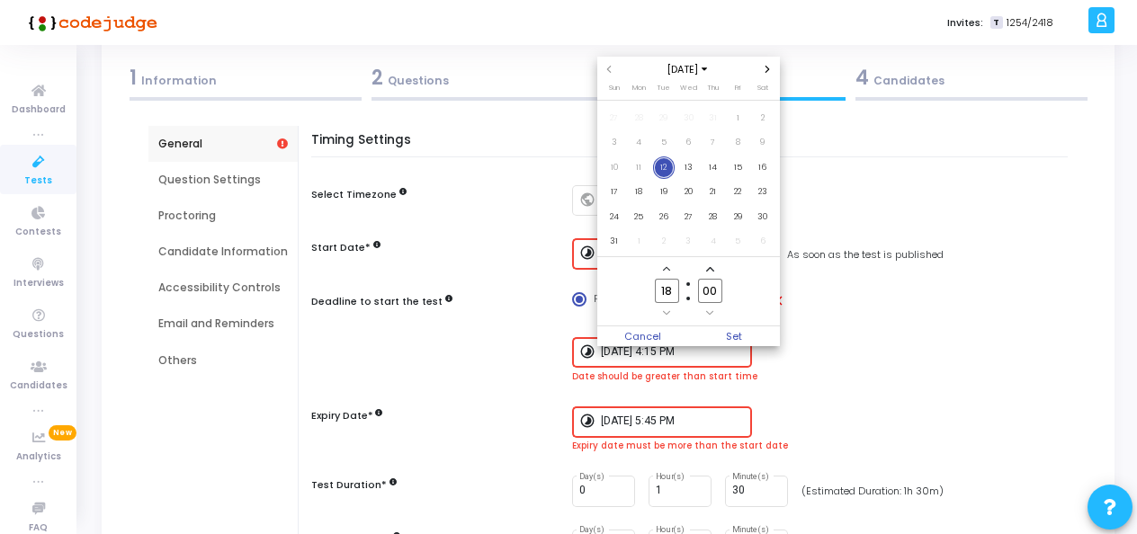
scroll to position [0, 0]
click at [715, 286] on input "00" at bounding box center [709, 291] width 23 height 24
type input "0"
type input "15"
click at [733, 327] on span "Set" at bounding box center [734, 337] width 92 height 20
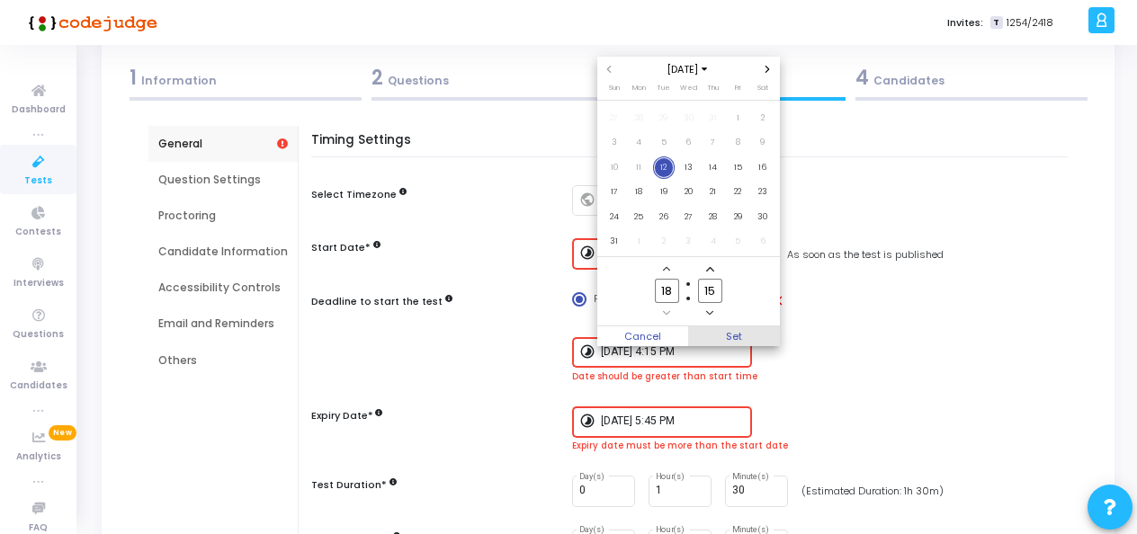
type input "8/12/2025, 6:15 PM"
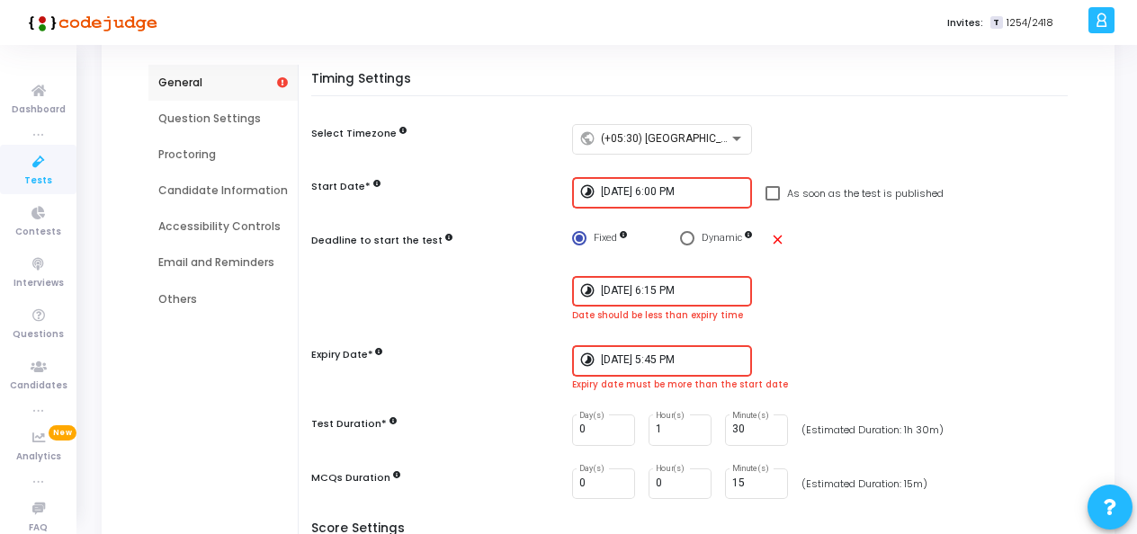
scroll to position [180, 0]
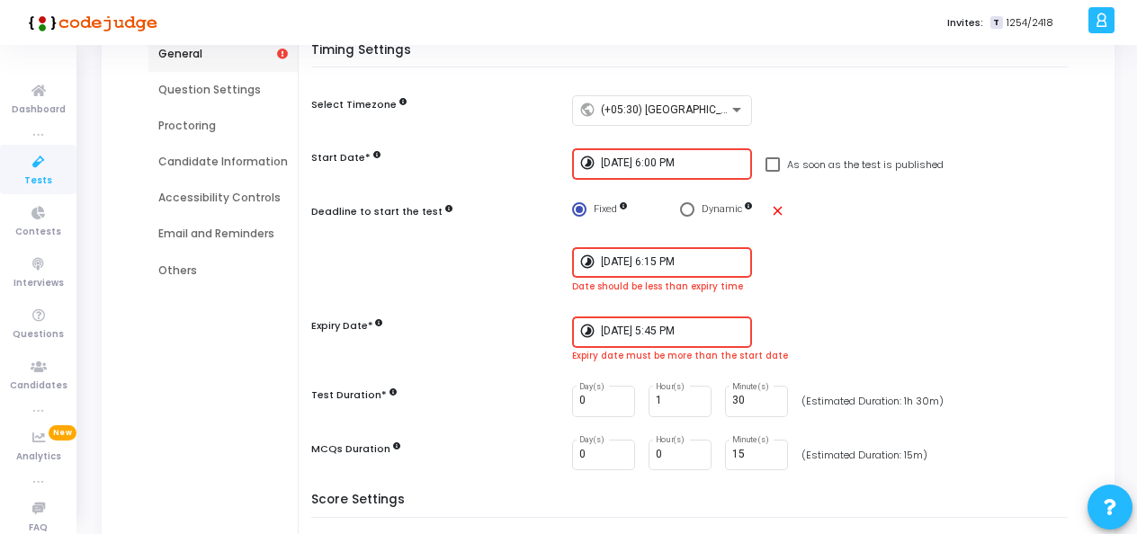
click at [683, 327] on input "8/12/2025, 5:45 PM" at bounding box center [673, 332] width 144 height 13
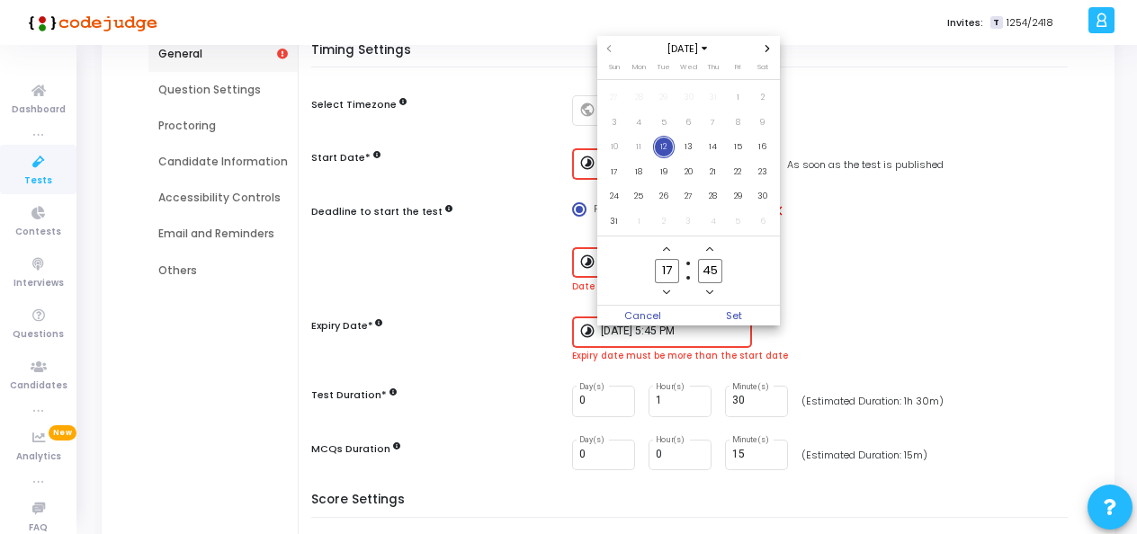
scroll to position [0, 0]
click at [671, 249] on span "Add a hour" at bounding box center [666, 249] width 15 height 15
type input "19"
click at [750, 315] on span "Set" at bounding box center [734, 316] width 92 height 20
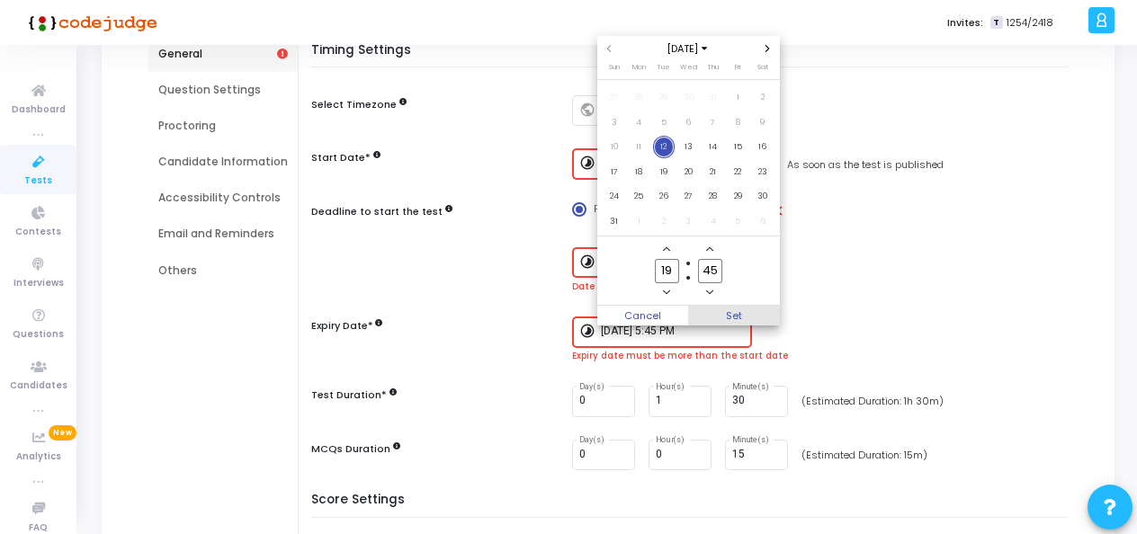
type input "8/12/2025, 7:45 PM"
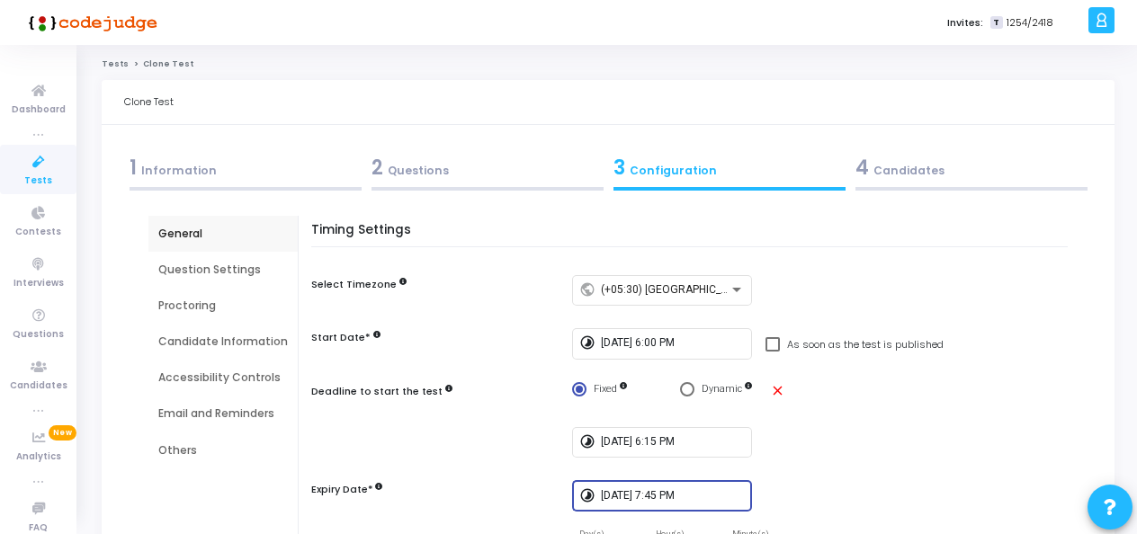
click at [218, 270] on div "Question Settings" at bounding box center [223, 270] width 130 height 16
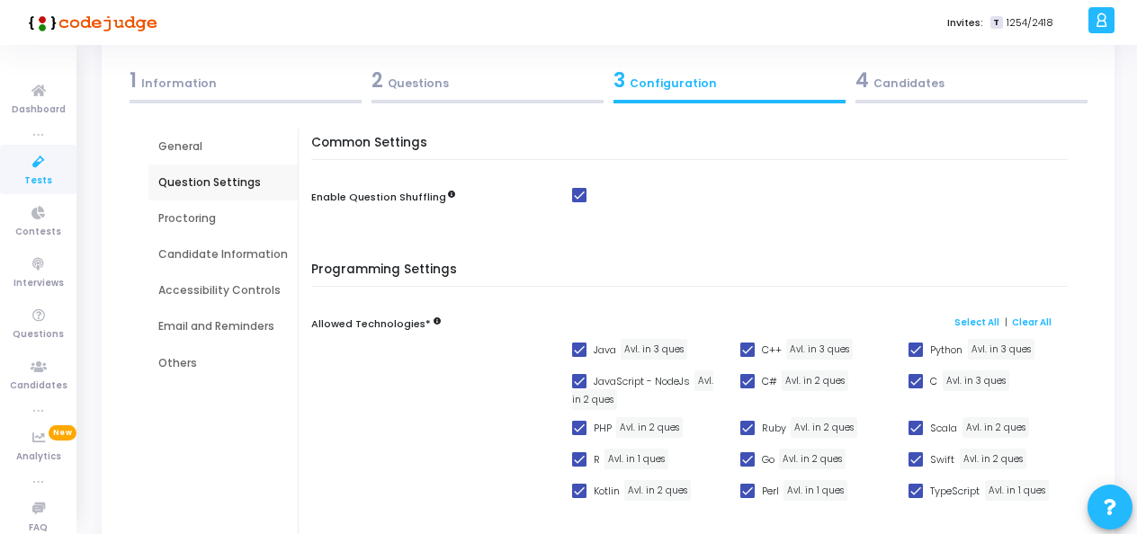
scroll to position [59, 0]
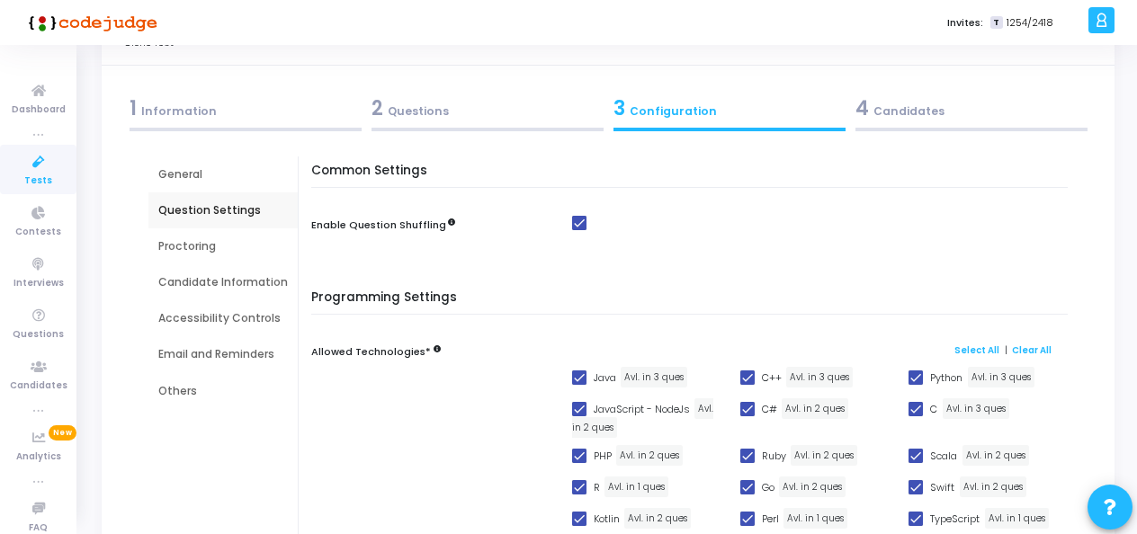
click at [209, 243] on div "Proctoring" at bounding box center [223, 246] width 130 height 16
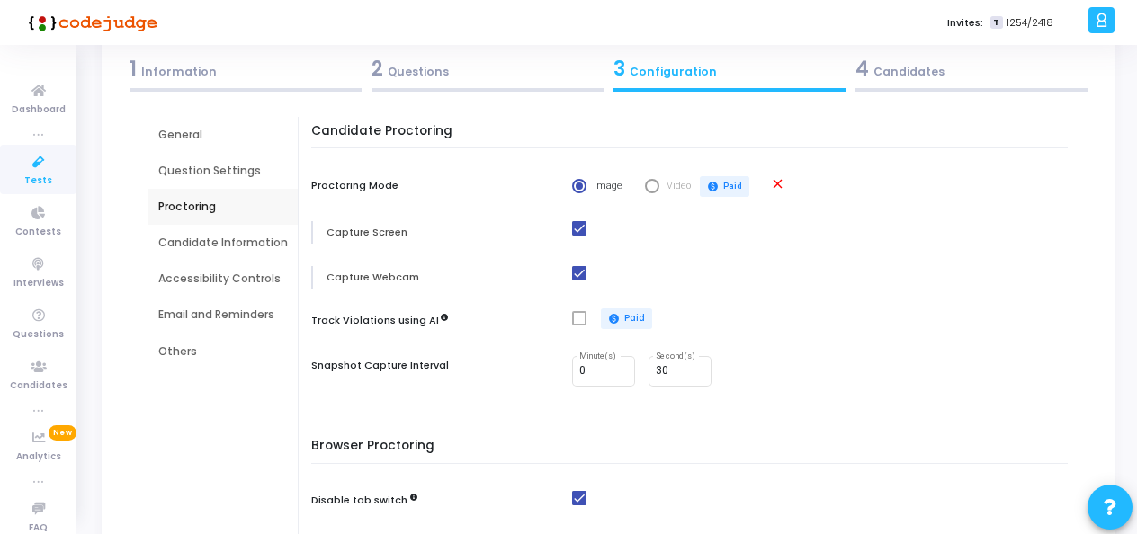
scroll to position [0, 0]
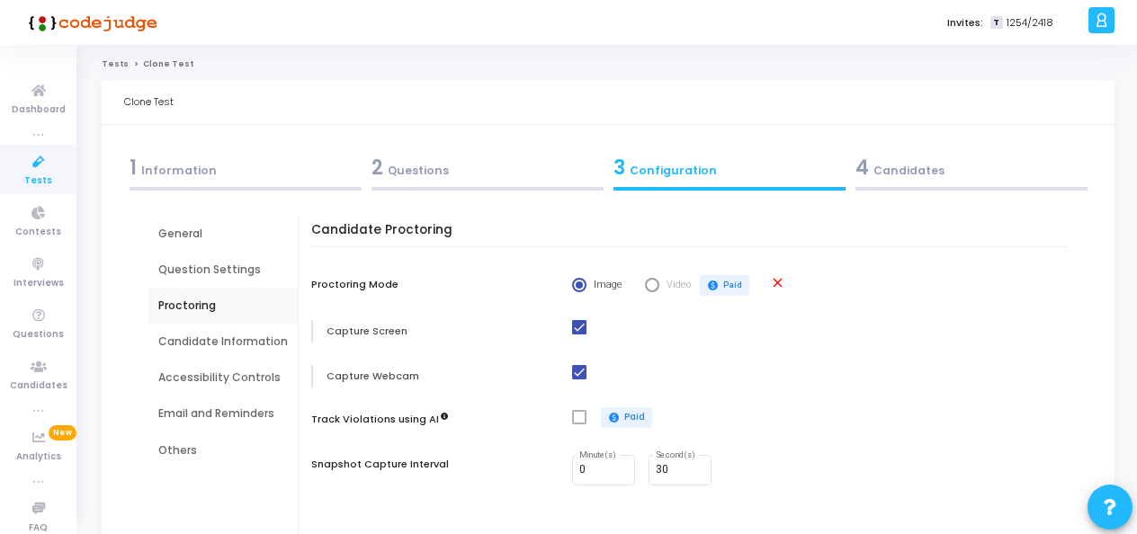
click at [174, 334] on div "Candidate Information" at bounding box center [223, 342] width 130 height 16
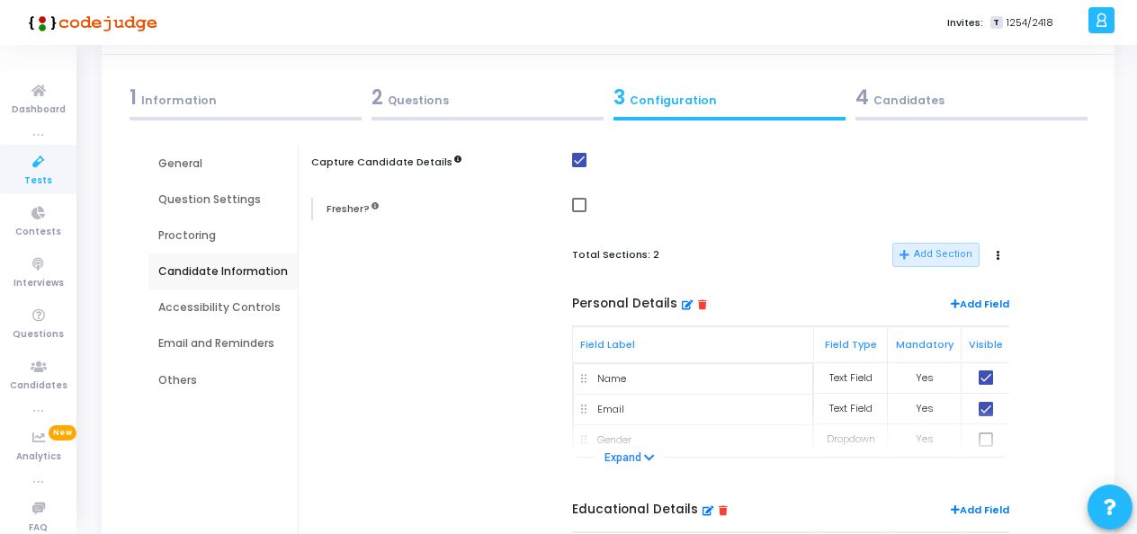
scroll to position [180, 0]
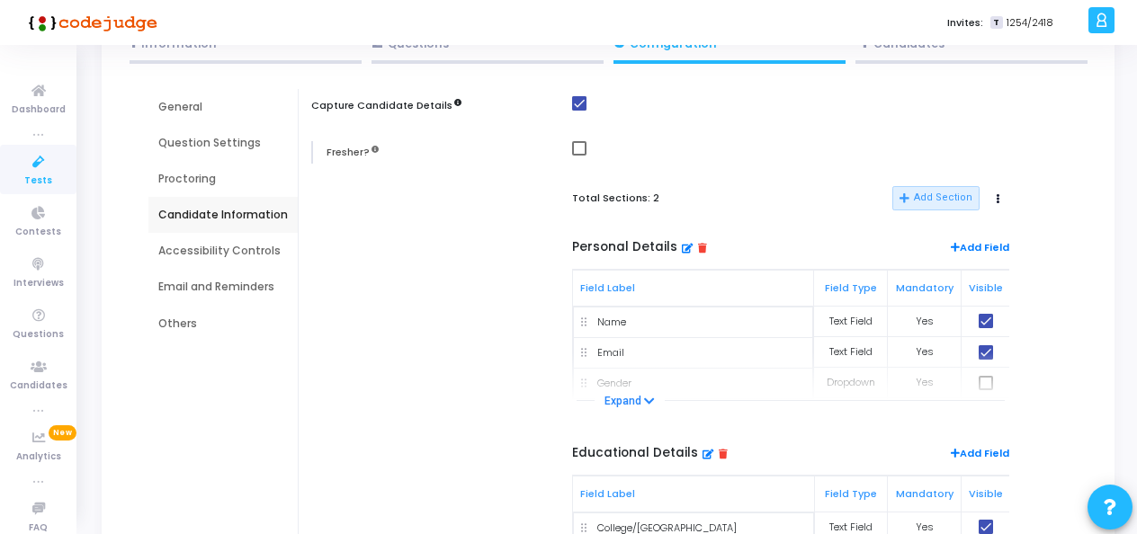
click at [180, 256] on div "Accessibility Controls" at bounding box center [223, 251] width 130 height 16
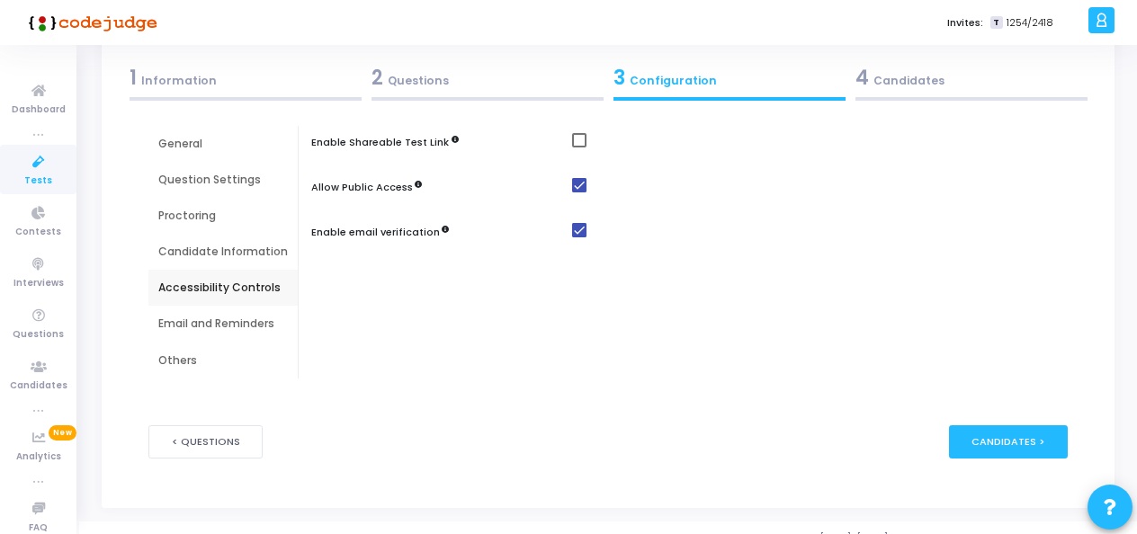
scroll to position [110, 0]
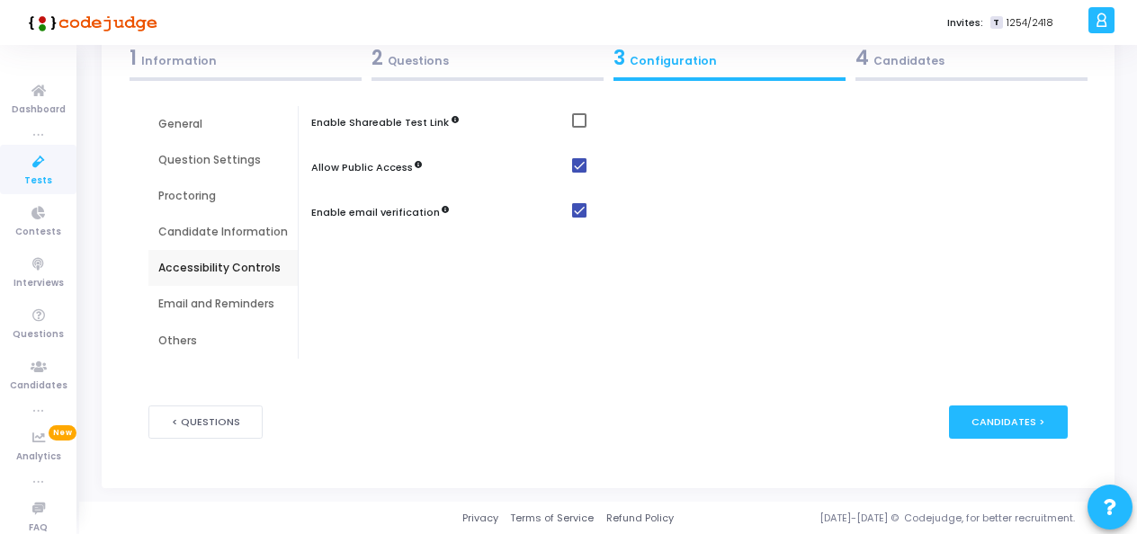
click at [256, 306] on div "Email and Reminders" at bounding box center [223, 304] width 130 height 16
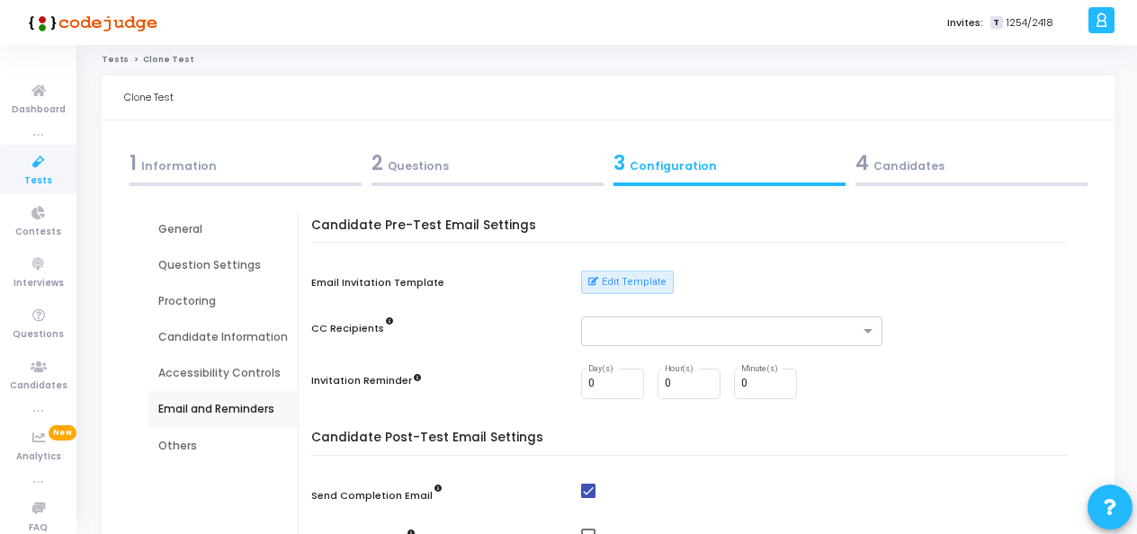
scroll to position [0, 0]
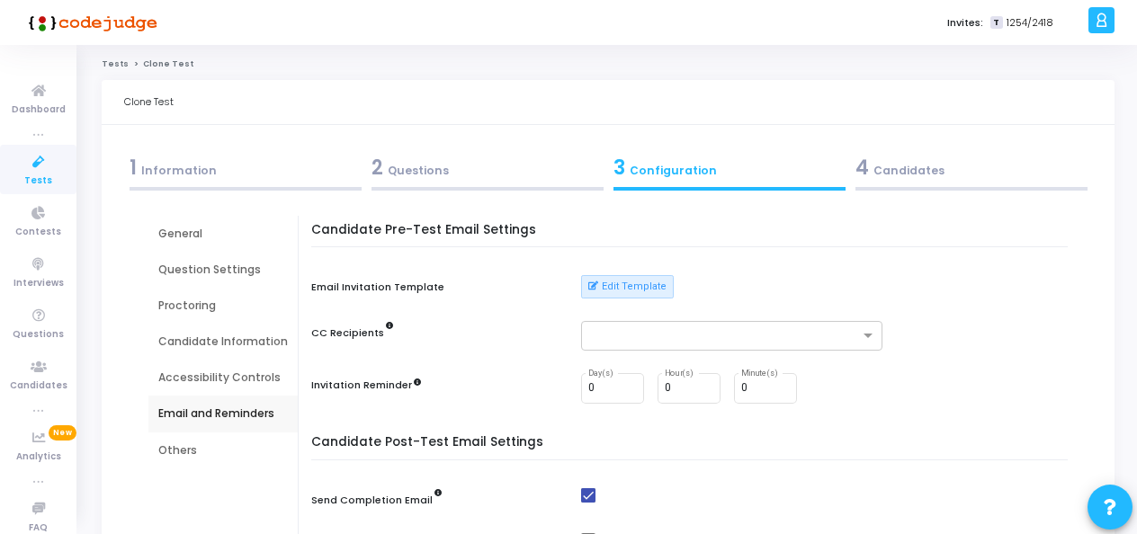
click at [182, 446] on div "Others" at bounding box center [223, 451] width 130 height 16
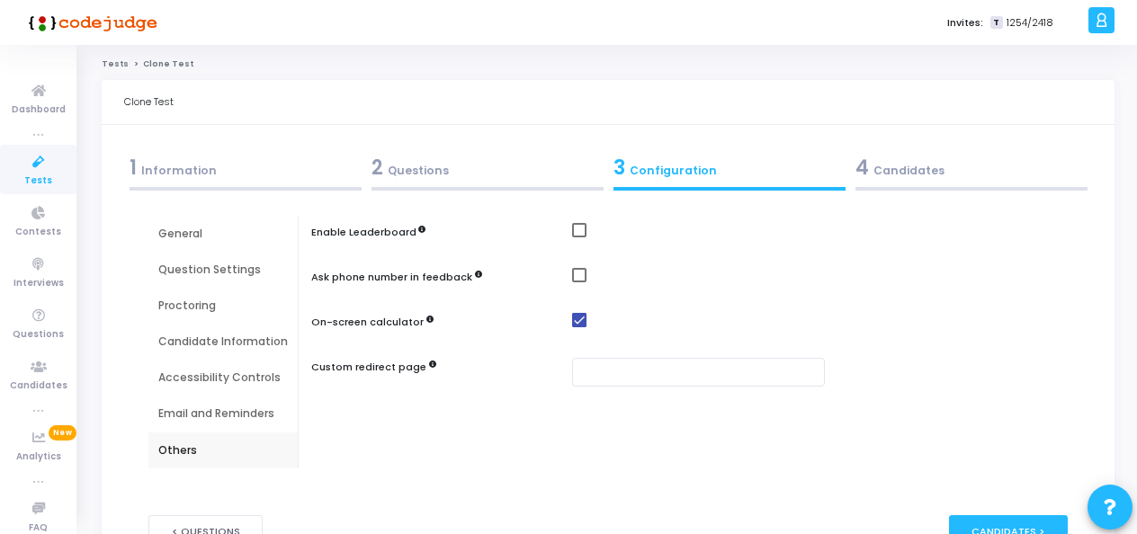
click at [889, 166] on div "4 Candidates" at bounding box center [972, 168] width 232 height 30
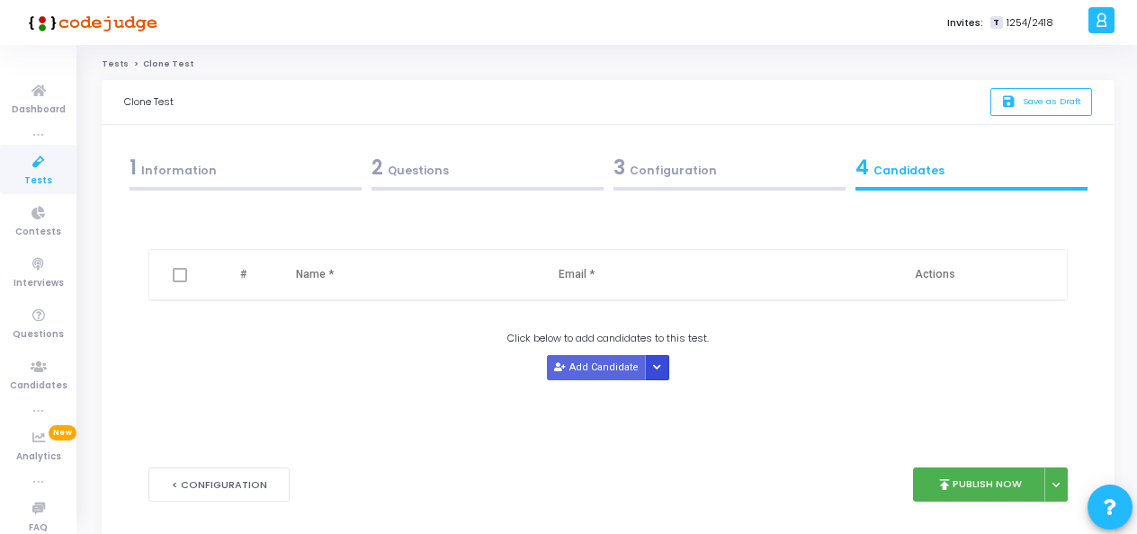
click at [656, 372] on button "Button group with nested dropdown" at bounding box center [657, 367] width 25 height 24
click at [677, 402] on button "Upload Candidate List" at bounding box center [711, 401] width 138 height 24
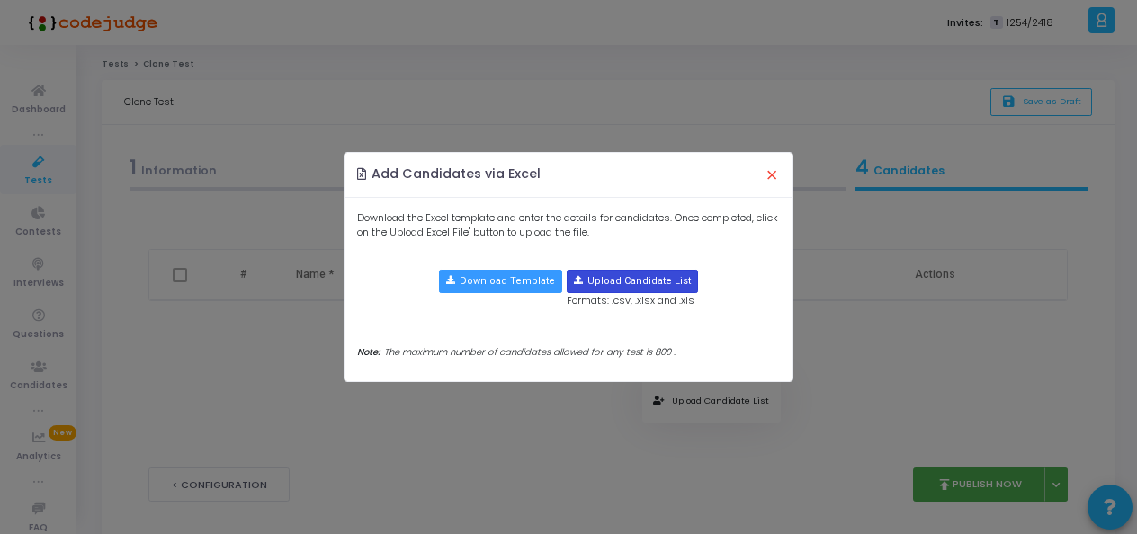
click at [613, 284] on input "file" at bounding box center [633, 282] width 130 height 22
type input "C:\fakepath\12th 6 pm .xlsx"
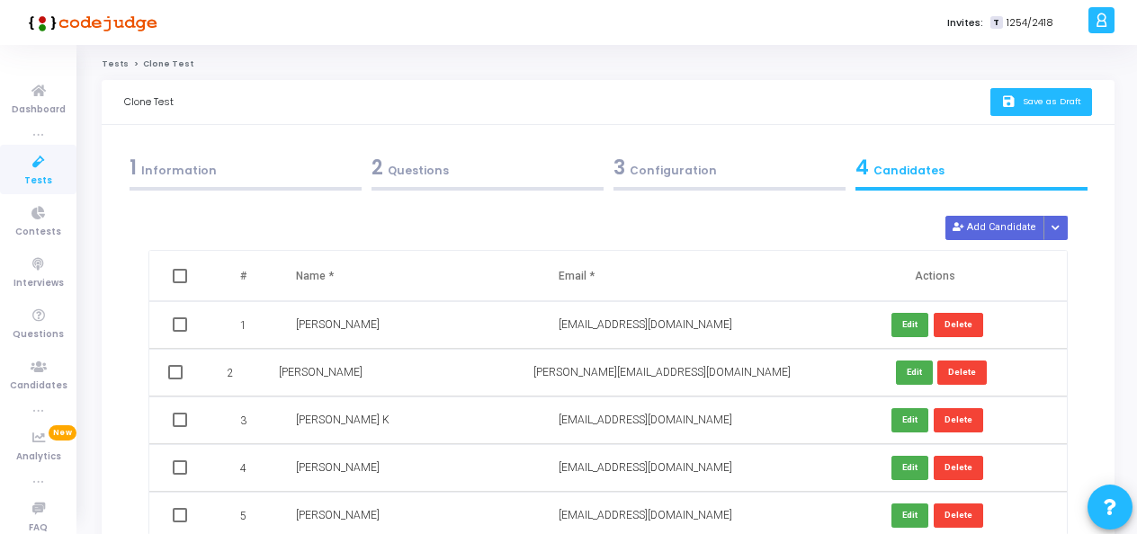
click at [1053, 99] on span "Save as Draft" at bounding box center [1052, 101] width 58 height 12
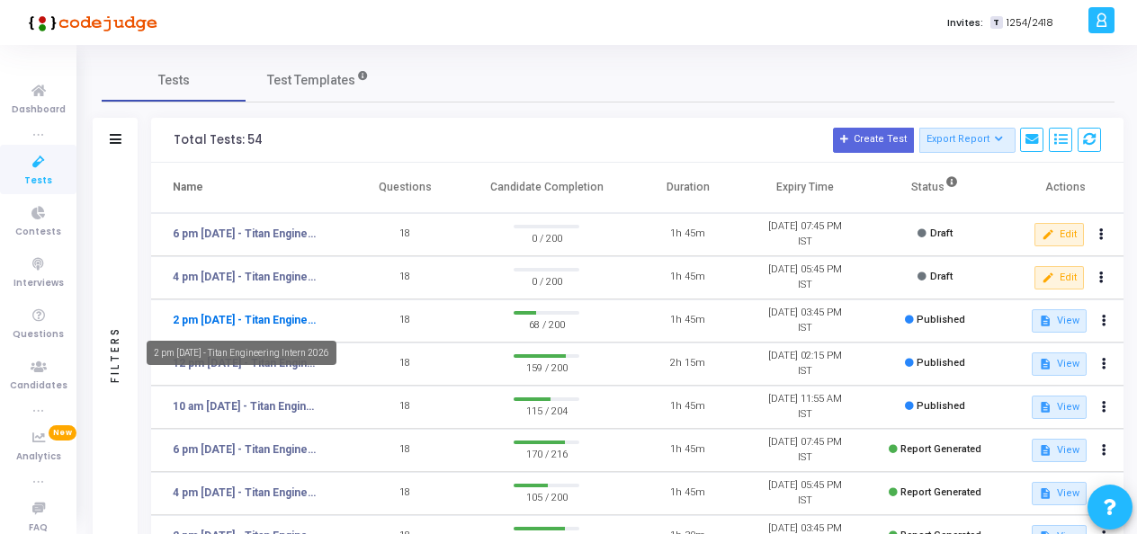
click at [229, 327] on link "2 pm [DATE] - Titan Engineering Intern 2026" at bounding box center [247, 320] width 148 height 16
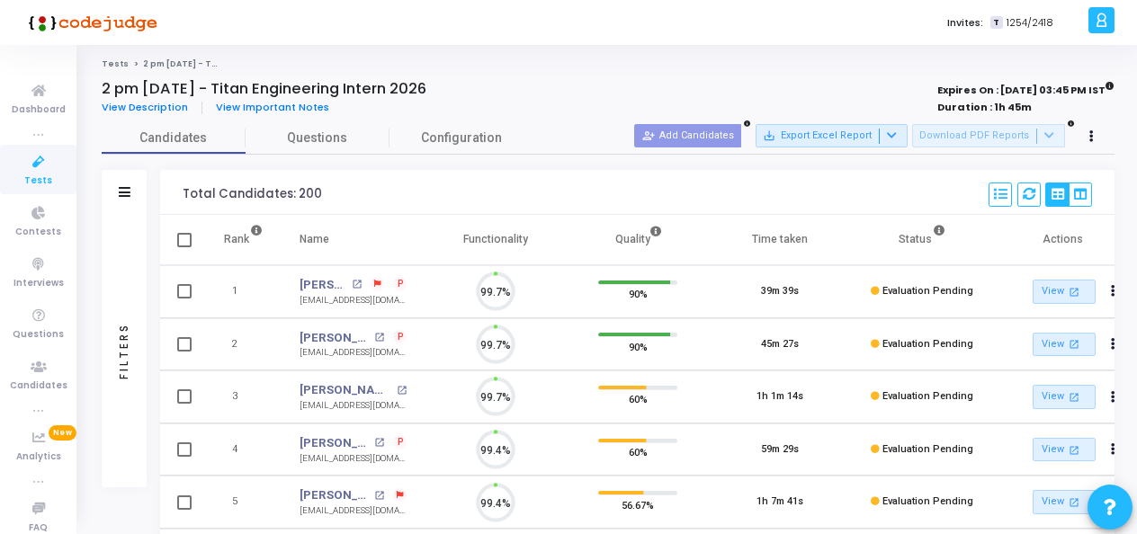
scroll to position [38, 45]
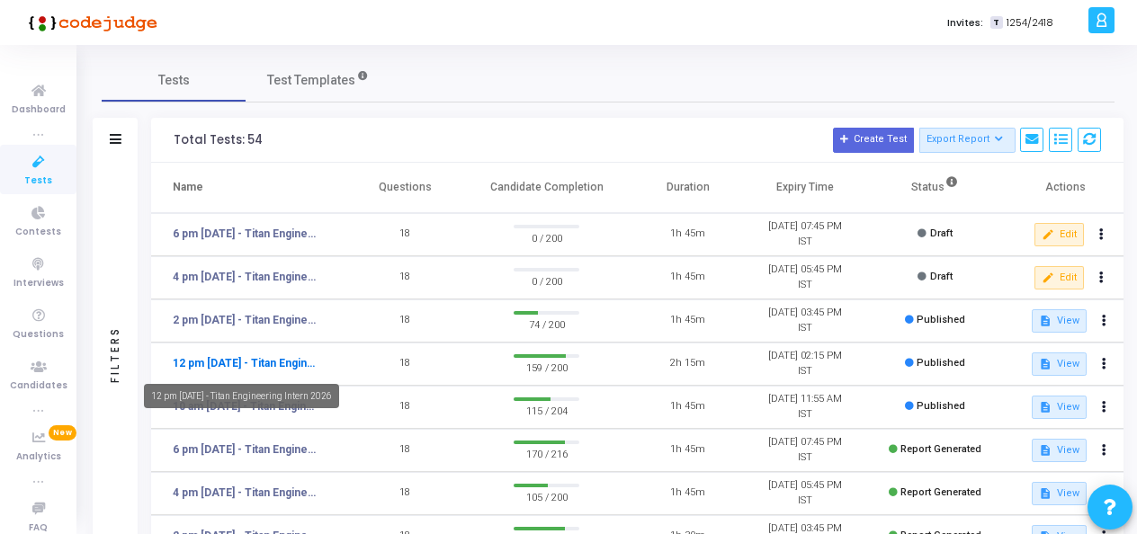
click at [298, 364] on link "12 pm [DATE] - Titan Engineering Intern 2026" at bounding box center [247, 363] width 148 height 16
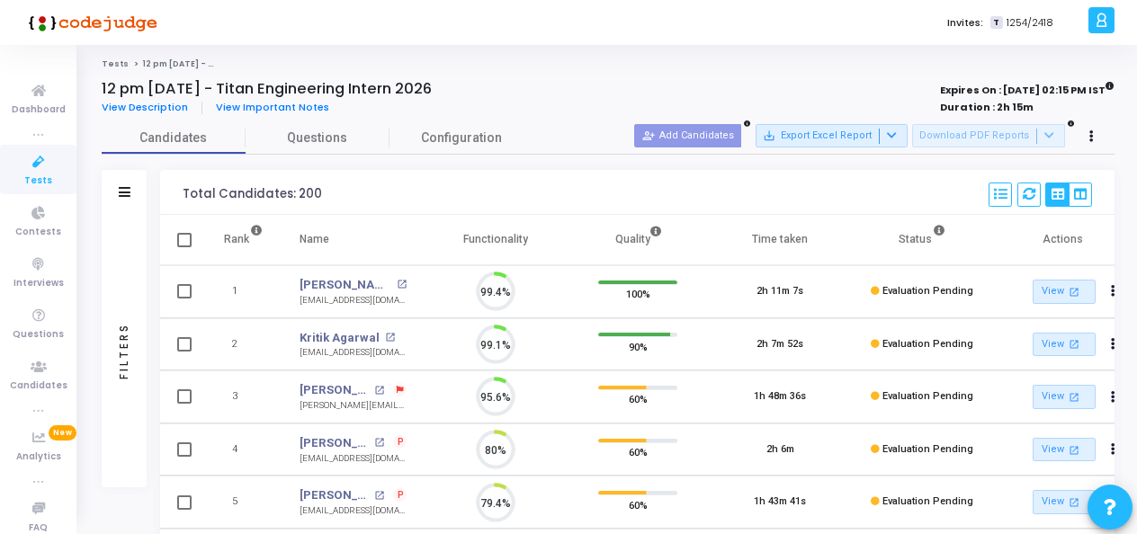
scroll to position [38, 45]
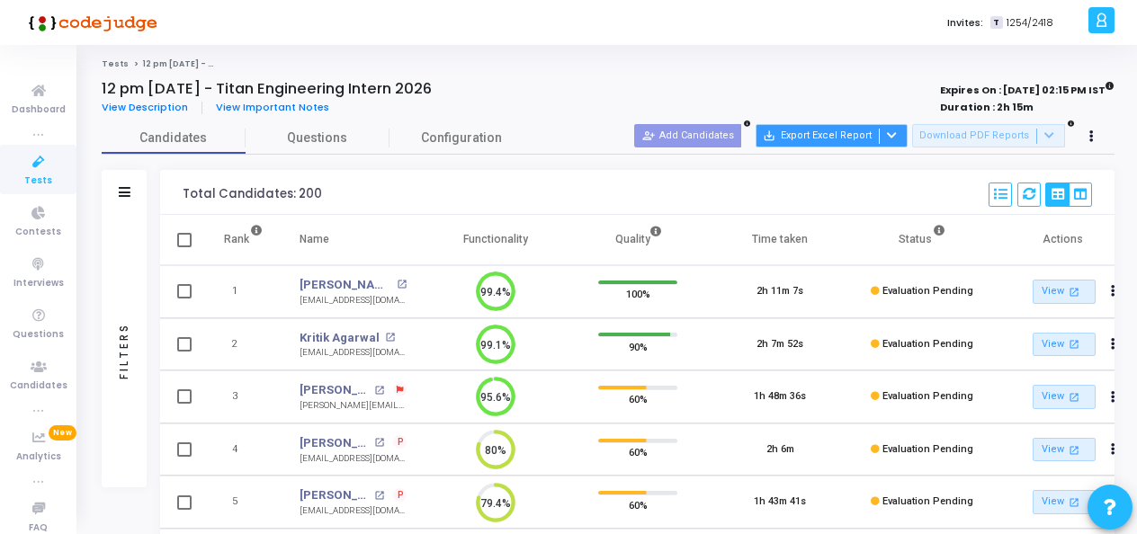
click at [817, 133] on button "save_alt Export Excel Report" at bounding box center [832, 135] width 152 height 23
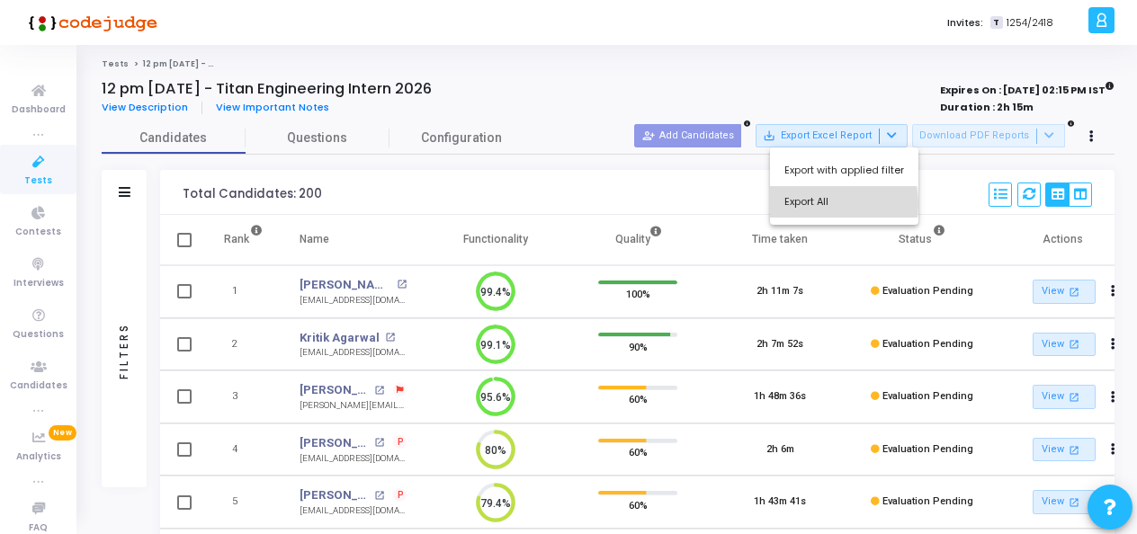
click at [831, 204] on button "Export All" at bounding box center [844, 201] width 148 height 31
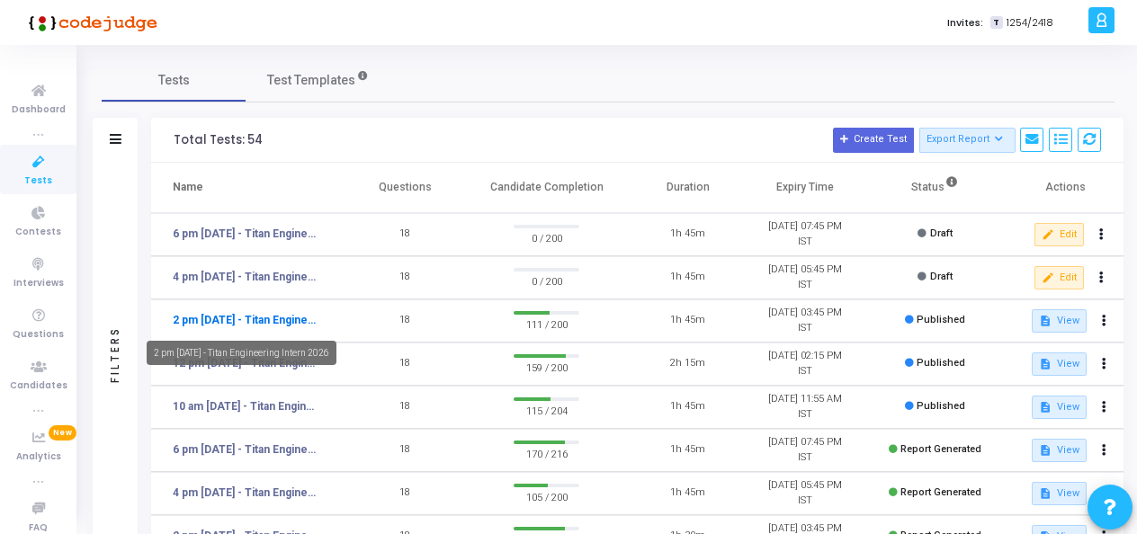
click at [301, 312] on link "2 pm [DATE] - Titan Engineering Intern 2026" at bounding box center [247, 320] width 148 height 16
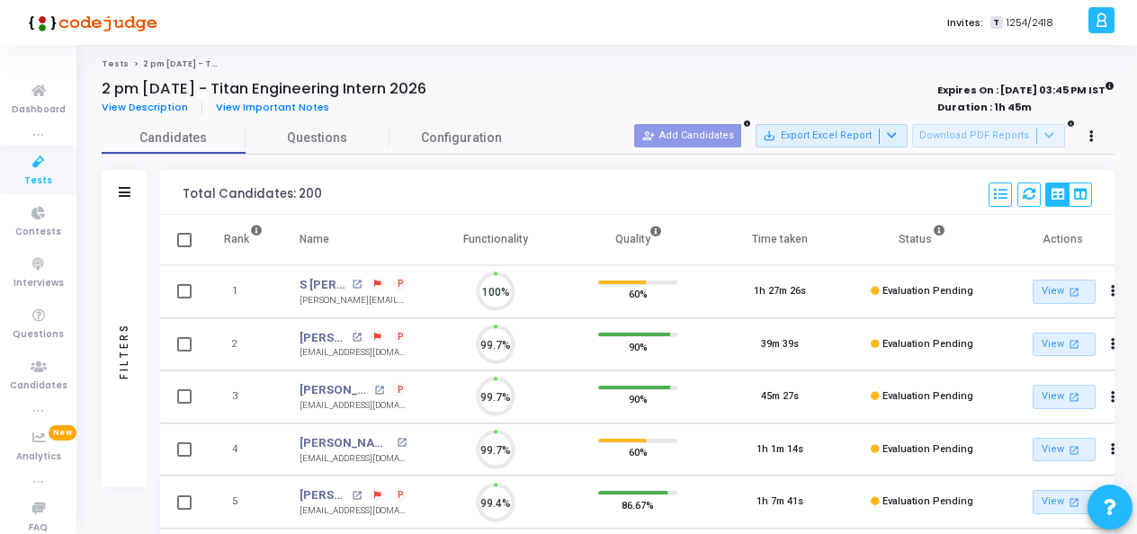
scroll to position [38, 45]
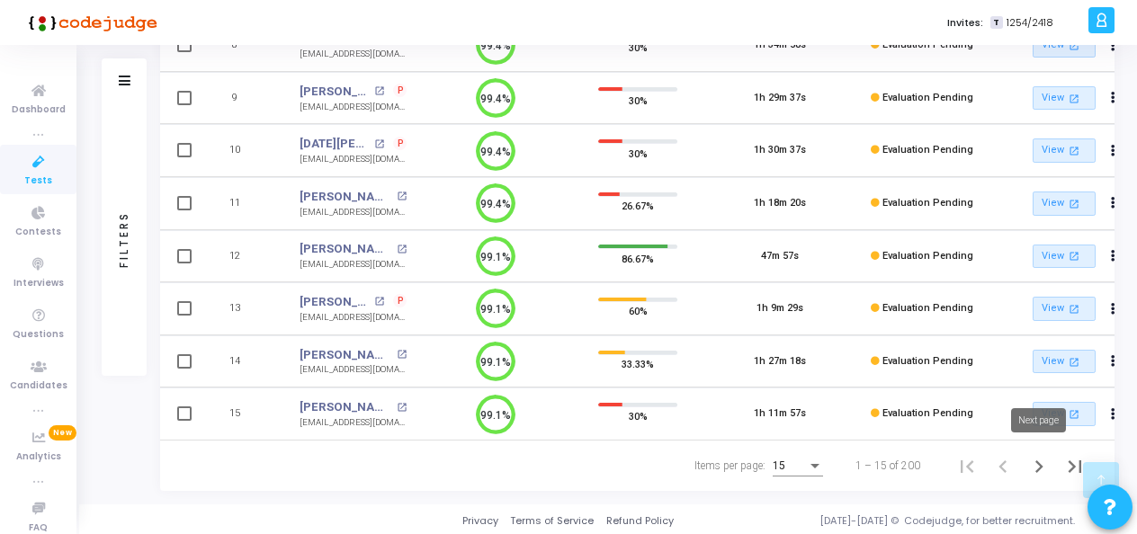
click at [1034, 468] on icon "Next page" at bounding box center [1039, 466] width 25 height 25
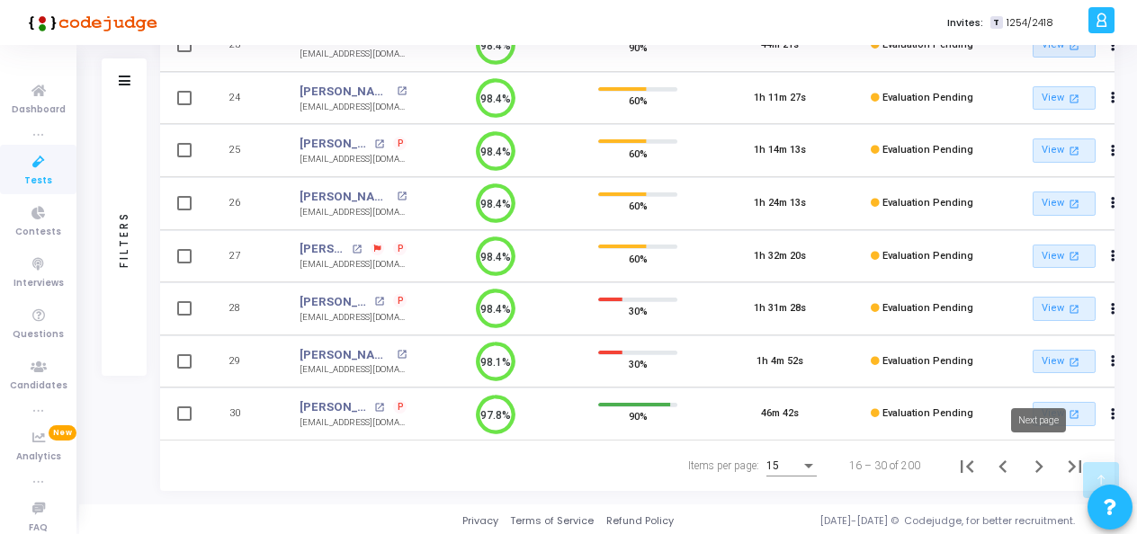
click at [1050, 461] on icon "Next page" at bounding box center [1039, 466] width 25 height 25
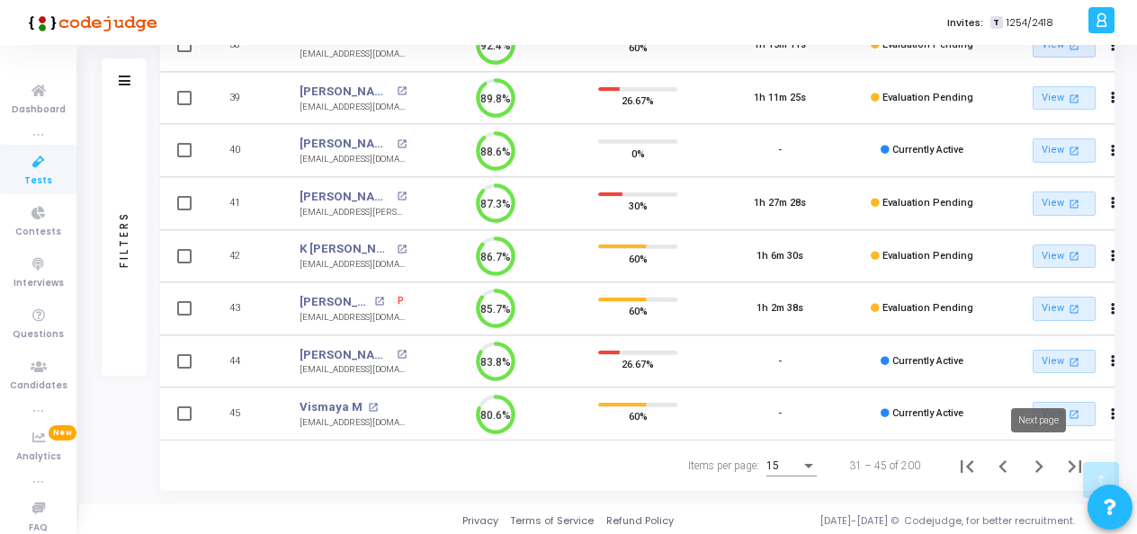
click at [1040, 461] on icon "Next page" at bounding box center [1040, 467] width 8 height 13
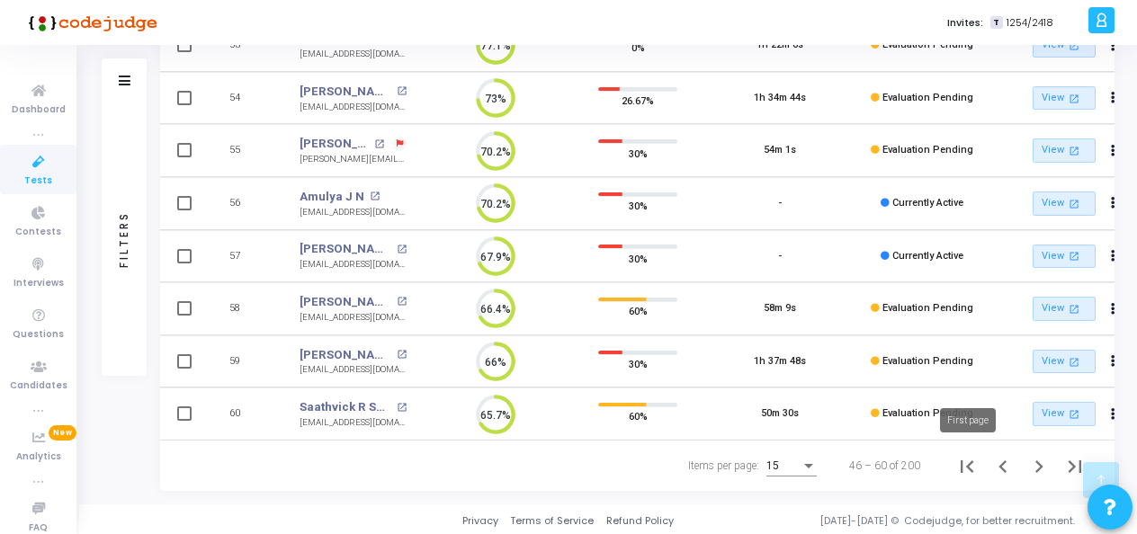
click at [970, 461] on icon "First page" at bounding box center [967, 467] width 13 height 13
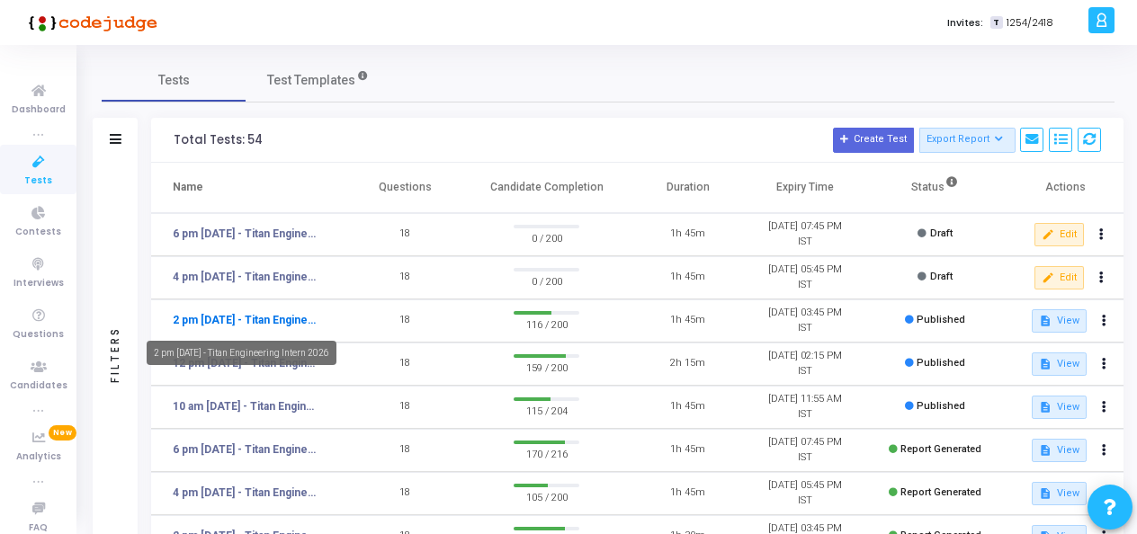
click at [279, 322] on link "2 pm [DATE] - Titan Engineering Intern 2026" at bounding box center [247, 320] width 148 height 16
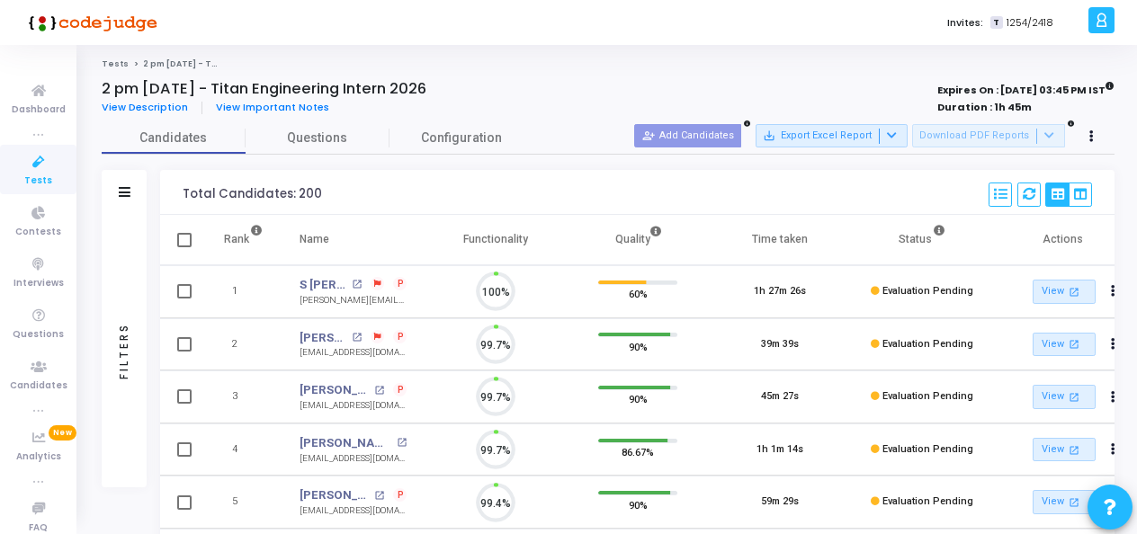
scroll to position [38, 45]
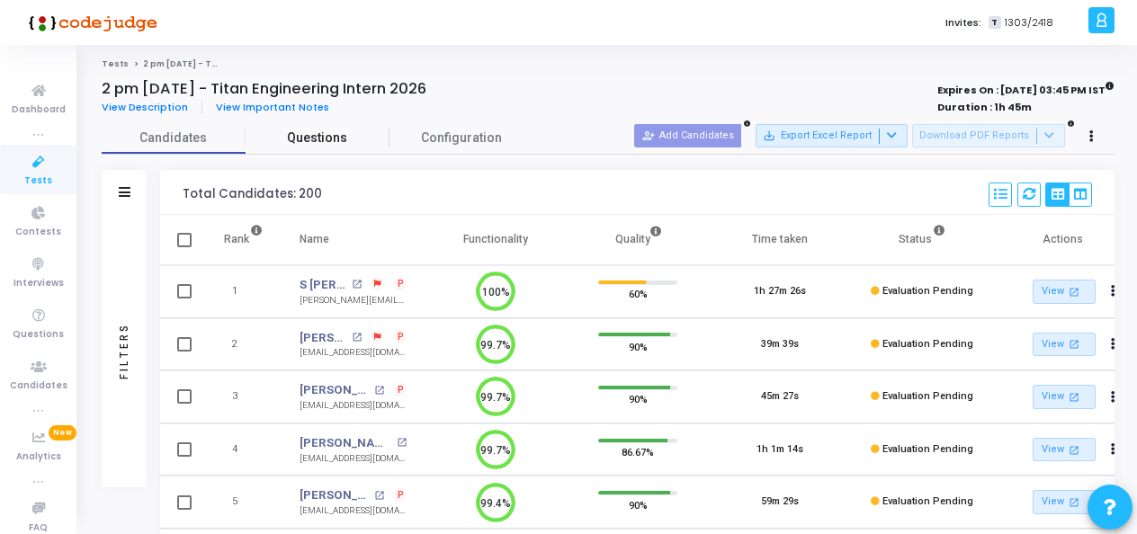
click at [320, 137] on span "Questions" at bounding box center [318, 138] width 144 height 19
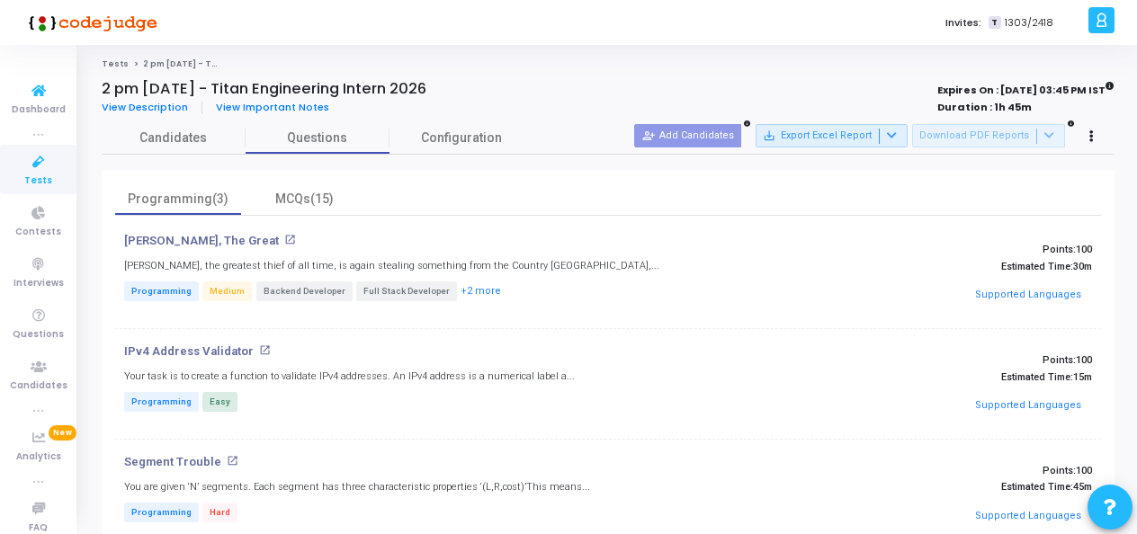
click at [24, 172] on icon at bounding box center [39, 162] width 38 height 22
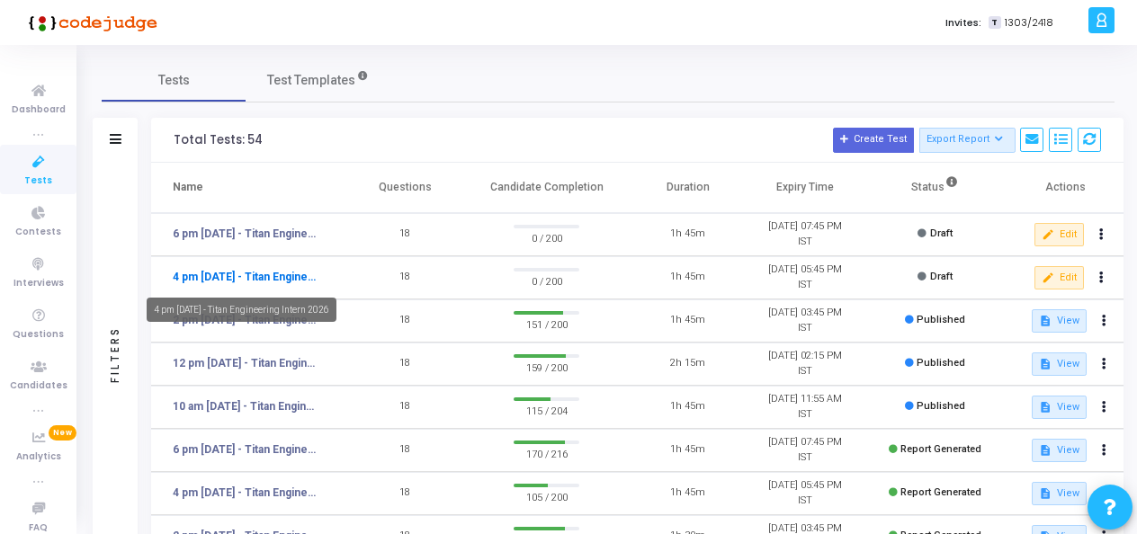
click at [276, 277] on link "4 pm [DATE] - Titan Engineering Intern 2026" at bounding box center [247, 277] width 148 height 16
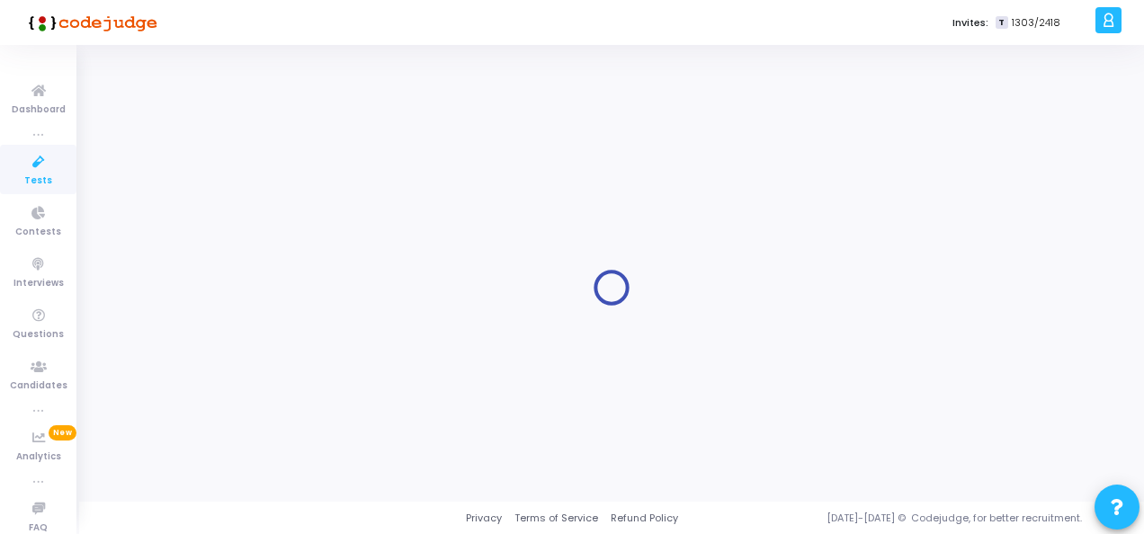
type input "4 pm [DATE] - Titan Engineering Intern 2026"
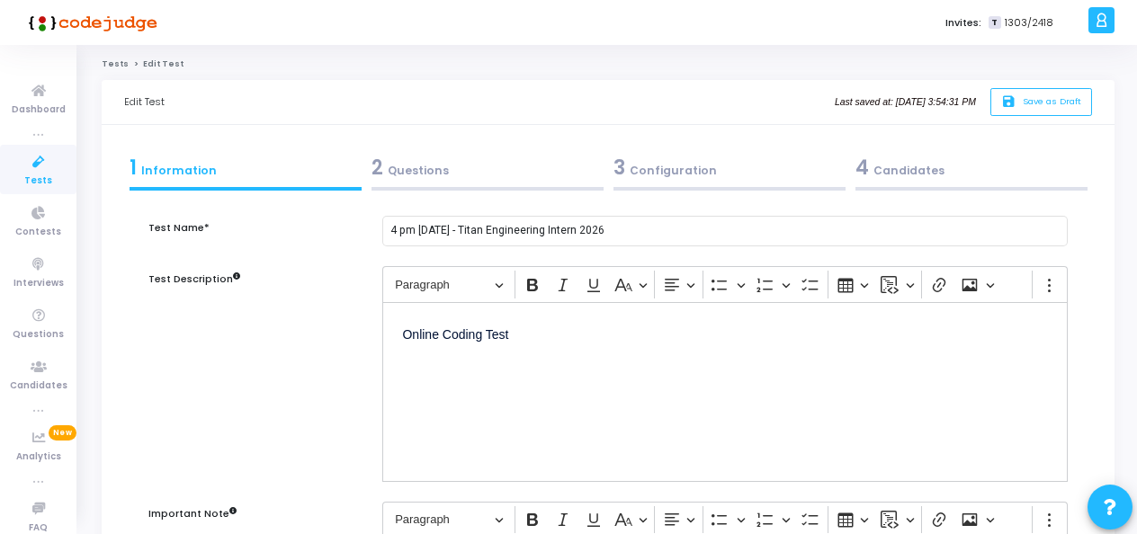
click at [444, 165] on div "2 Questions" at bounding box center [488, 168] width 232 height 30
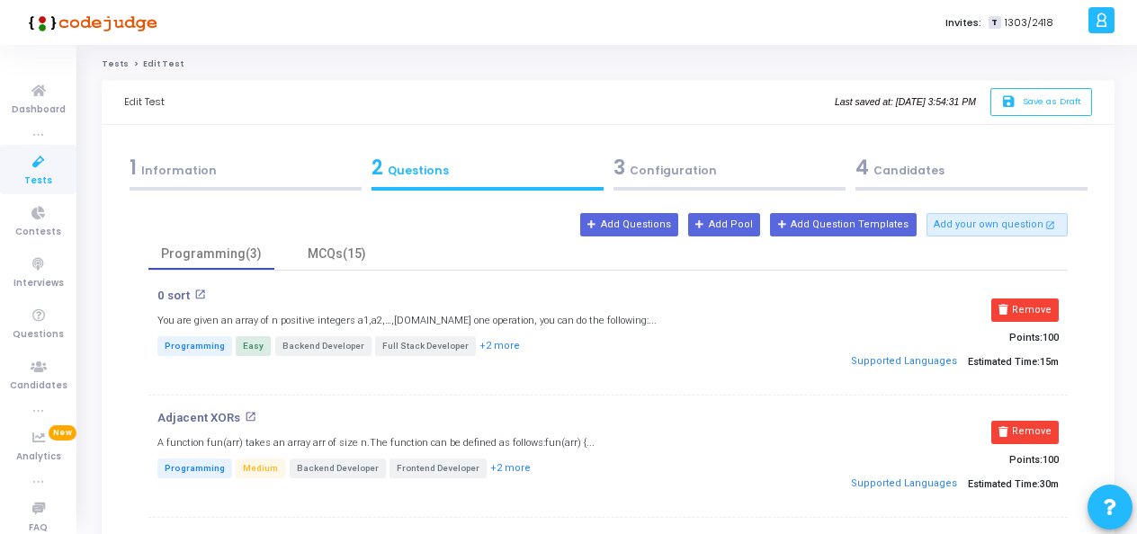
click at [649, 169] on div "3 Configuration" at bounding box center [730, 168] width 232 height 30
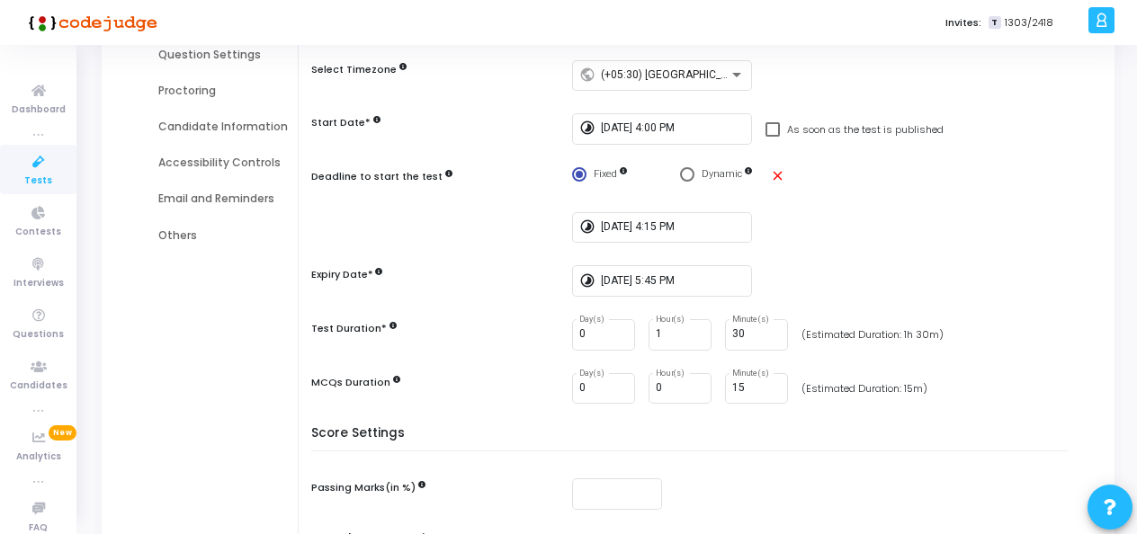
click at [172, 193] on div "Email and Reminders" at bounding box center [223, 199] width 130 height 16
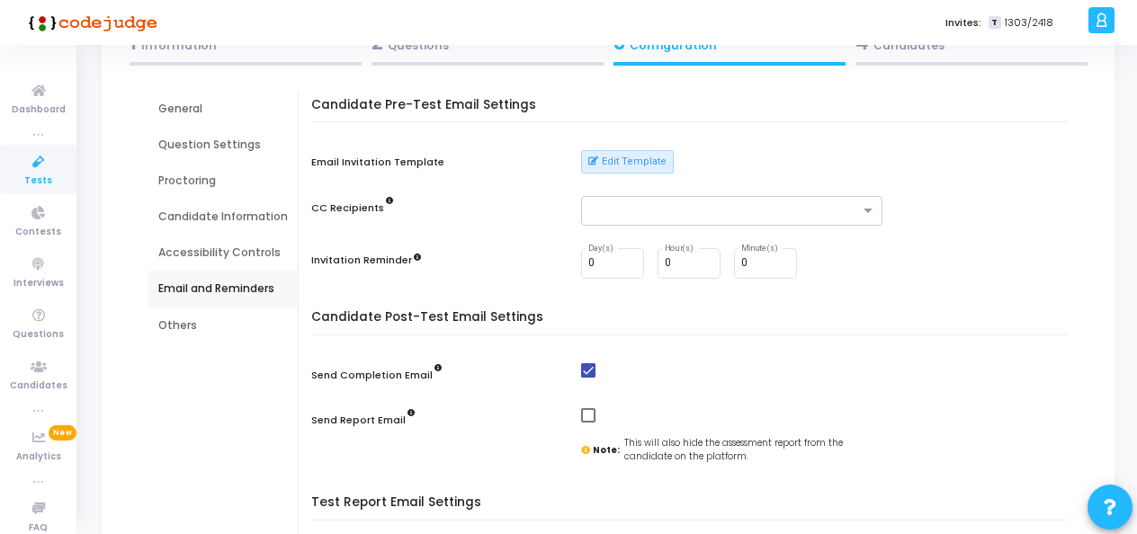
click at [193, 170] on div "Proctoring" at bounding box center [222, 181] width 149 height 36
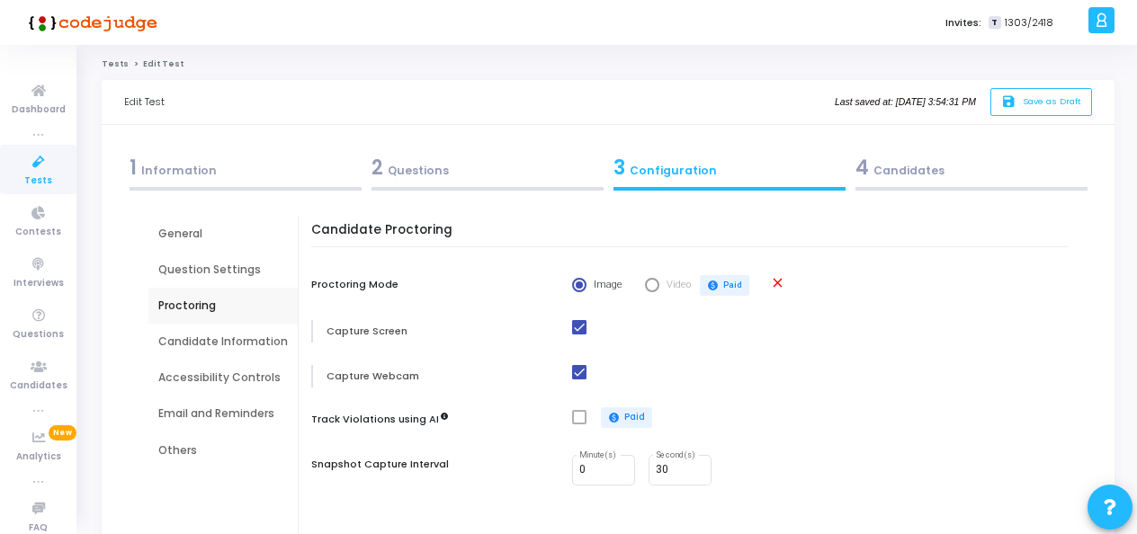
click at [943, 167] on div "4 Candidates" at bounding box center [972, 168] width 232 height 30
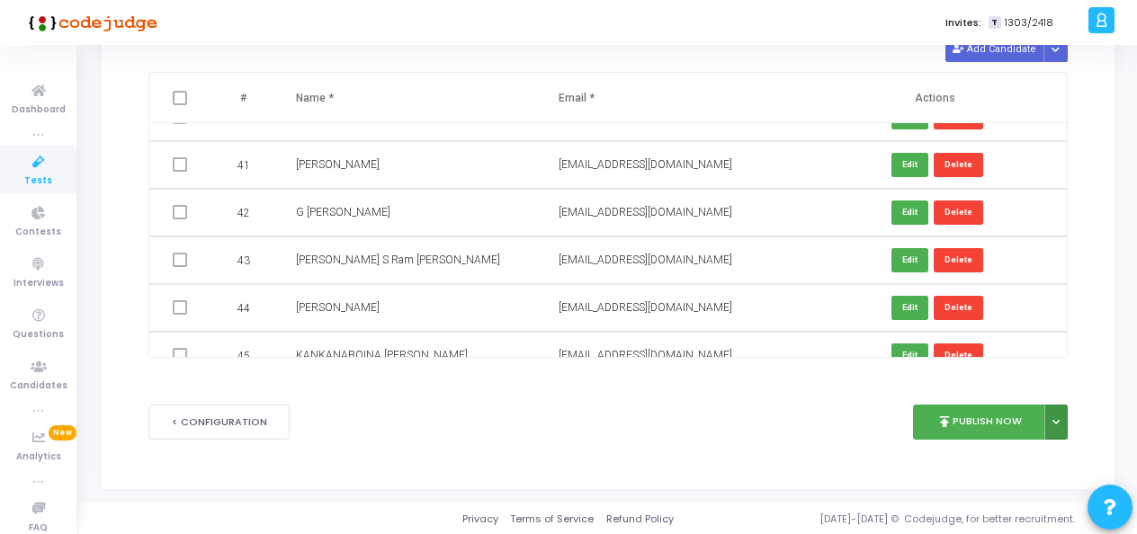
click at [1056, 418] on icon at bounding box center [1056, 422] width 7 height 9
click at [871, 436] on div "< Configuration publish Publish Now Publish Later" at bounding box center [608, 422] width 920 height 89
click at [977, 426] on button "publish Publish Now" at bounding box center [979, 422] width 132 height 35
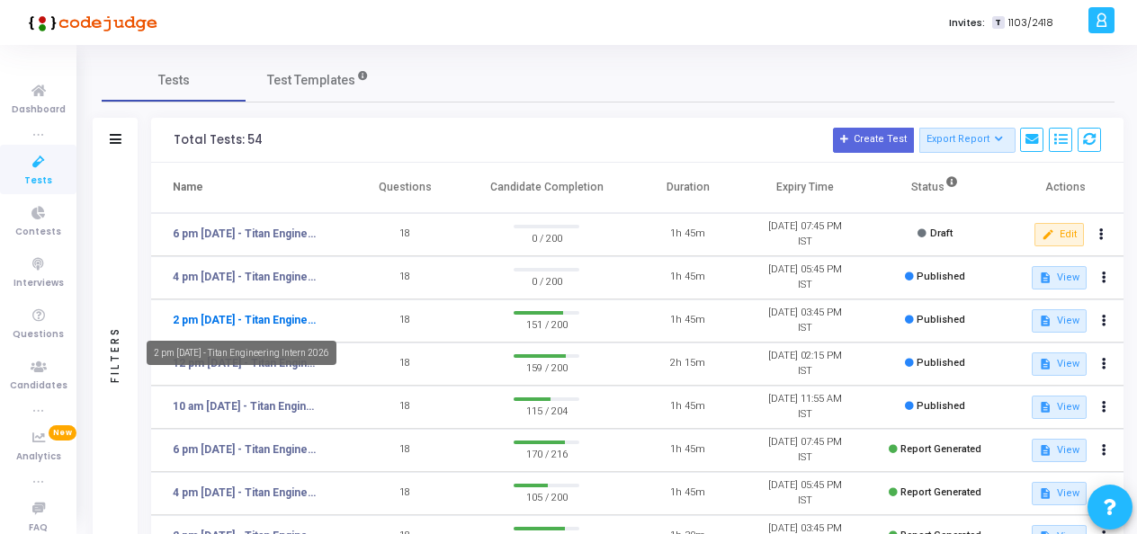
click at [286, 322] on link "2 pm [DATE] - Titan Engineering Intern 2026" at bounding box center [247, 320] width 148 height 16
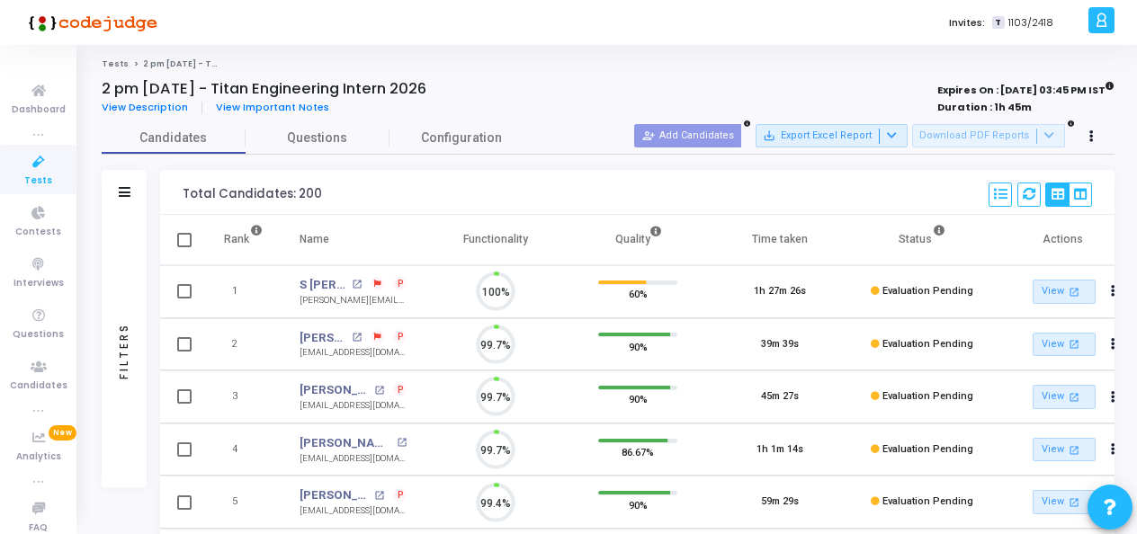
scroll to position [38, 45]
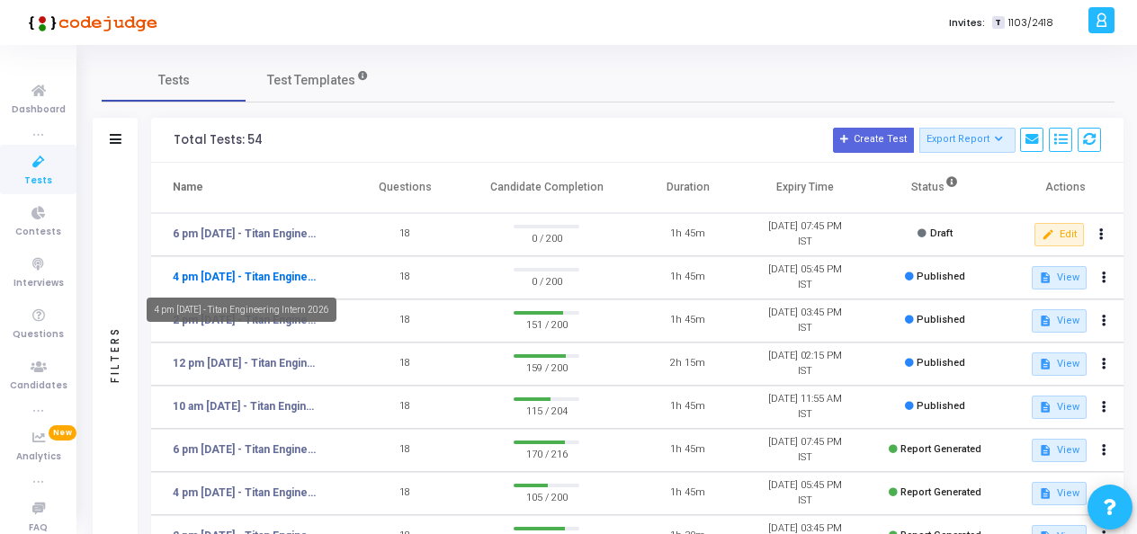
click at [243, 275] on link "4 pm [DATE] - Titan Engineering Intern 2026" at bounding box center [247, 277] width 148 height 16
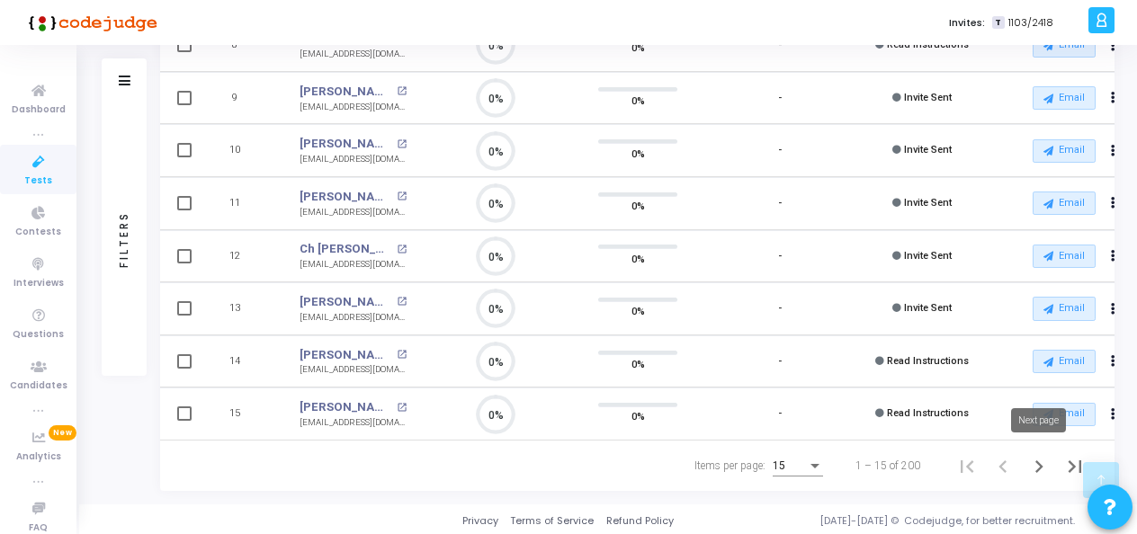
click at [1045, 464] on icon "Next page" at bounding box center [1039, 466] width 25 height 25
click at [1045, 462] on icon "Next page" at bounding box center [1039, 466] width 25 height 25
click at [966, 466] on icon "First page" at bounding box center [967, 466] width 25 height 25
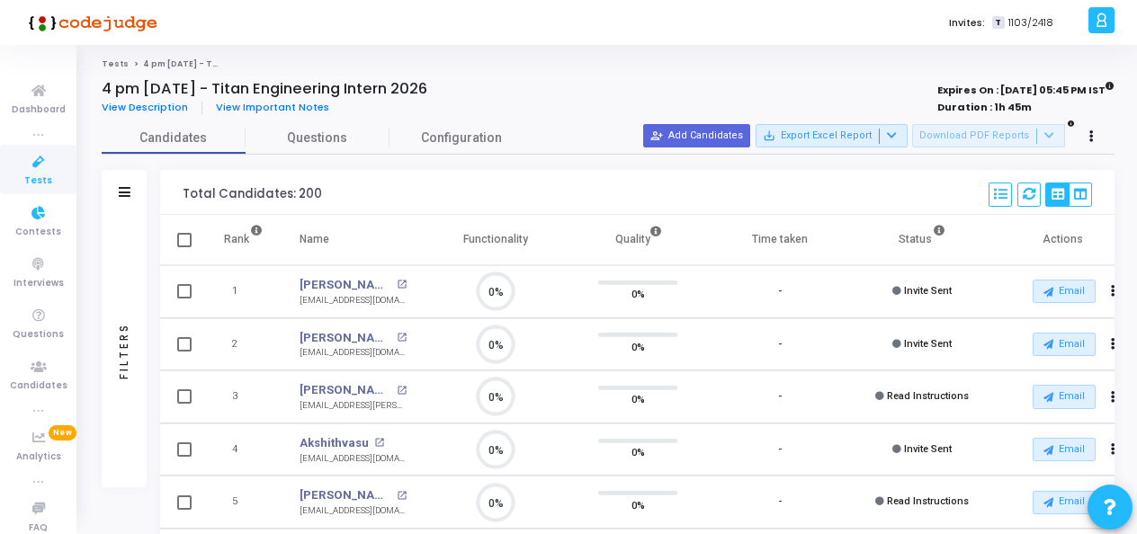
click at [22, 160] on icon at bounding box center [39, 162] width 38 height 22
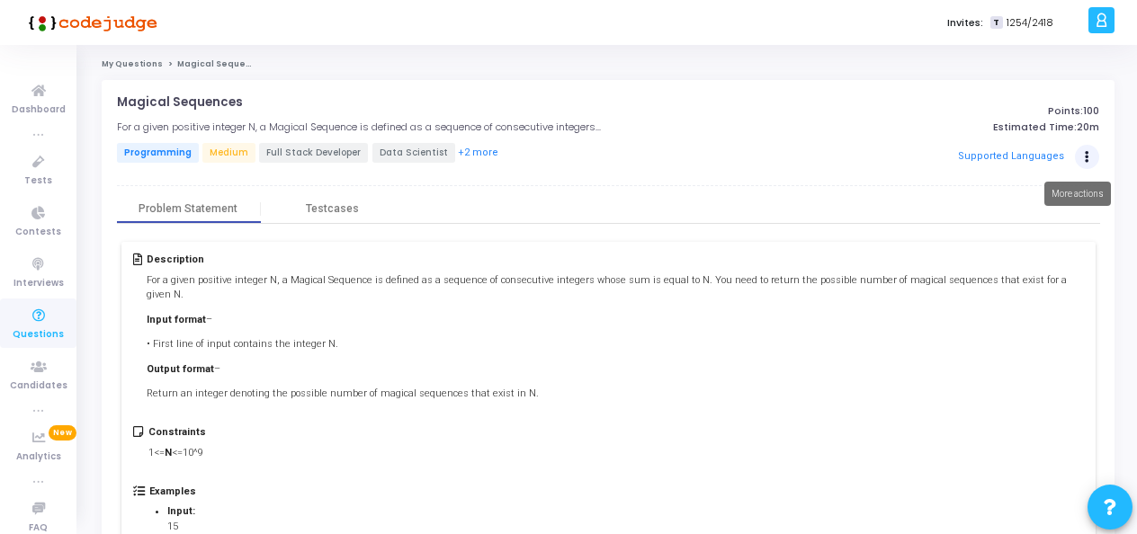
click at [1089, 156] on icon "Actions" at bounding box center [1087, 157] width 4 height 9
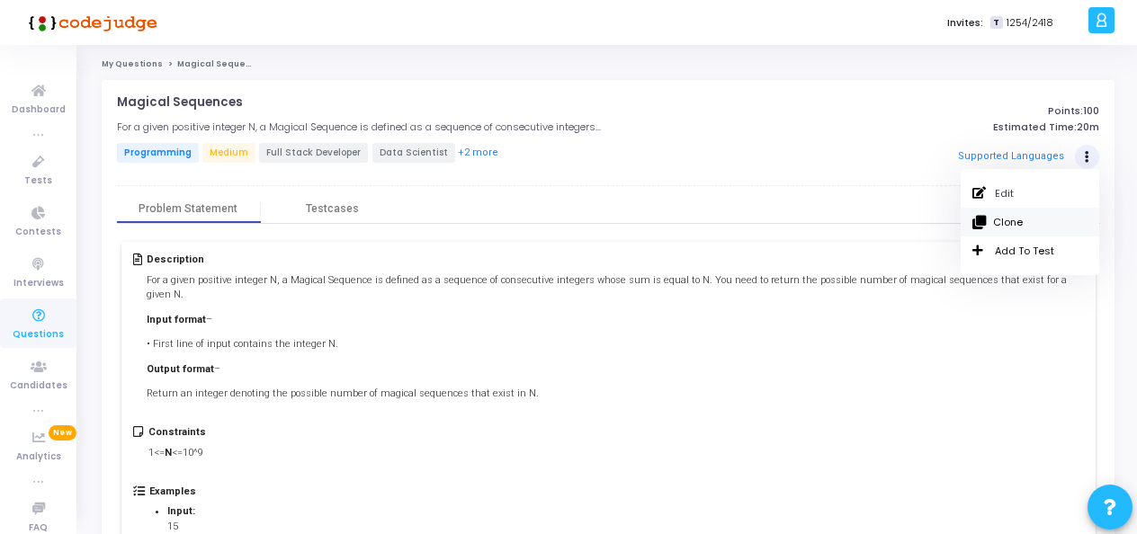
click at [993, 225] on button "Clone" at bounding box center [1030, 222] width 115 height 15
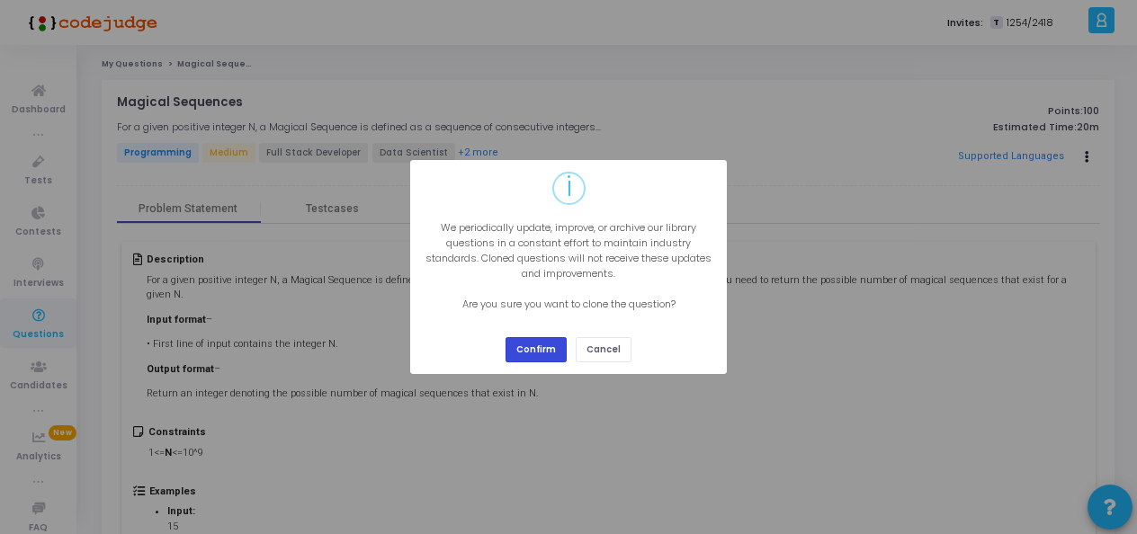
click at [534, 347] on button "Confirm" at bounding box center [536, 349] width 61 height 24
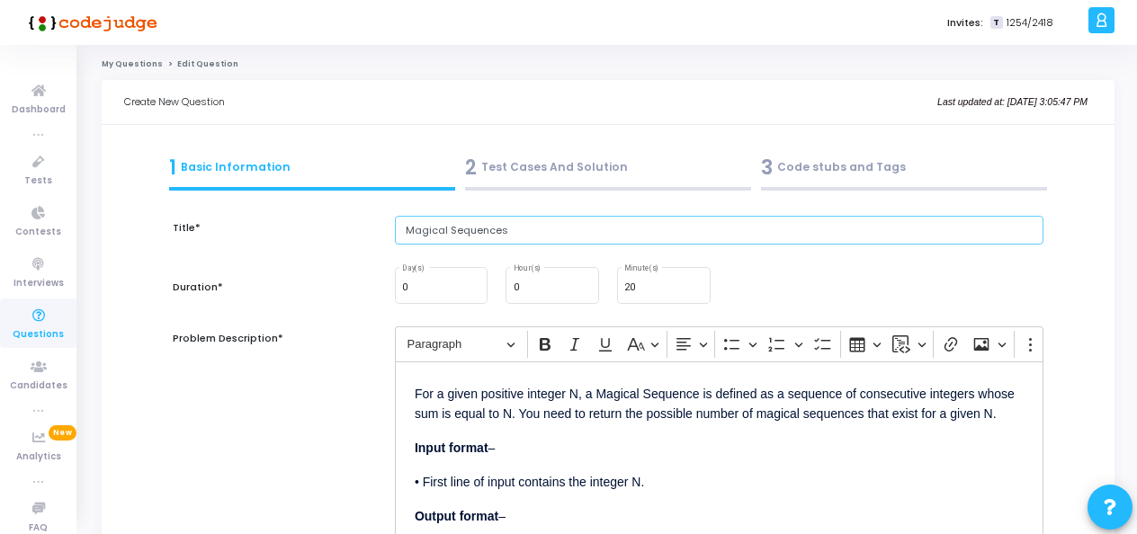
click at [454, 230] on input "Magical Sequences" at bounding box center [719, 231] width 649 height 30
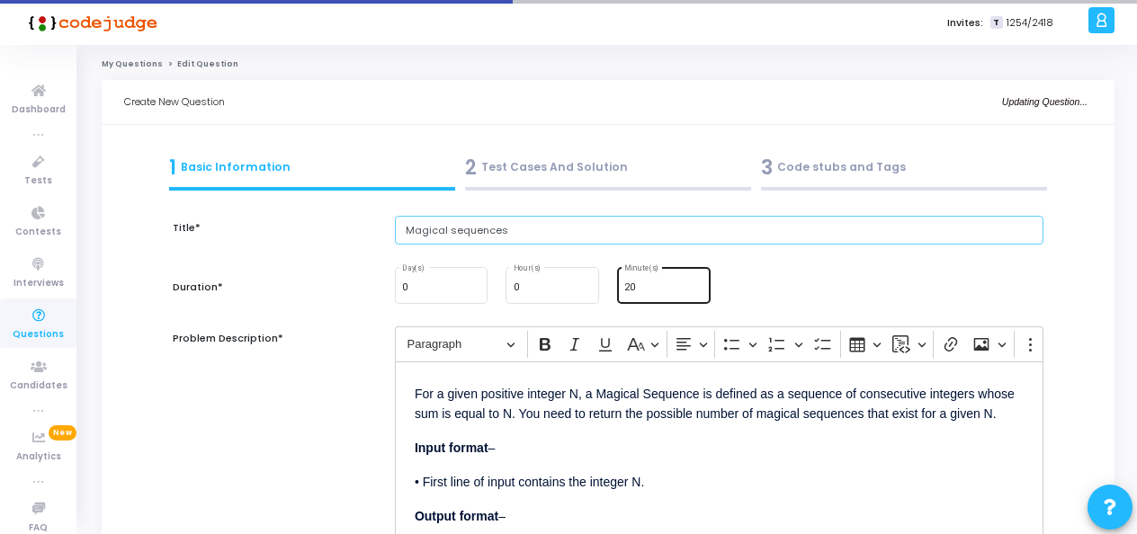
type input "Magical sequences"
click at [651, 280] on div "20 Minute(s)" at bounding box center [663, 284] width 78 height 39
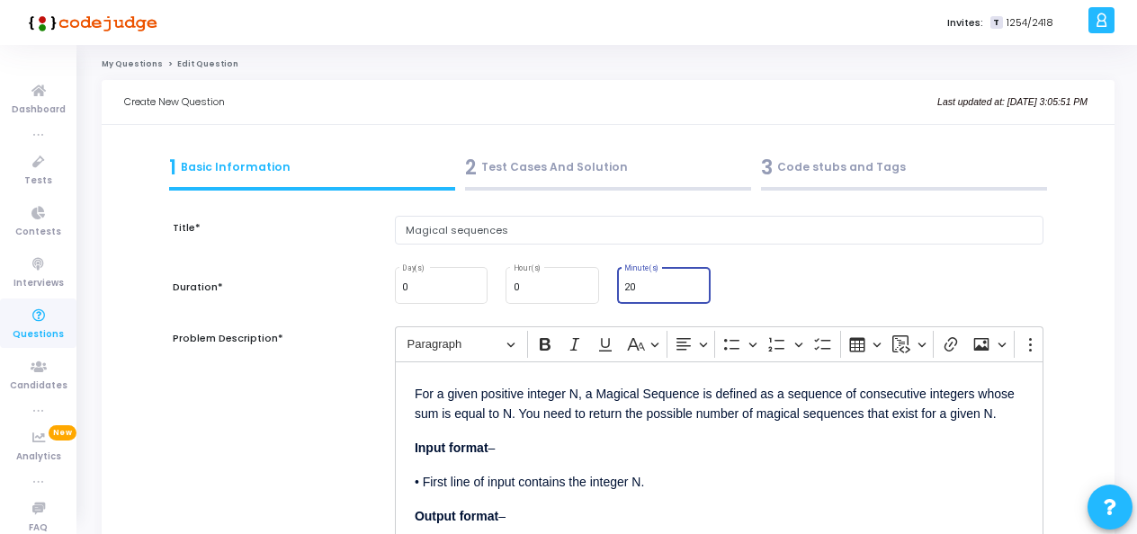
type input "2"
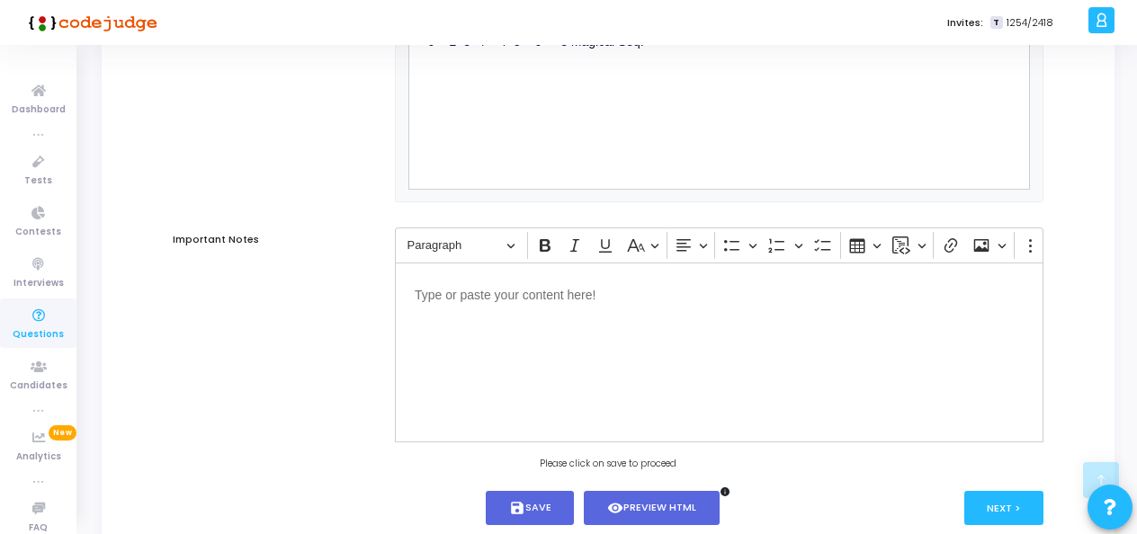
scroll to position [1826, 0]
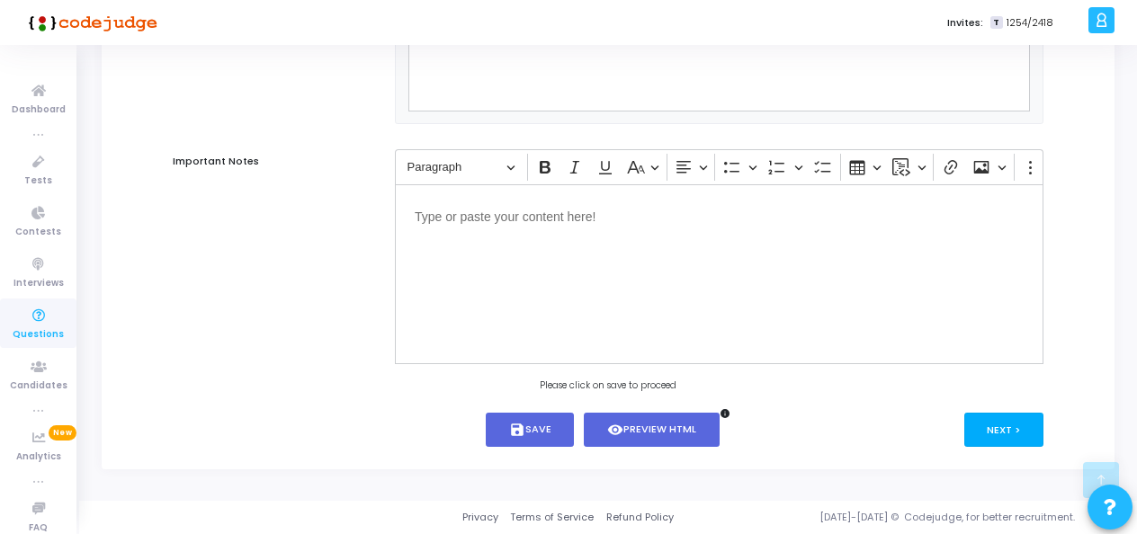
type input "30"
click at [1015, 423] on button "Next >" at bounding box center [1004, 429] width 80 height 33
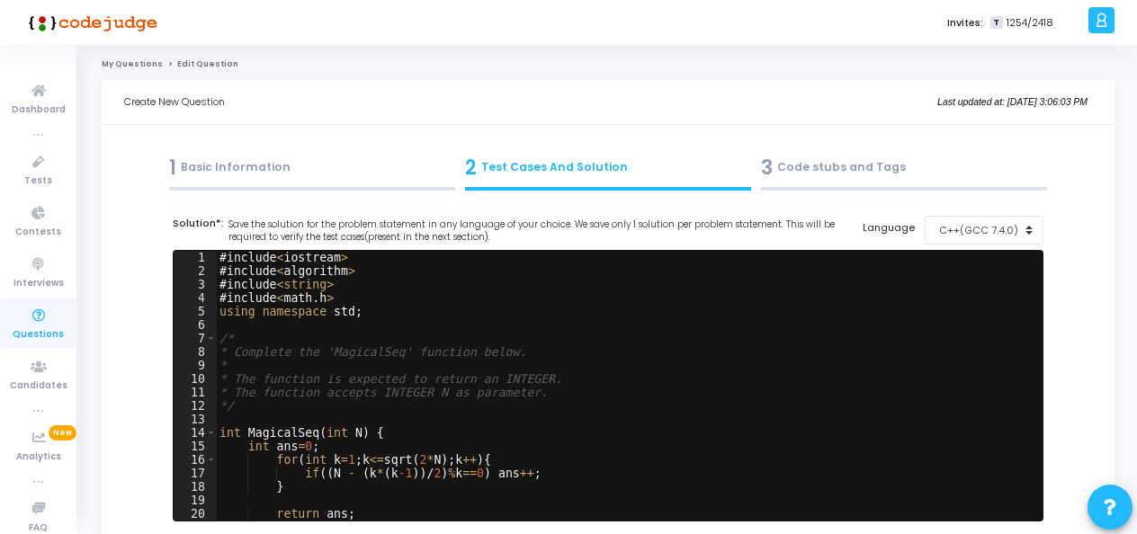
scroll to position [121, 0]
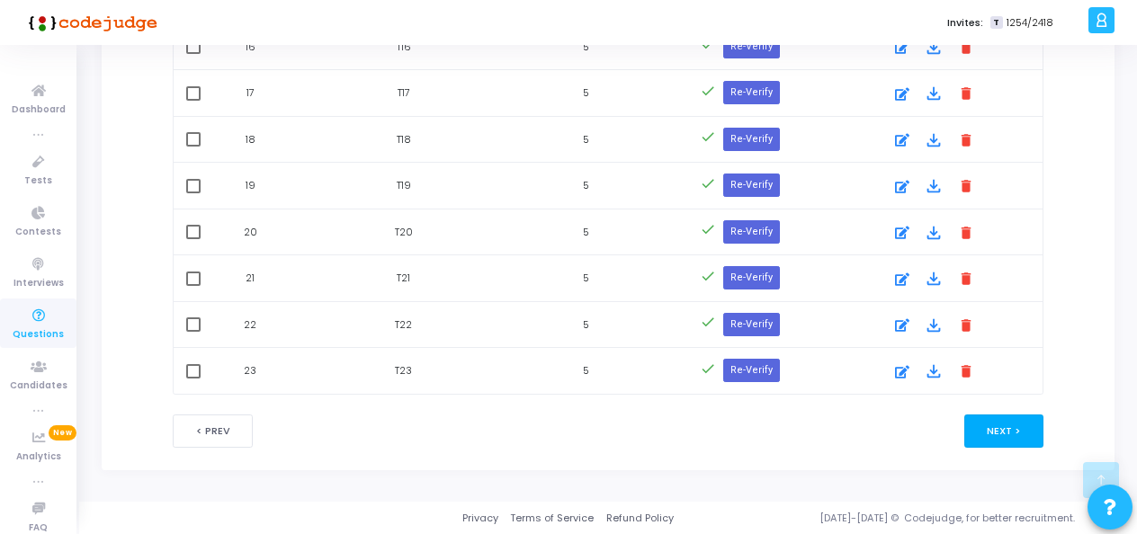
click at [979, 421] on button "Next >" at bounding box center [1004, 431] width 80 height 33
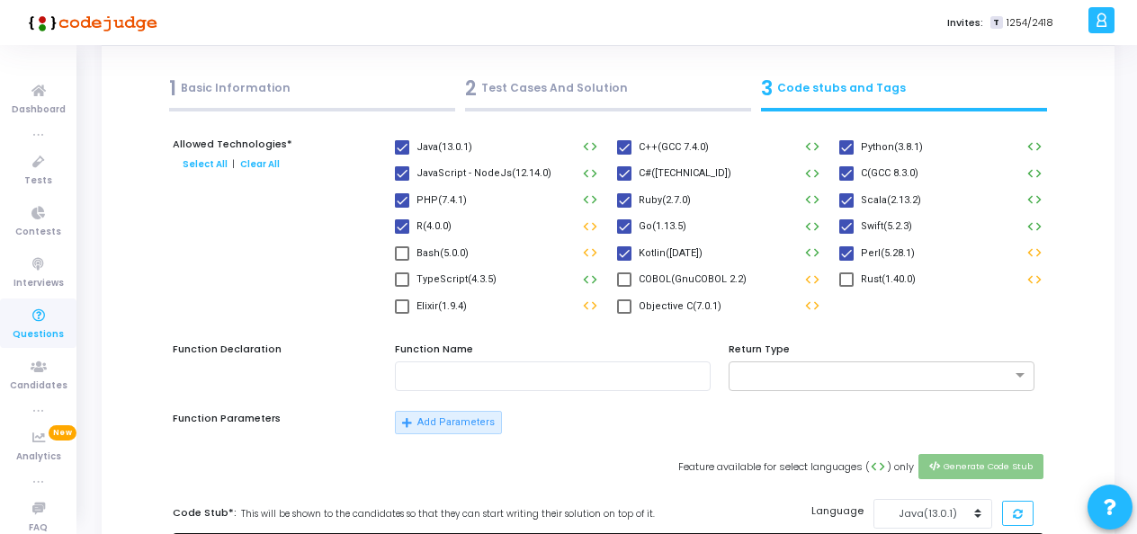
scroll to position [71, 0]
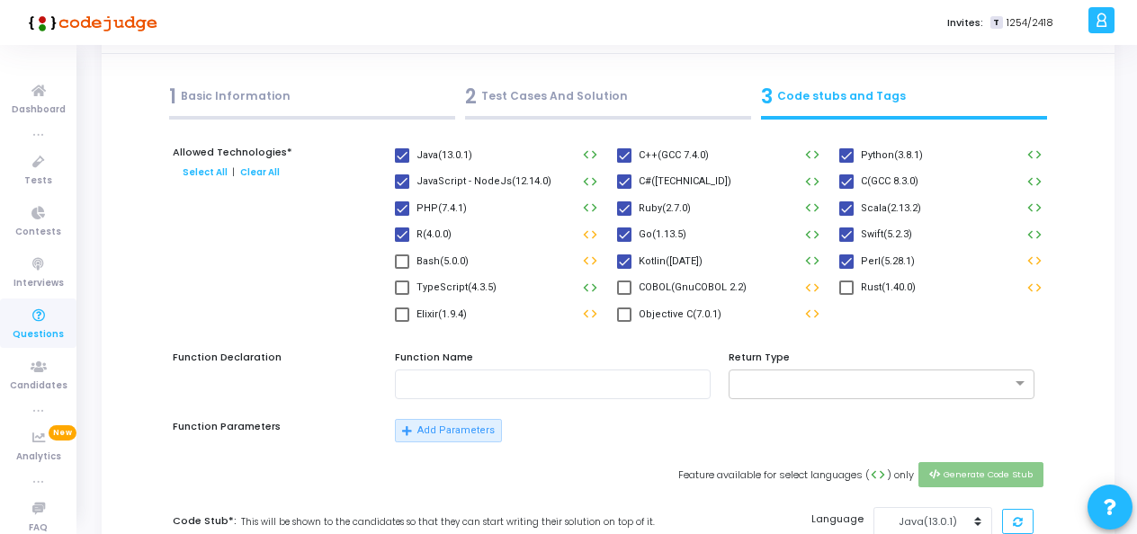
click at [163, 94] on div "1 Basic Information 2 Test Cases And Solution 3 Code stubs and Tags" at bounding box center [608, 100] width 968 height 49
click at [199, 92] on div "1 Basic Information" at bounding box center [312, 97] width 286 height 30
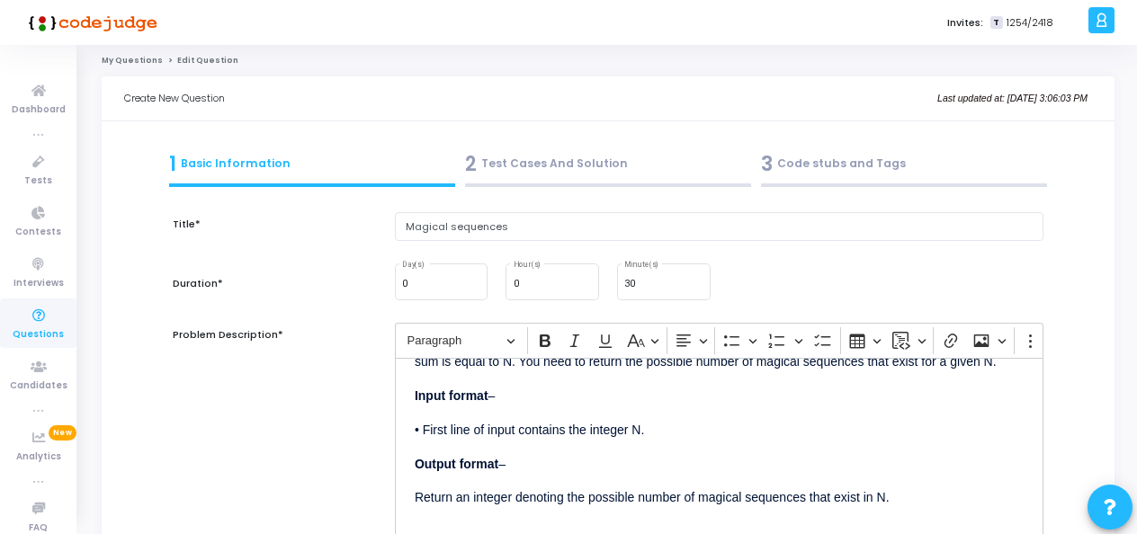
scroll to position [0, 0]
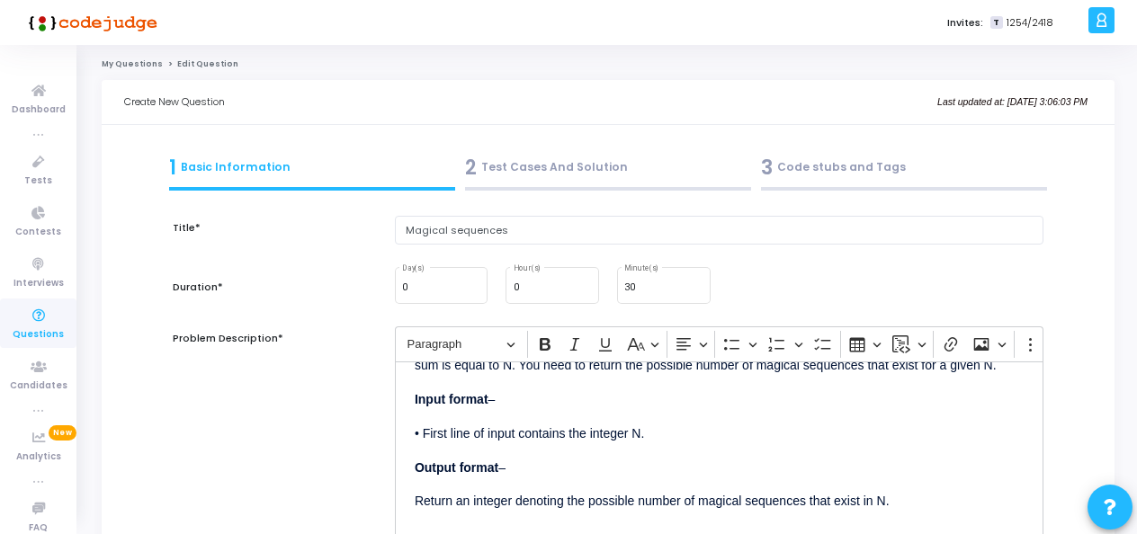
click at [830, 162] on div "3 Code stubs and Tags" at bounding box center [904, 168] width 286 height 30
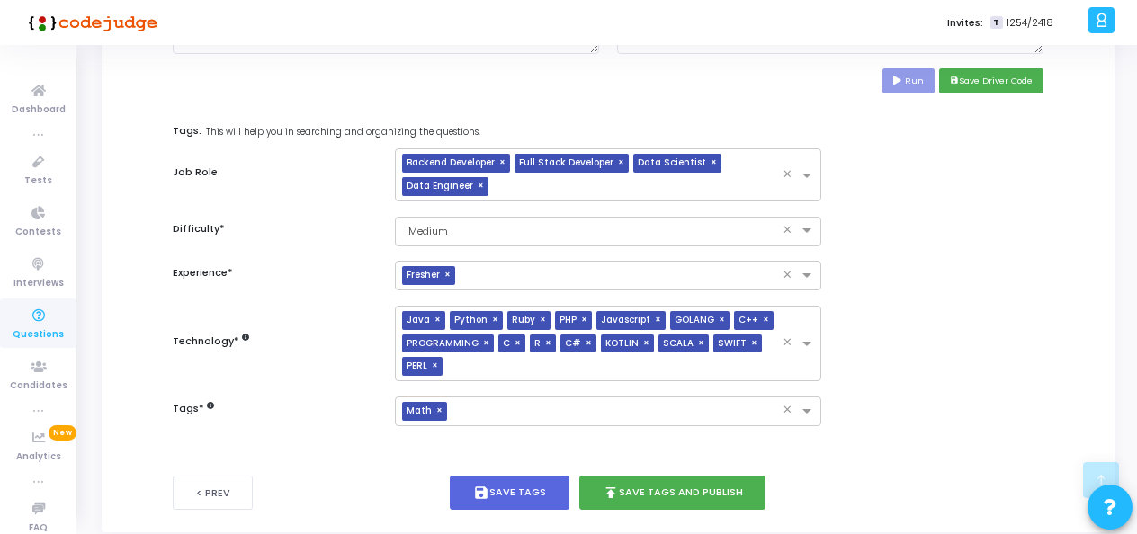
scroll to position [977, 0]
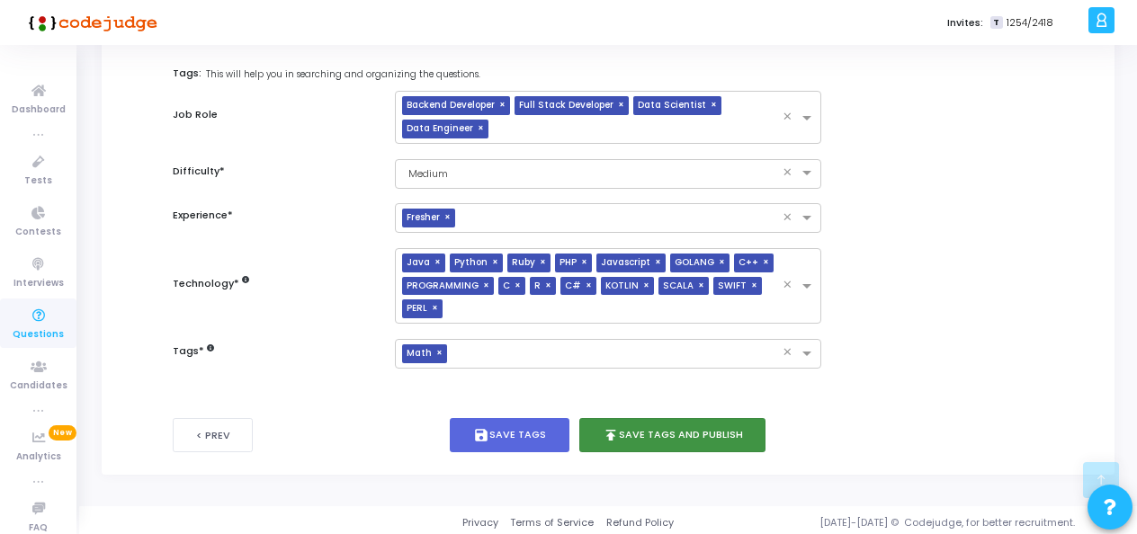
click at [658, 421] on button "publish Save Tags and Publish" at bounding box center [672, 435] width 187 height 35
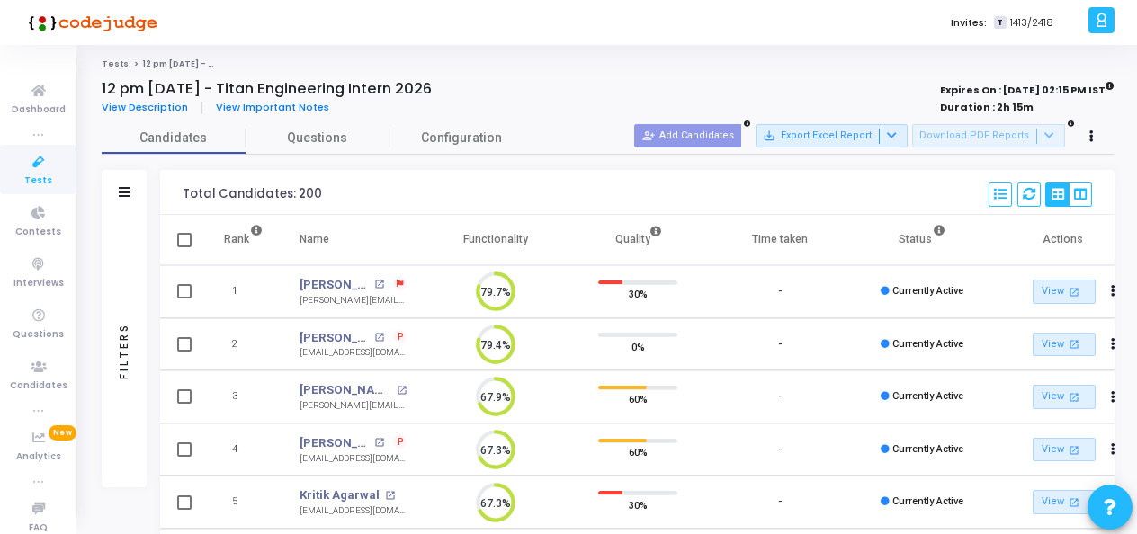
click at [40, 169] on icon at bounding box center [39, 162] width 38 height 22
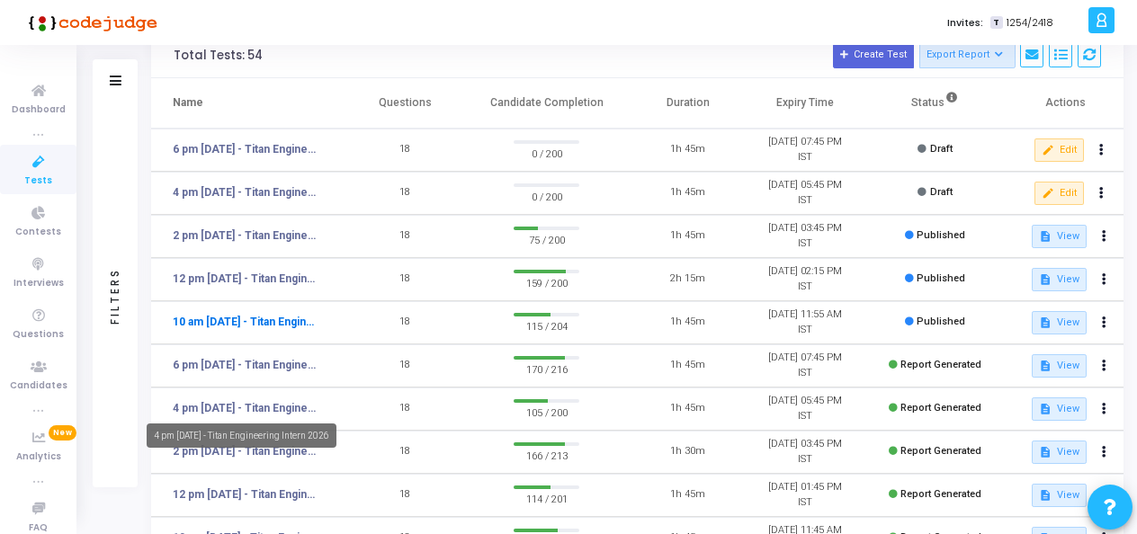
scroll to position [90, 0]
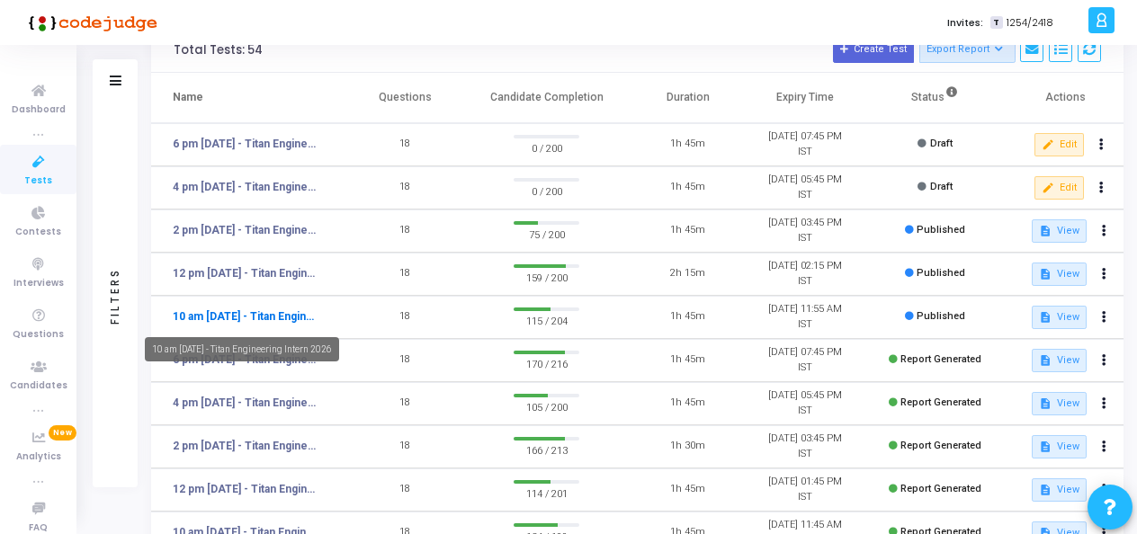
click at [250, 318] on link "10 am [DATE] - Titan Engineering Intern 2026" at bounding box center [247, 317] width 148 height 16
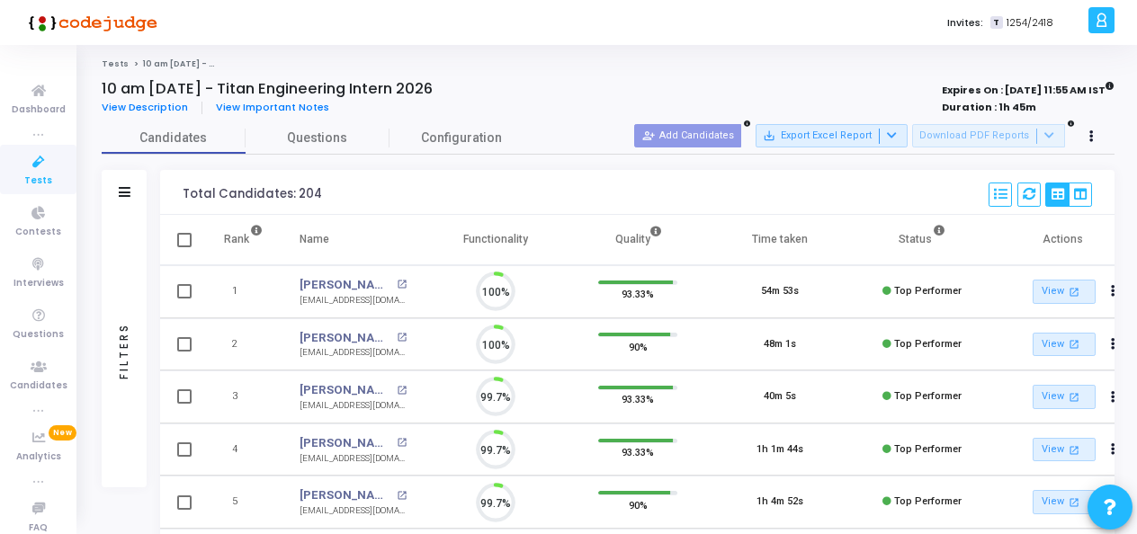
scroll to position [38, 45]
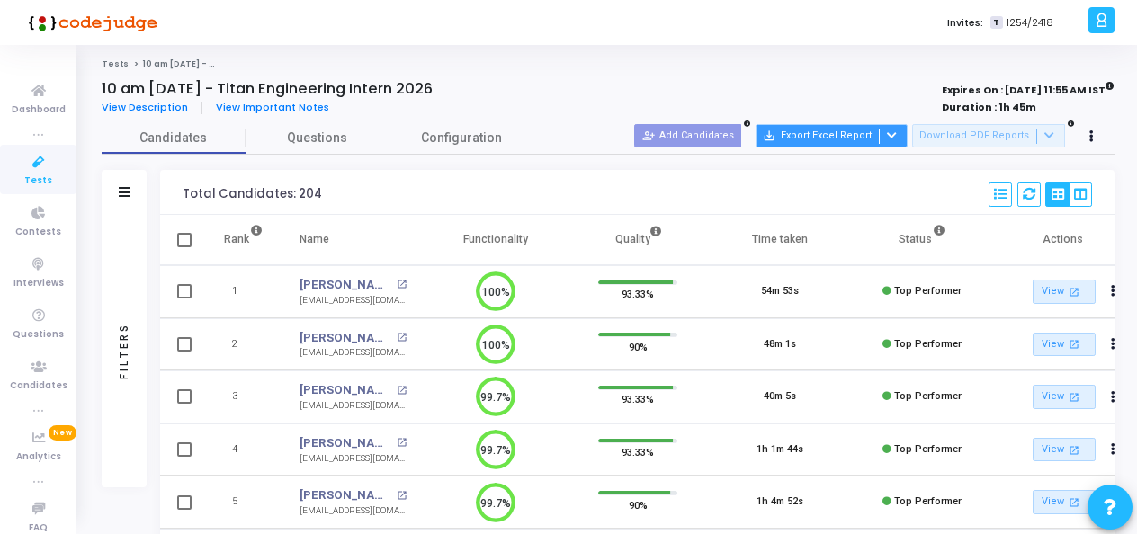
click at [814, 136] on button "save_alt Export Excel Report" at bounding box center [832, 135] width 152 height 23
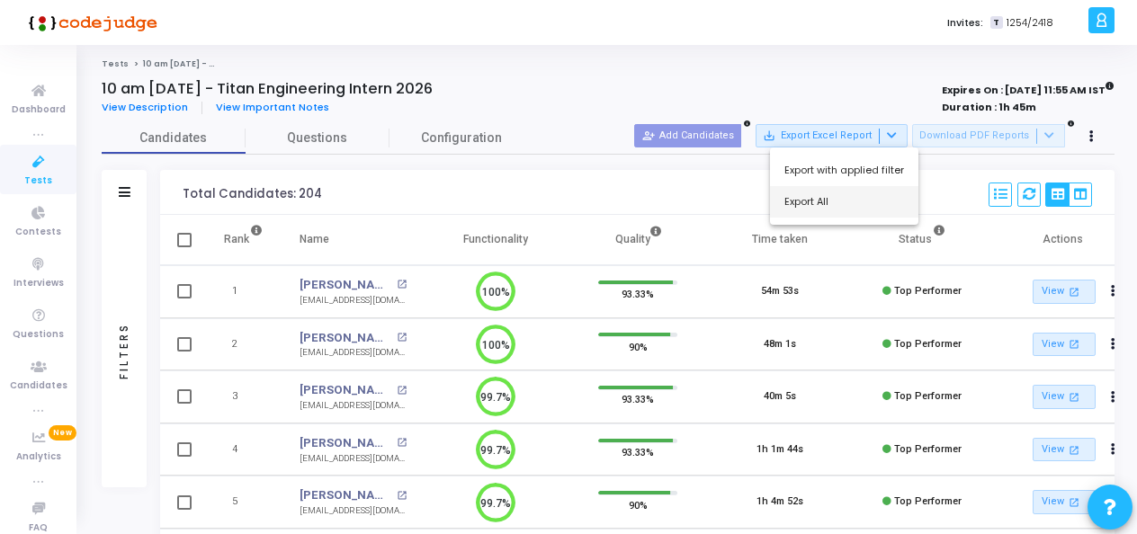
click at [824, 209] on button "Export All" at bounding box center [844, 201] width 148 height 31
